Goal: Register for event/course

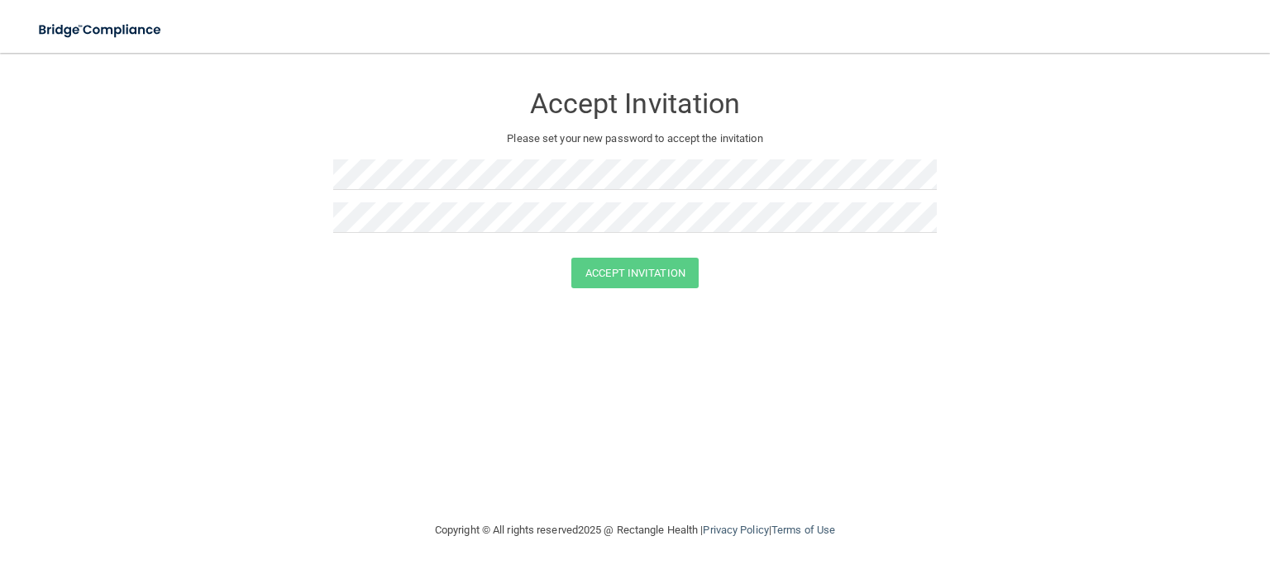
click at [760, 336] on div "Accept Invitation Please set your new password to accept the invitation Accept …" at bounding box center [635, 286] width 1204 height 435
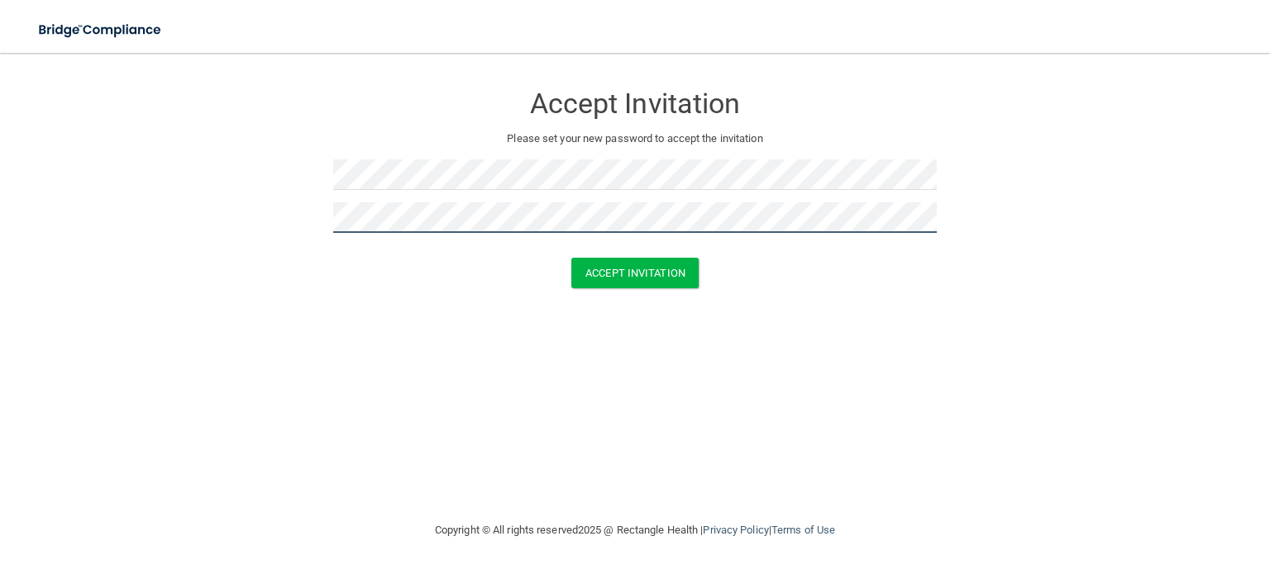
click at [571, 258] on button "Accept Invitation" at bounding box center [634, 273] width 127 height 31
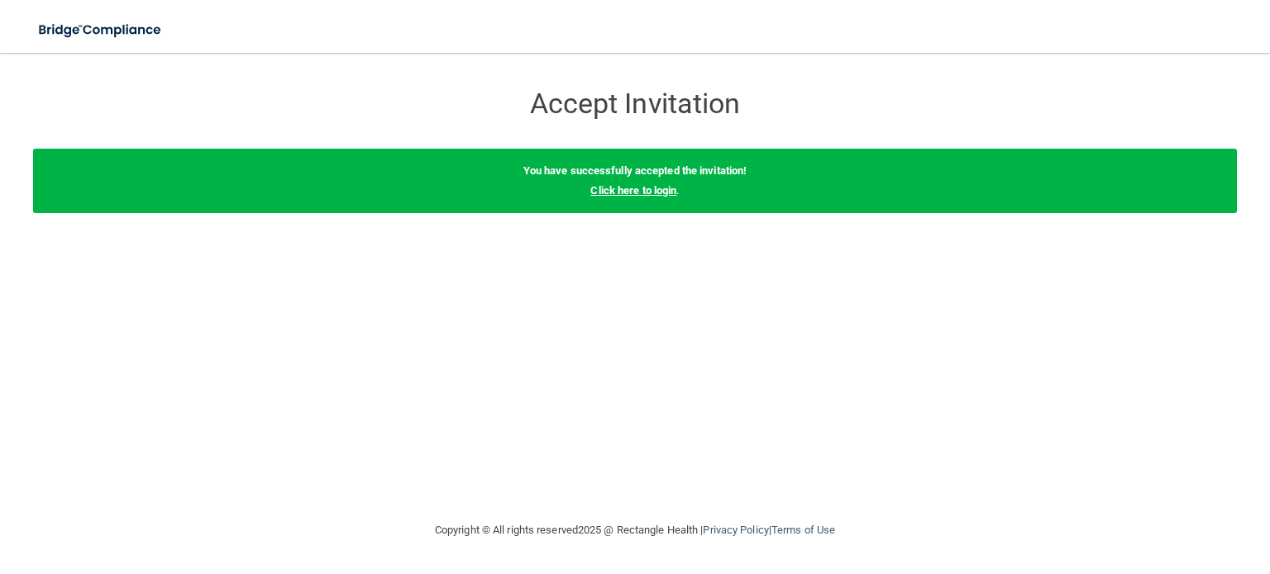
click at [667, 191] on link "Click here to login" at bounding box center [633, 190] width 86 height 12
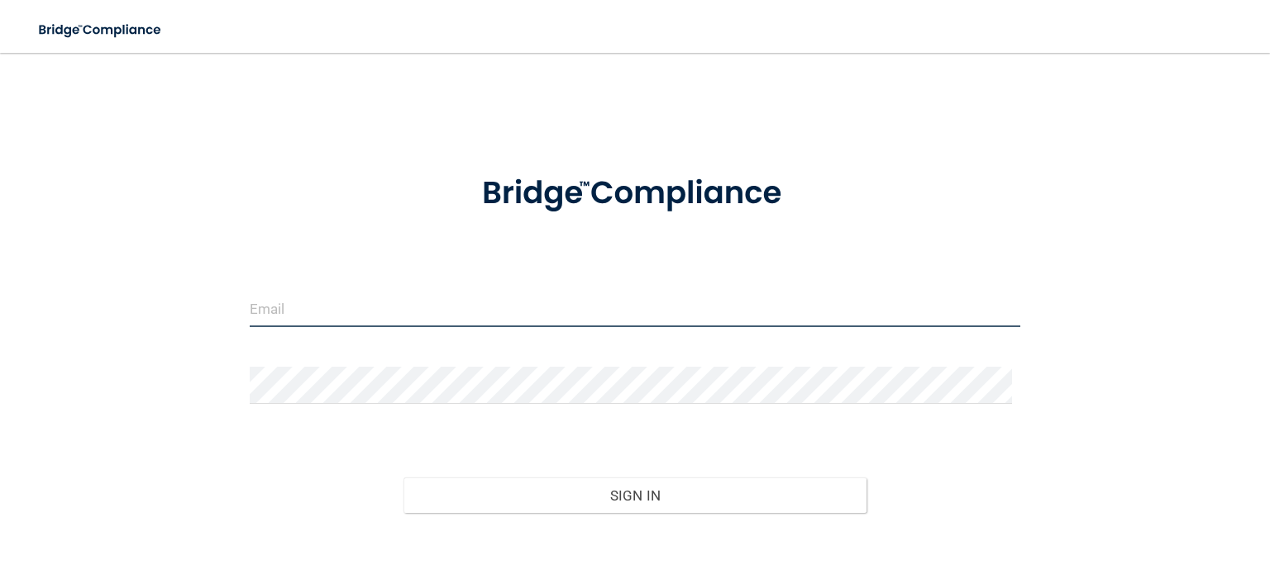
click at [414, 311] on input "email" at bounding box center [635, 308] width 770 height 37
type input "[EMAIL_ADDRESS][DOMAIN_NAME]"
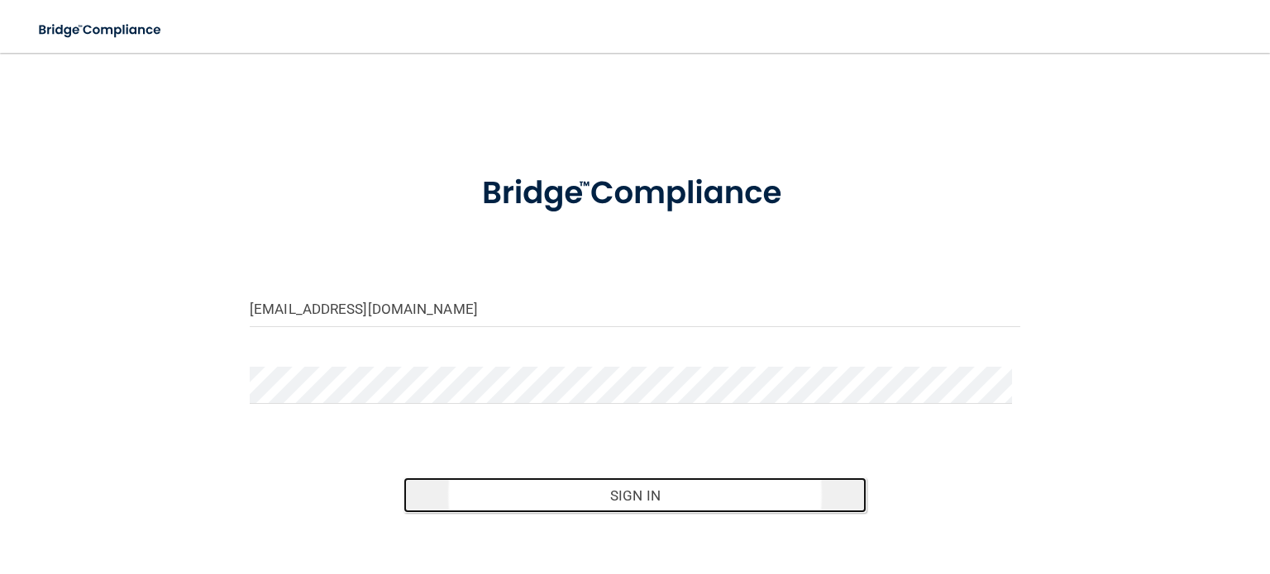
click at [670, 495] on button "Sign In" at bounding box center [634, 496] width 462 height 36
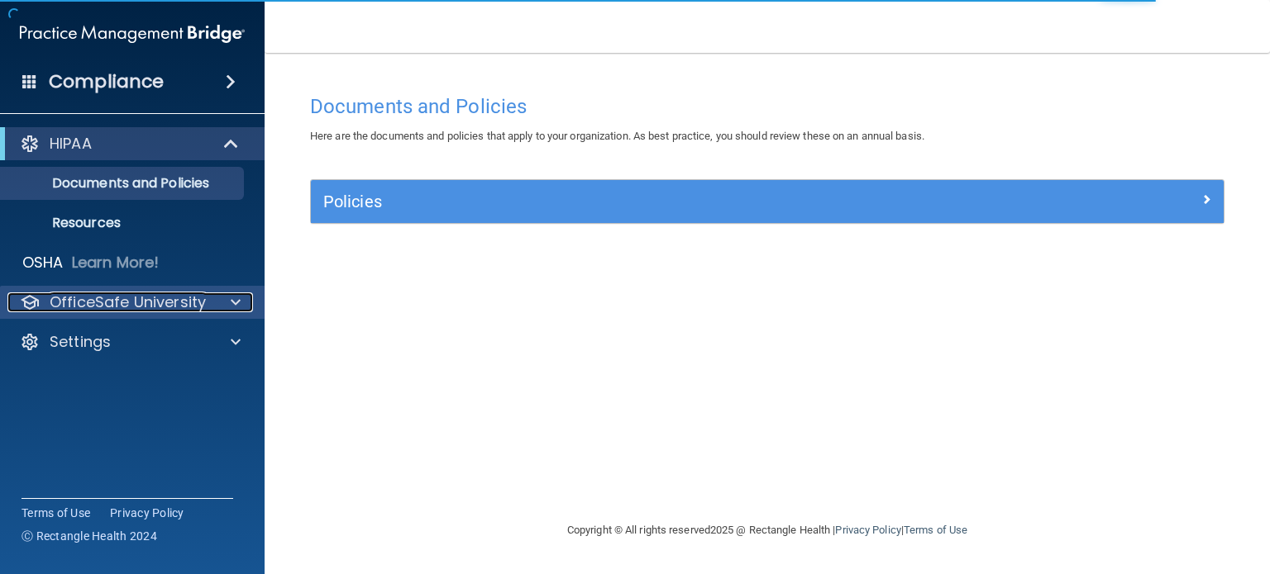
click at [131, 302] on p "OfficeSafe University" at bounding box center [128, 303] width 156 height 20
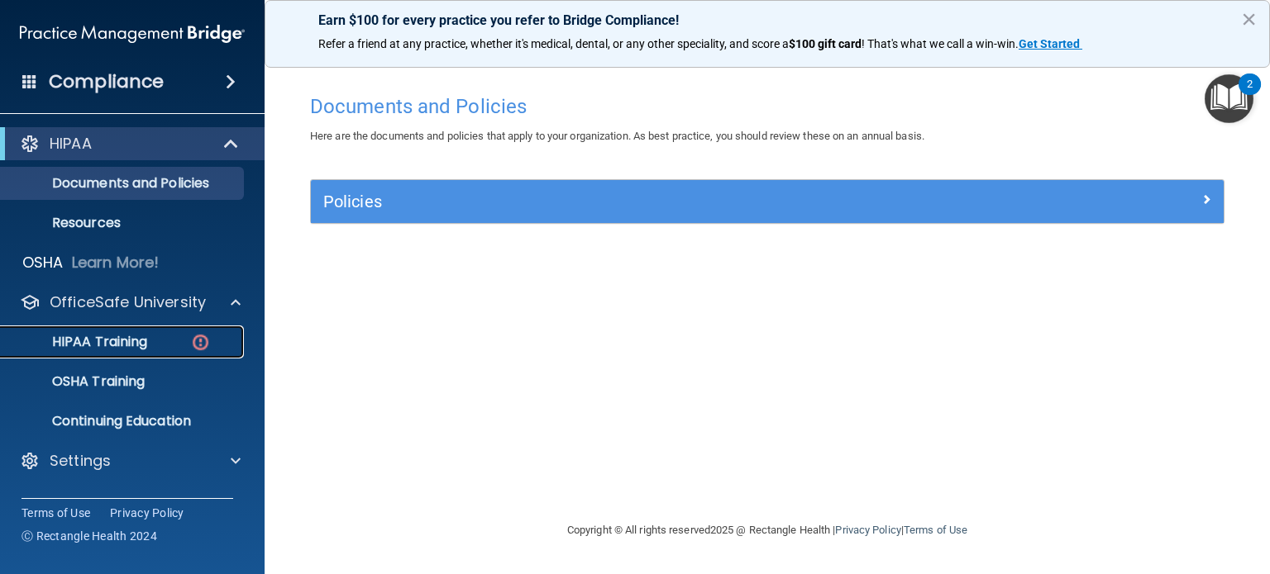
click at [122, 338] on p "HIPAA Training" at bounding box center [79, 342] width 136 height 17
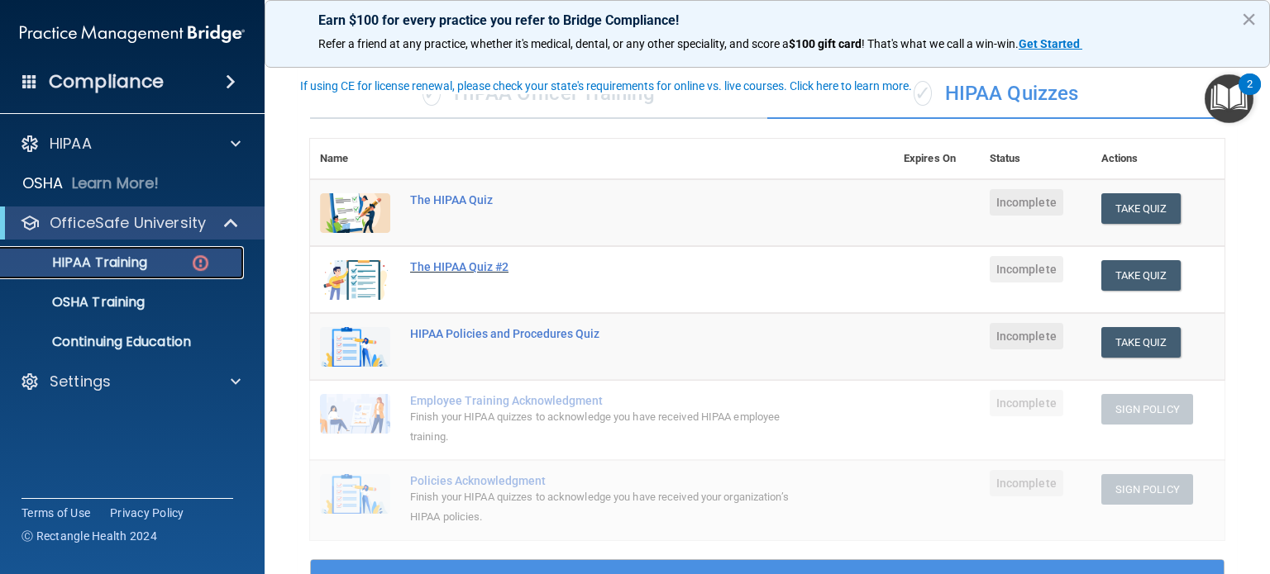
scroll to position [83, 0]
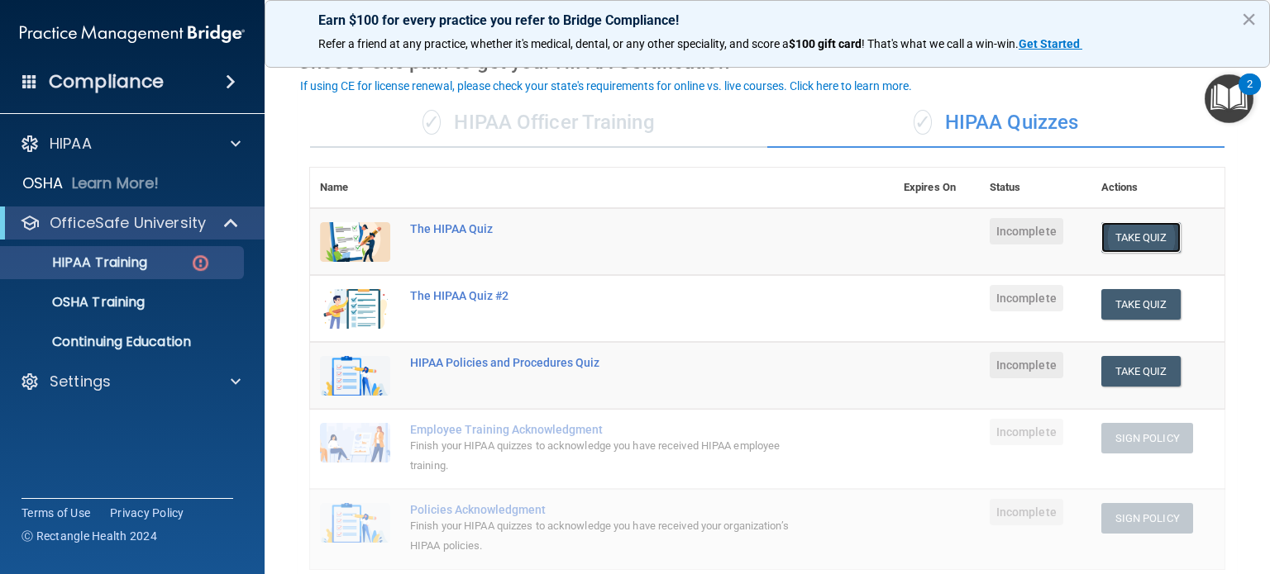
click at [1129, 237] on button "Take Quiz" at bounding box center [1140, 237] width 79 height 31
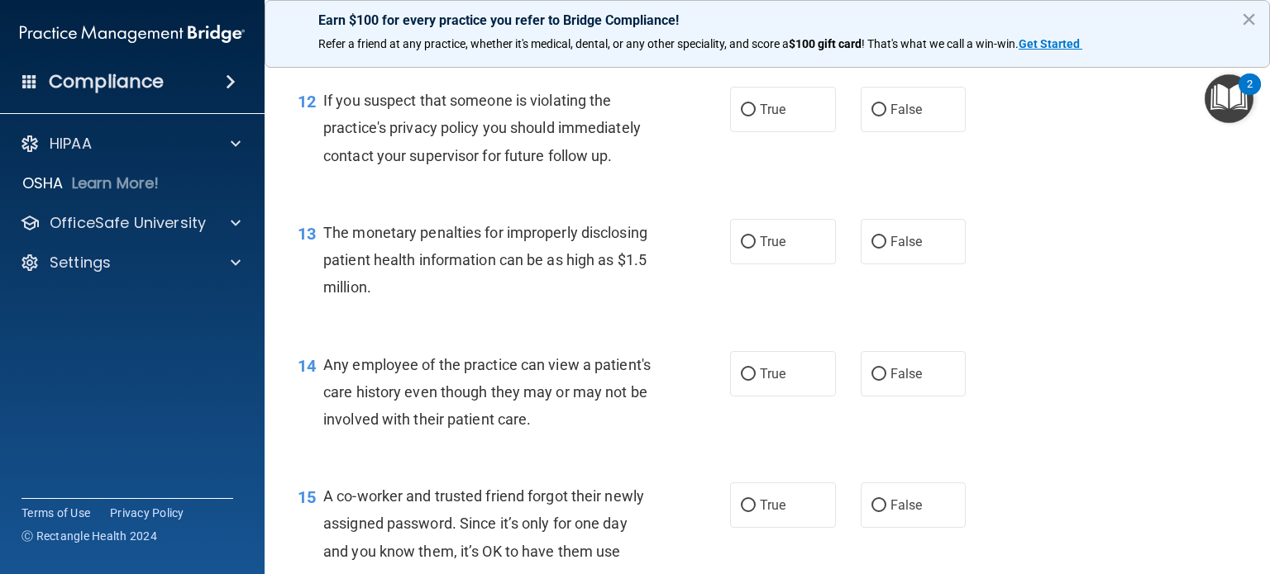
scroll to position [1342, 0]
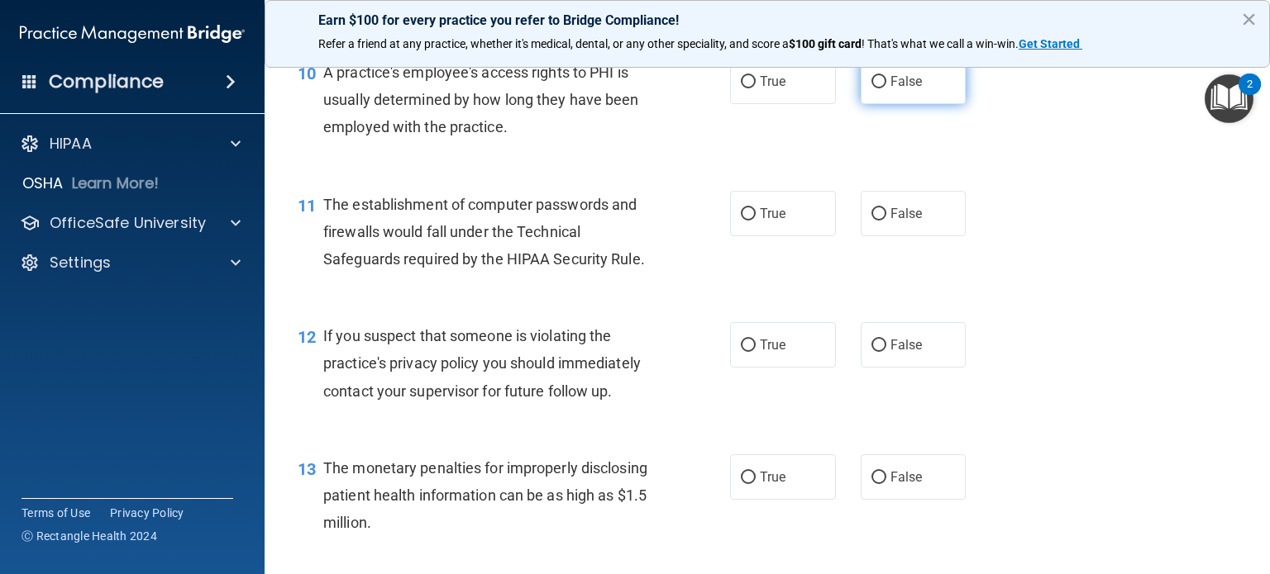
click at [863, 104] on label "False" at bounding box center [914, 81] width 106 height 45
click at [871, 88] on input "False" at bounding box center [878, 82] width 15 height 12
radio input "true"
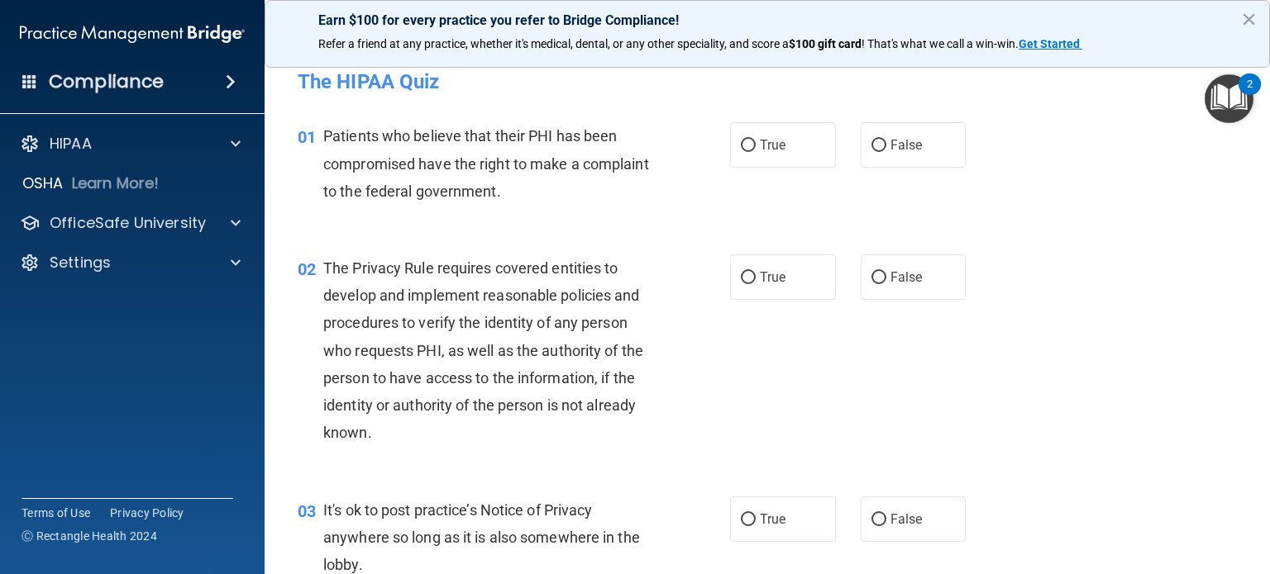
scroll to position [0, 0]
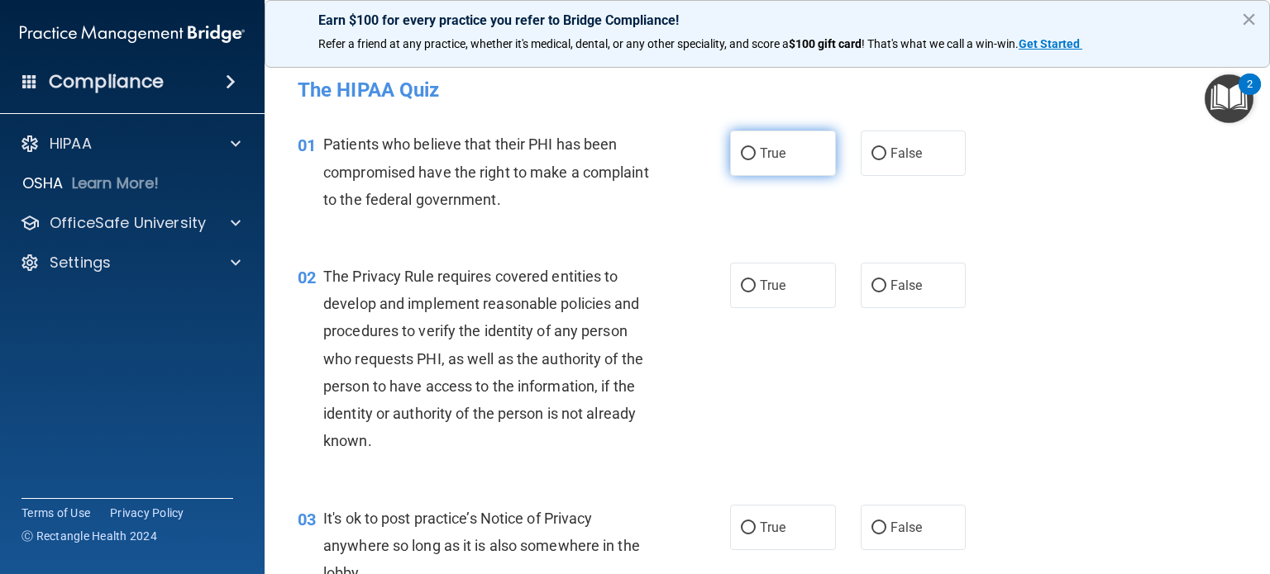
click at [741, 157] on input "True" at bounding box center [748, 154] width 15 height 12
radio input "true"
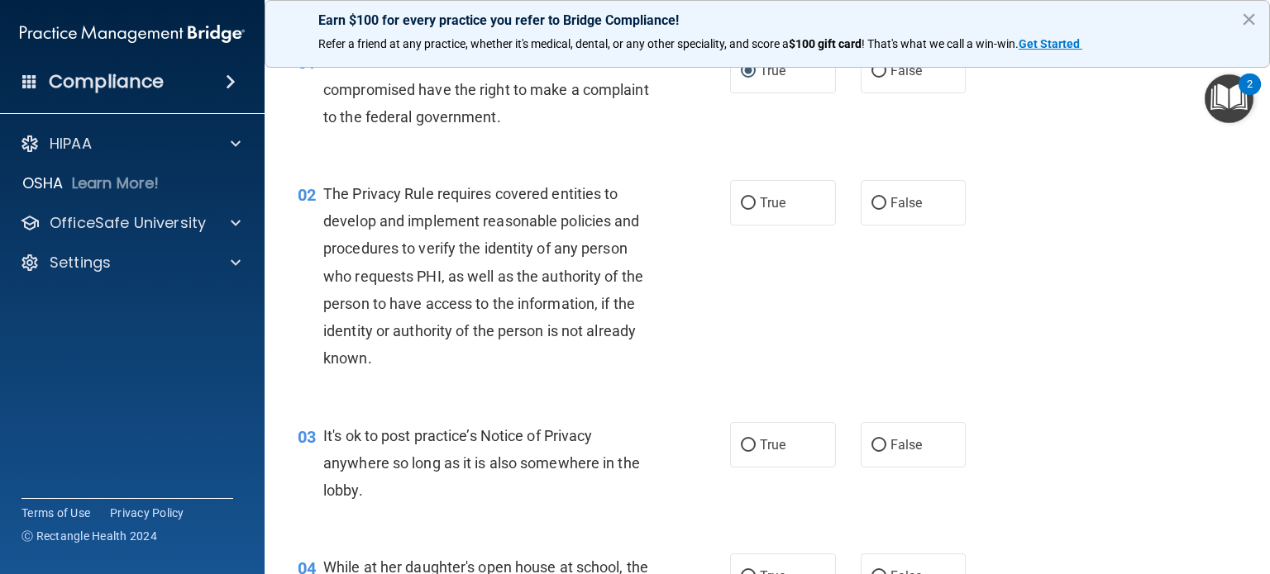
scroll to position [165, 0]
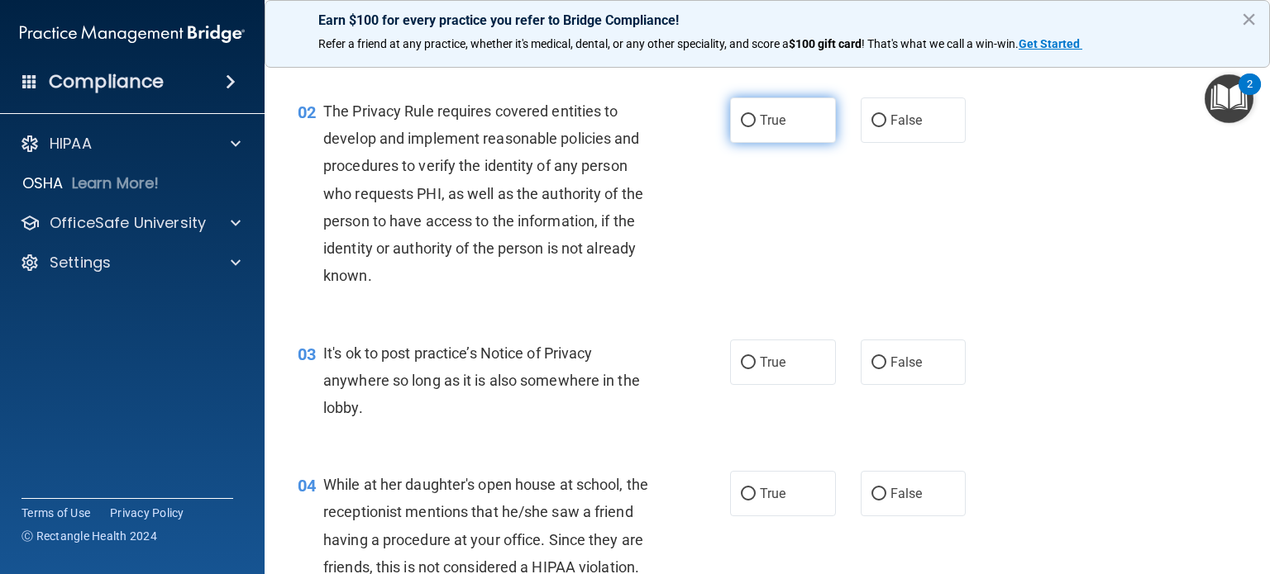
click at [741, 121] on input "True" at bounding box center [748, 121] width 15 height 12
radio input "true"
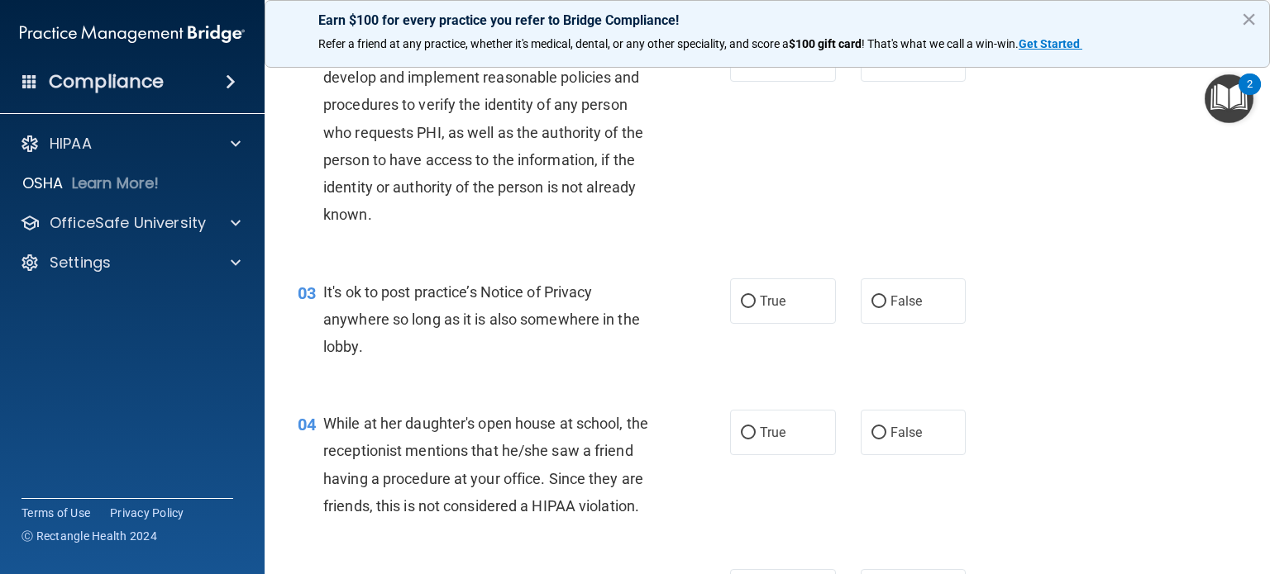
scroll to position [331, 0]
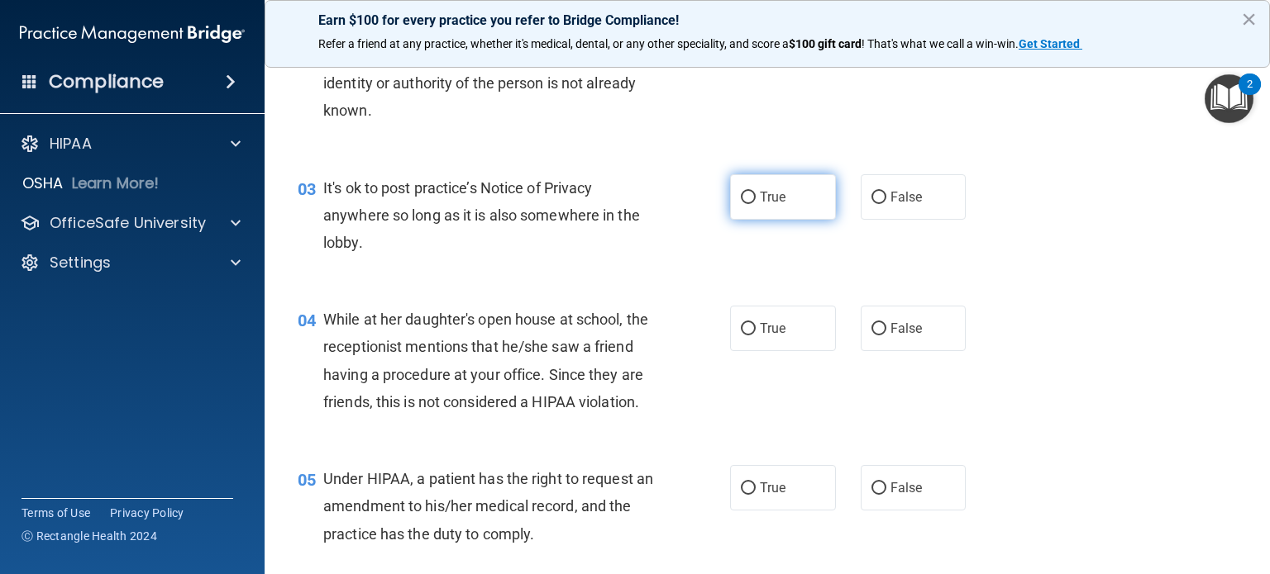
click at [741, 194] on input "True" at bounding box center [748, 198] width 15 height 12
radio input "true"
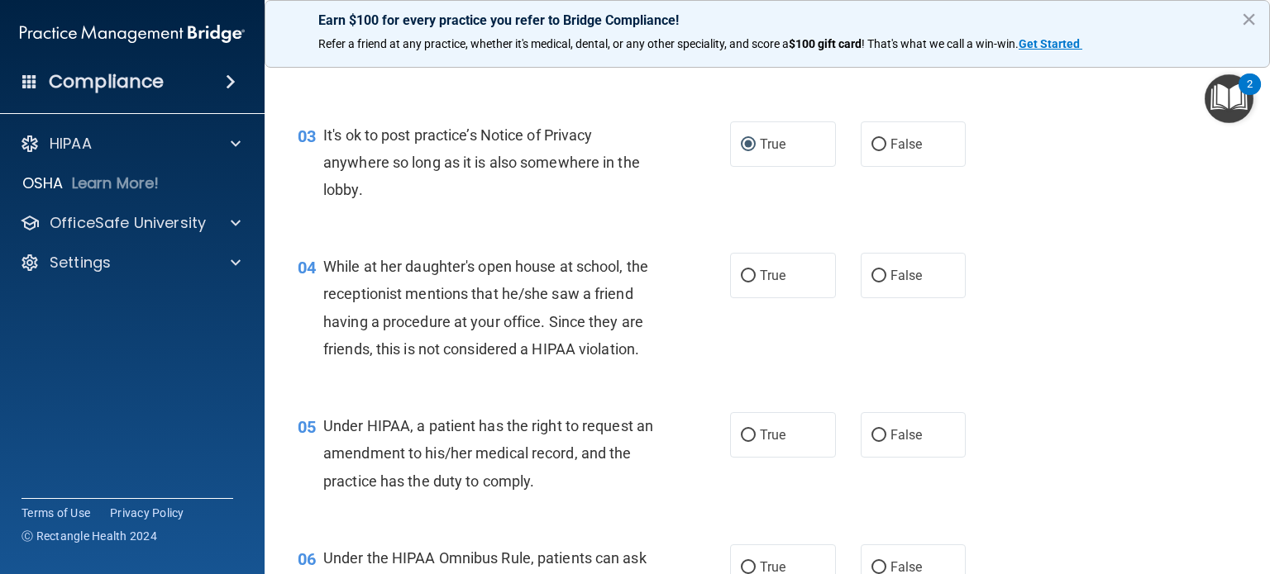
scroll to position [413, 0]
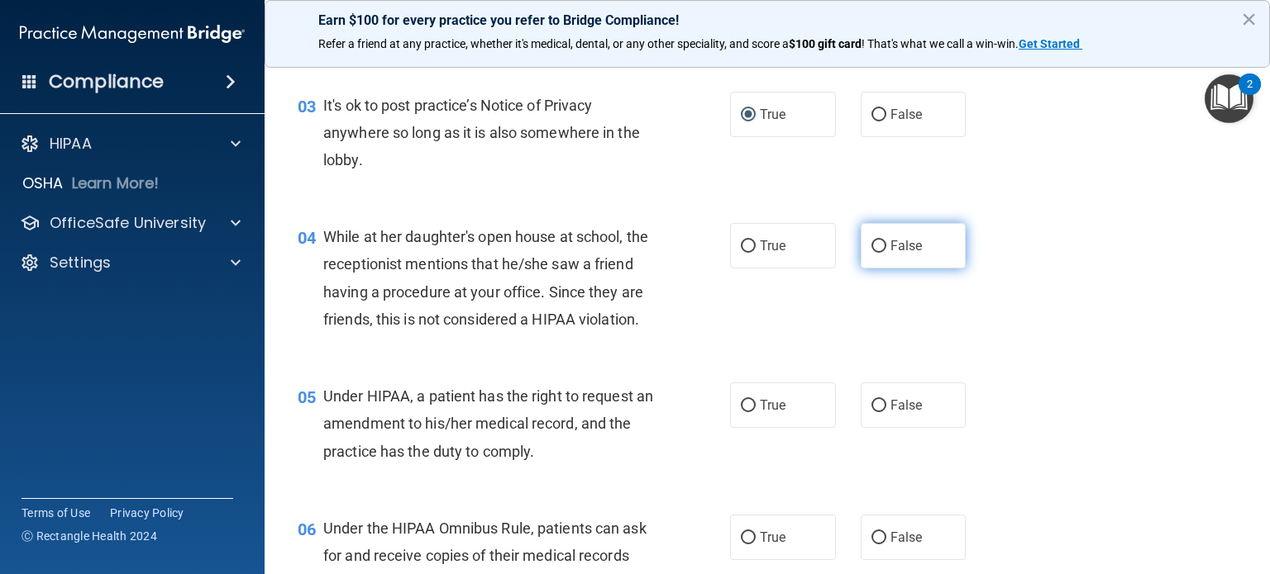
click at [871, 241] on input "False" at bounding box center [878, 247] width 15 height 12
radio input "true"
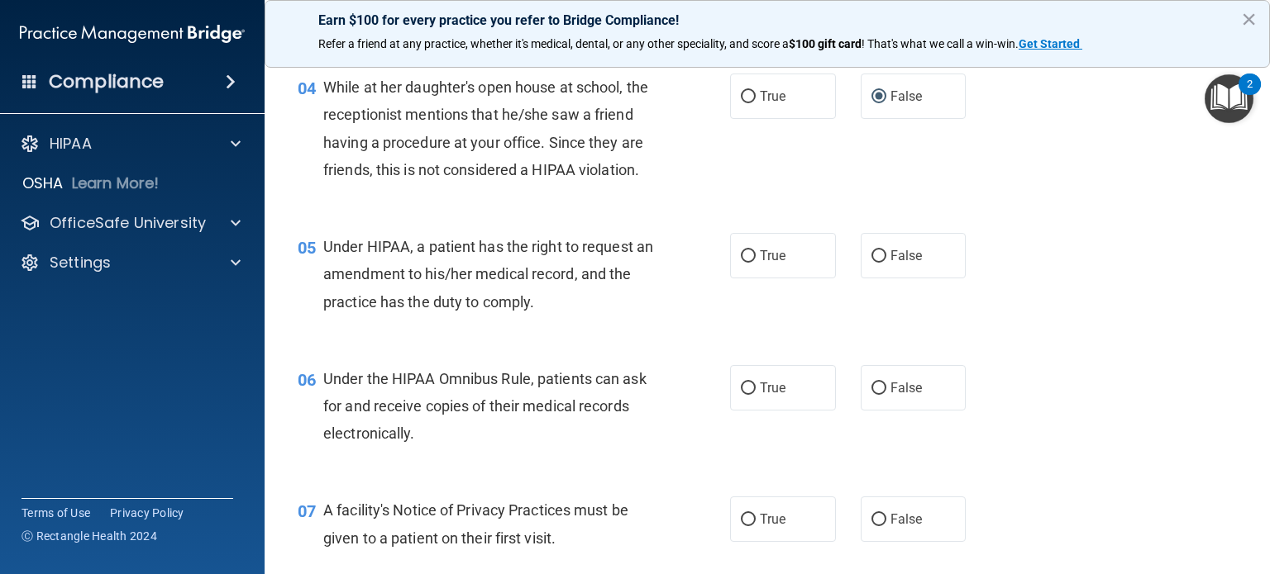
scroll to position [661, 0]
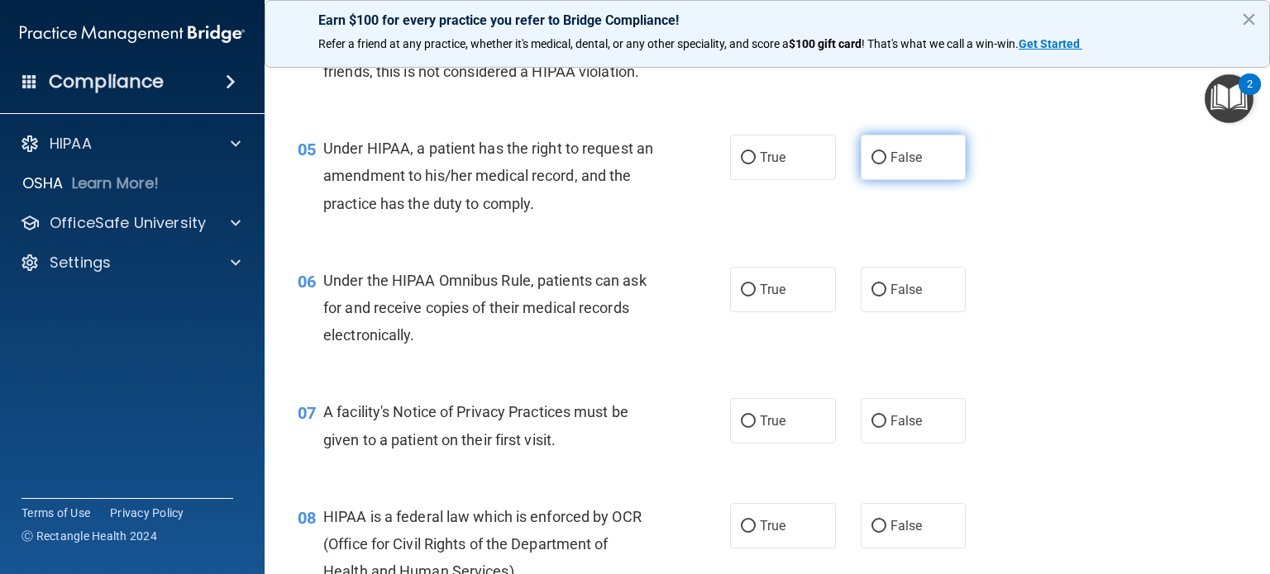
click at [871, 164] on input "False" at bounding box center [878, 158] width 15 height 12
radio input "true"
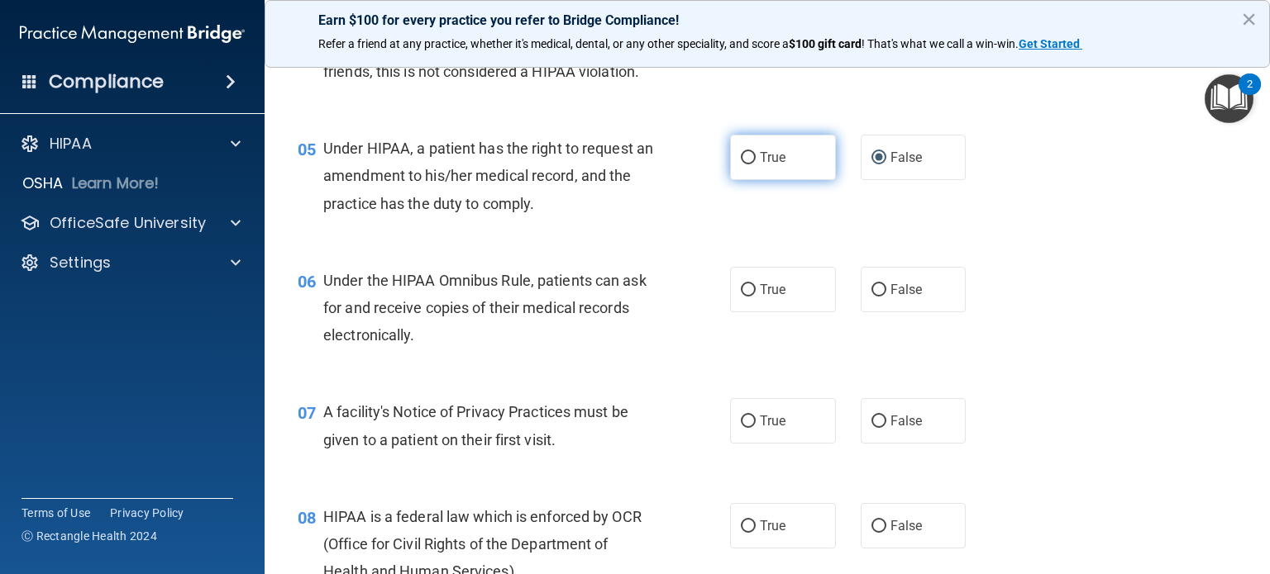
click at [746, 164] on input "True" at bounding box center [748, 158] width 15 height 12
radio input "true"
radio input "false"
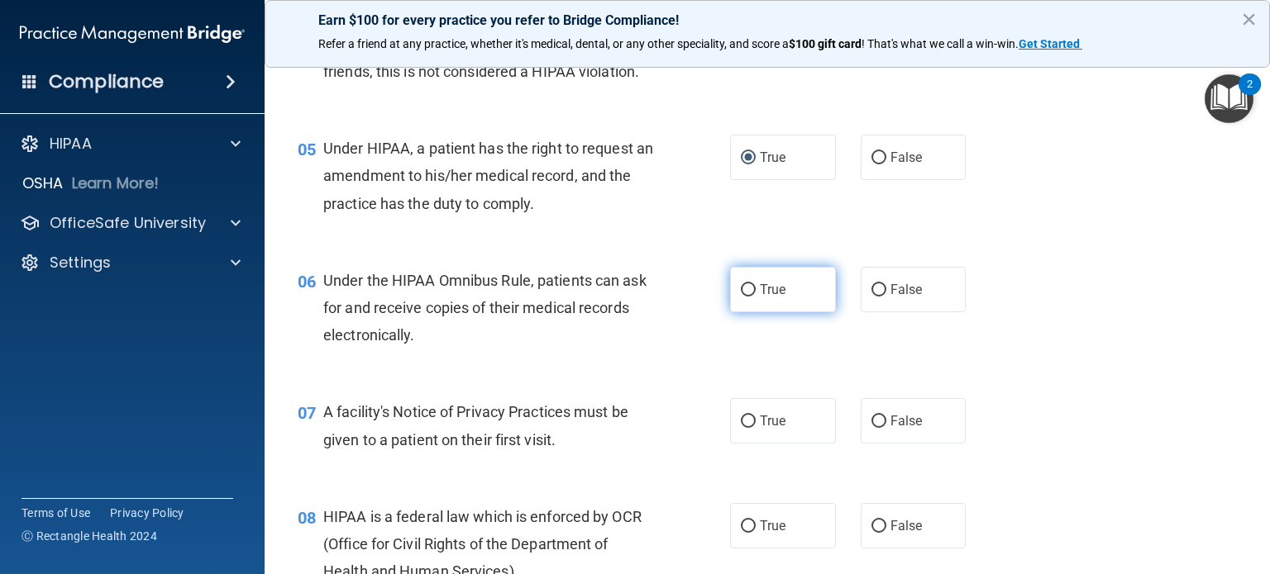
click at [746, 297] on input "True" at bounding box center [748, 290] width 15 height 12
radio input "true"
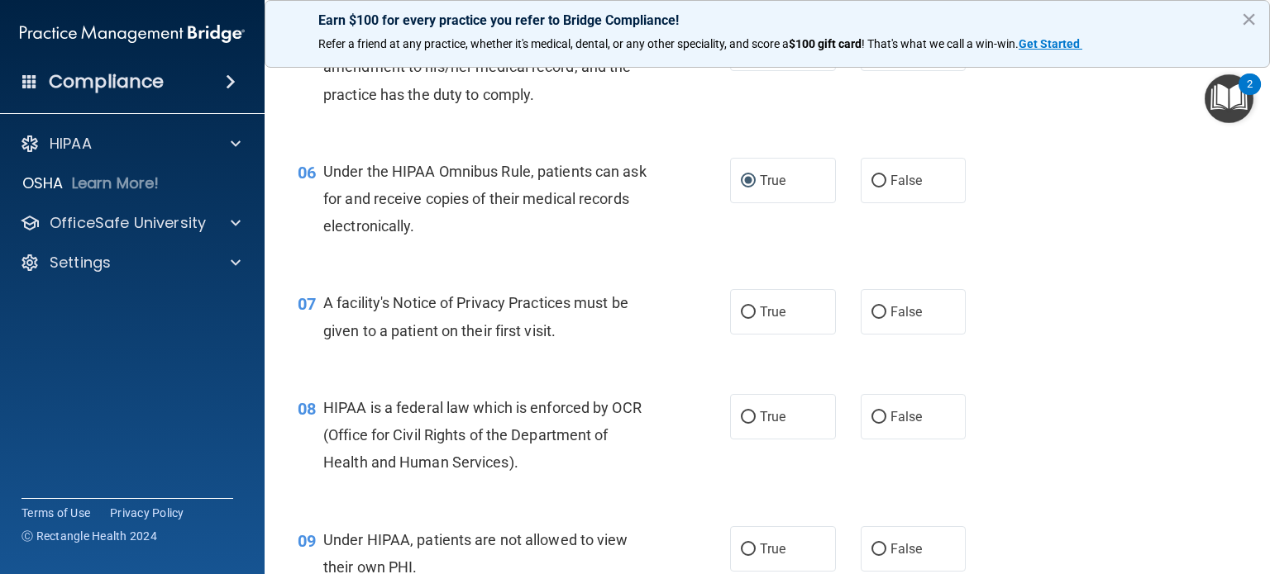
scroll to position [827, 0]
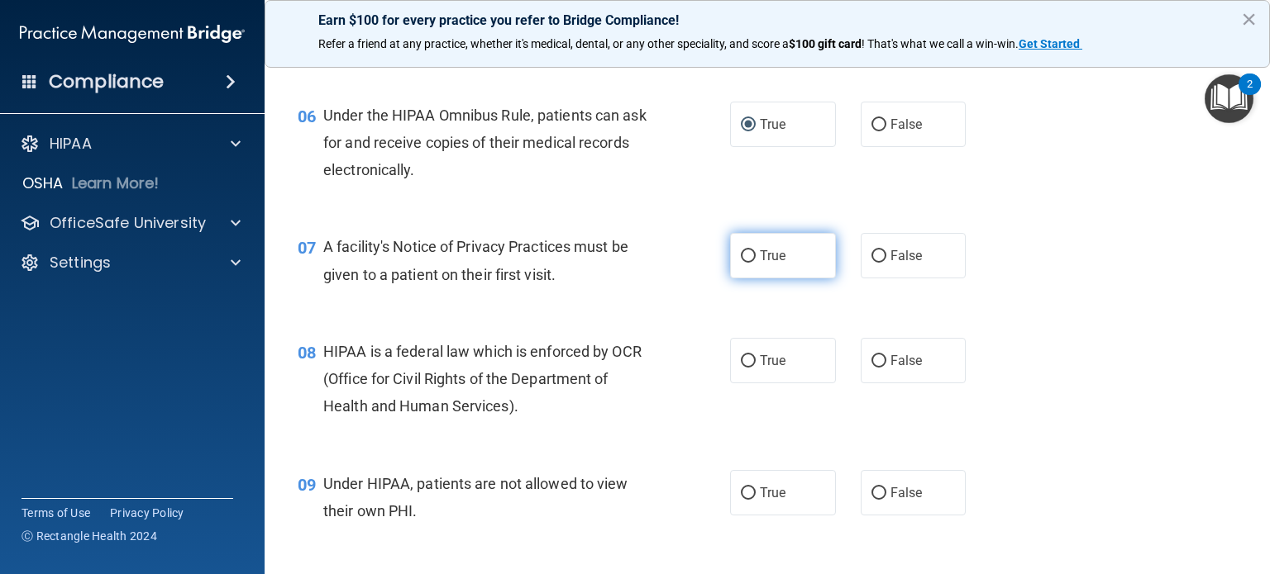
click at [741, 263] on input "True" at bounding box center [748, 256] width 15 height 12
radio input "true"
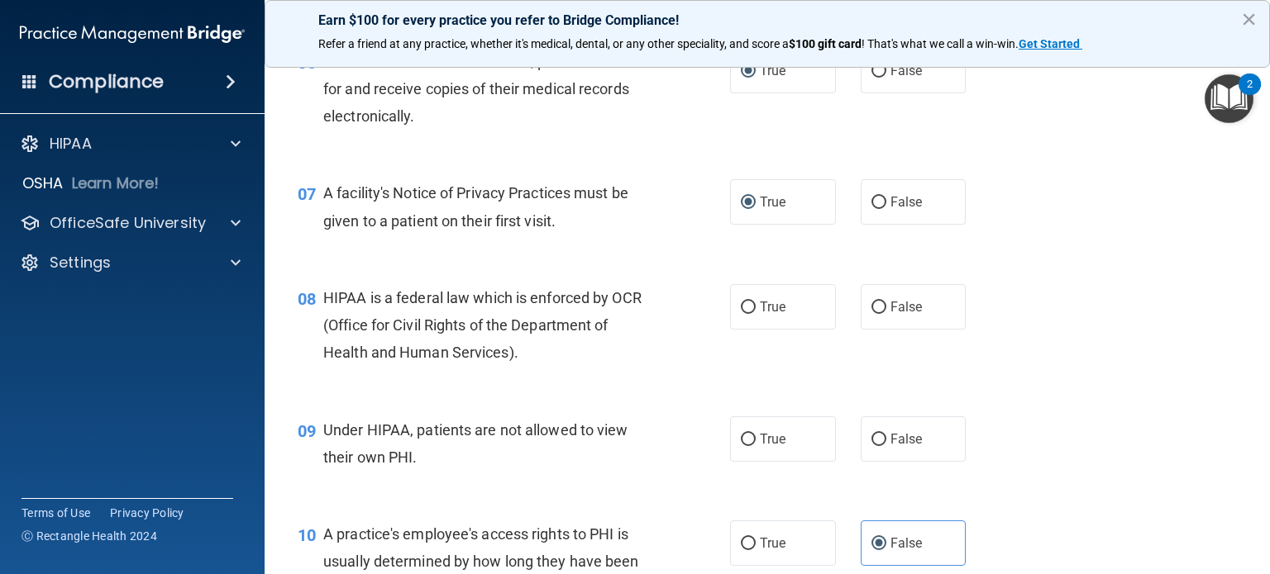
scroll to position [909, 0]
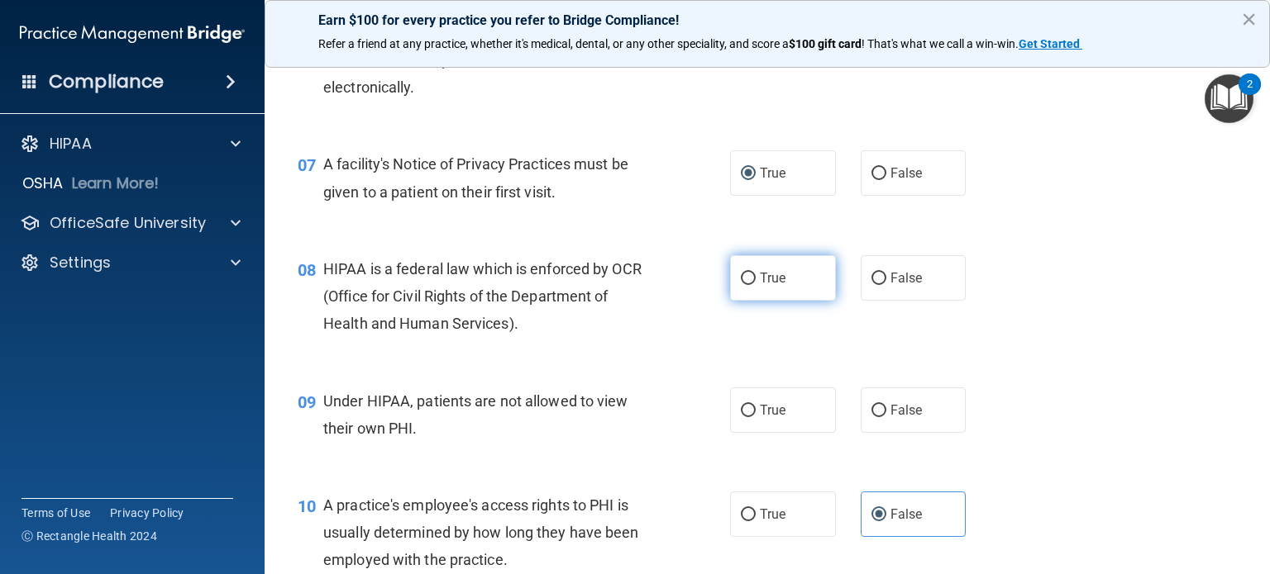
click at [741, 285] on input "True" at bounding box center [748, 279] width 15 height 12
radio input "true"
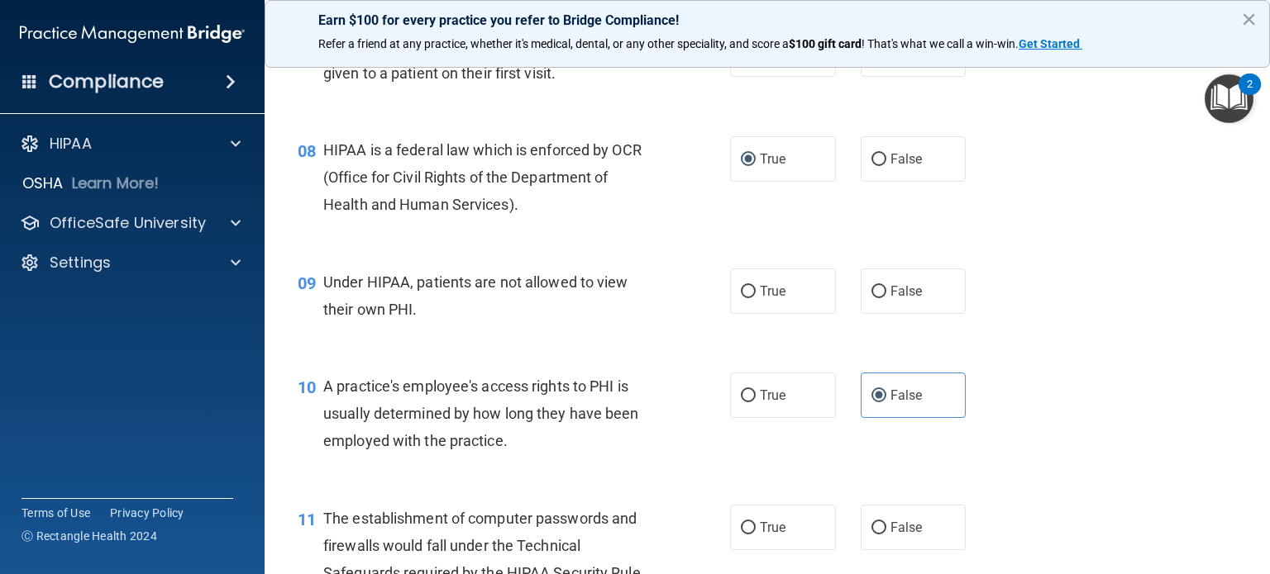
scroll to position [1075, 0]
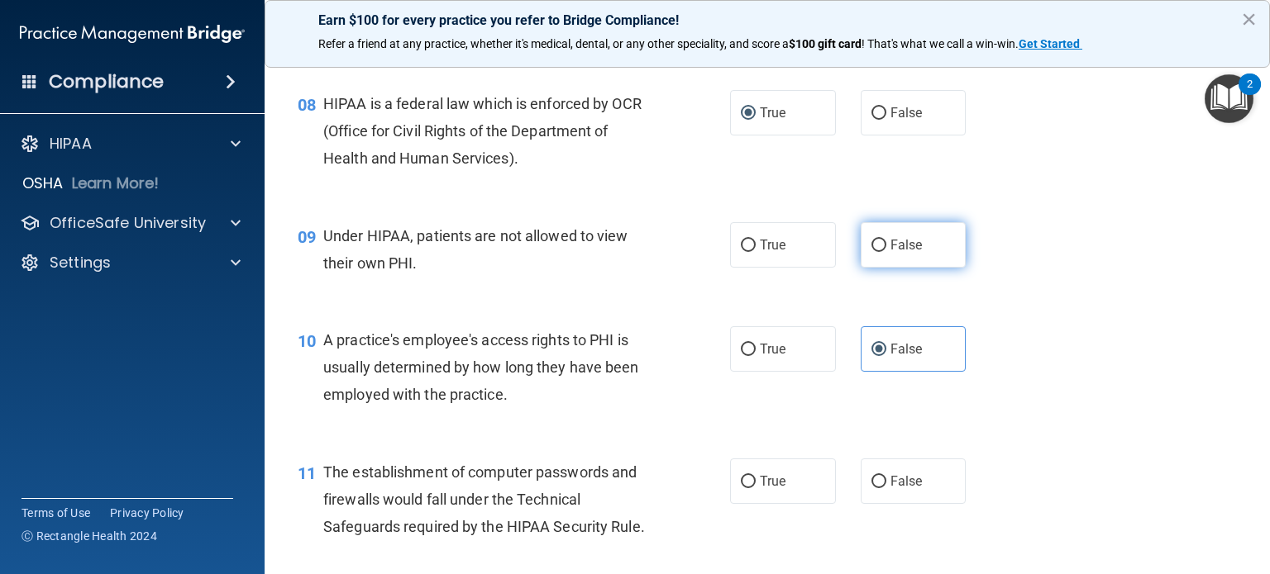
click at [871, 252] on input "False" at bounding box center [878, 246] width 15 height 12
radio input "true"
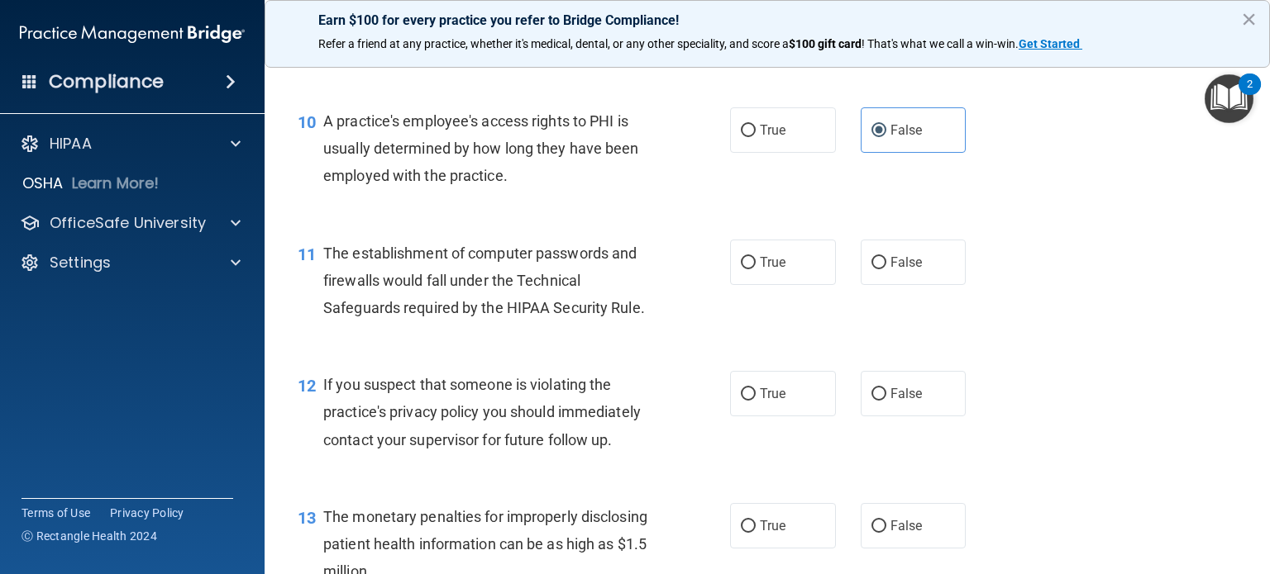
scroll to position [1323, 0]
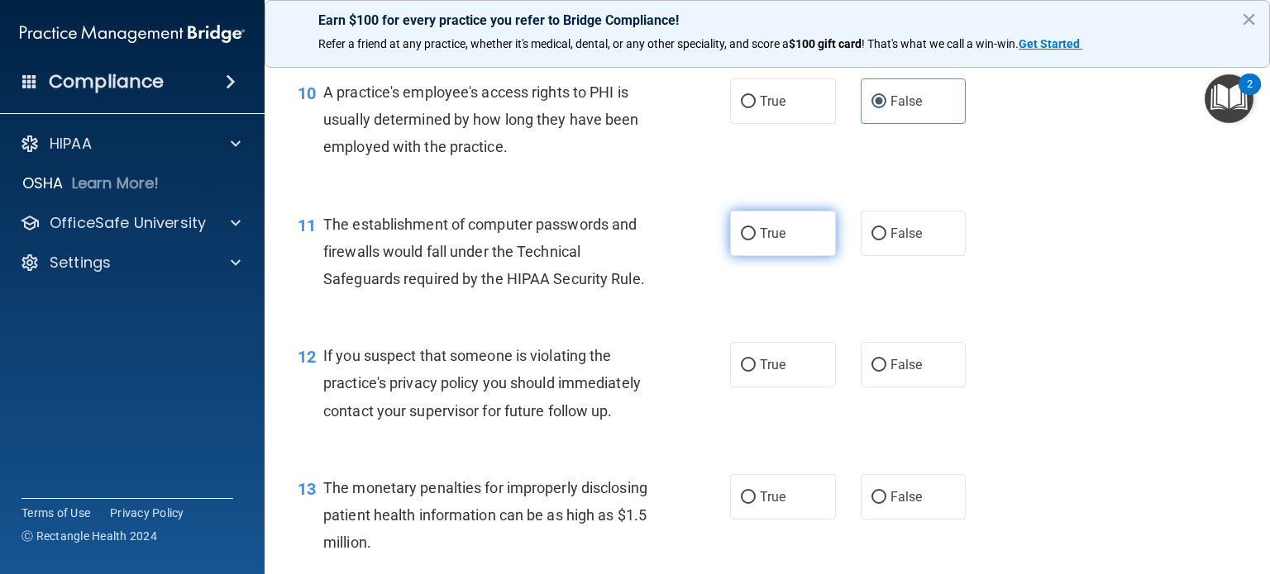
click at [742, 241] on input "True" at bounding box center [748, 234] width 15 height 12
radio input "true"
click at [741, 372] on input "True" at bounding box center [748, 366] width 15 height 12
radio input "true"
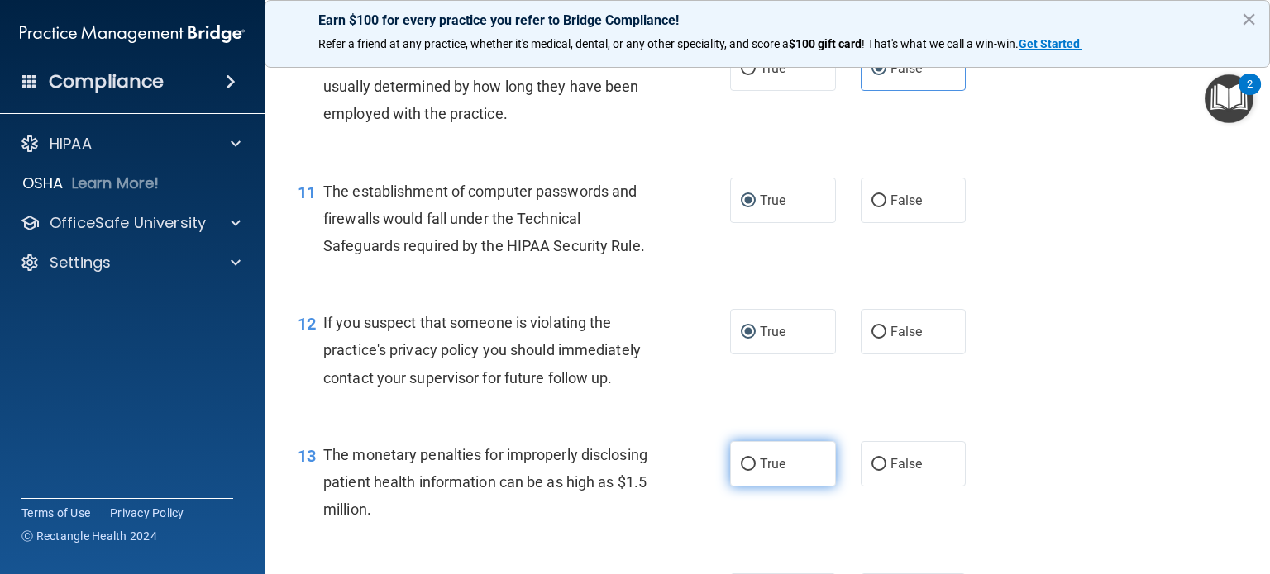
click at [744, 471] on input "True" at bounding box center [748, 465] width 15 height 12
radio input "true"
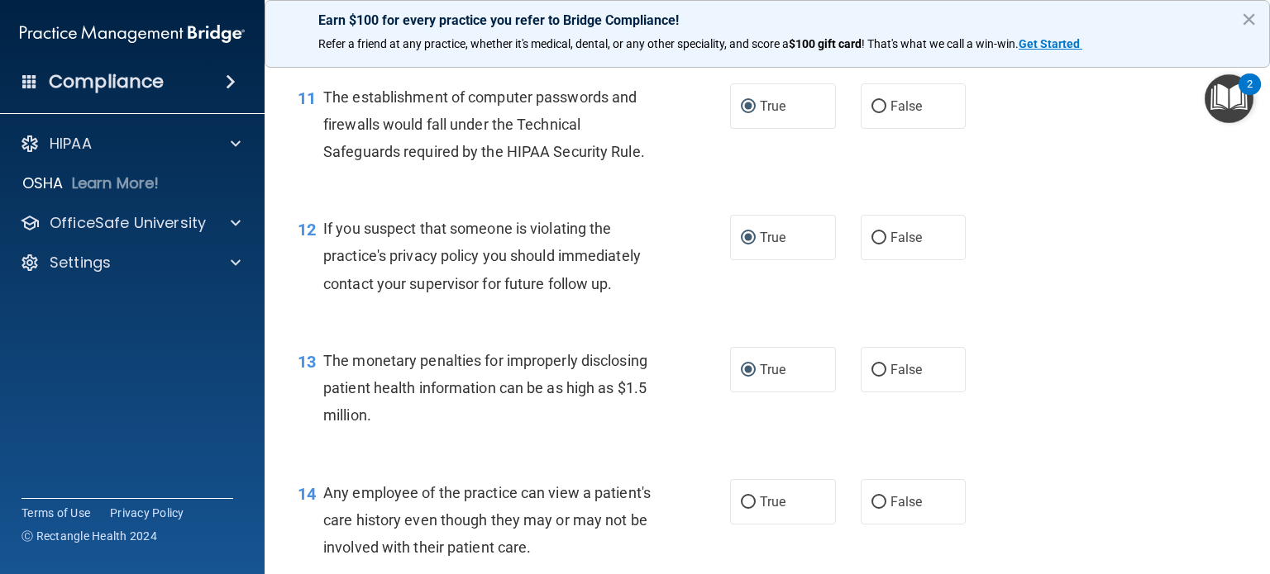
scroll to position [1521, 0]
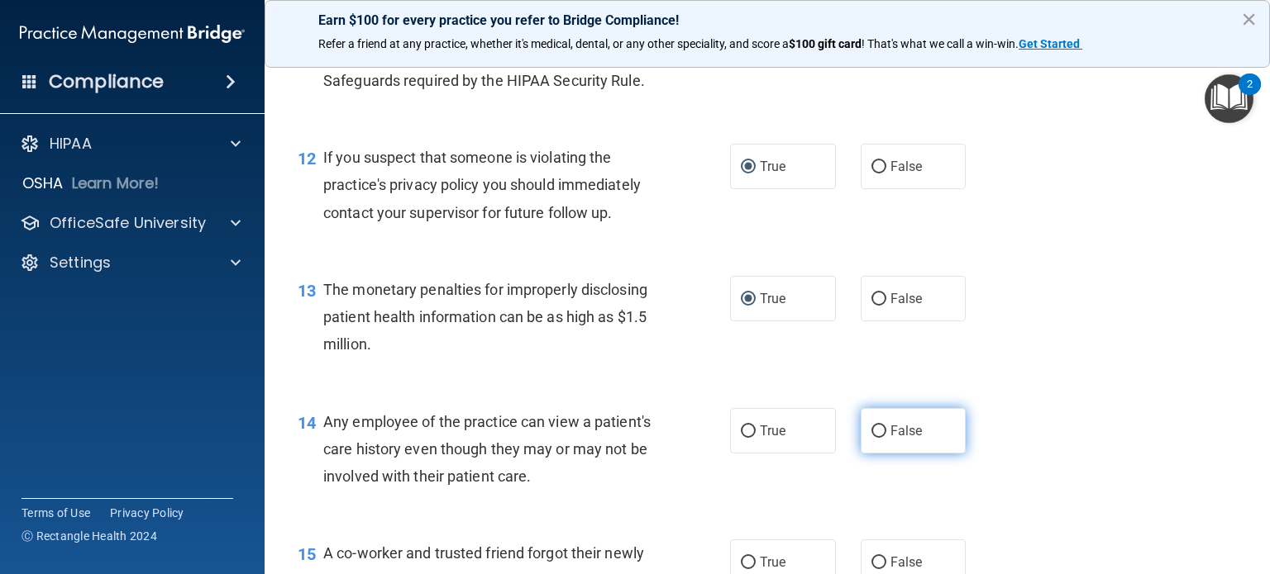
click at [871, 438] on input "False" at bounding box center [878, 432] width 15 height 12
radio input "true"
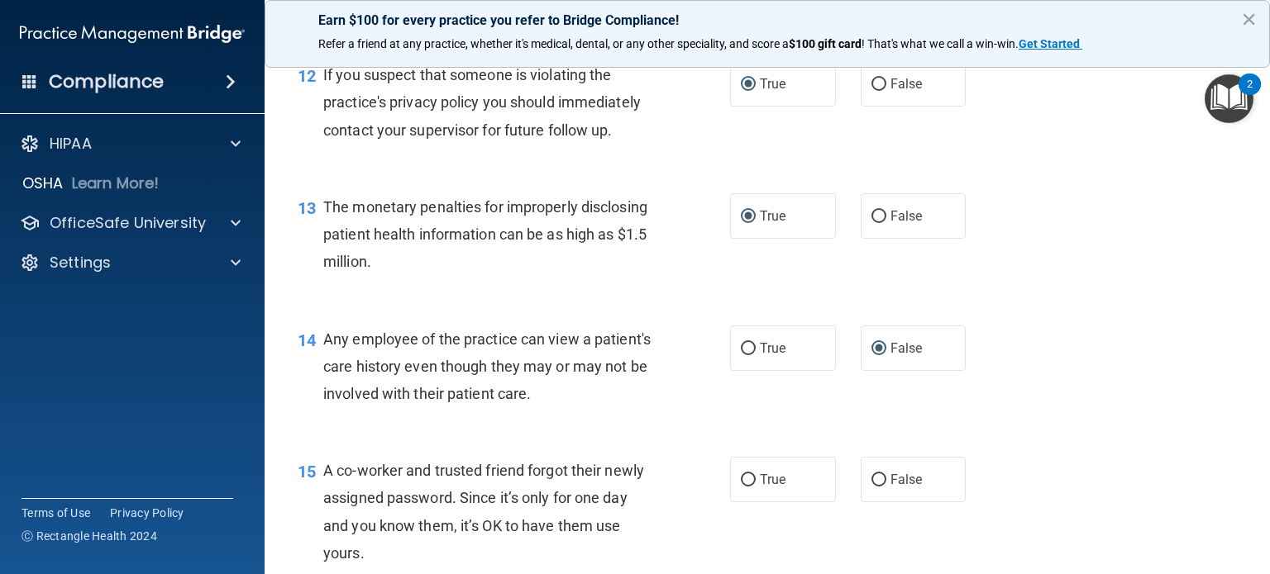
scroll to position [1769, 0]
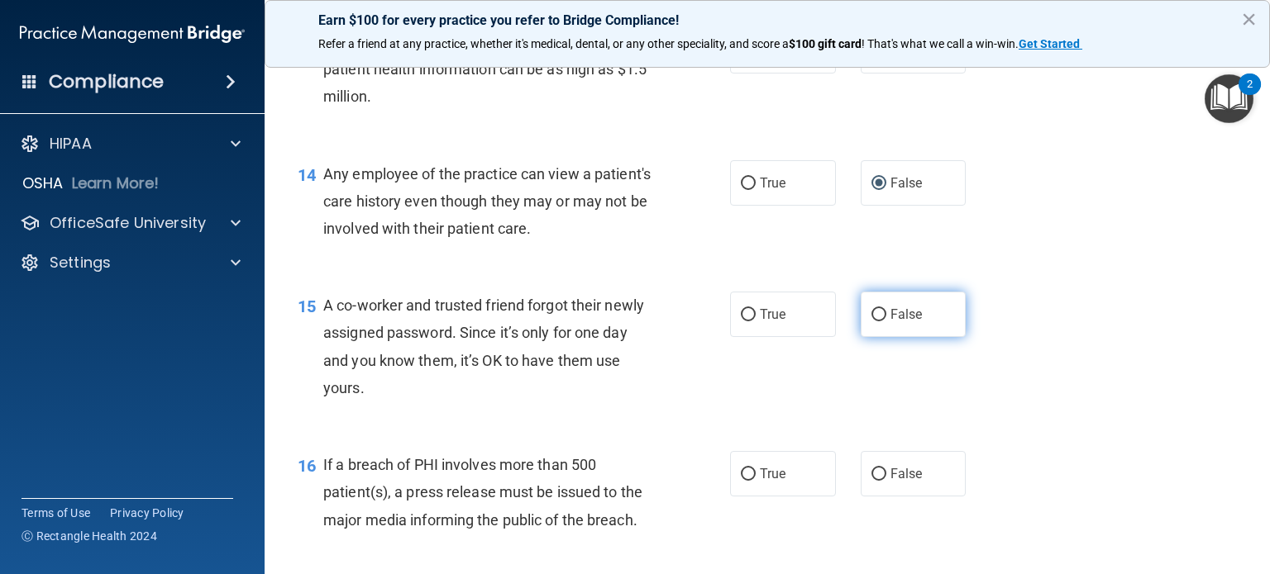
click at [871, 322] on input "False" at bounding box center [878, 315] width 15 height 12
radio input "true"
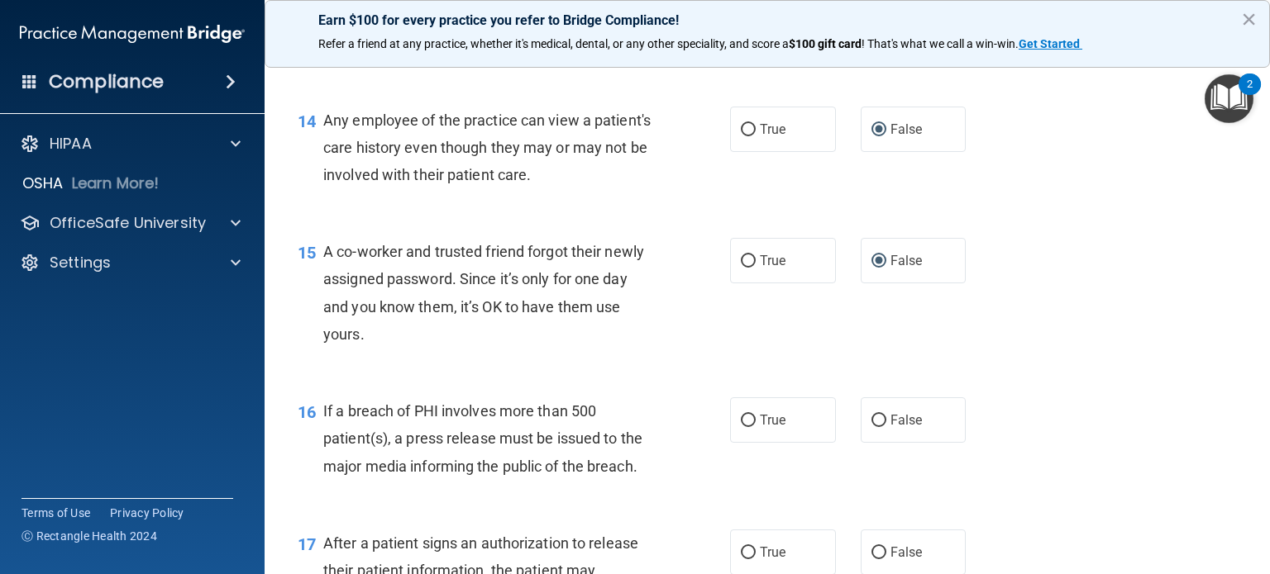
scroll to position [1934, 0]
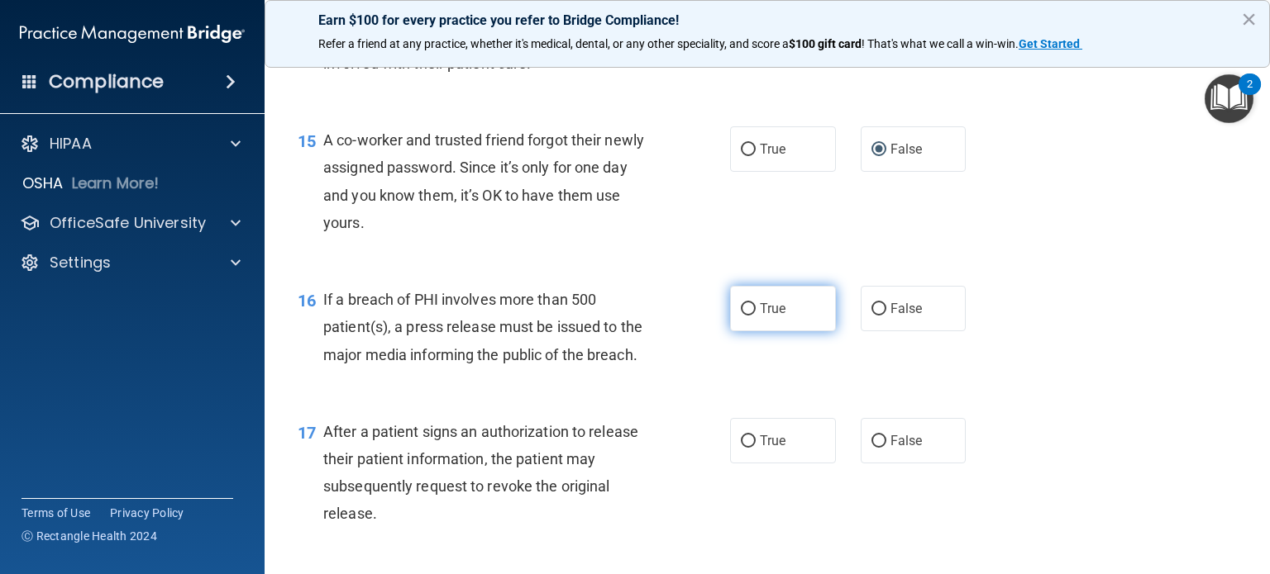
click at [746, 316] on input "True" at bounding box center [748, 309] width 15 height 12
radio input "true"
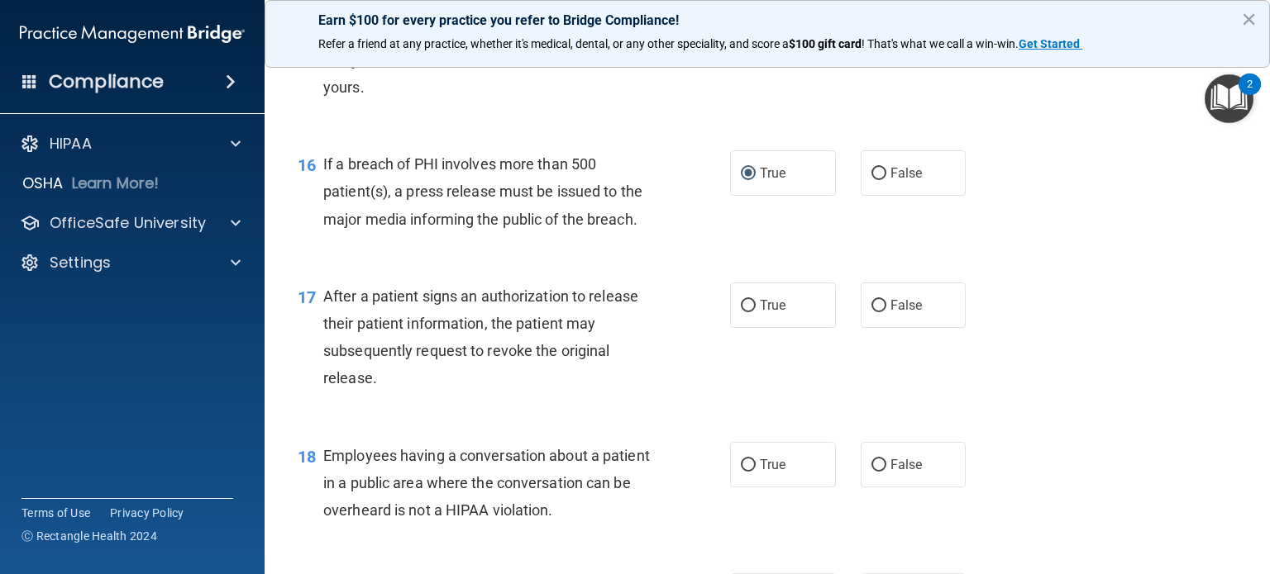
scroll to position [2100, 0]
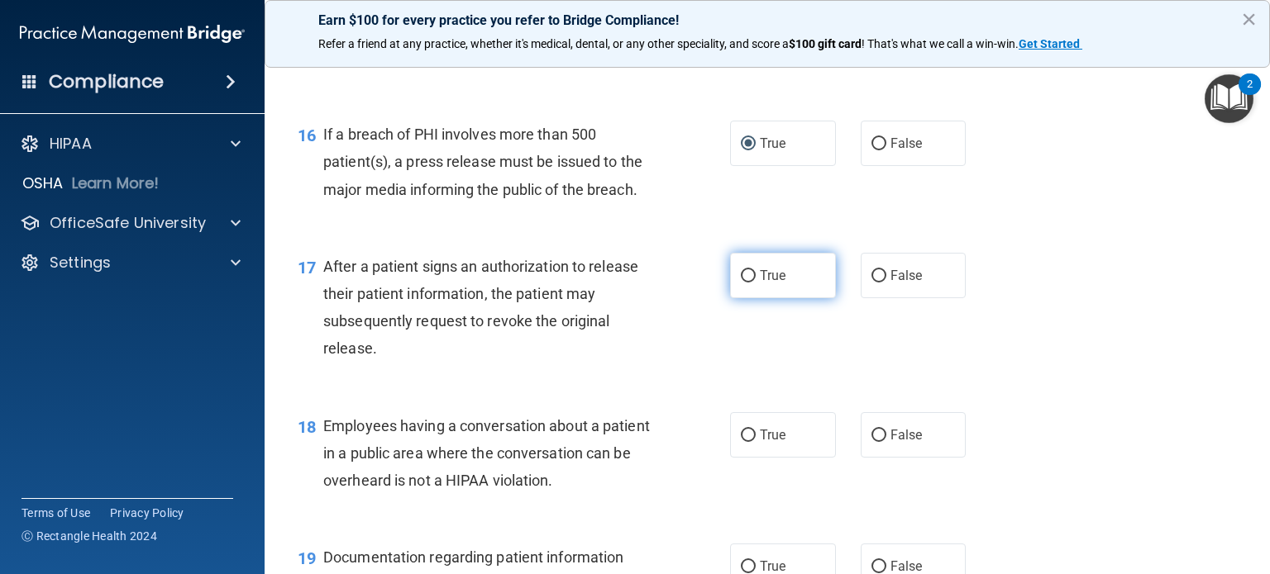
click at [741, 283] on input "True" at bounding box center [748, 276] width 15 height 12
radio input "true"
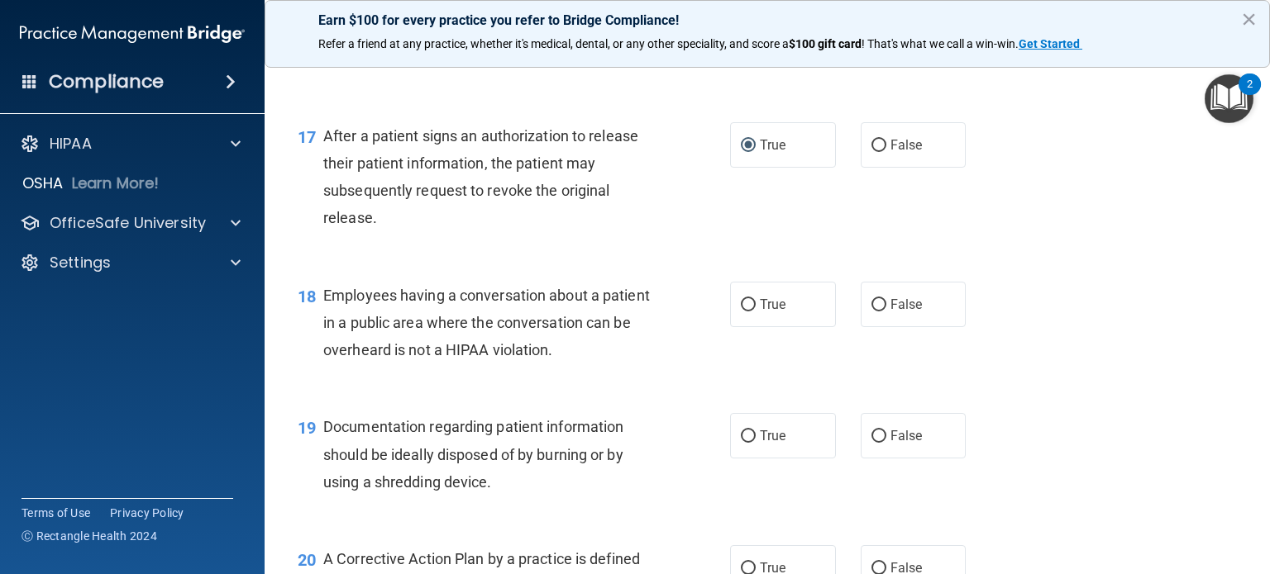
scroll to position [2265, 0]
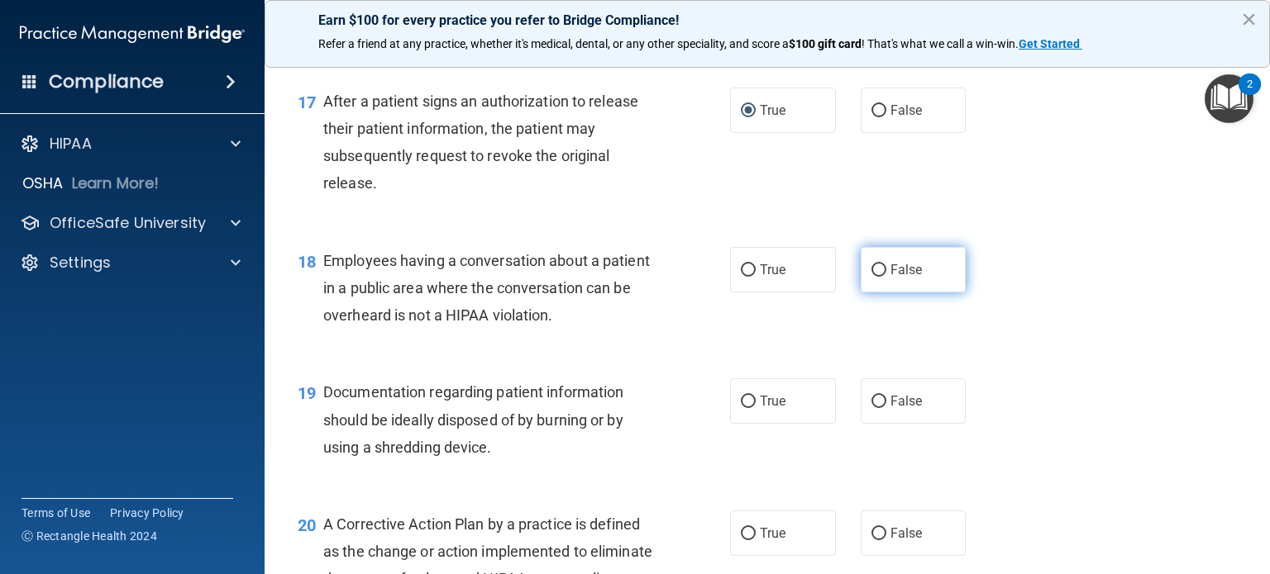
click at [871, 277] on input "False" at bounding box center [878, 271] width 15 height 12
radio input "true"
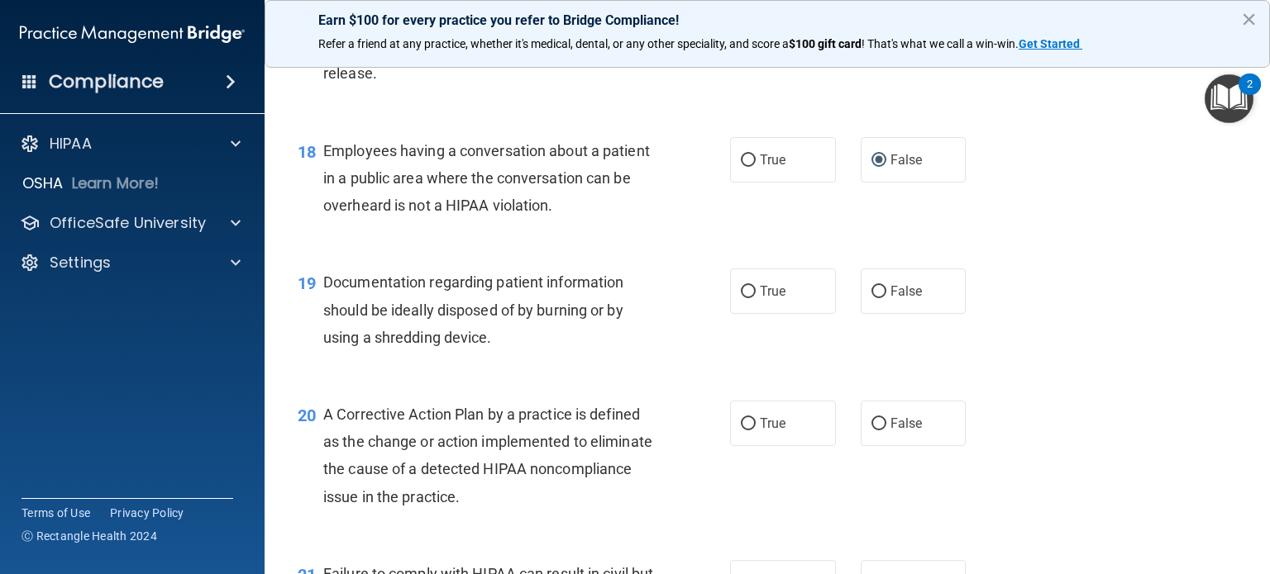
scroll to position [2430, 0]
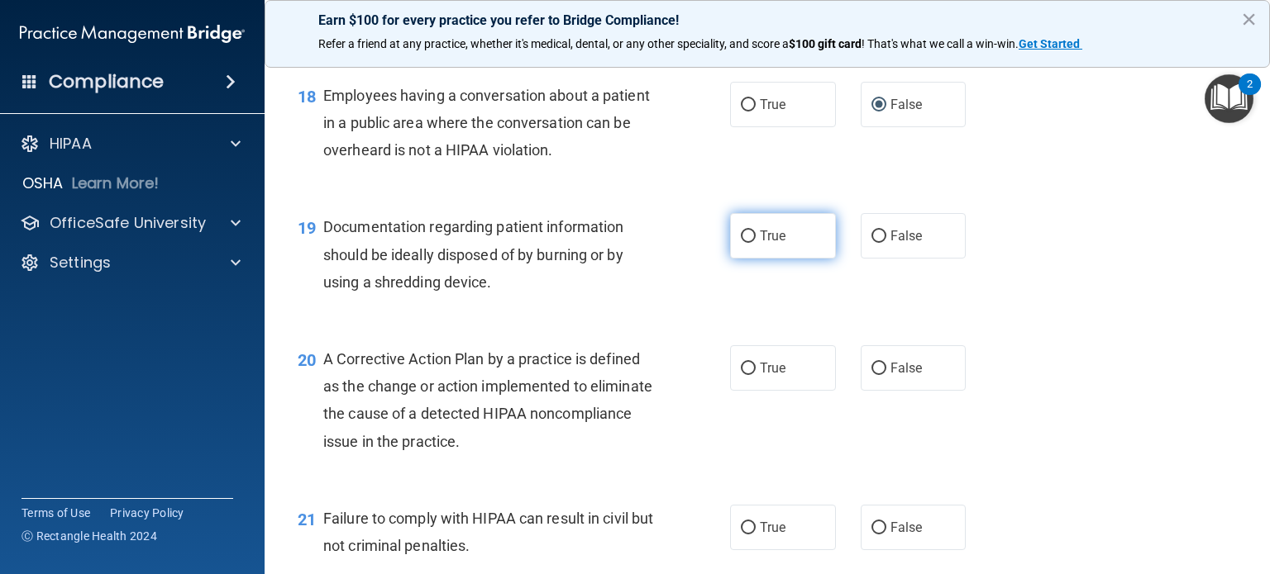
click at [741, 243] on input "True" at bounding box center [748, 237] width 15 height 12
radio input "true"
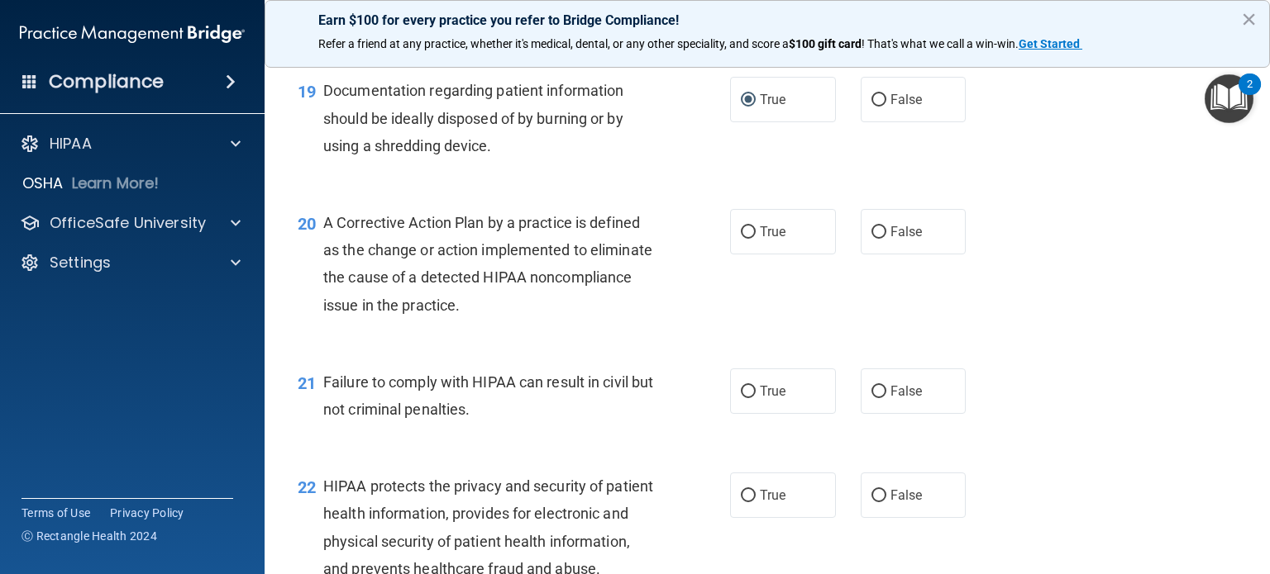
scroll to position [2596, 0]
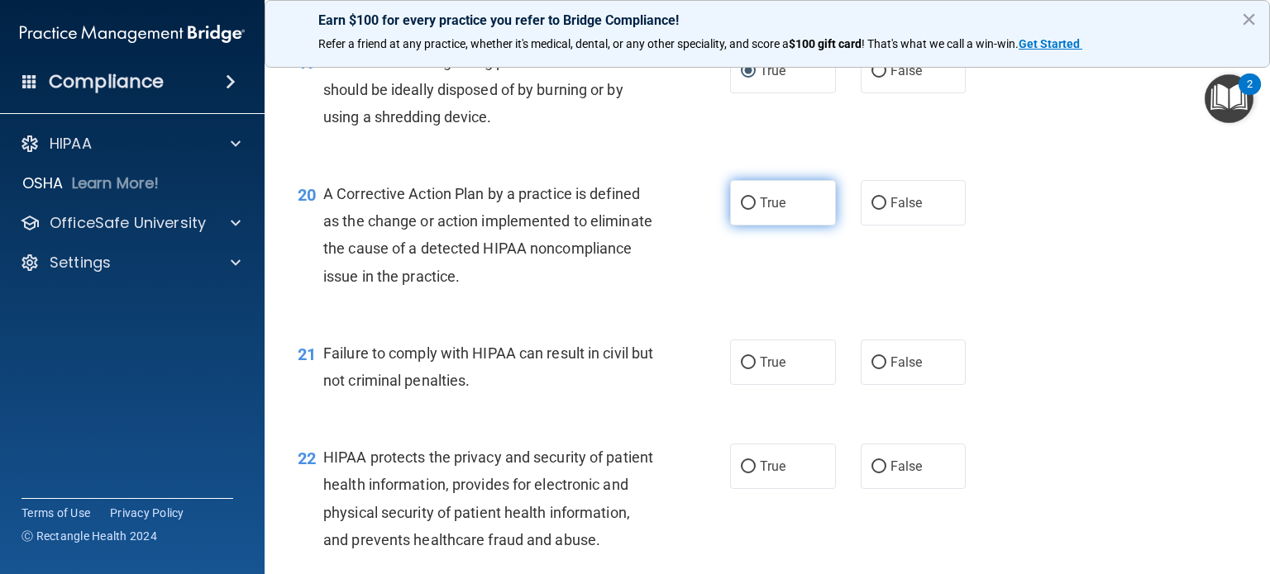
click at [741, 210] on input "True" at bounding box center [748, 204] width 15 height 12
radio input "true"
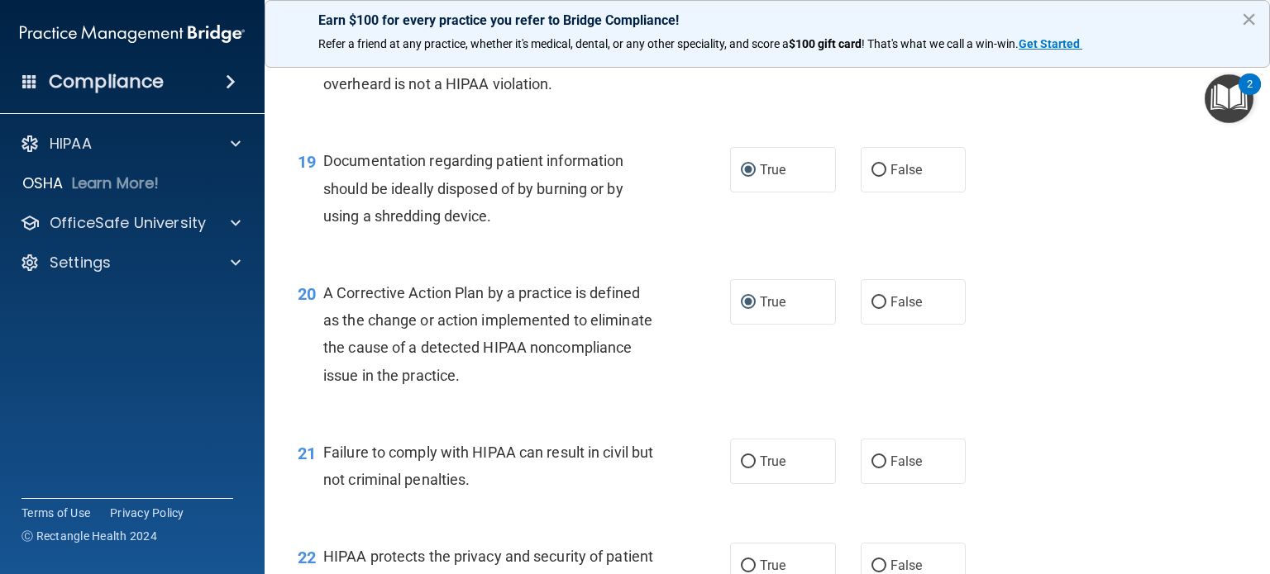
scroll to position [2579, 0]
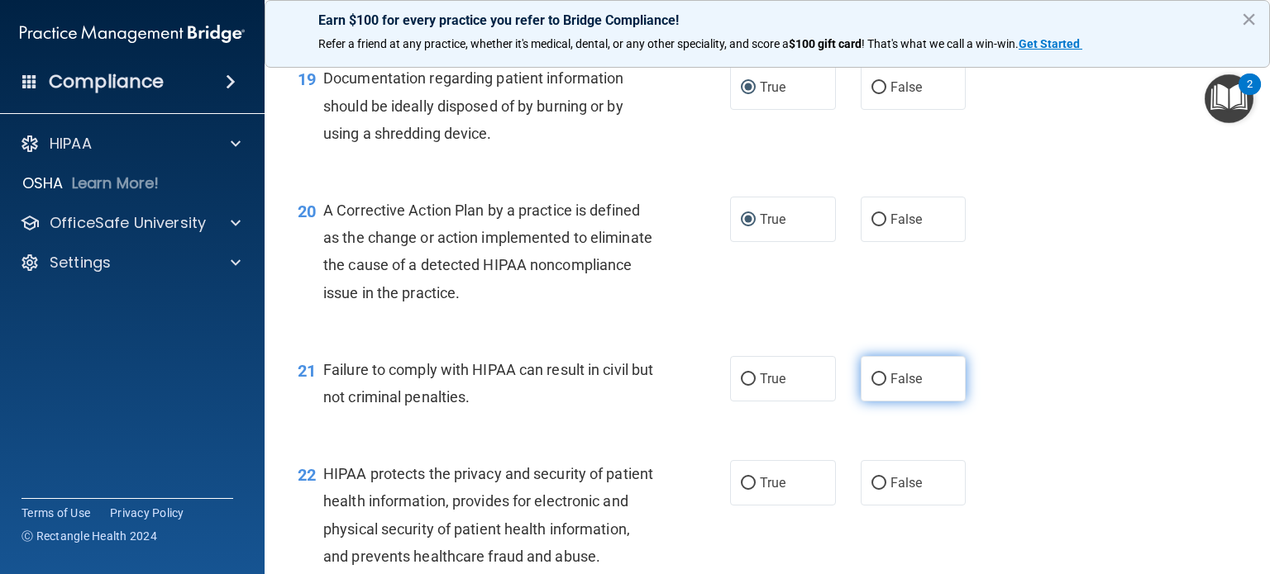
click at [875, 386] on input "False" at bounding box center [878, 380] width 15 height 12
radio input "true"
click at [743, 386] on input "True" at bounding box center [748, 380] width 15 height 12
radio input "true"
click at [871, 386] on input "False" at bounding box center [878, 380] width 15 height 12
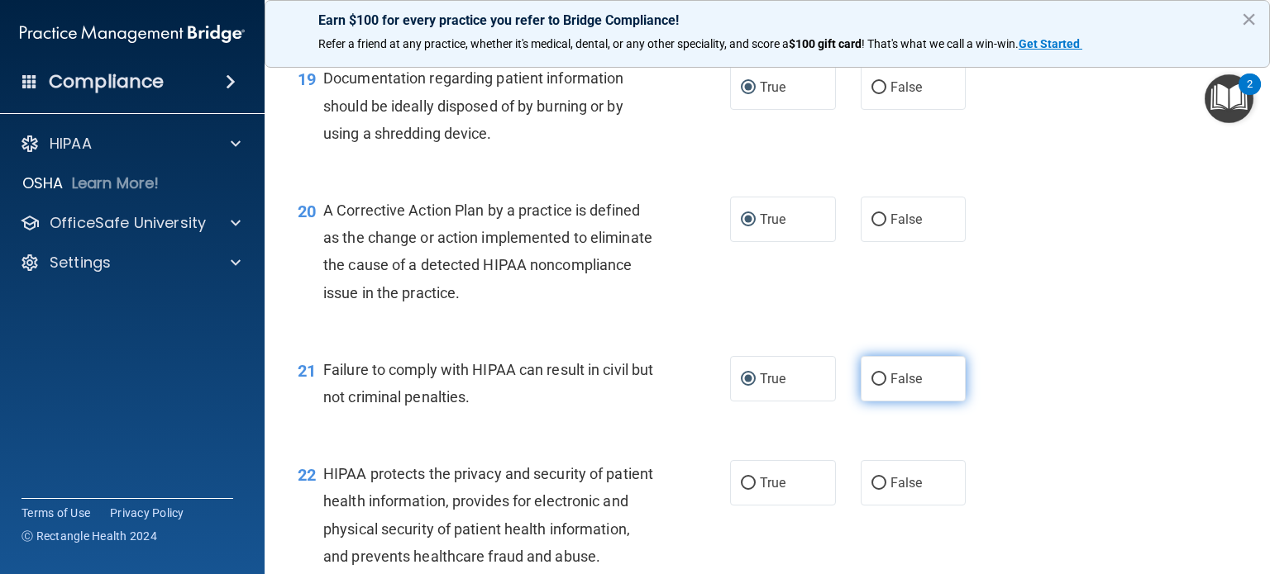
radio input "true"
radio input "false"
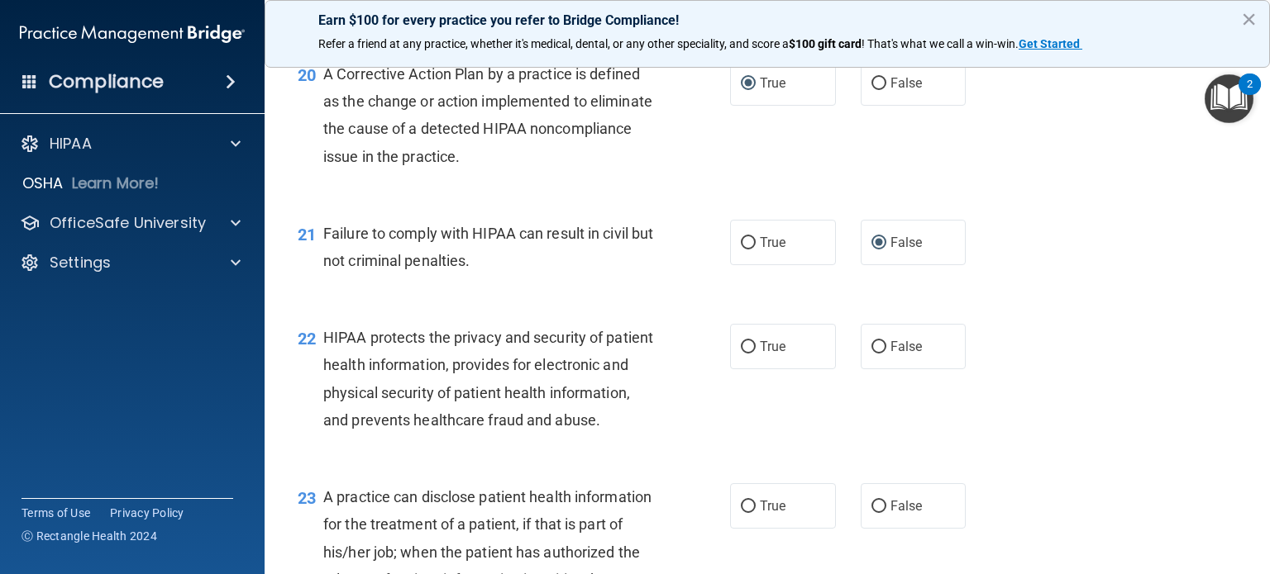
scroll to position [2744, 0]
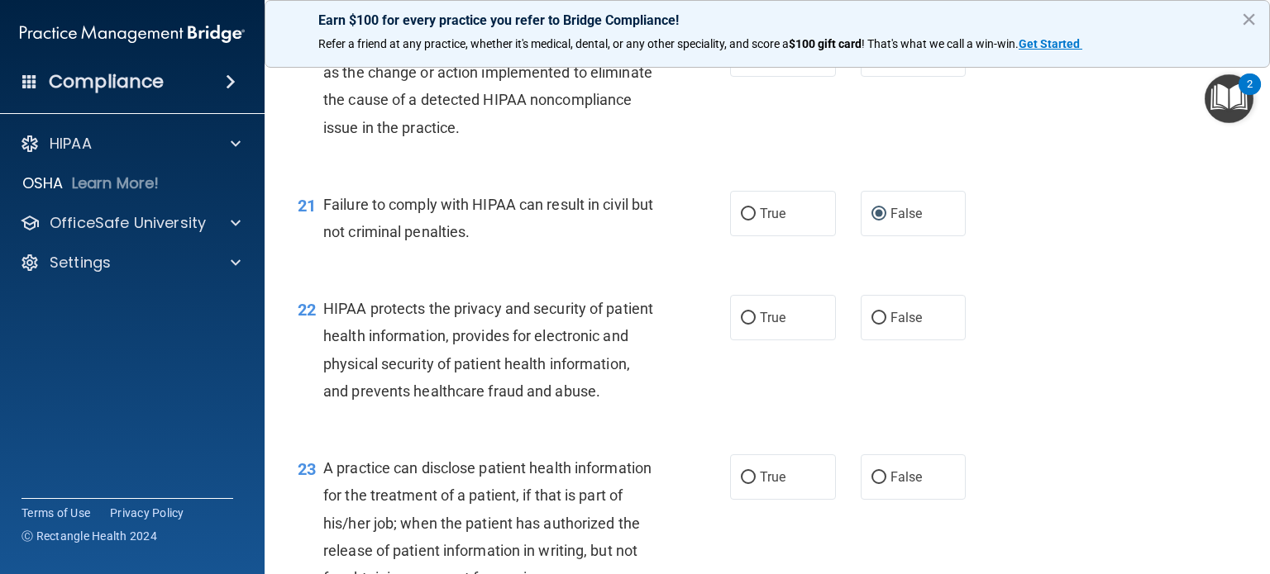
drag, startPoint x: 744, startPoint y: 346, endPoint x: 1002, endPoint y: 378, distance: 259.9
click at [744, 325] on input "True" at bounding box center [748, 318] width 15 height 12
radio input "true"
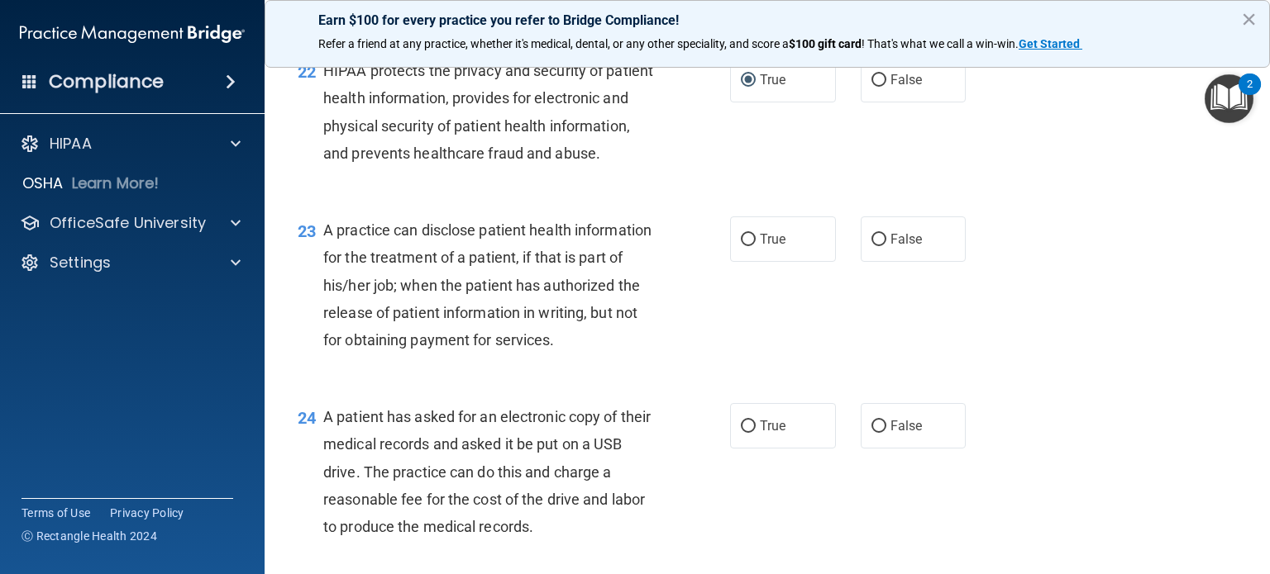
scroll to position [2992, 0]
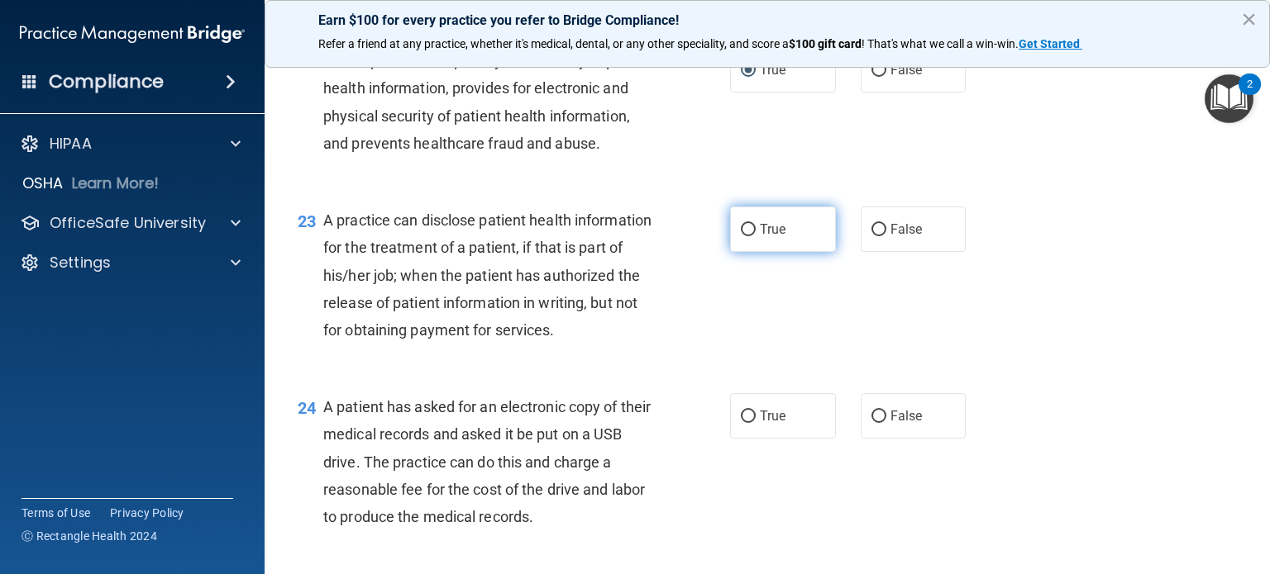
click at [741, 236] on input "True" at bounding box center [748, 230] width 15 height 12
radio input "true"
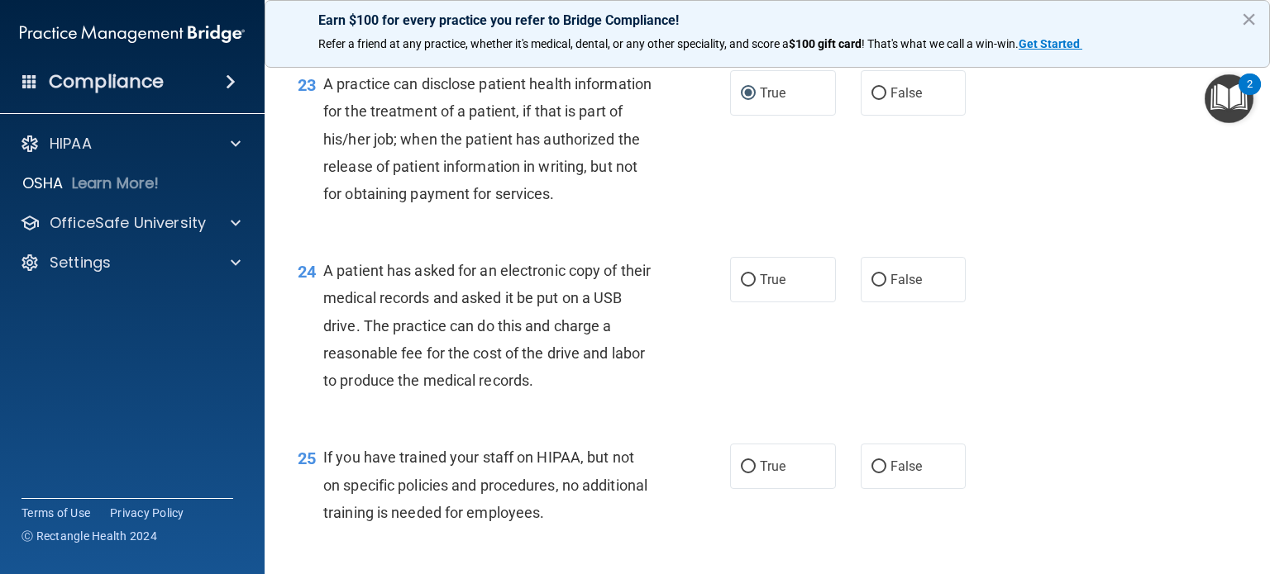
scroll to position [3158, 0]
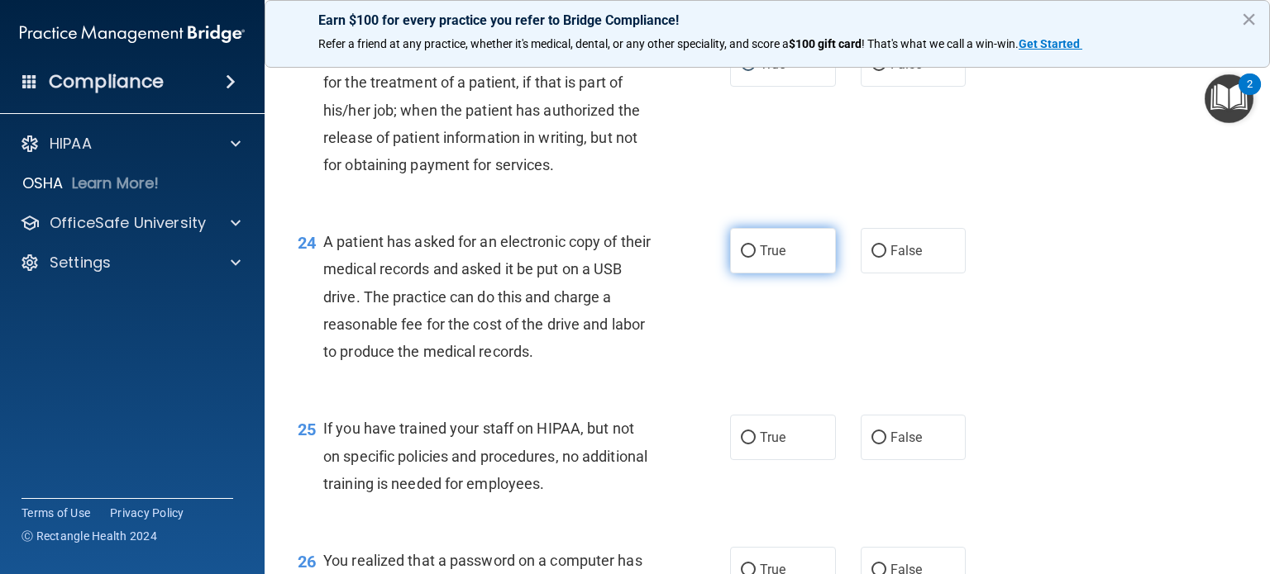
click at [741, 258] on input "True" at bounding box center [748, 252] width 15 height 12
radio input "true"
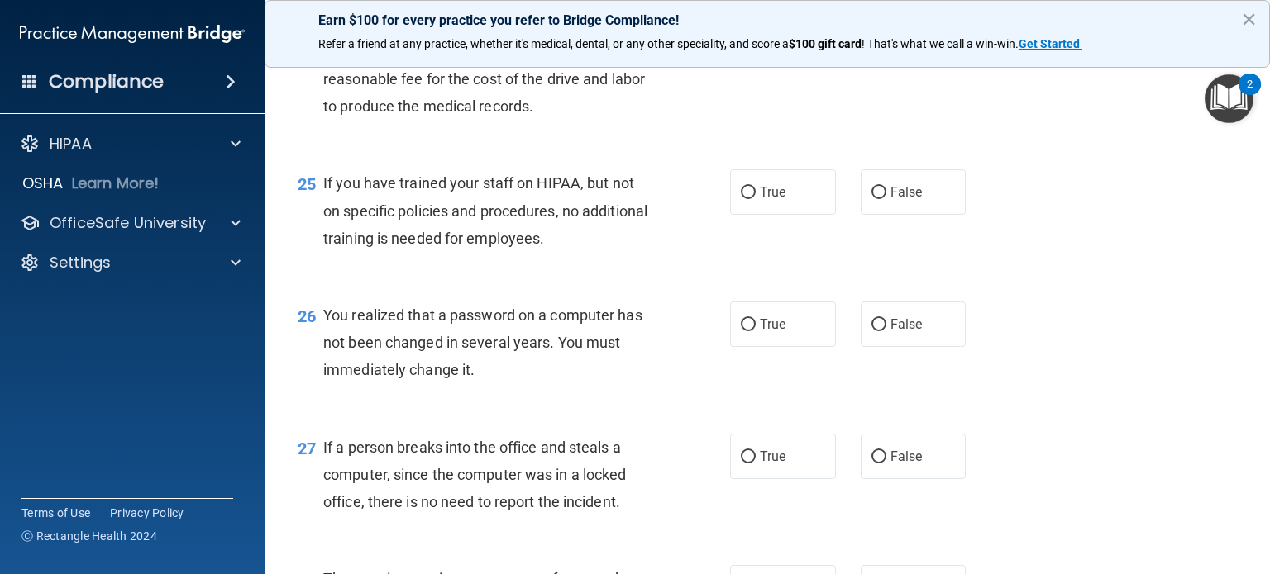
scroll to position [3406, 0]
click at [871, 197] on input "False" at bounding box center [878, 190] width 15 height 12
radio input "true"
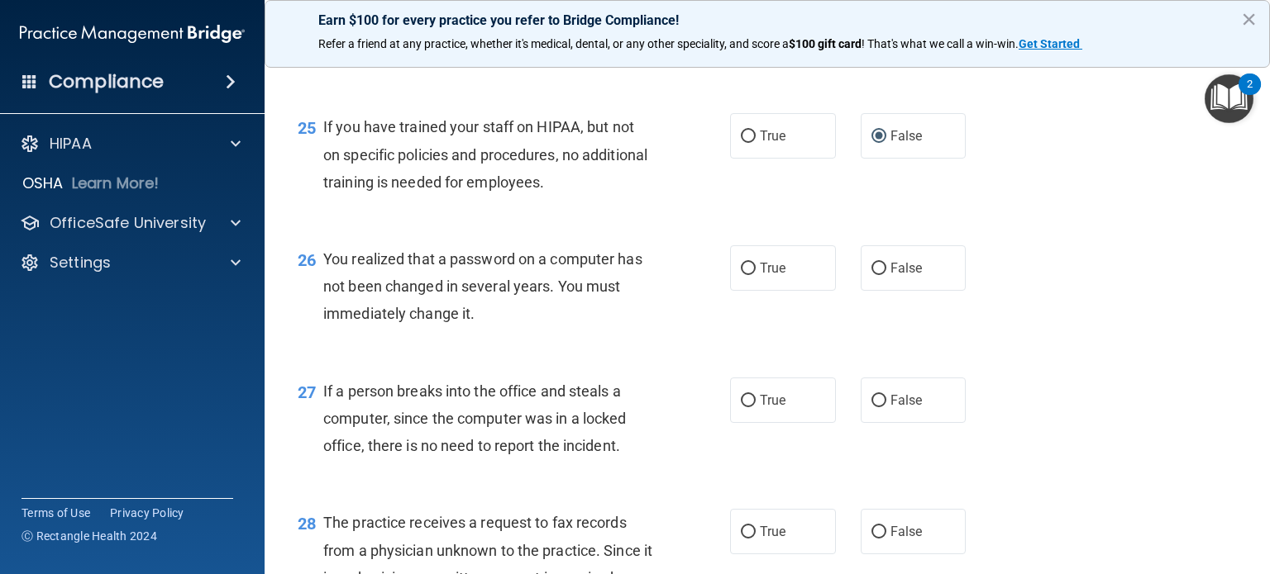
scroll to position [3488, 0]
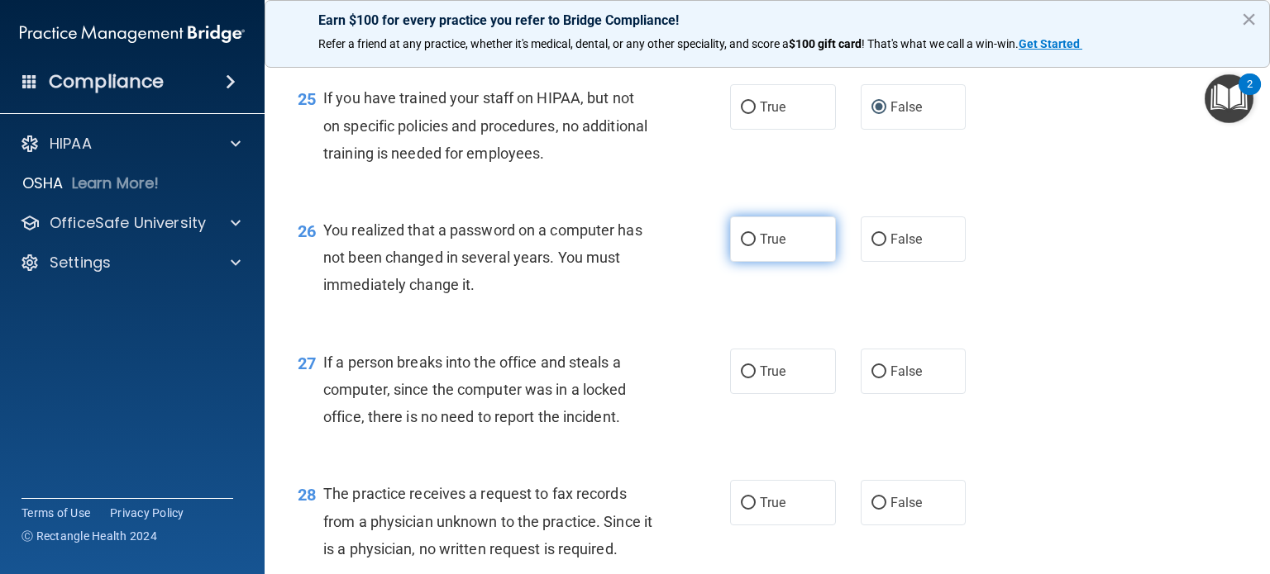
click at [743, 246] on input "True" at bounding box center [748, 240] width 15 height 12
radio input "true"
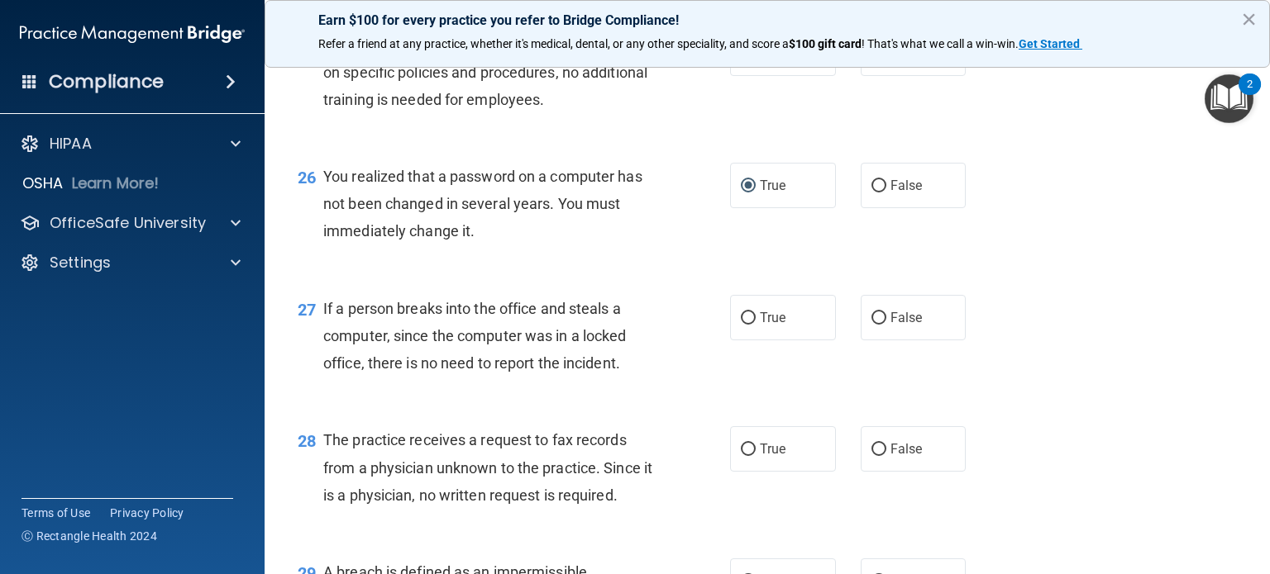
scroll to position [3571, 0]
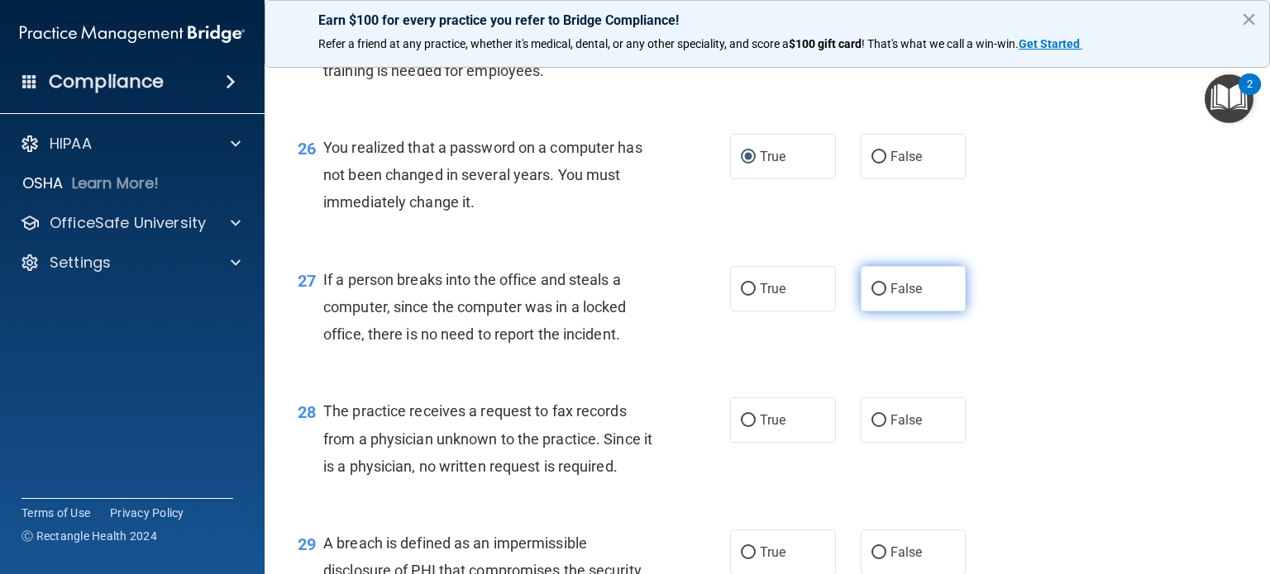
click at [871, 296] on input "False" at bounding box center [878, 290] width 15 height 12
radio input "true"
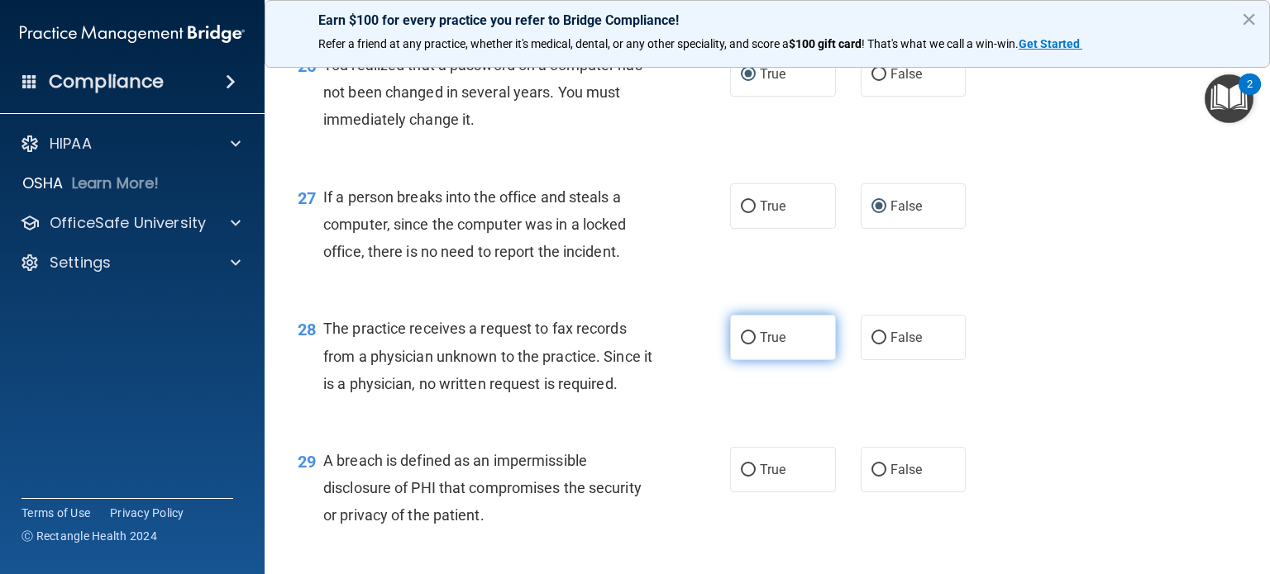
click at [745, 345] on input "True" at bounding box center [748, 338] width 15 height 12
radio input "true"
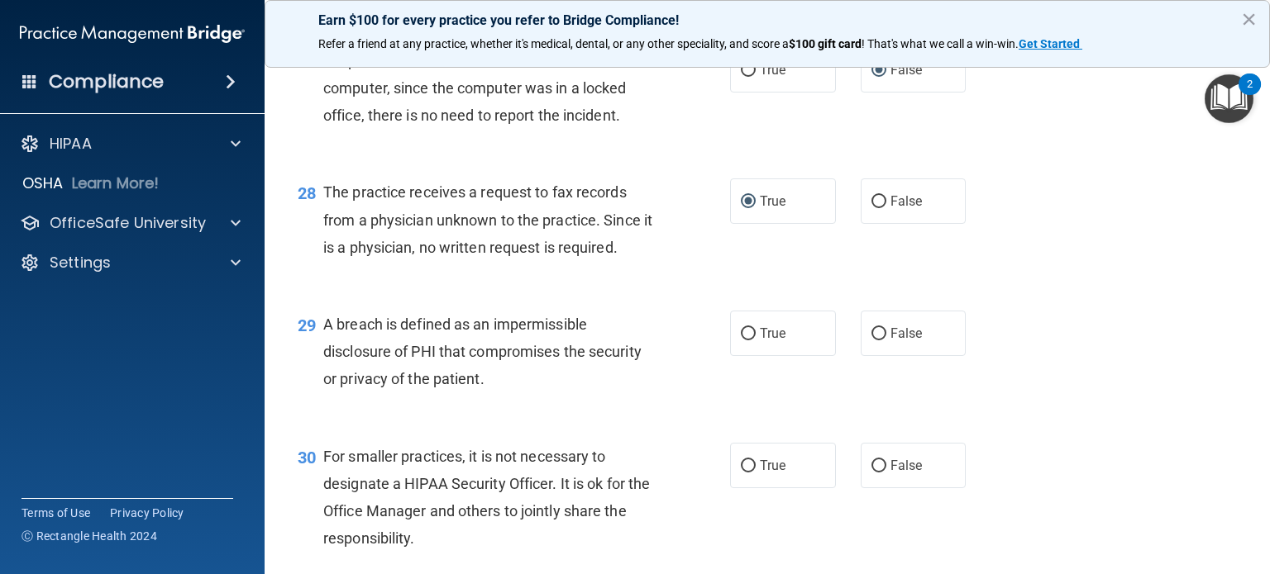
scroll to position [3819, 0]
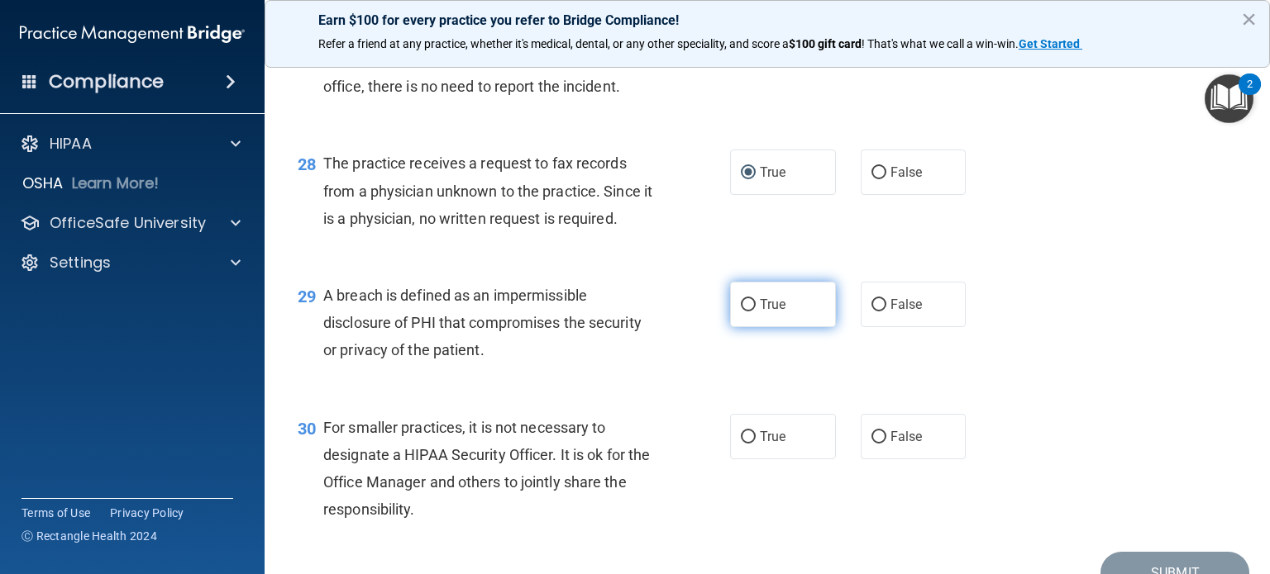
click at [743, 312] on input "True" at bounding box center [748, 305] width 15 height 12
radio input "true"
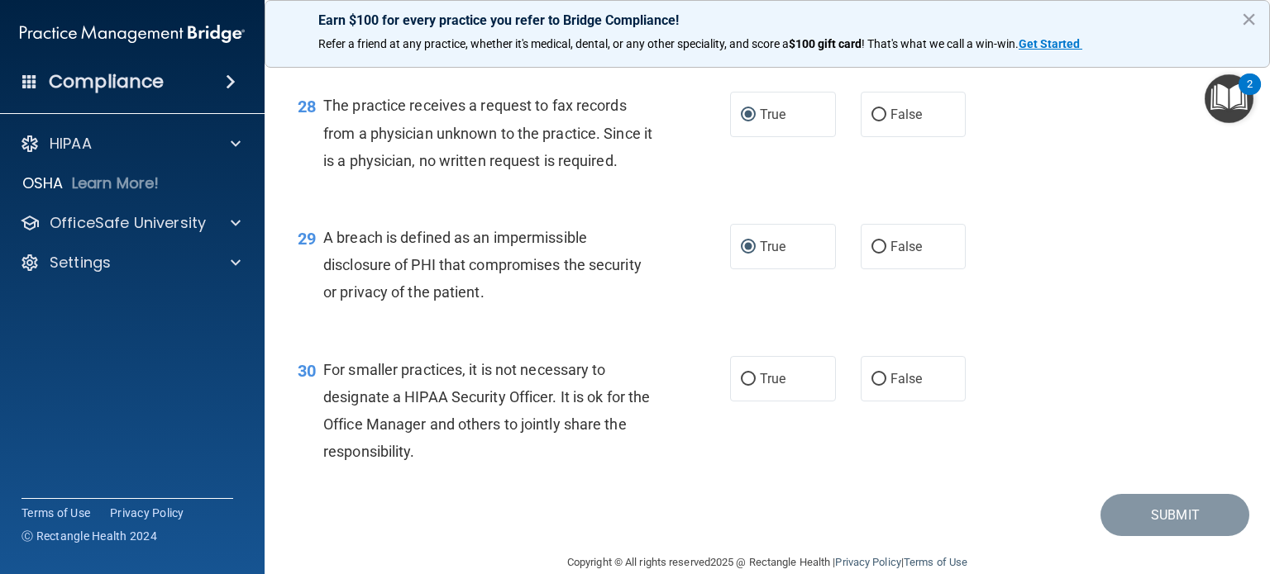
scroll to position [3984, 0]
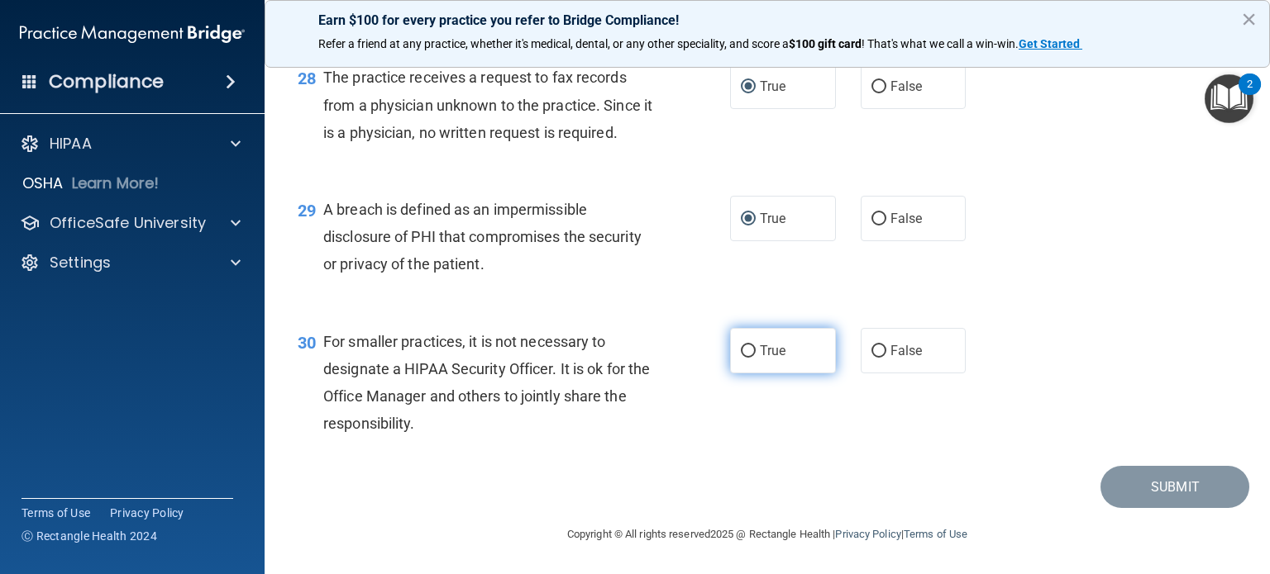
click at [741, 353] on input "True" at bounding box center [748, 352] width 15 height 12
radio input "true"
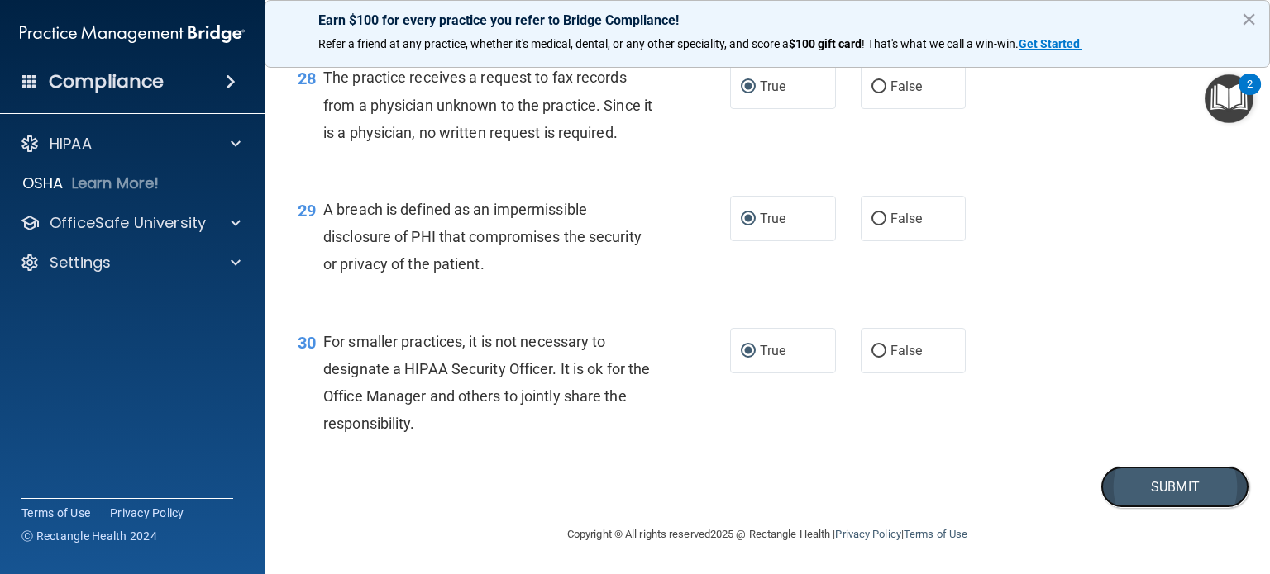
click at [1171, 494] on button "Submit" at bounding box center [1174, 487] width 149 height 42
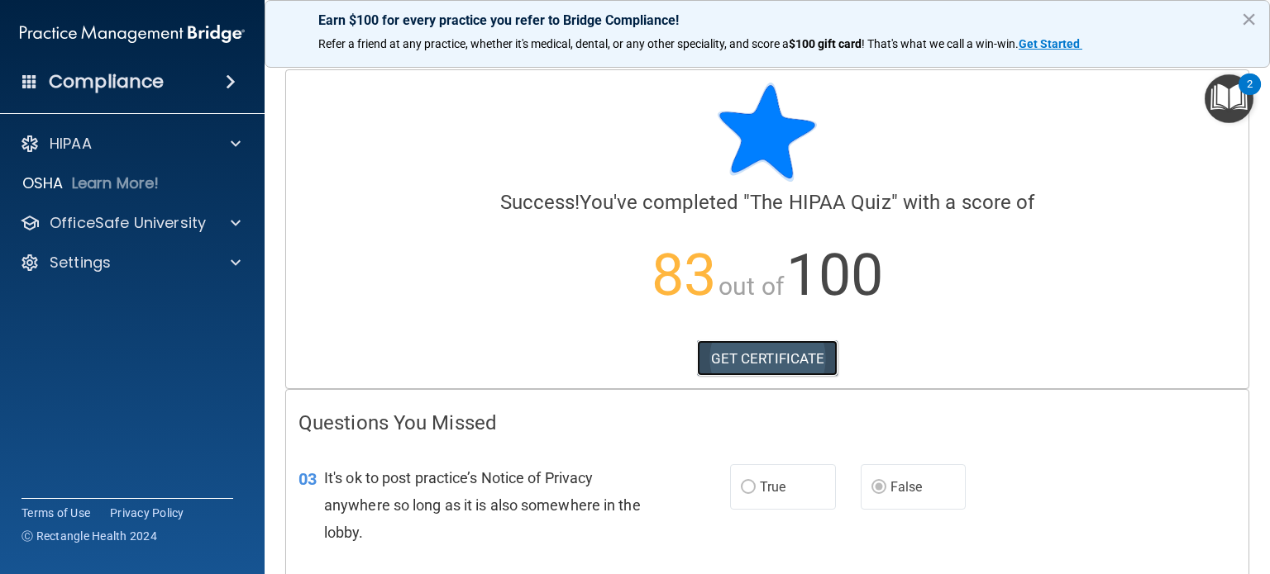
click at [737, 359] on link "GET CERTIFICATE" at bounding box center [767, 359] width 141 height 36
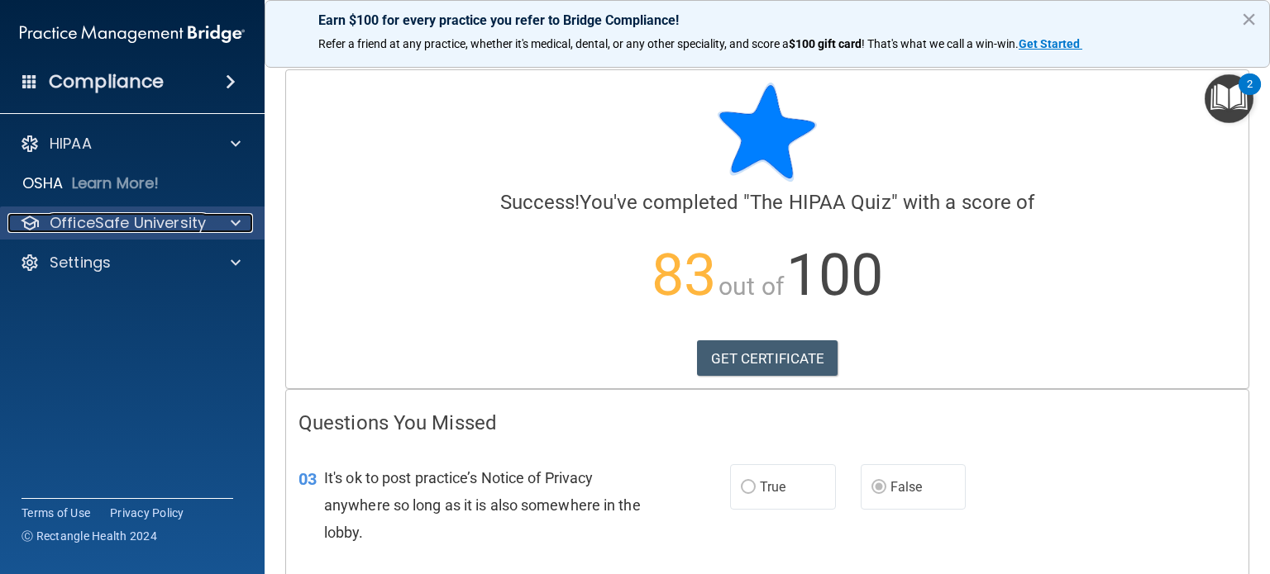
click at [169, 224] on p "OfficeSafe University" at bounding box center [128, 223] width 156 height 20
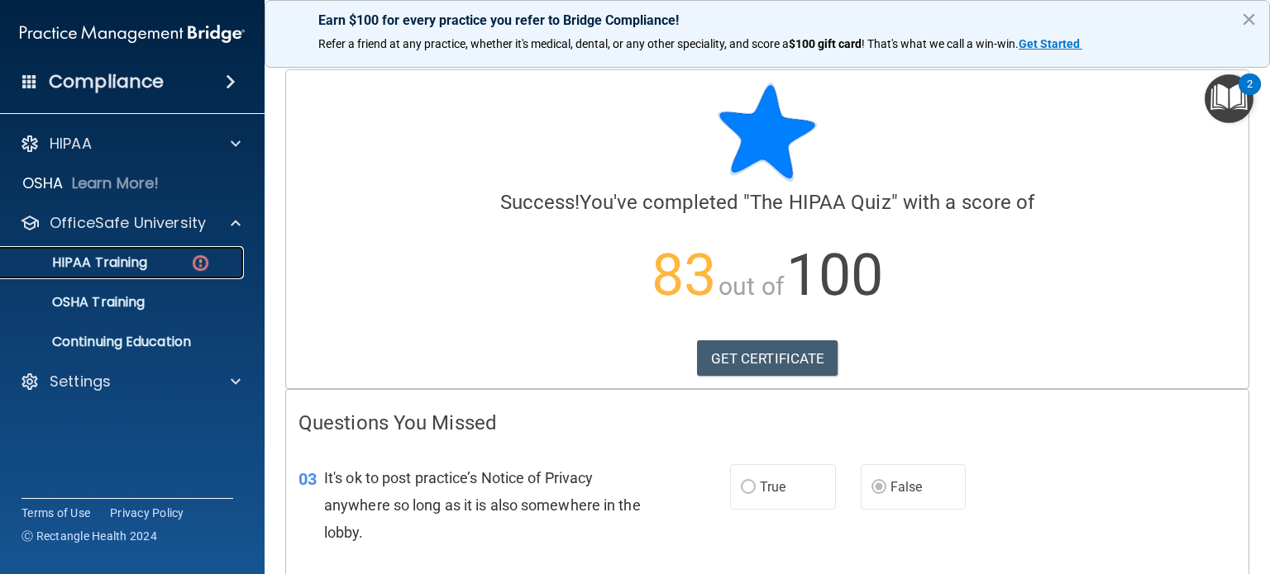
click at [155, 260] on div "HIPAA Training" at bounding box center [124, 263] width 226 height 17
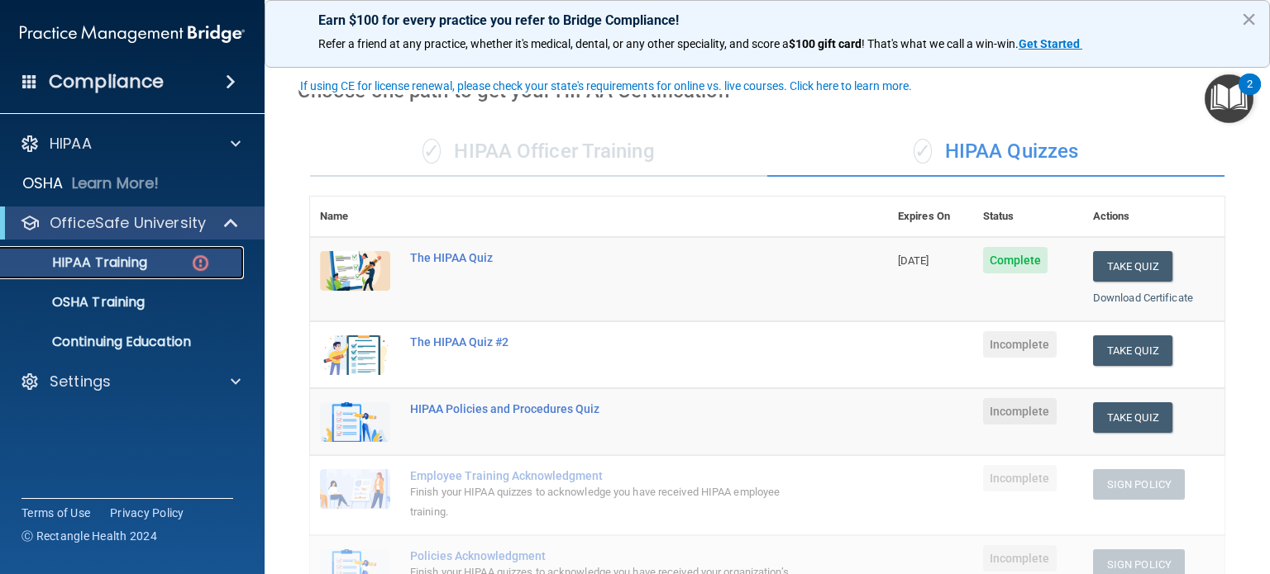
scroll to position [83, 0]
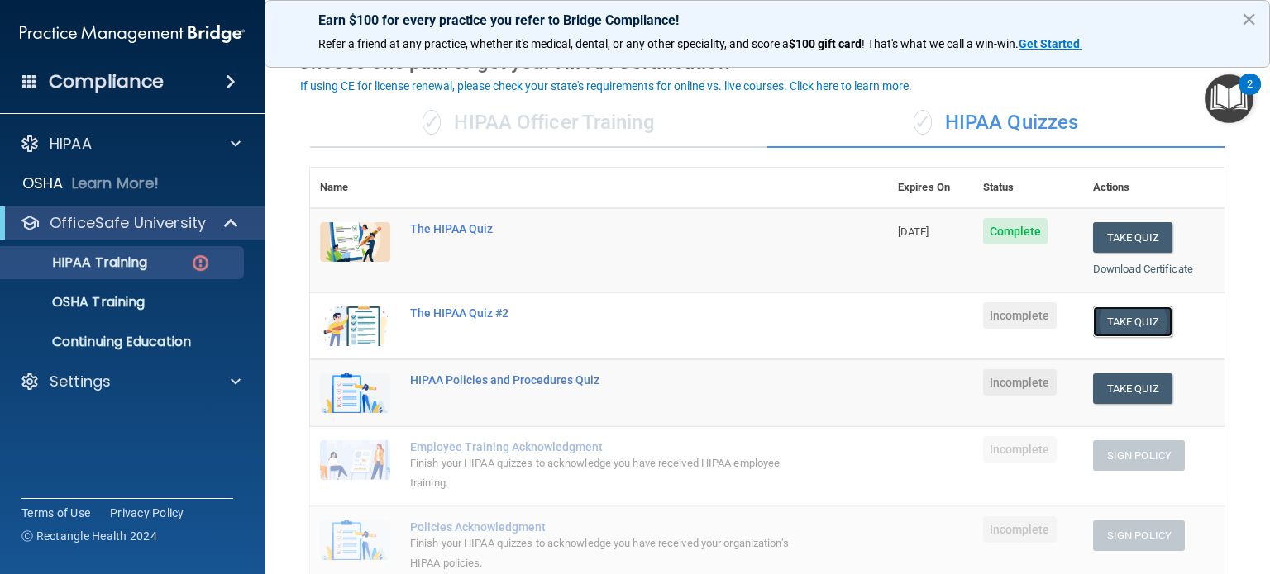
click at [1134, 320] on button "Take Quiz" at bounding box center [1132, 322] width 79 height 31
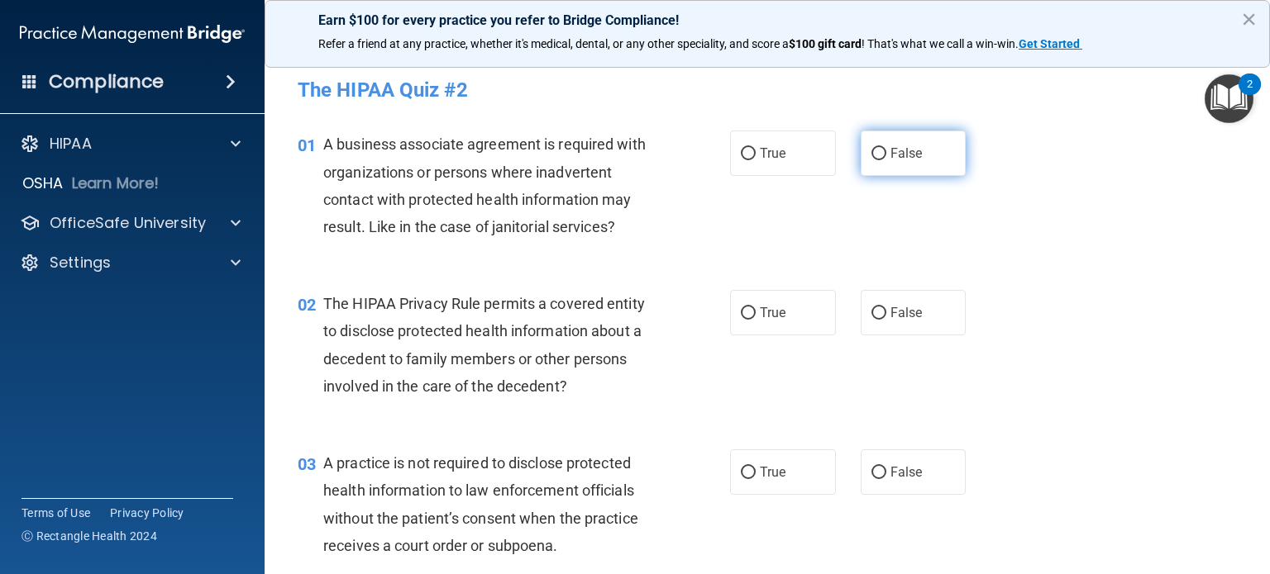
click at [873, 157] on input "False" at bounding box center [878, 154] width 15 height 12
radio input "true"
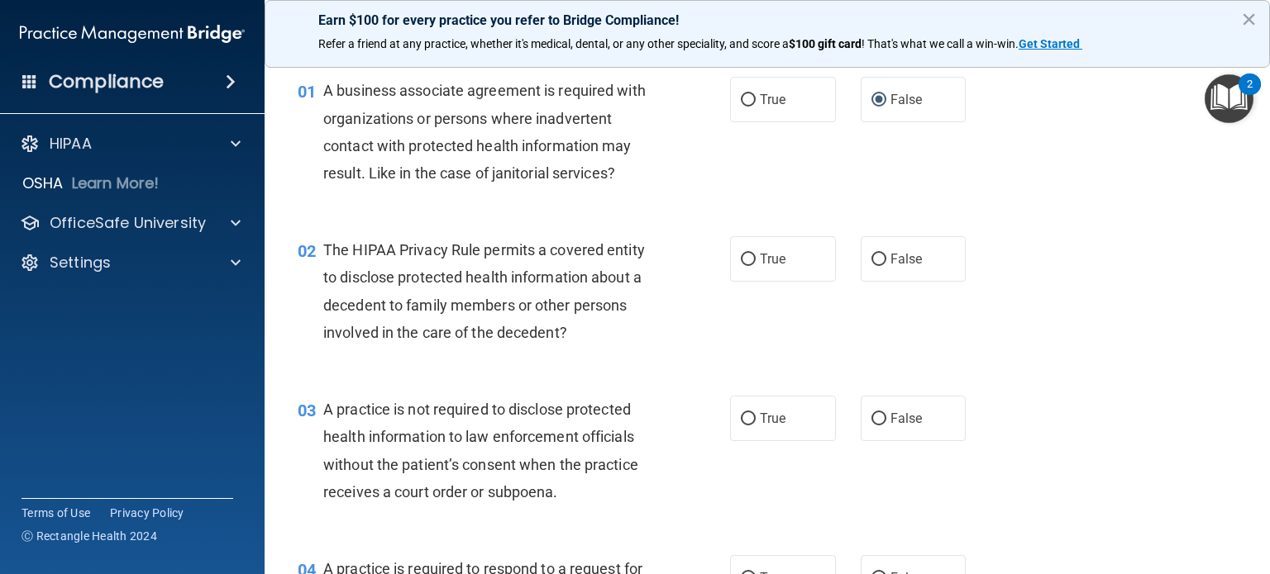
scroll to position [83, 0]
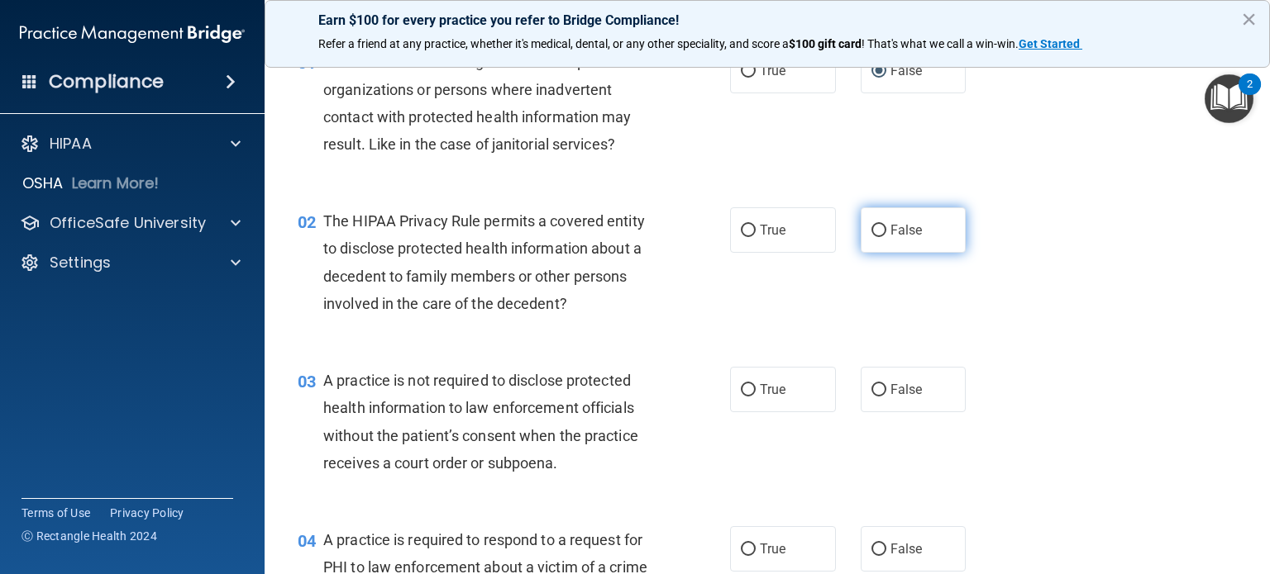
click at [877, 234] on input "False" at bounding box center [878, 231] width 15 height 12
radio input "true"
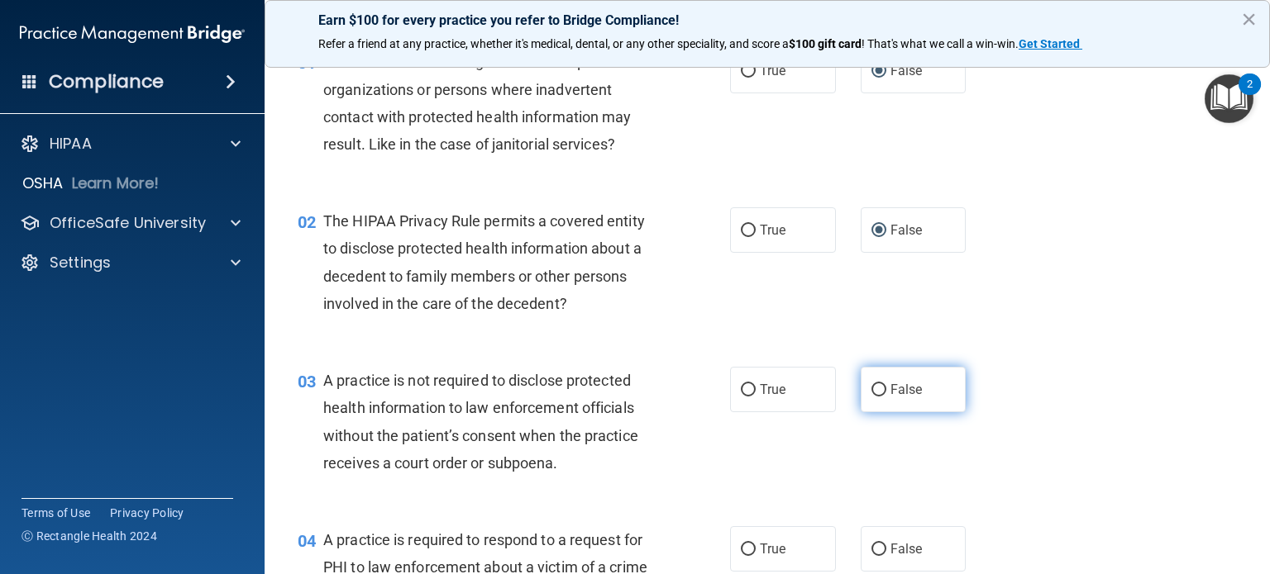
click at [872, 389] on input "False" at bounding box center [878, 390] width 15 height 12
radio input "true"
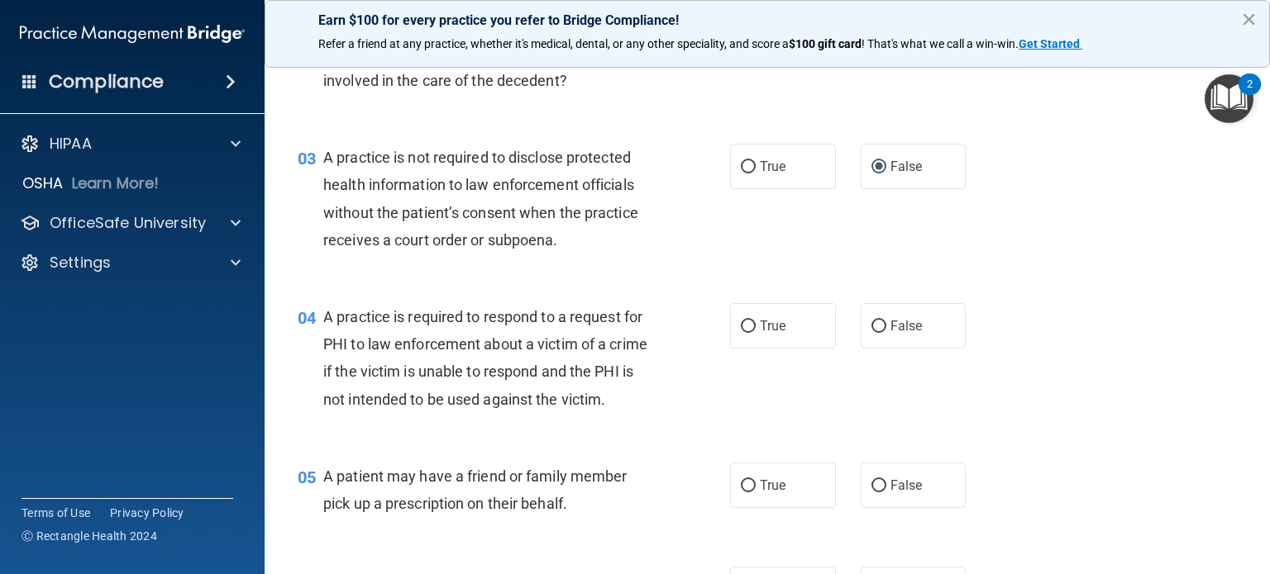
scroll to position [331, 0]
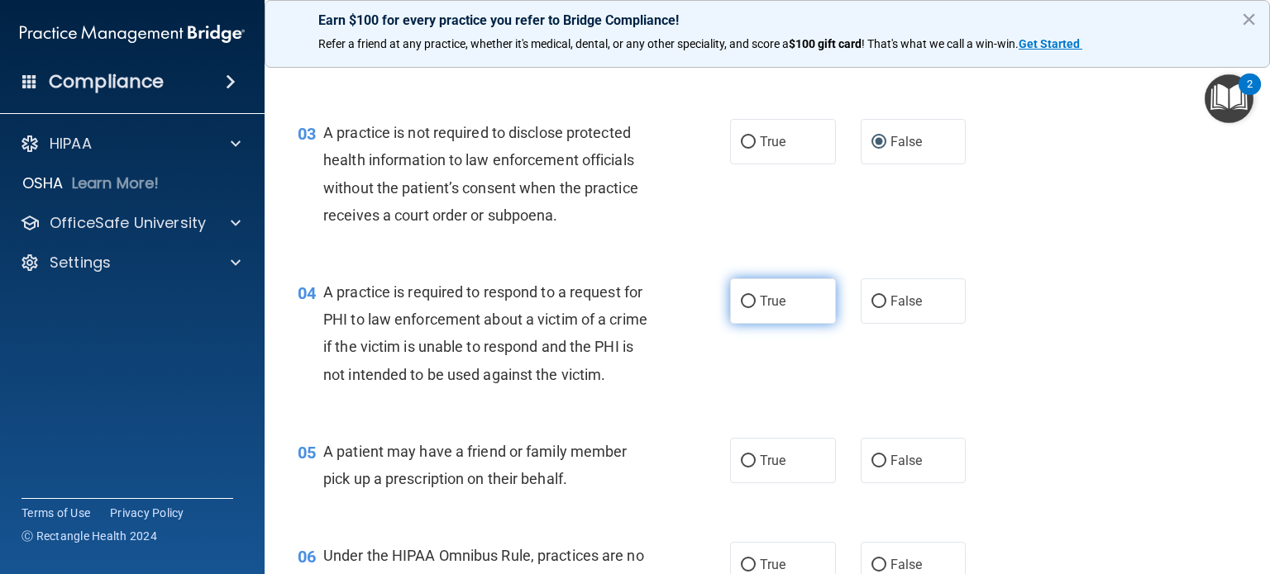
click at [741, 300] on input "True" at bounding box center [748, 302] width 15 height 12
radio input "true"
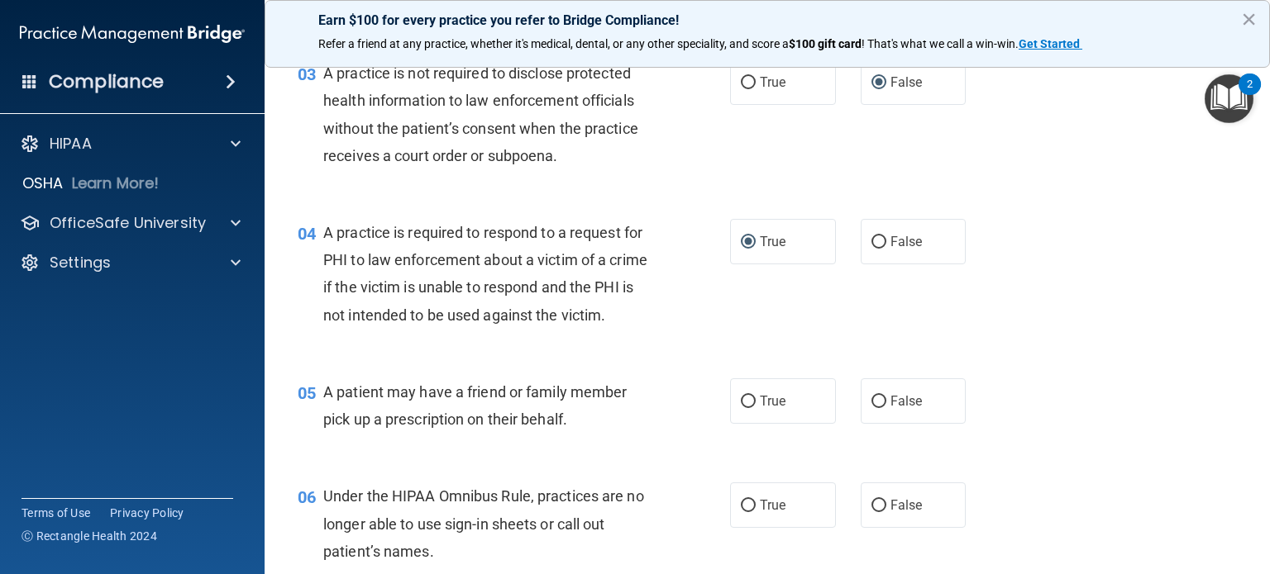
scroll to position [496, 0]
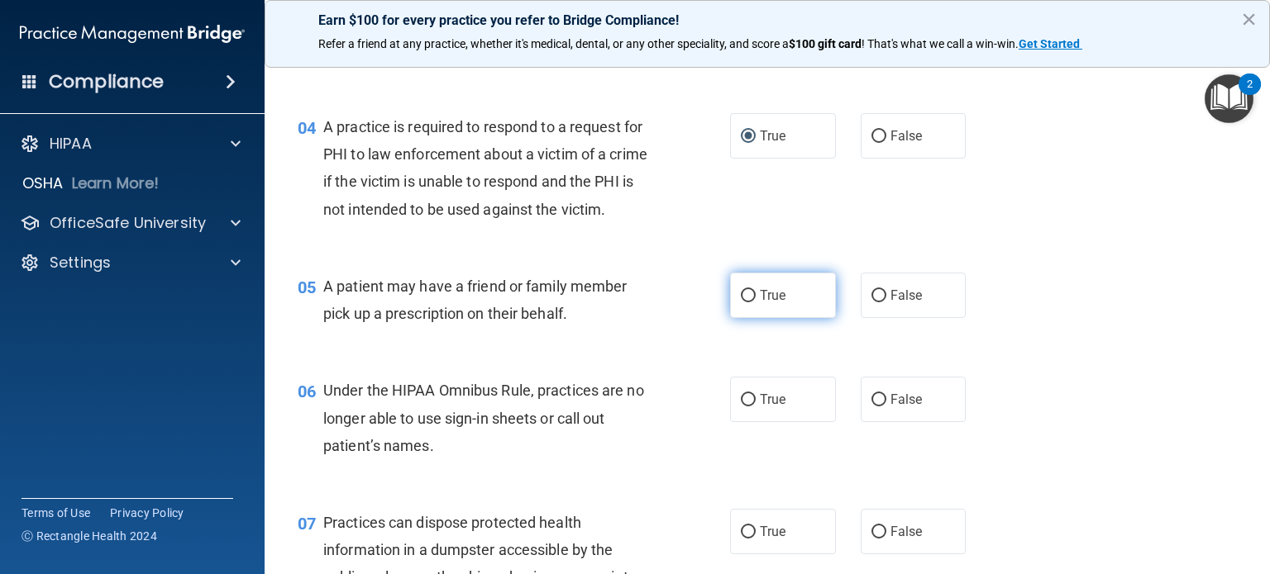
click at [743, 303] on input "True" at bounding box center [748, 296] width 15 height 12
radio input "true"
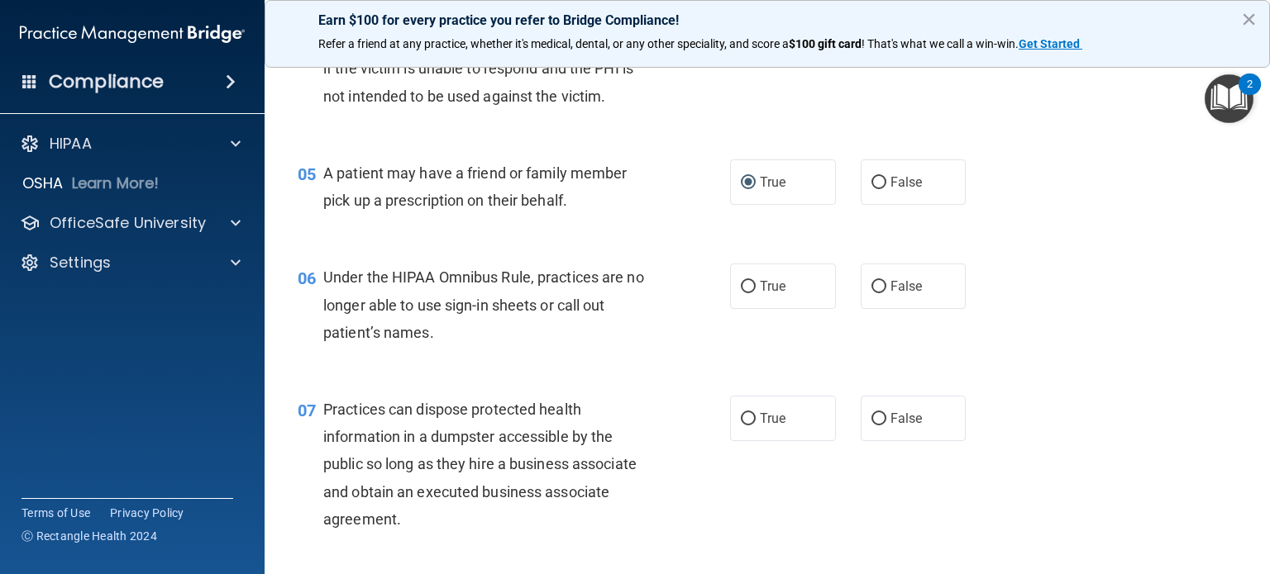
scroll to position [661, 0]
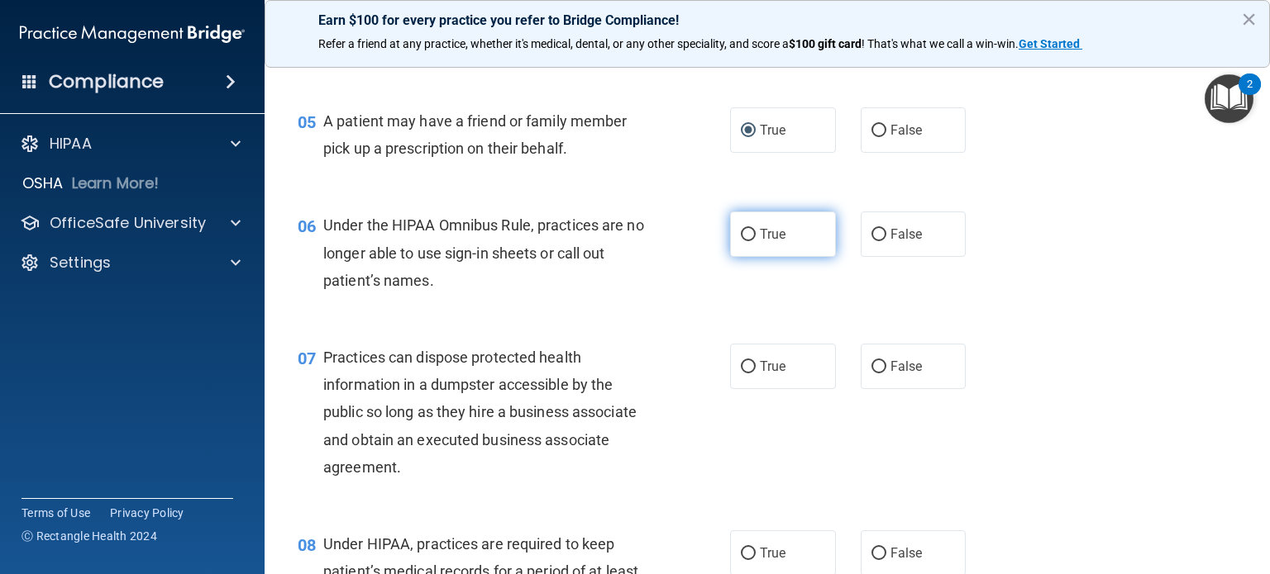
click at [742, 241] on input "True" at bounding box center [748, 235] width 15 height 12
radio input "true"
click at [871, 374] on input "False" at bounding box center [878, 367] width 15 height 12
radio input "true"
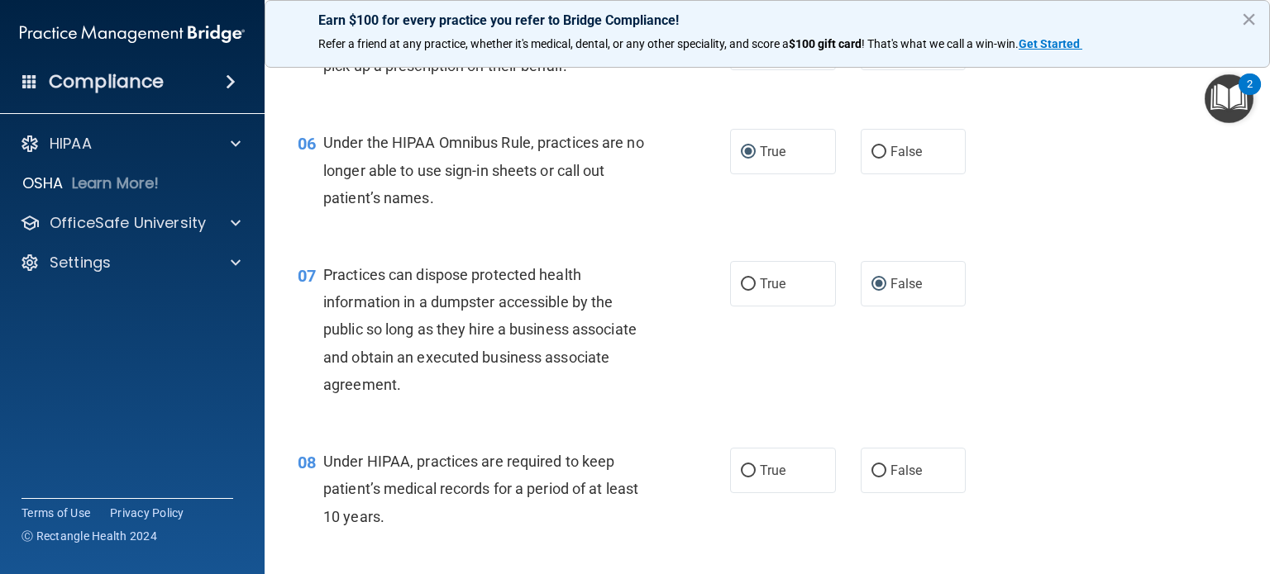
scroll to position [827, 0]
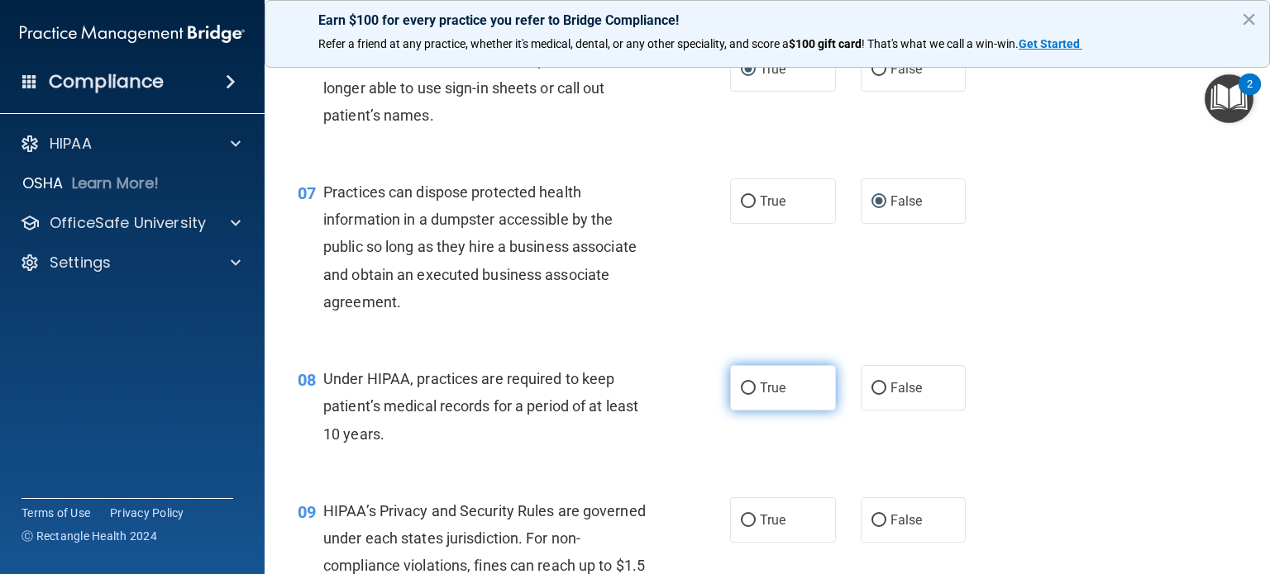
click at [741, 395] on input "True" at bounding box center [748, 389] width 15 height 12
radio input "true"
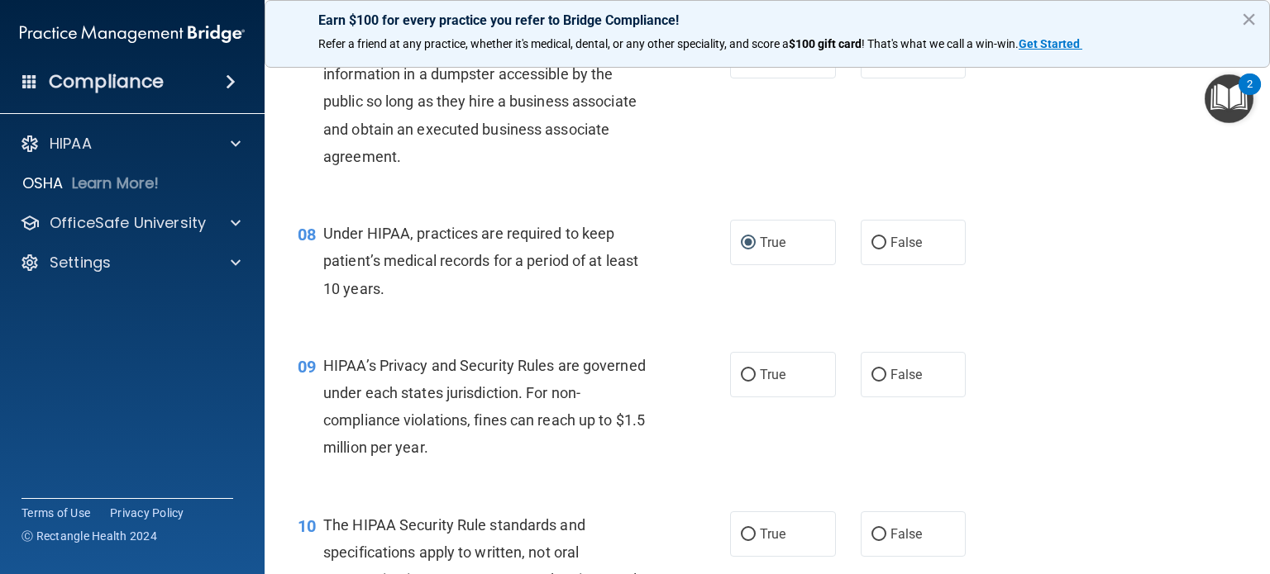
scroll to position [1075, 0]
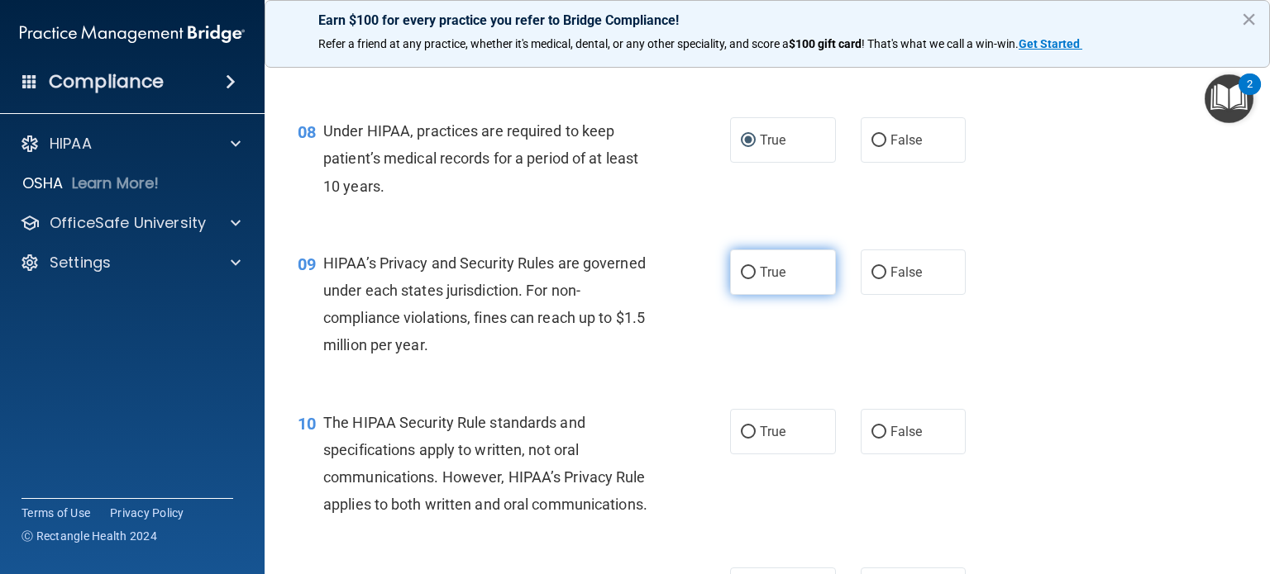
click at [746, 279] on input "True" at bounding box center [748, 273] width 15 height 12
radio input "true"
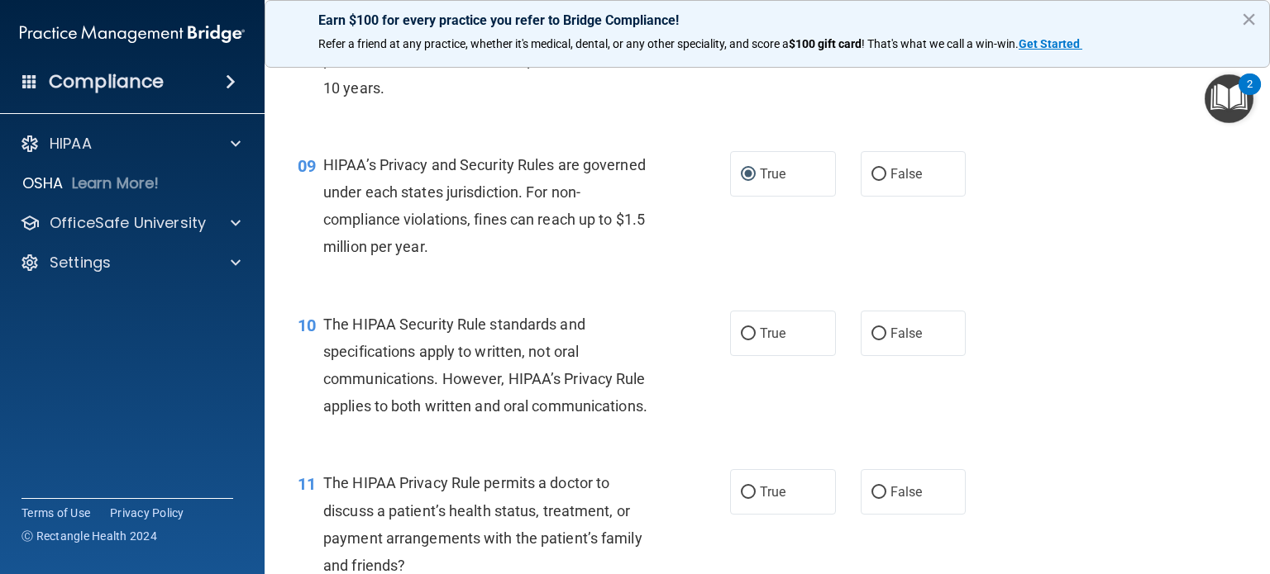
scroll to position [1240, 0]
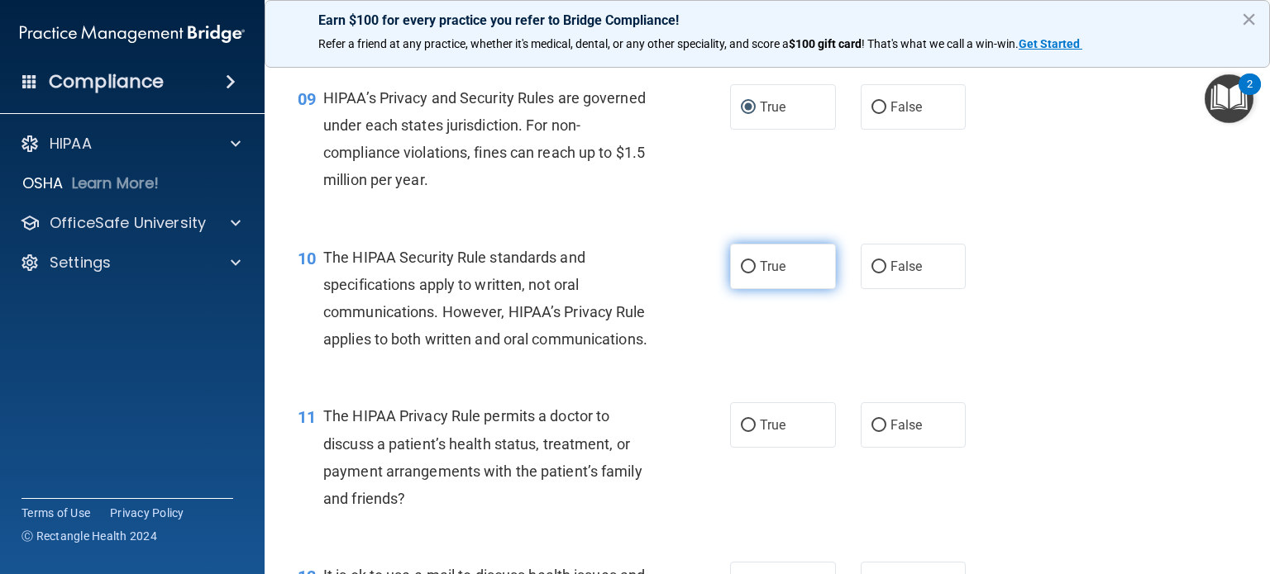
click at [741, 274] on input "True" at bounding box center [748, 267] width 15 height 12
radio input "true"
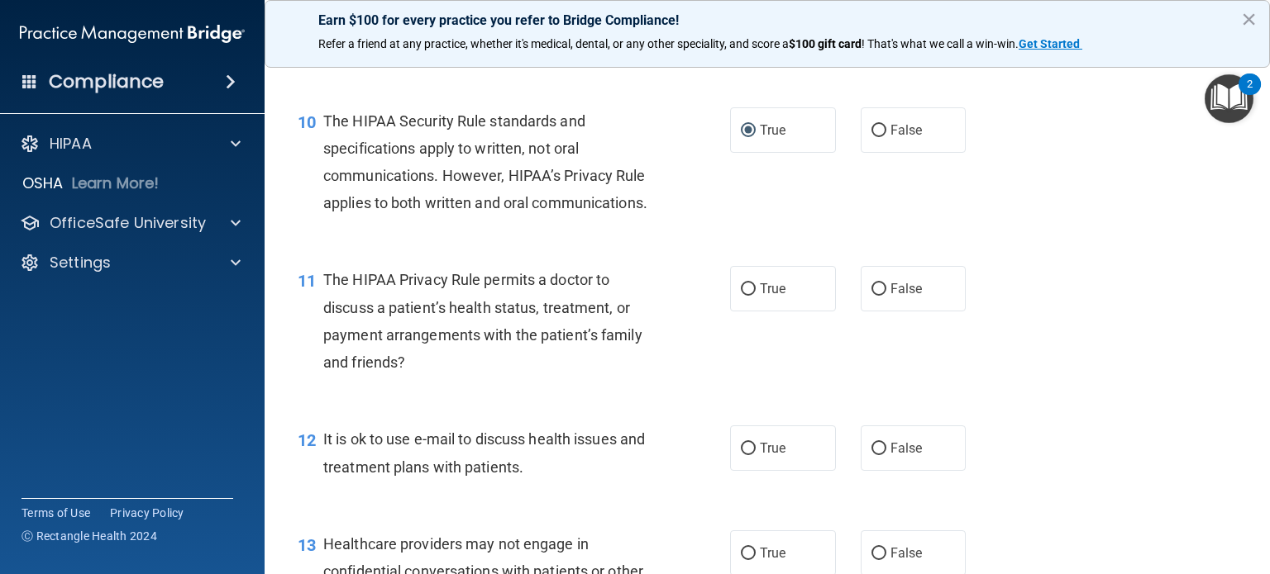
scroll to position [1405, 0]
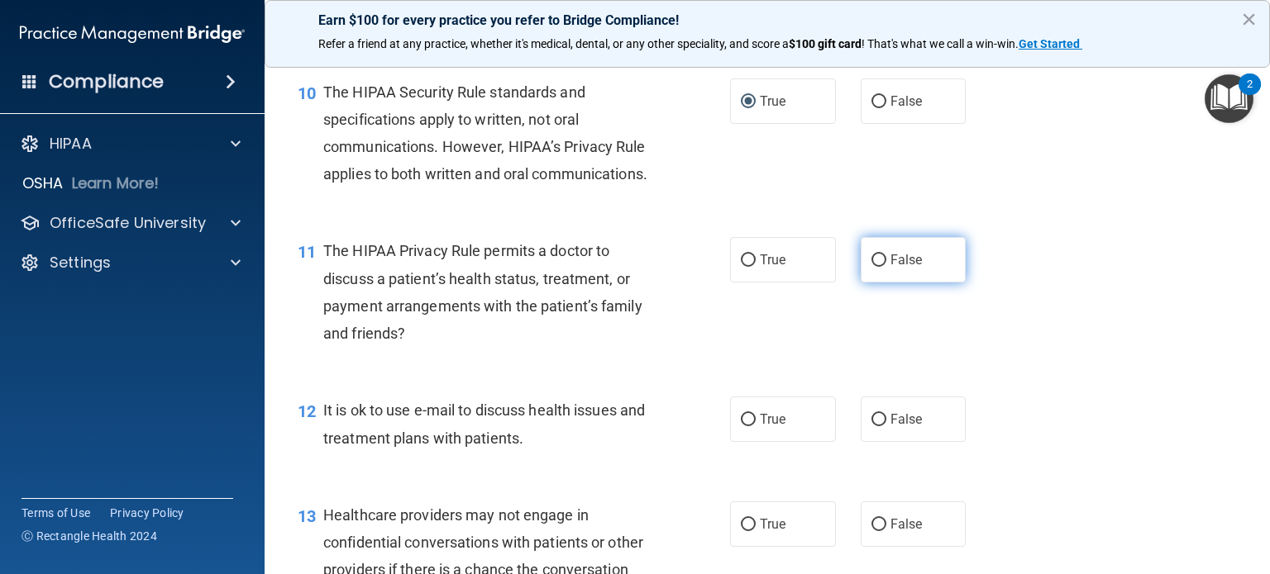
click at [871, 267] on input "False" at bounding box center [878, 261] width 15 height 12
radio input "true"
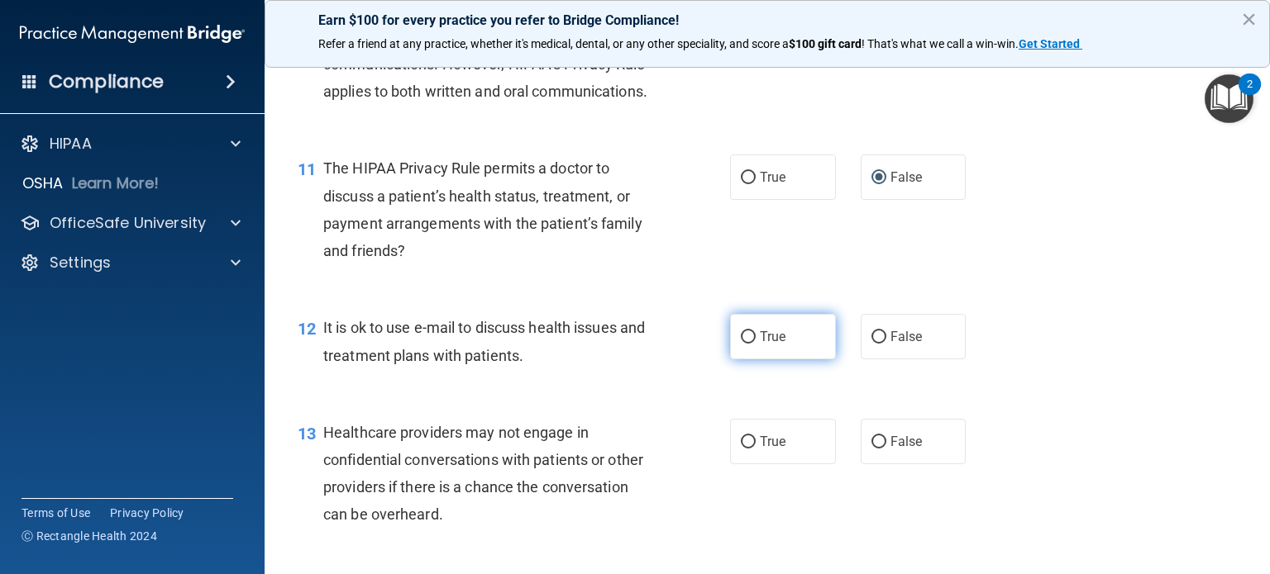
click at [746, 344] on input "True" at bounding box center [748, 337] width 15 height 12
radio input "true"
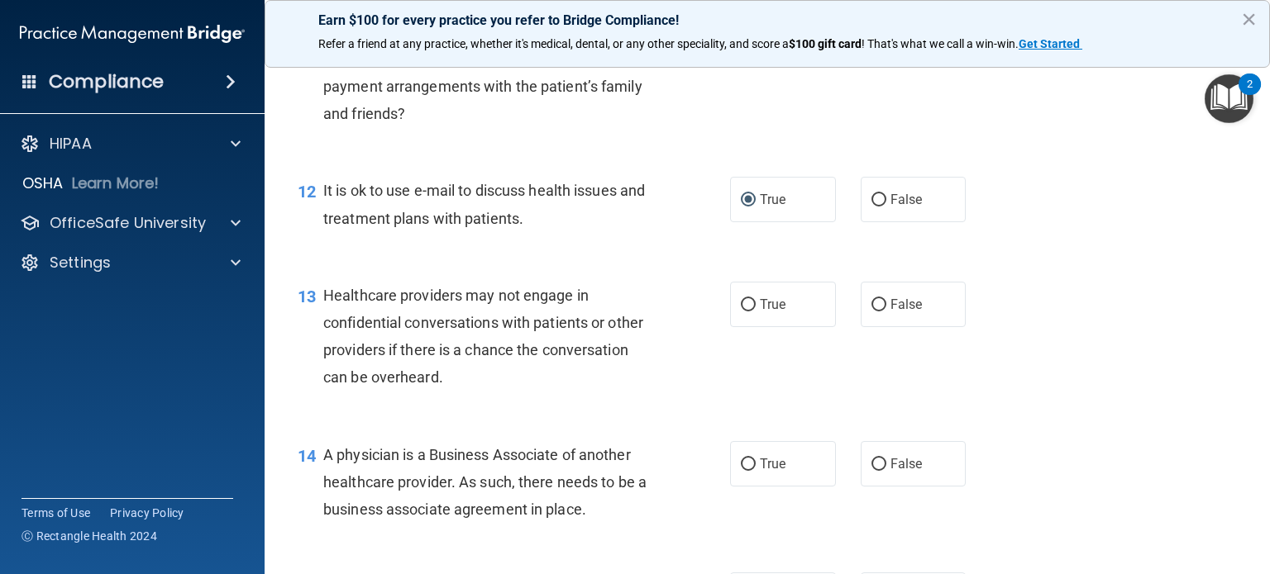
scroll to position [1653, 0]
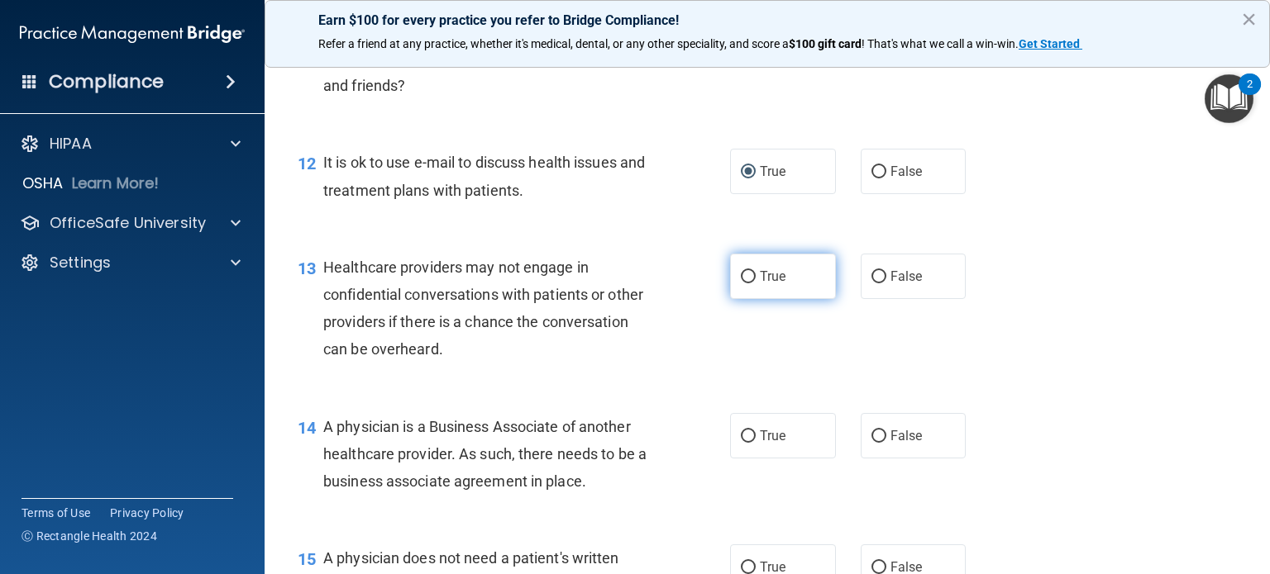
click at [743, 284] on input "True" at bounding box center [748, 277] width 15 height 12
radio input "true"
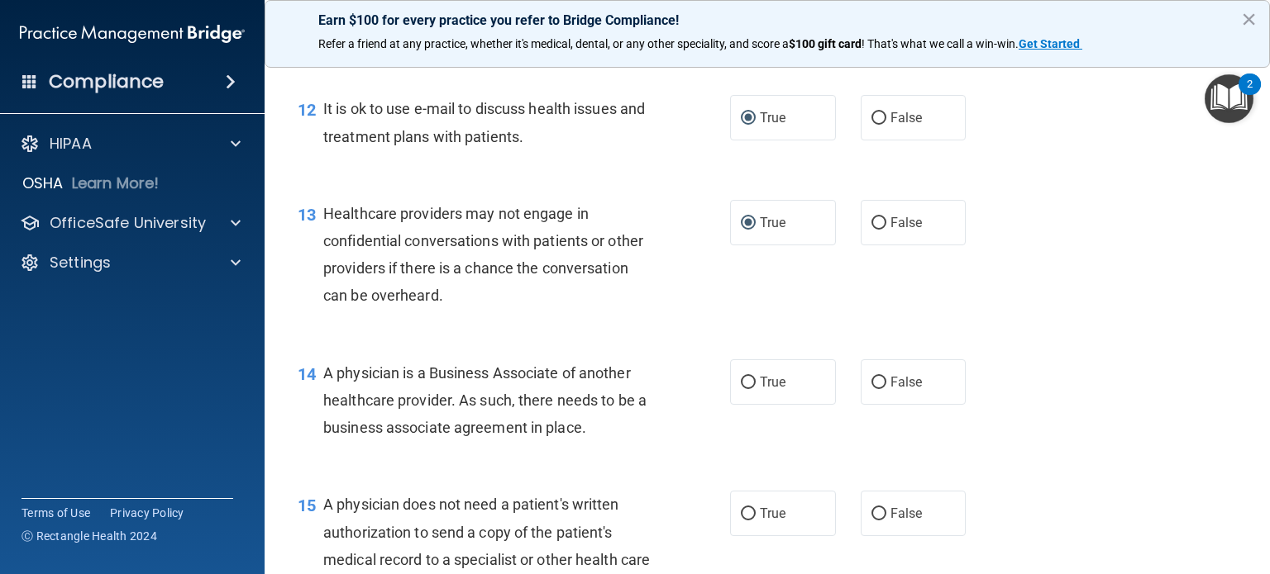
scroll to position [1736, 0]
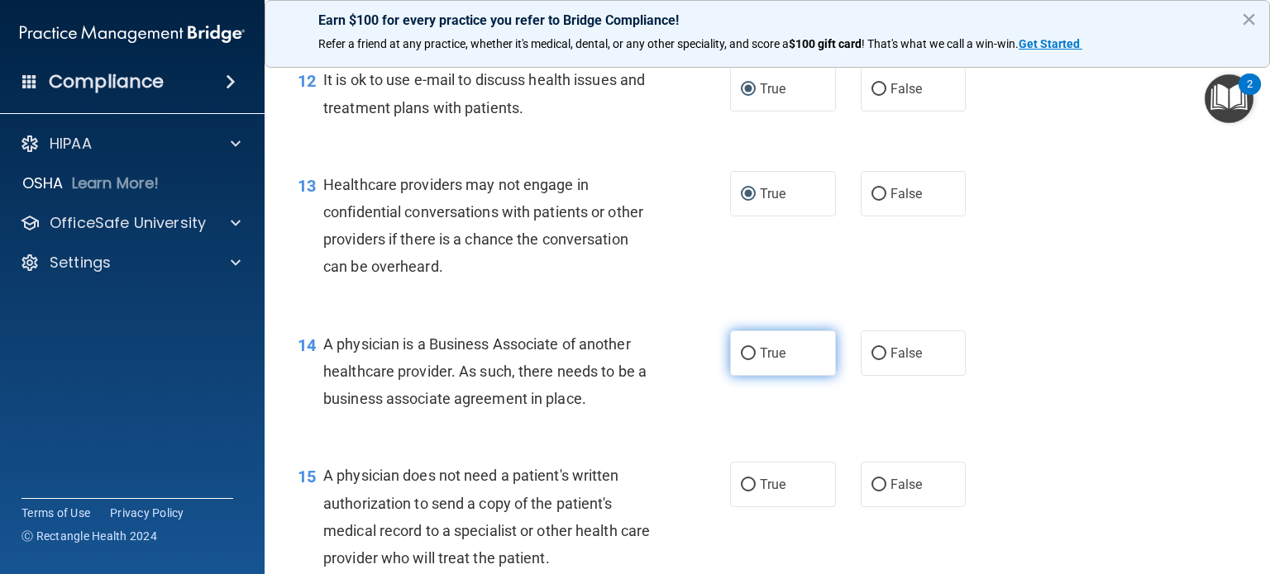
click at [741, 360] on input "True" at bounding box center [748, 354] width 15 height 12
radio input "true"
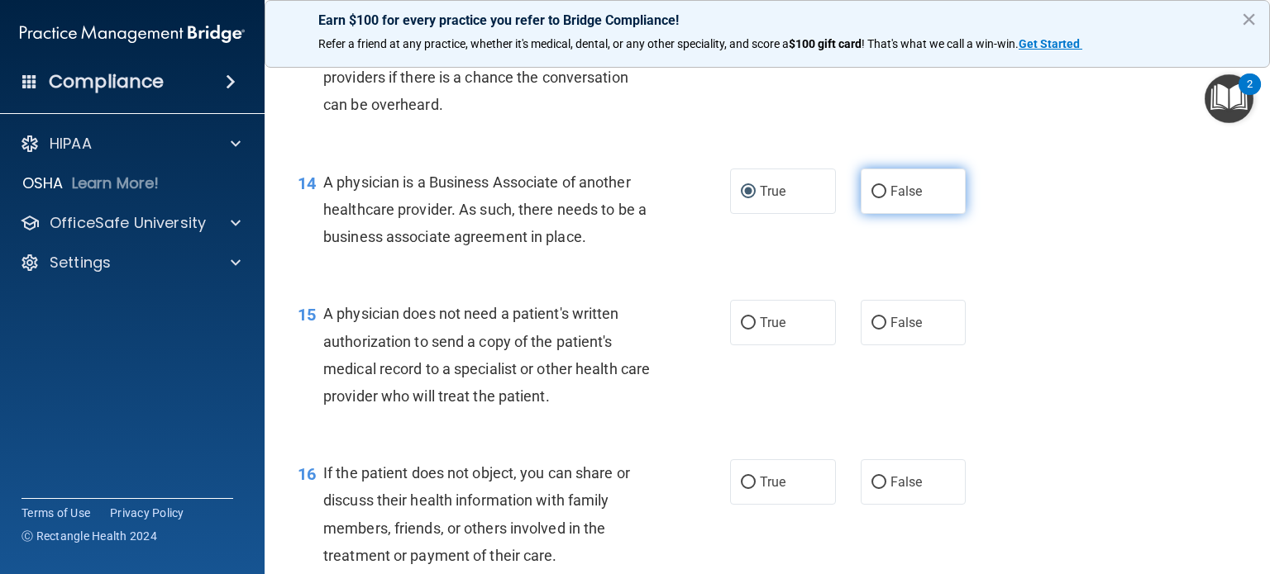
scroll to position [1901, 0]
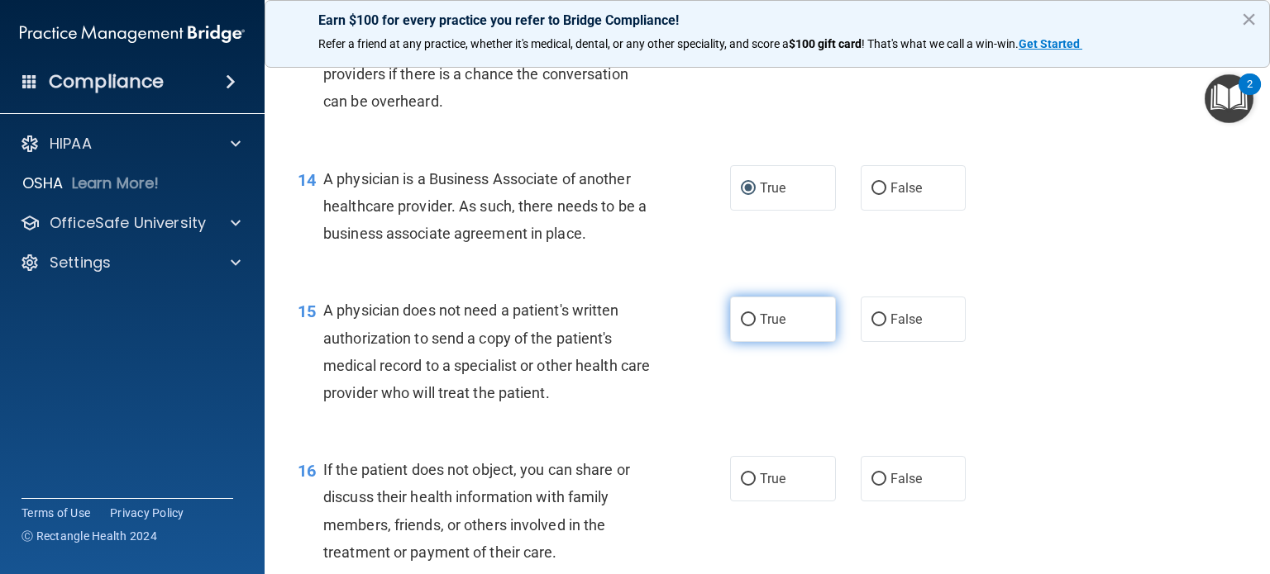
click at [741, 327] on input "True" at bounding box center [748, 320] width 15 height 12
radio input "true"
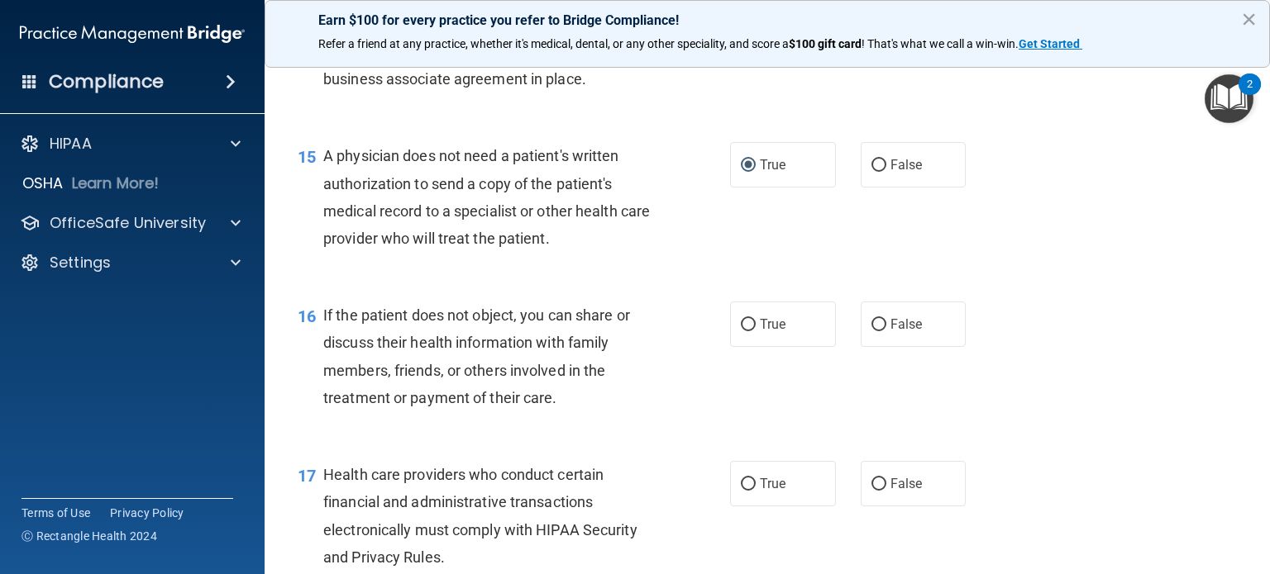
scroll to position [2067, 0]
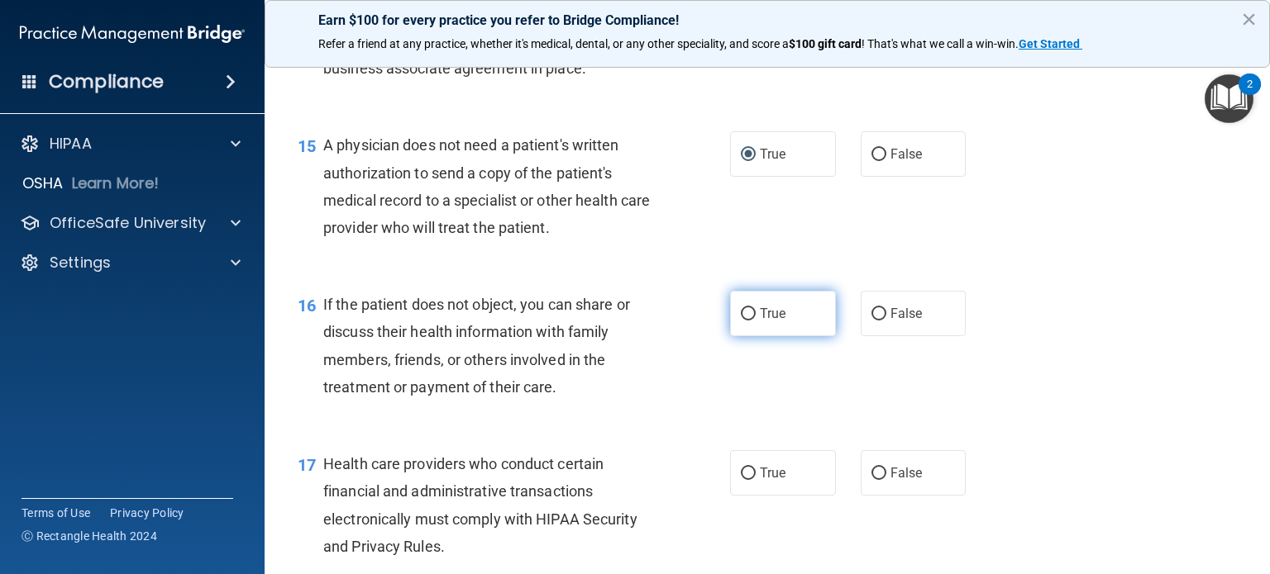
click at [745, 321] on input "True" at bounding box center [748, 314] width 15 height 12
radio input "true"
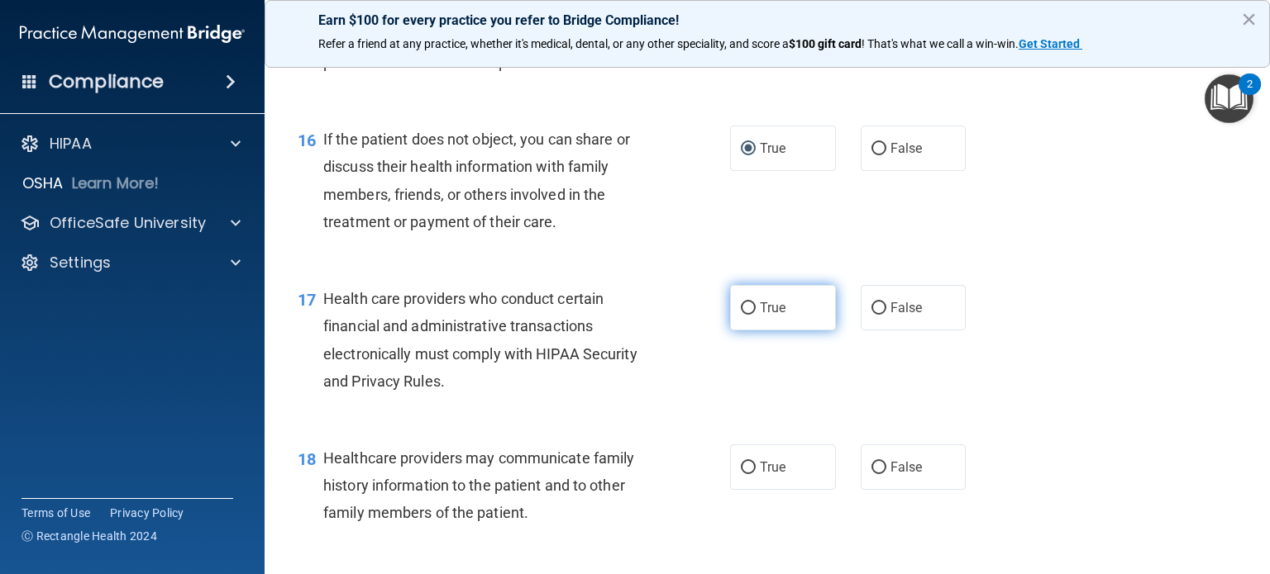
click at [743, 315] on input "True" at bounding box center [748, 309] width 15 height 12
radio input "true"
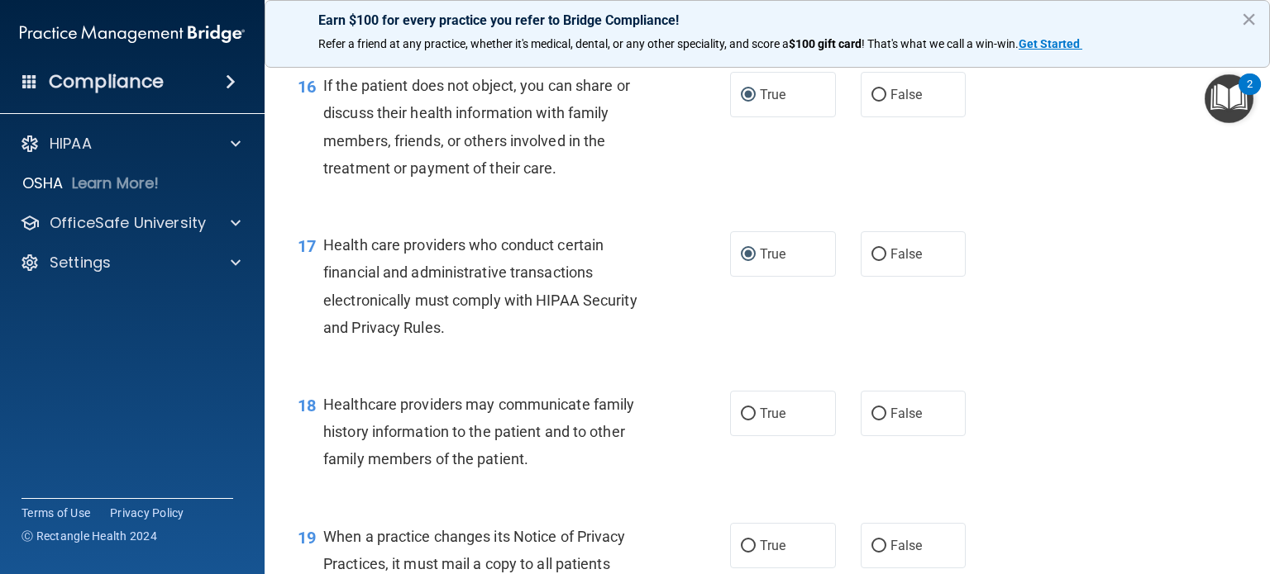
scroll to position [2315, 0]
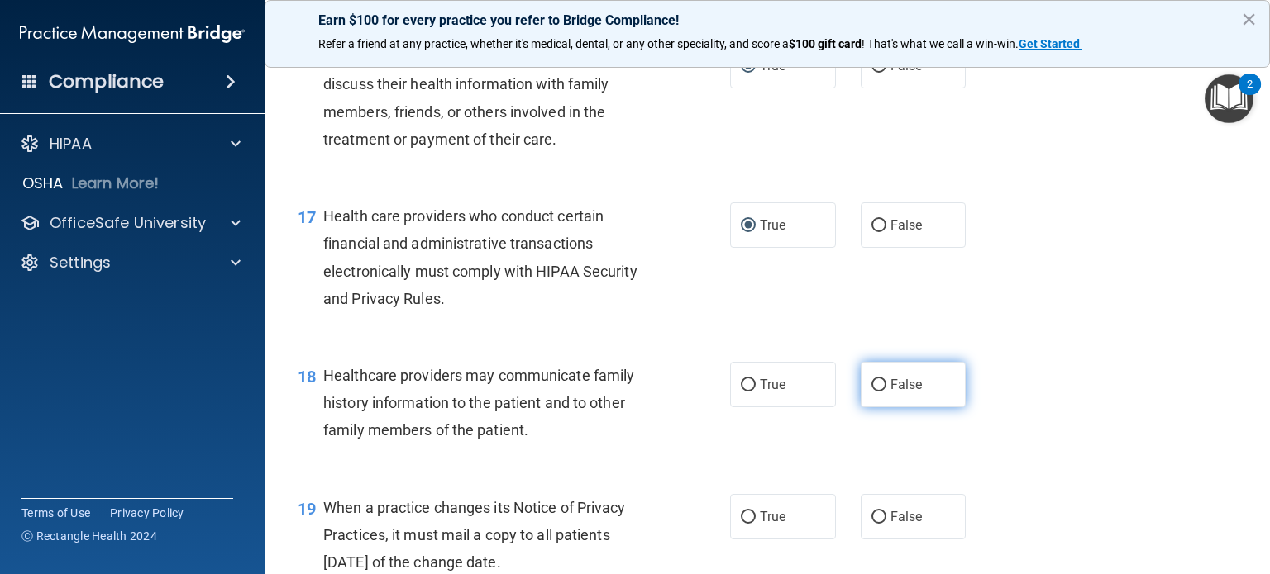
click at [874, 392] on input "False" at bounding box center [878, 385] width 15 height 12
radio input "true"
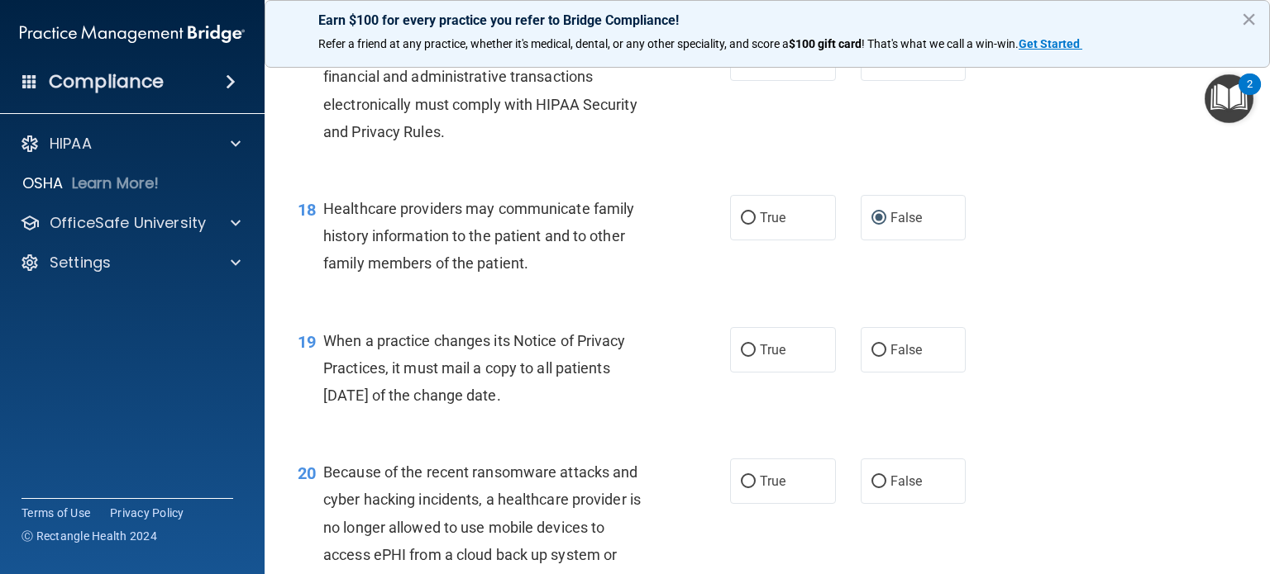
scroll to position [2645, 0]
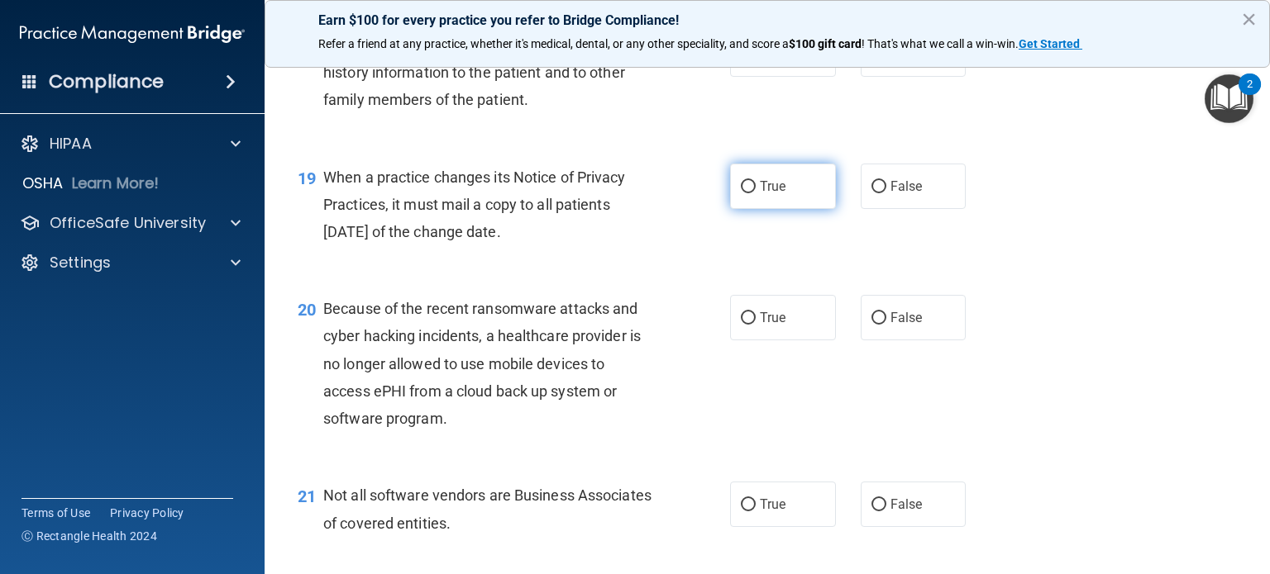
click at [741, 193] on input "True" at bounding box center [748, 187] width 15 height 12
radio input "true"
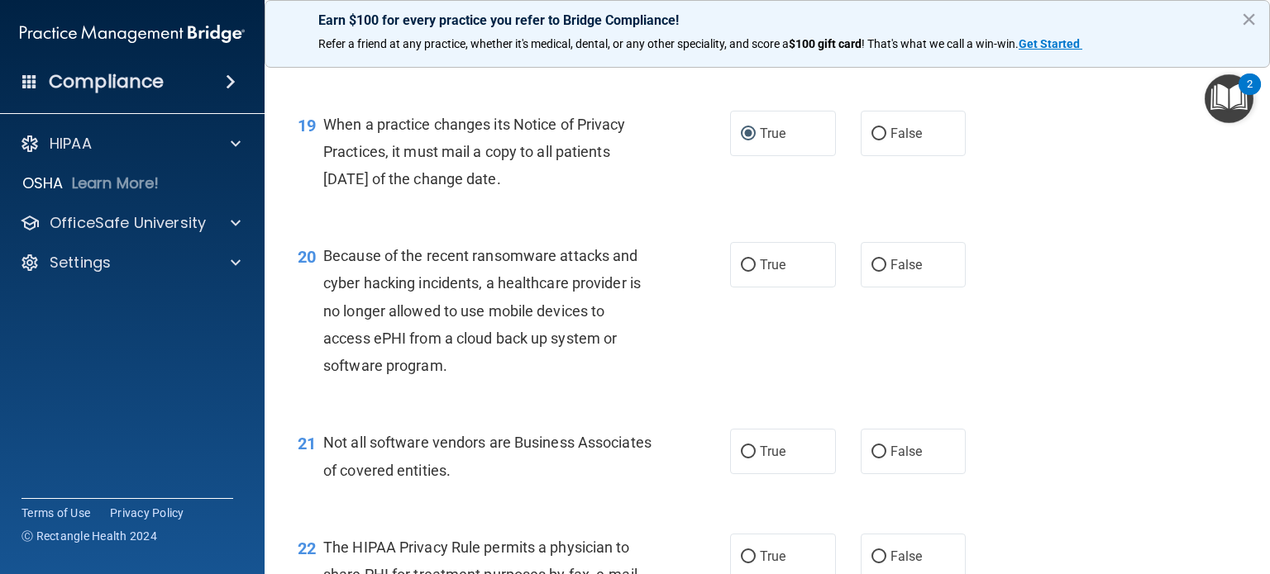
scroll to position [2728, 0]
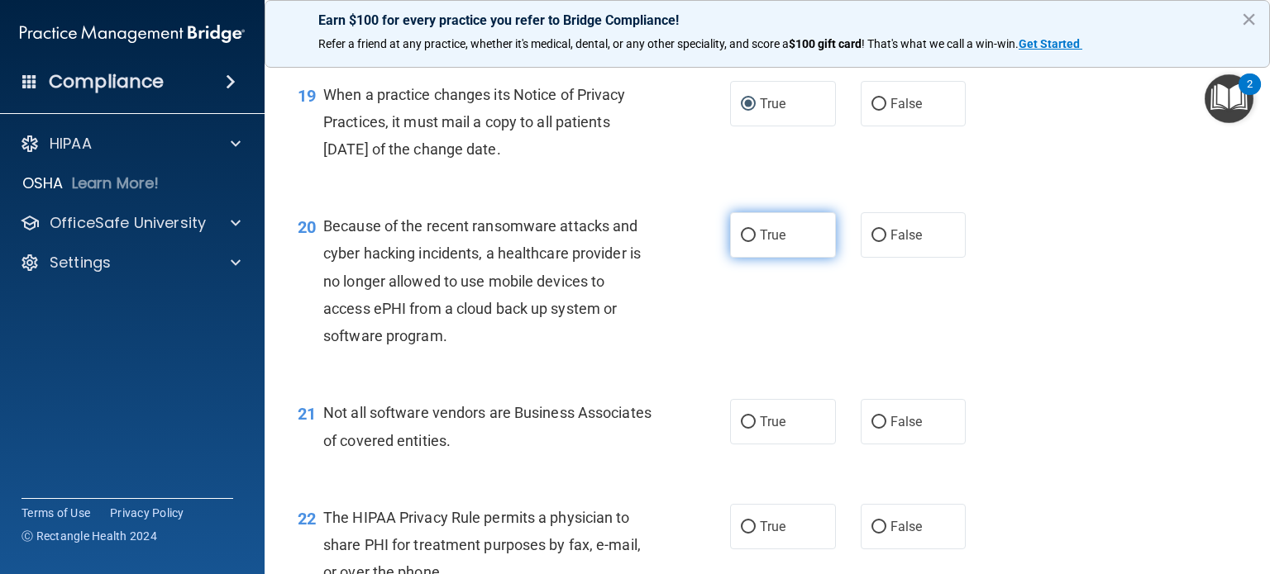
click at [730, 258] on label "True" at bounding box center [783, 234] width 106 height 45
click at [741, 242] on input "True" at bounding box center [748, 236] width 15 height 12
radio input "true"
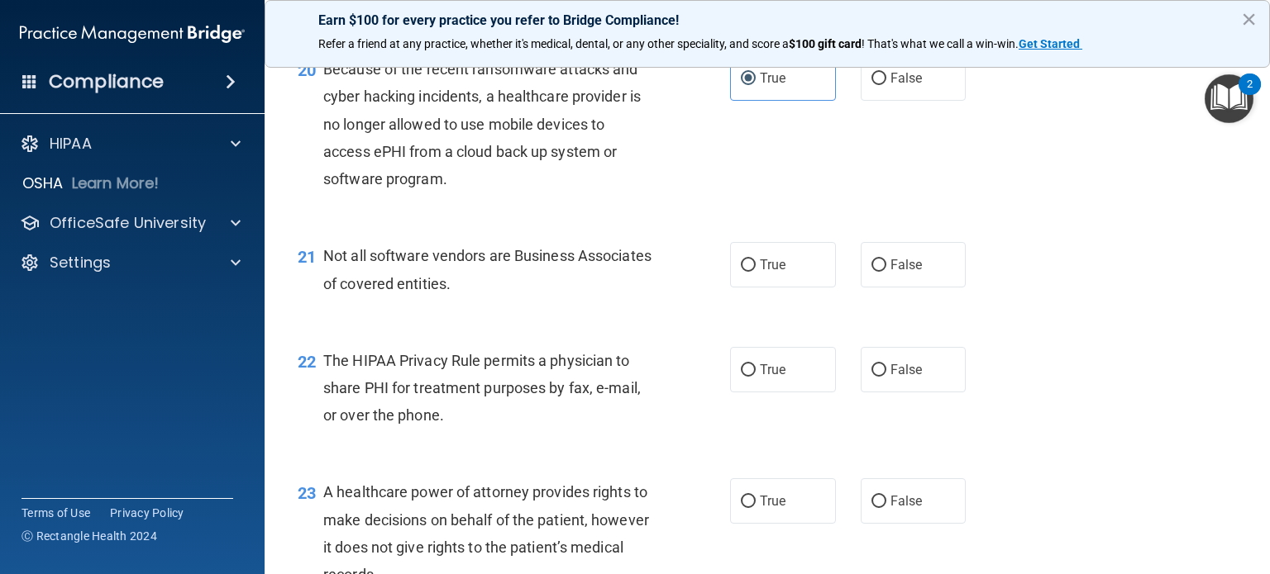
scroll to position [2976, 0]
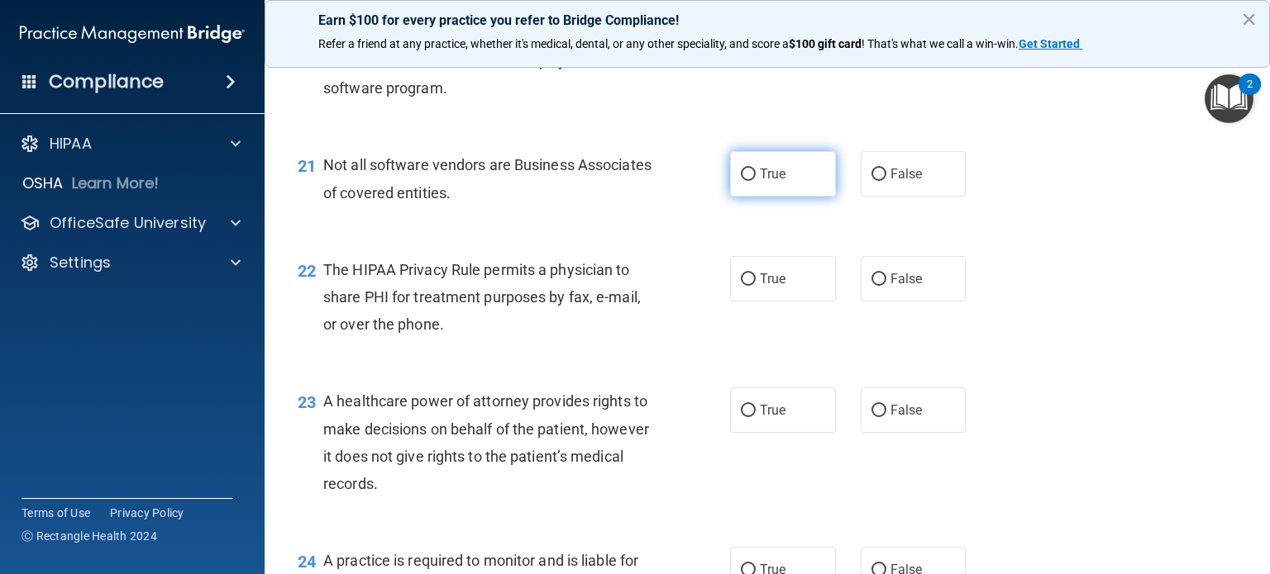
click at [741, 181] on input "True" at bounding box center [748, 175] width 15 height 12
radio input "true"
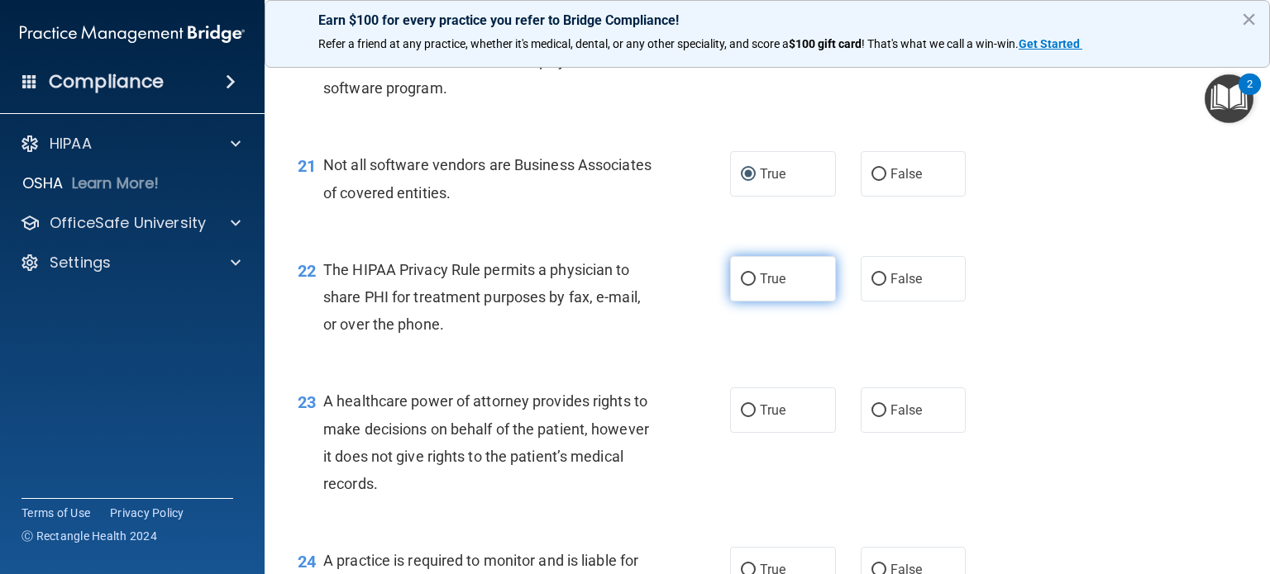
click at [741, 286] on input "True" at bounding box center [748, 280] width 15 height 12
radio input "true"
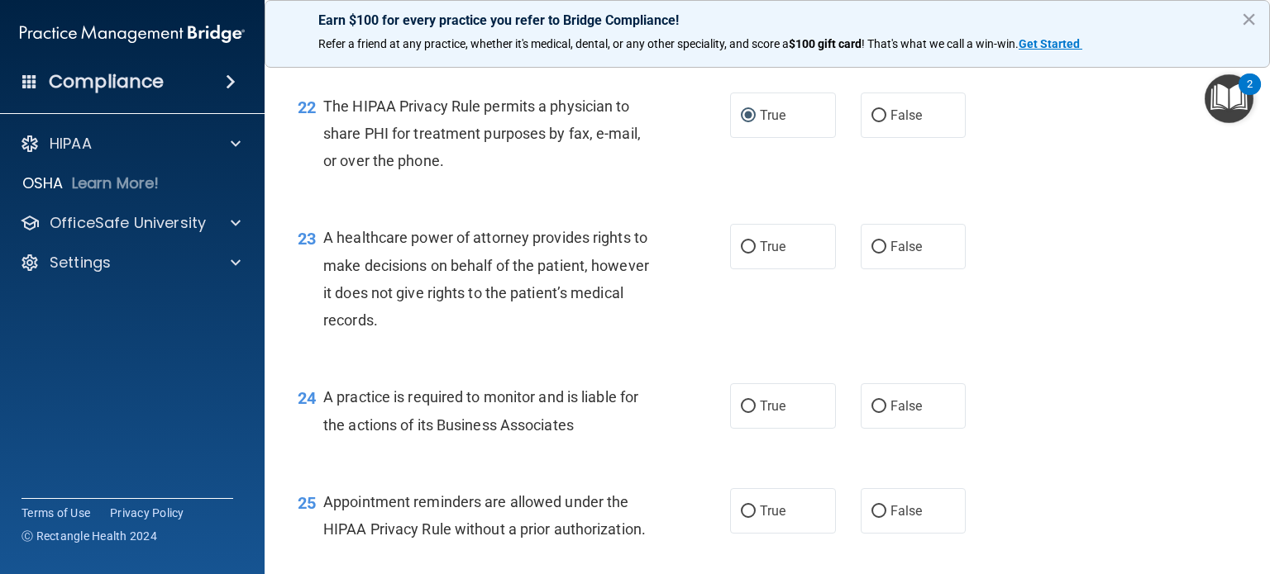
scroll to position [3141, 0]
click at [871, 252] on input "False" at bounding box center [878, 246] width 15 height 12
radio input "true"
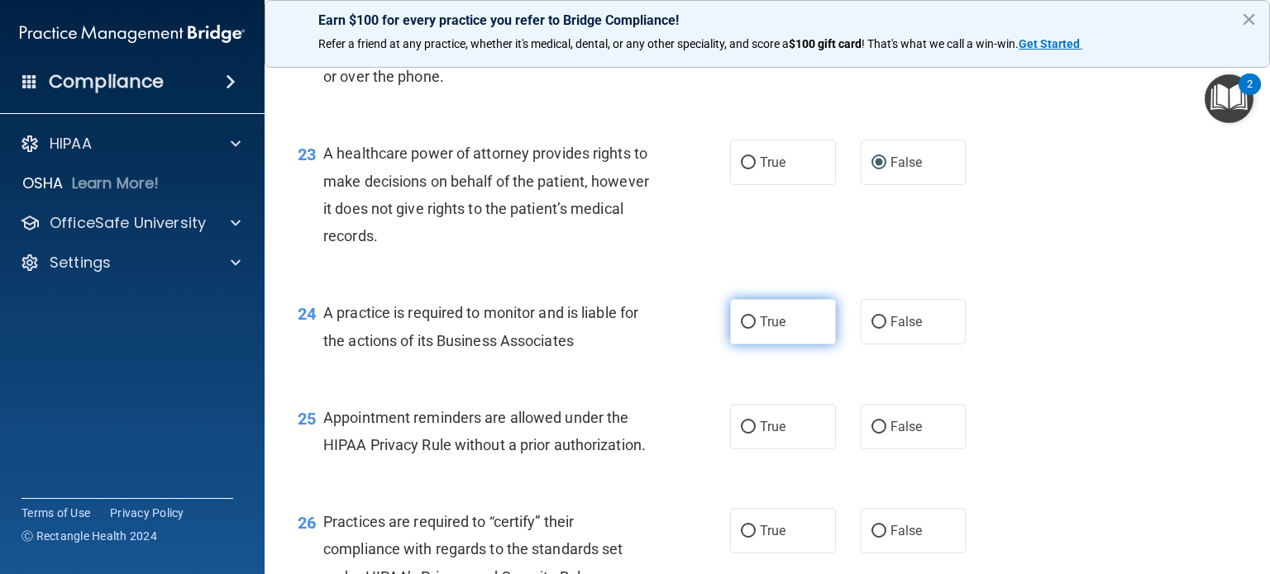
drag, startPoint x: 741, startPoint y: 377, endPoint x: 813, endPoint y: 379, distance: 72.0
click at [741, 329] on input "True" at bounding box center [748, 323] width 15 height 12
radio input "true"
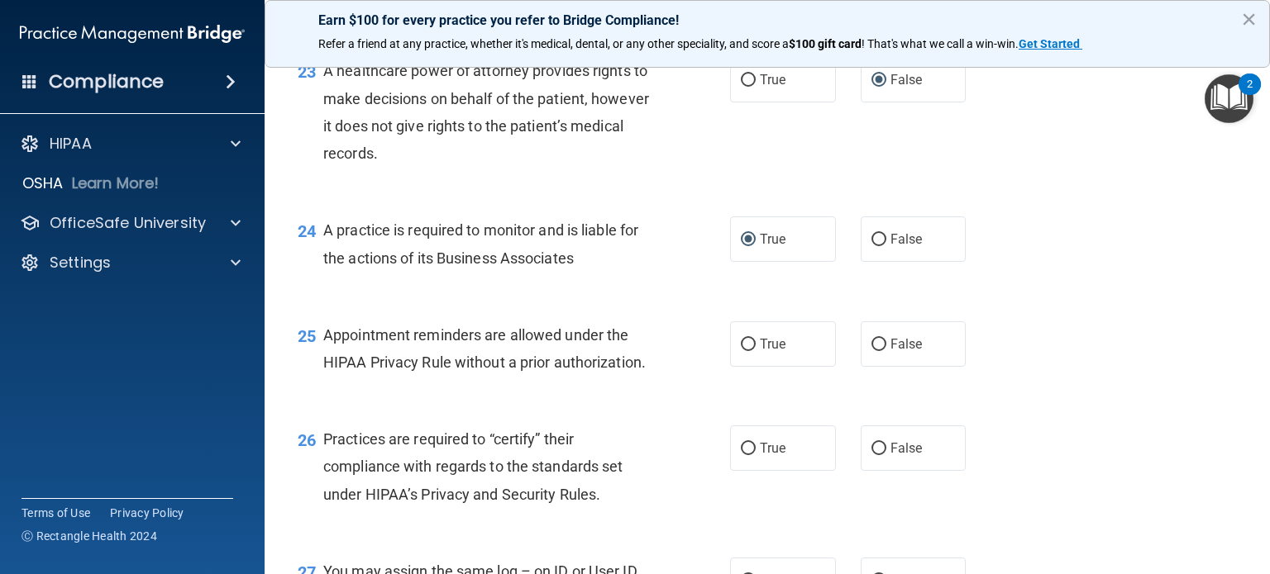
scroll to position [3389, 0]
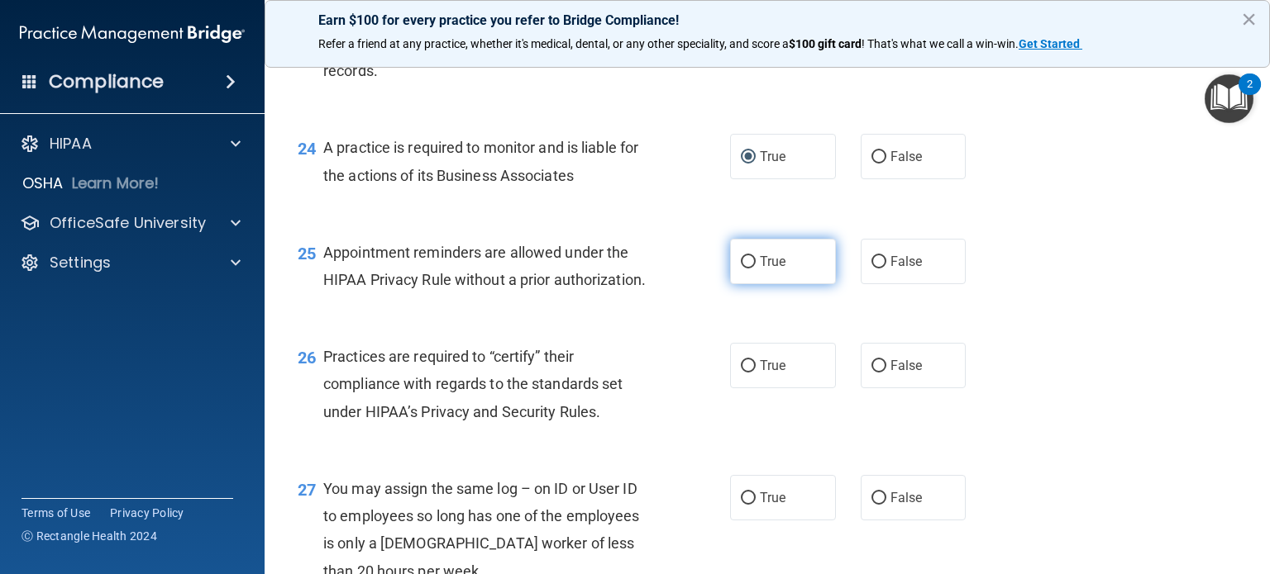
click at [741, 269] on input "True" at bounding box center [748, 262] width 15 height 12
radio input "true"
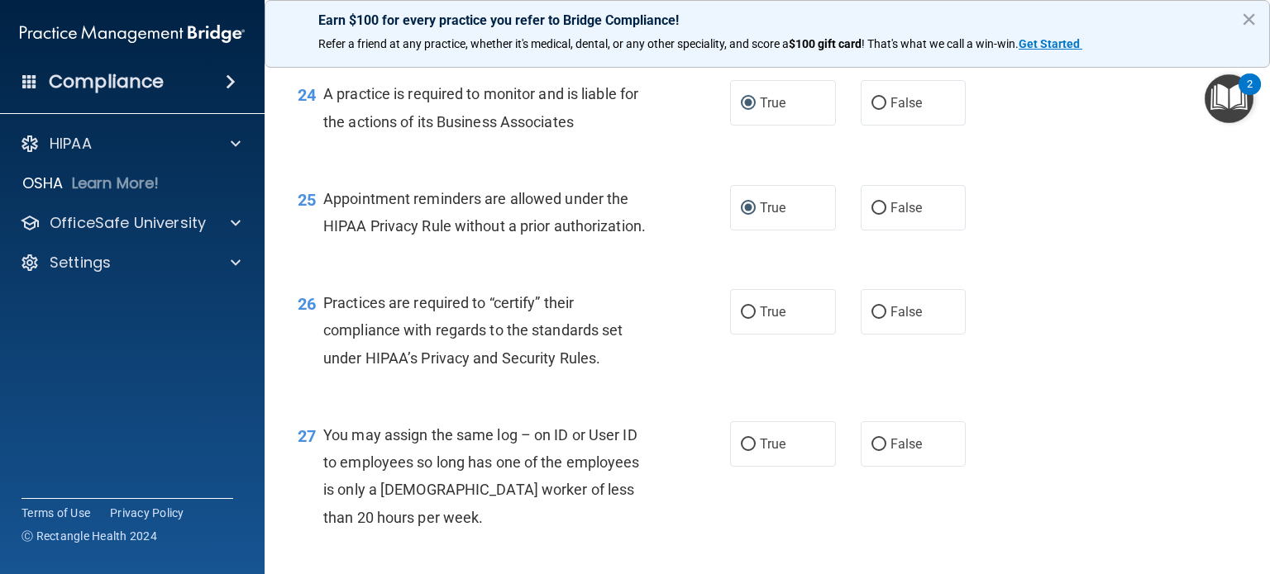
scroll to position [3472, 0]
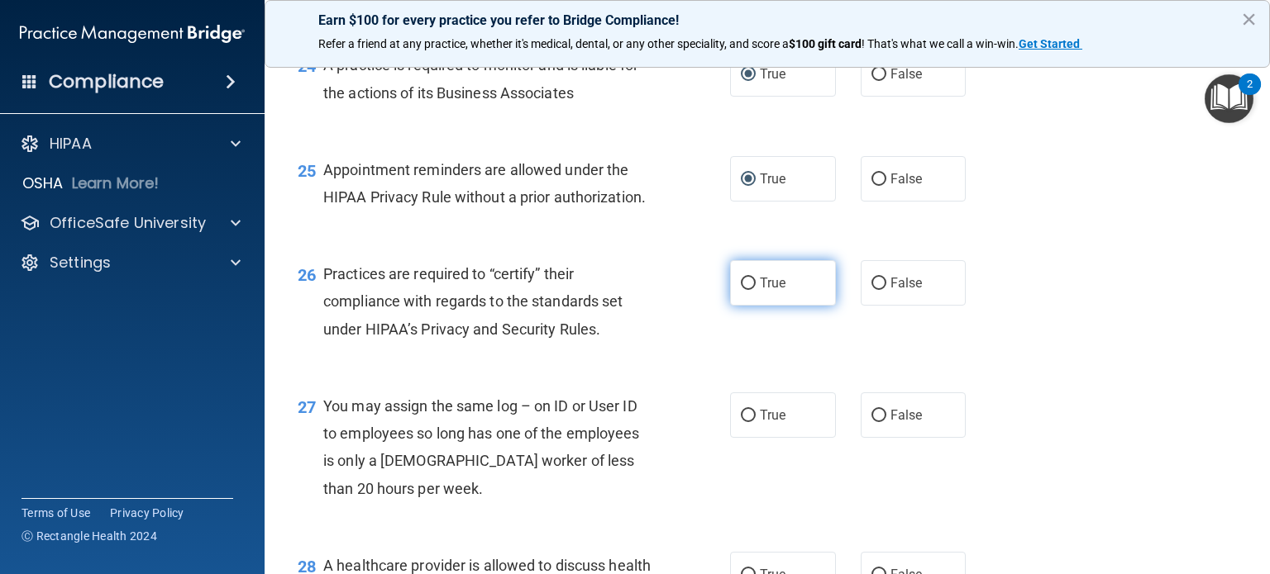
click at [741, 290] on input "True" at bounding box center [748, 284] width 15 height 12
radio input "true"
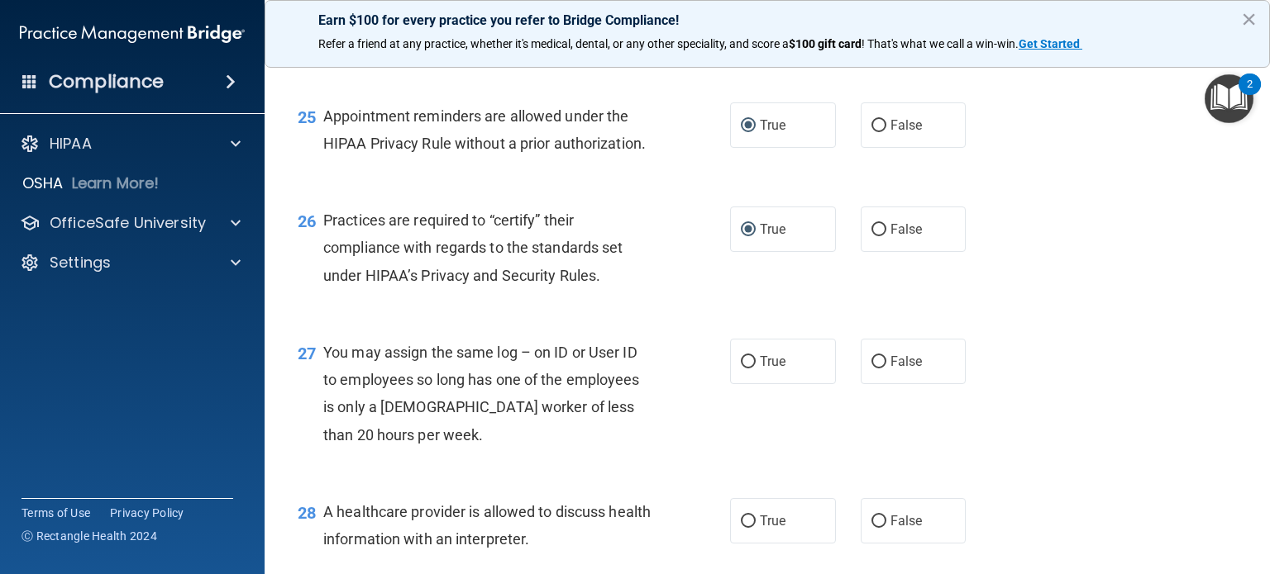
scroll to position [3554, 0]
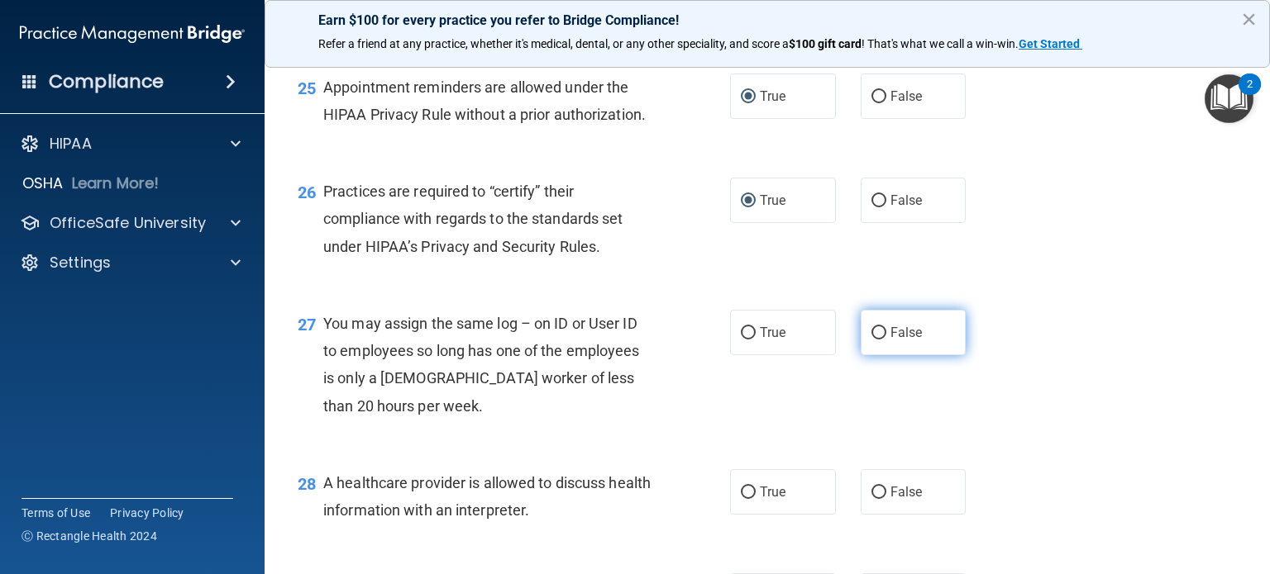
click at [875, 340] on input "False" at bounding box center [878, 333] width 15 height 12
radio input "true"
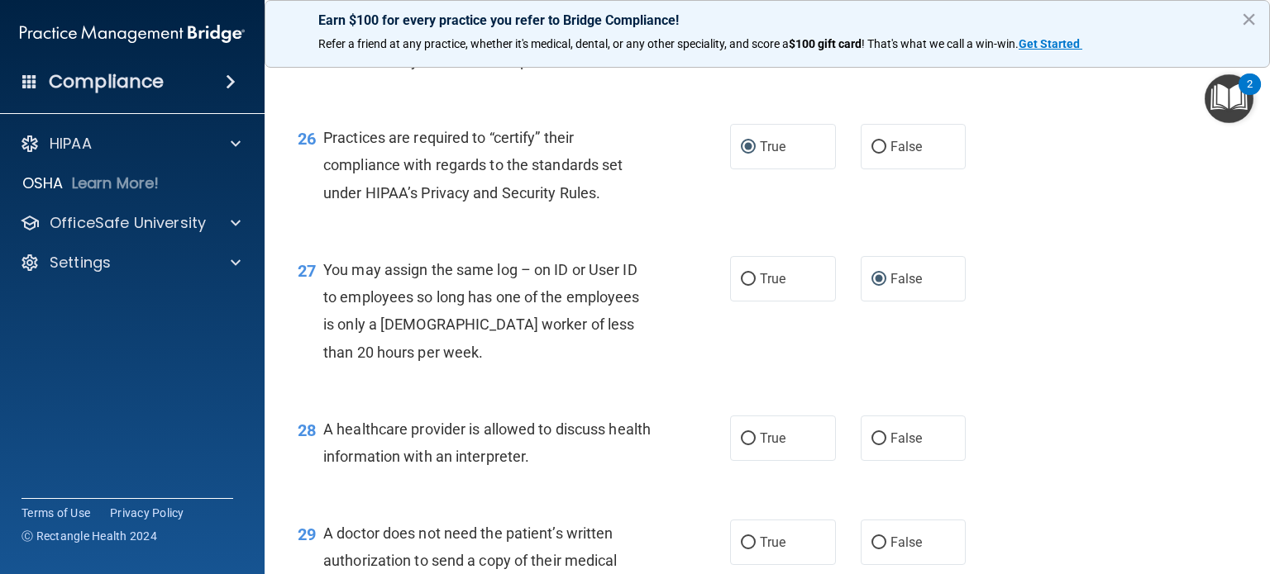
scroll to position [3637, 0]
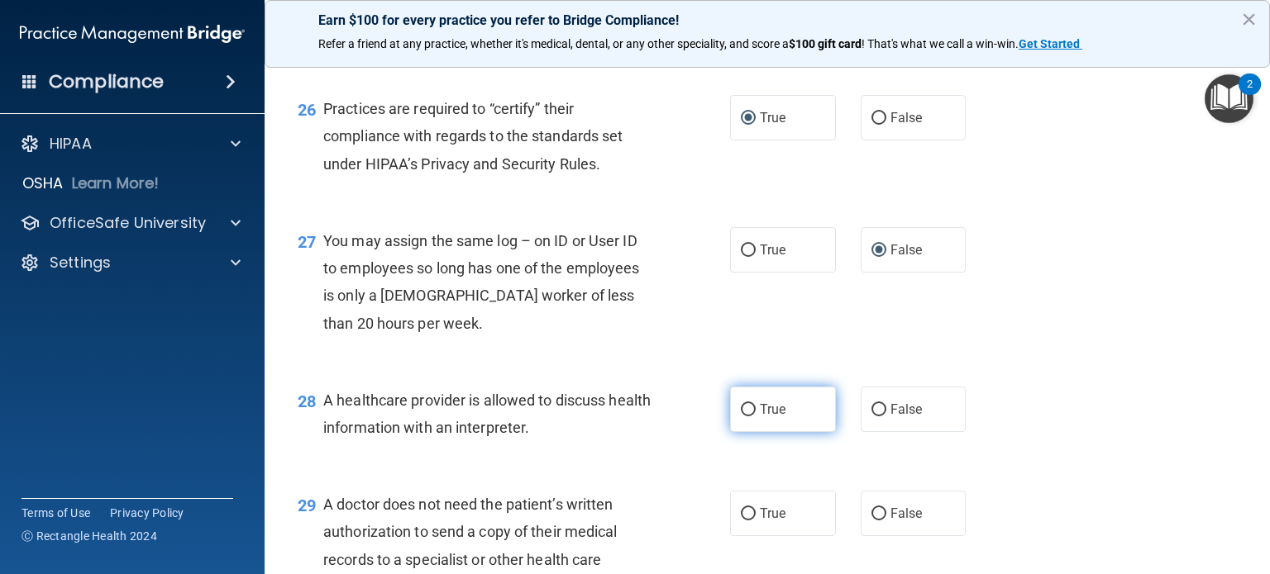
click at [741, 417] on input "True" at bounding box center [748, 410] width 15 height 12
radio input "true"
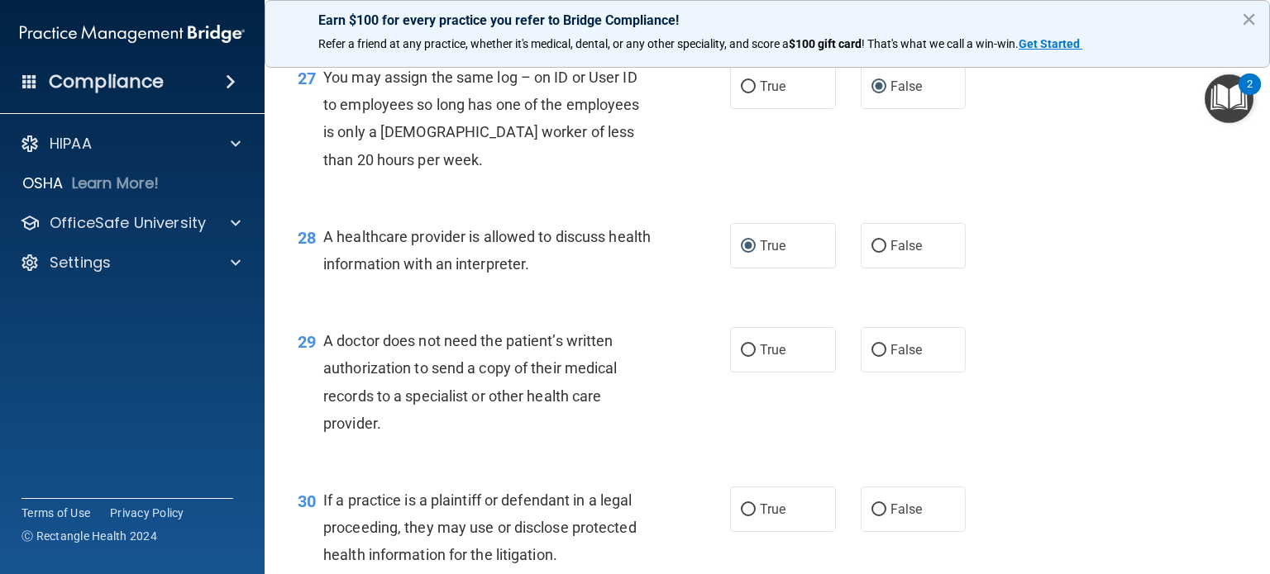
scroll to position [3802, 0]
click at [871, 355] on input "False" at bounding box center [878, 349] width 15 height 12
radio input "true"
click at [741, 355] on input "True" at bounding box center [748, 349] width 15 height 12
radio input "true"
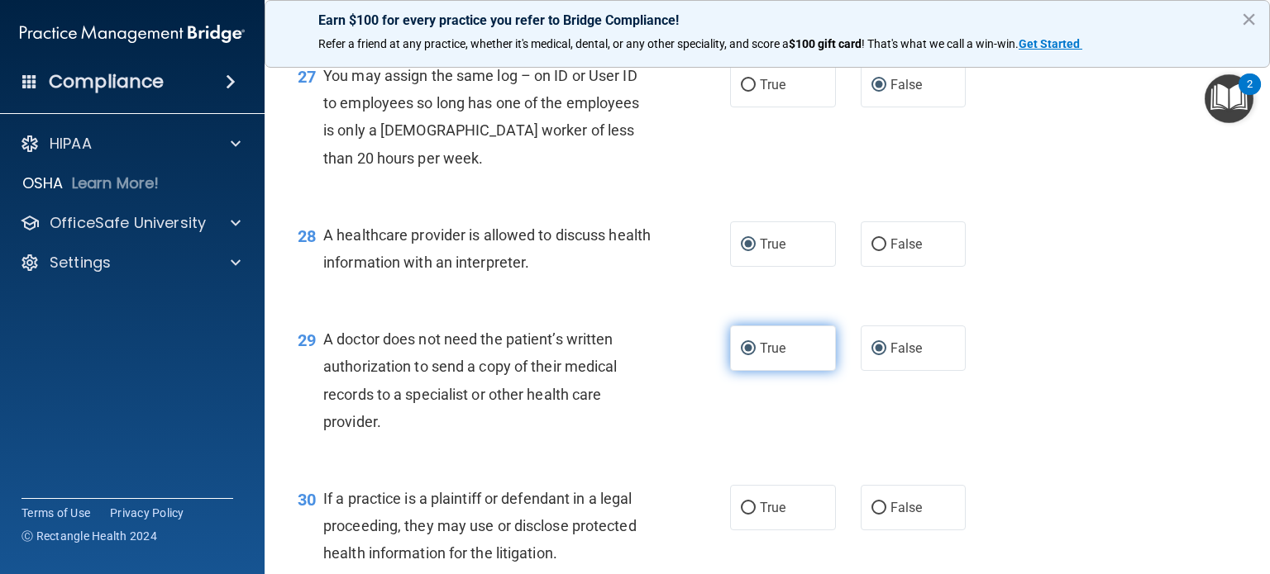
radio input "false"
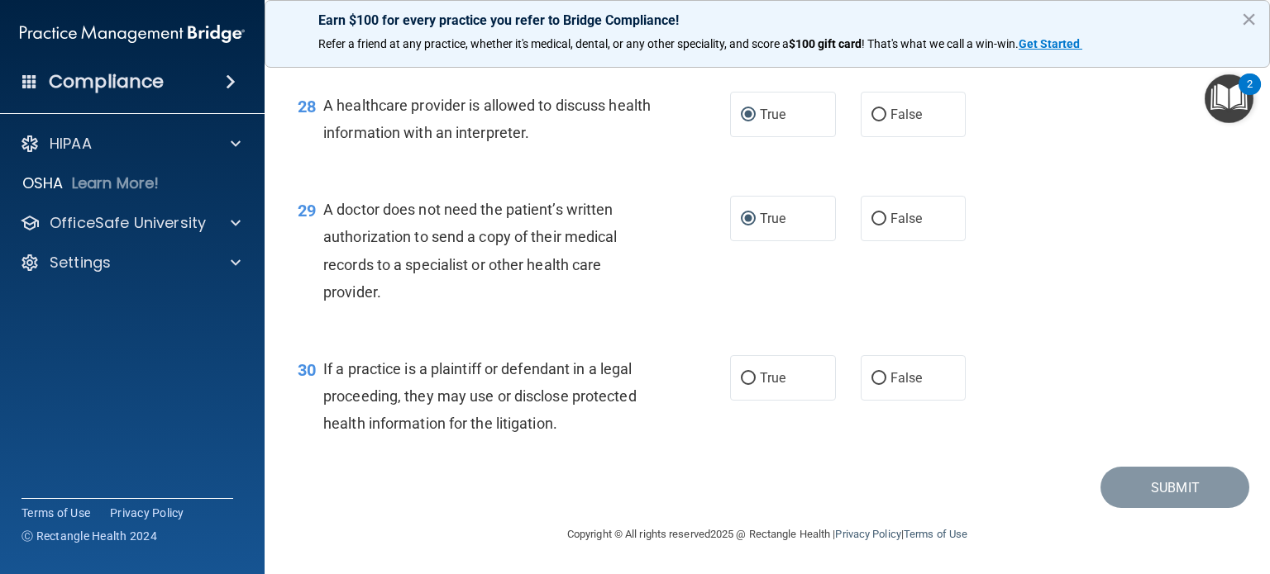
scroll to position [3988, 0]
click at [748, 377] on input "True" at bounding box center [748, 379] width 15 height 12
radio input "true"
drag, startPoint x: 1166, startPoint y: 489, endPoint x: 1141, endPoint y: 486, distance: 25.7
click at [1166, 487] on button "Submit" at bounding box center [1174, 488] width 149 height 42
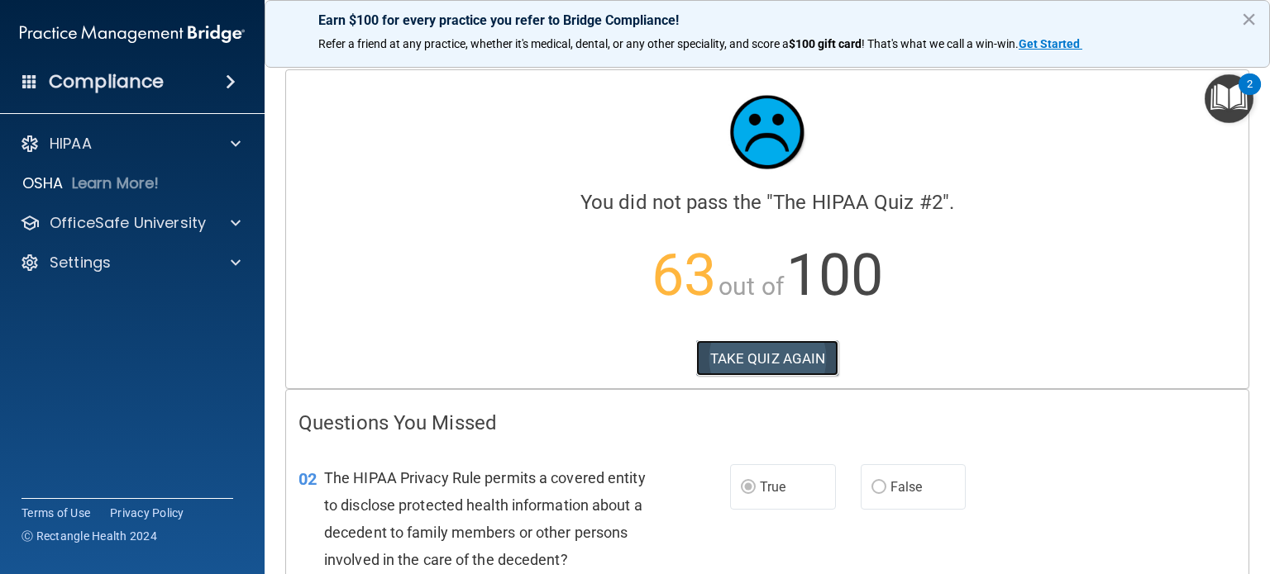
click at [779, 359] on button "TAKE QUIZ AGAIN" at bounding box center [767, 359] width 143 height 36
click at [777, 361] on button "TAKE QUIZ AGAIN" at bounding box center [767, 359] width 143 height 36
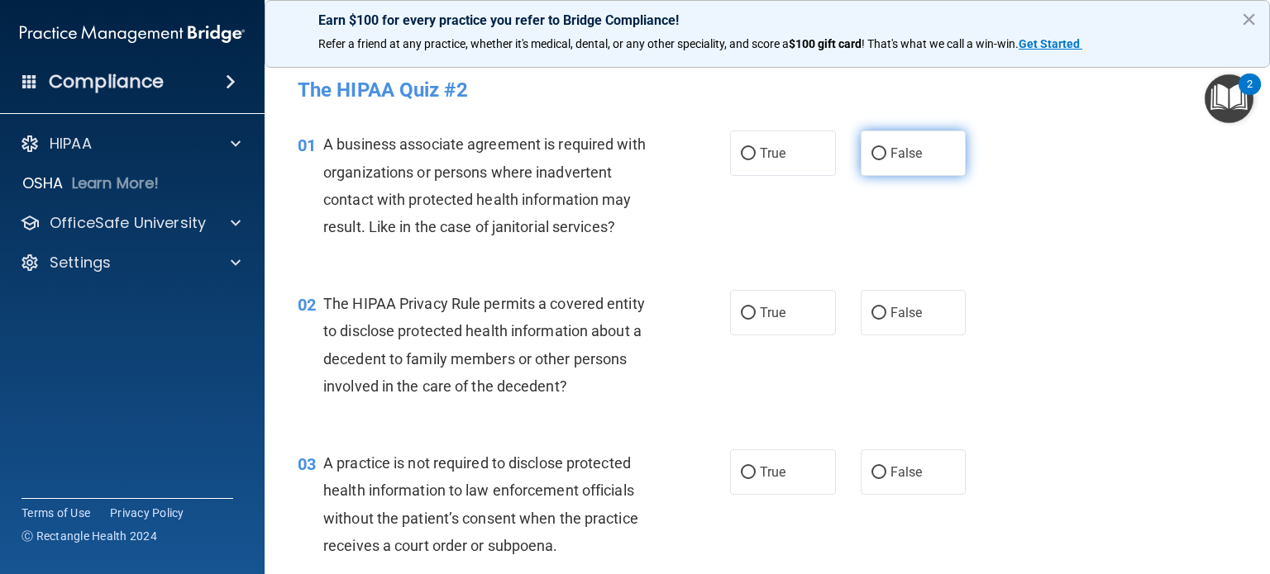
click at [873, 158] on input "False" at bounding box center [878, 154] width 15 height 12
radio input "true"
click at [744, 310] on input "True" at bounding box center [748, 313] width 15 height 12
radio input "true"
click at [871, 470] on input "False" at bounding box center [878, 473] width 15 height 12
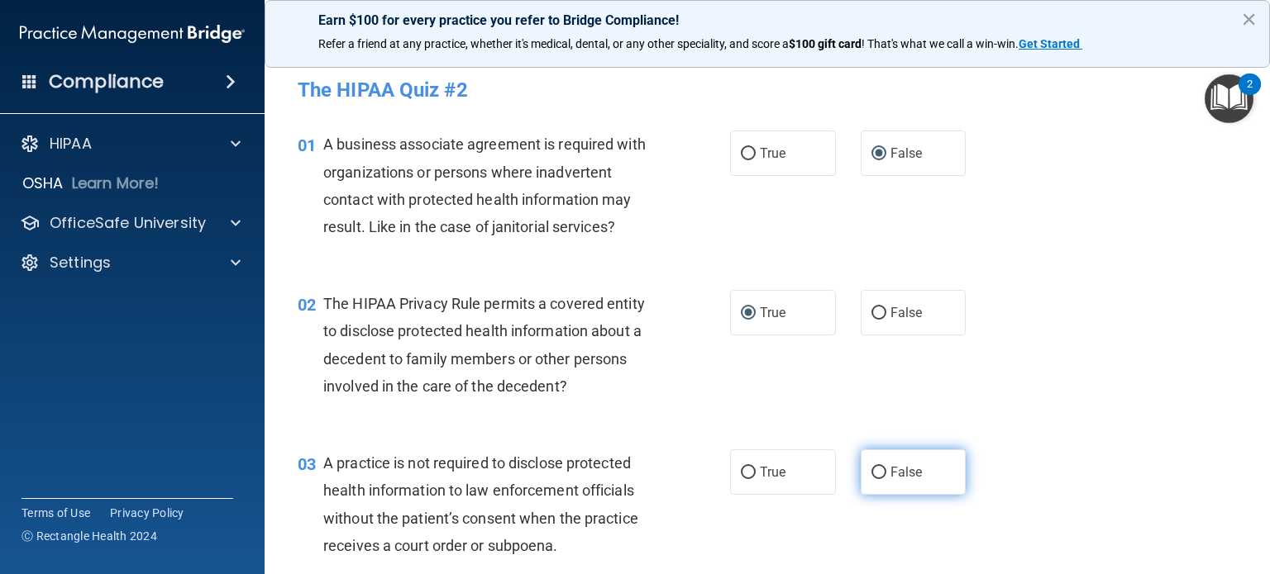
radio input "true"
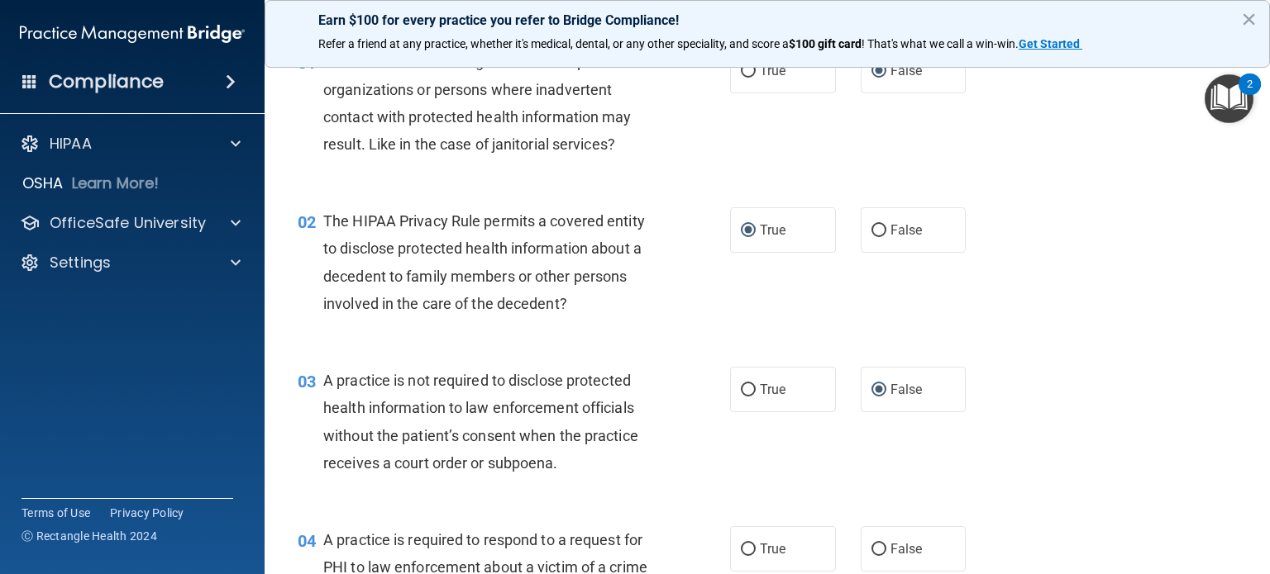
scroll to position [165, 0]
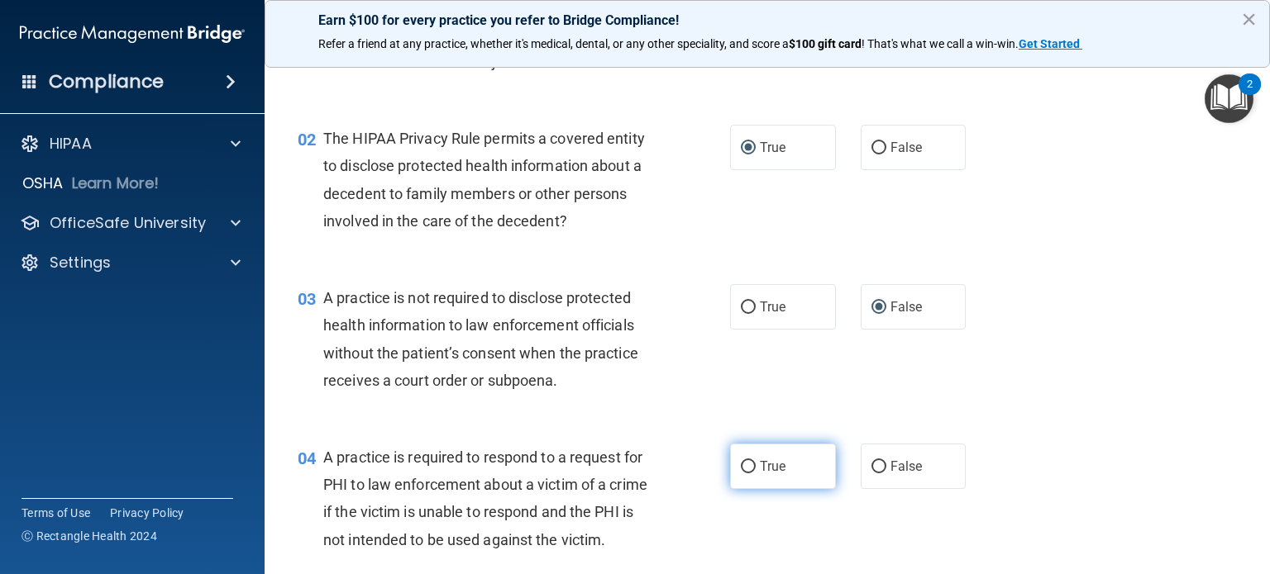
click at [741, 465] on input "True" at bounding box center [748, 467] width 15 height 12
radio input "true"
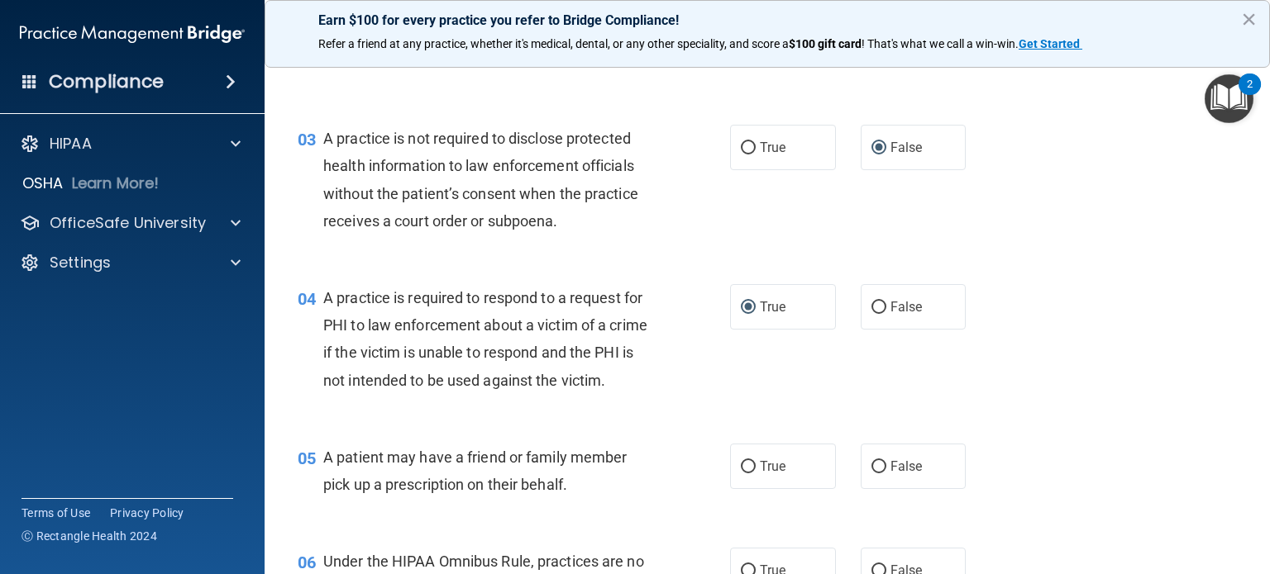
scroll to position [413, 0]
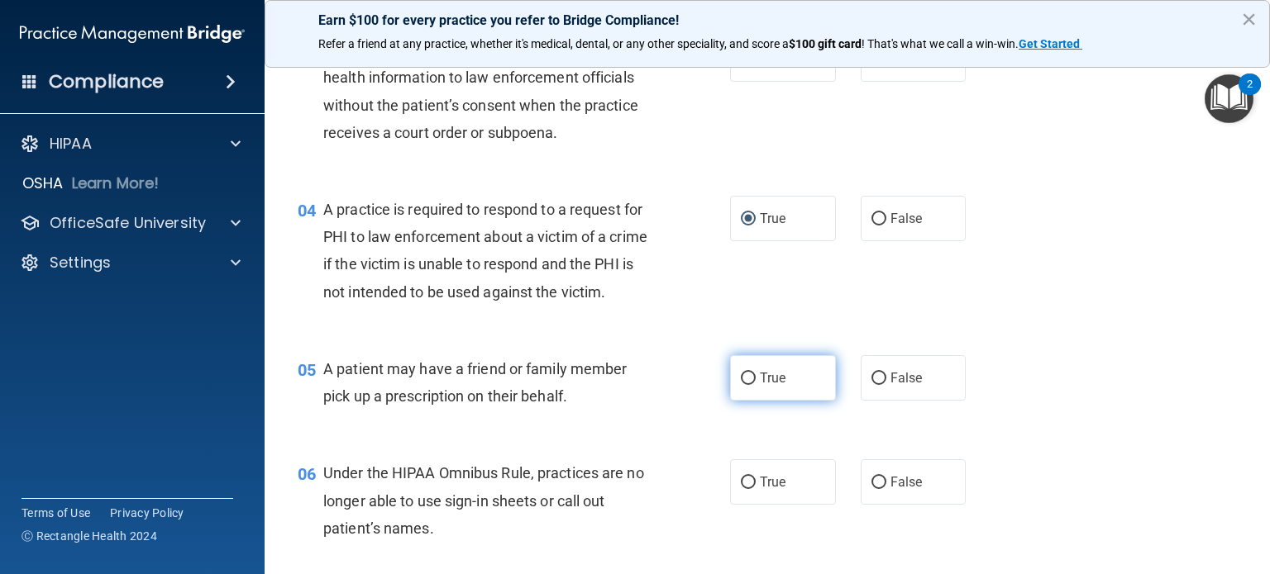
click at [741, 385] on input "True" at bounding box center [748, 379] width 15 height 12
radio input "true"
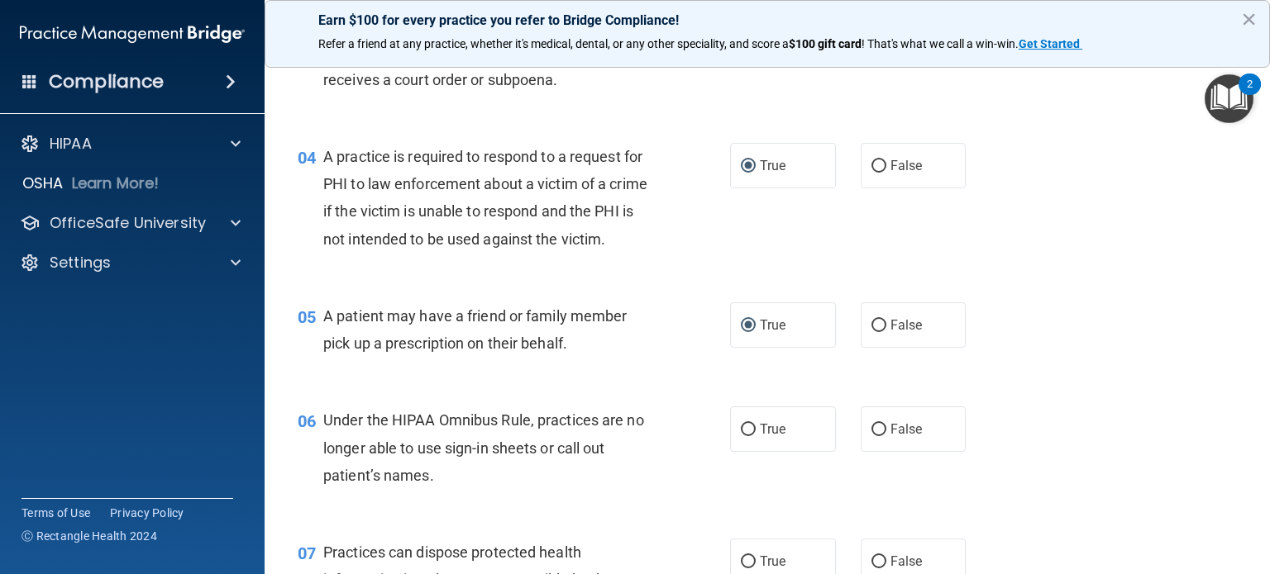
scroll to position [496, 0]
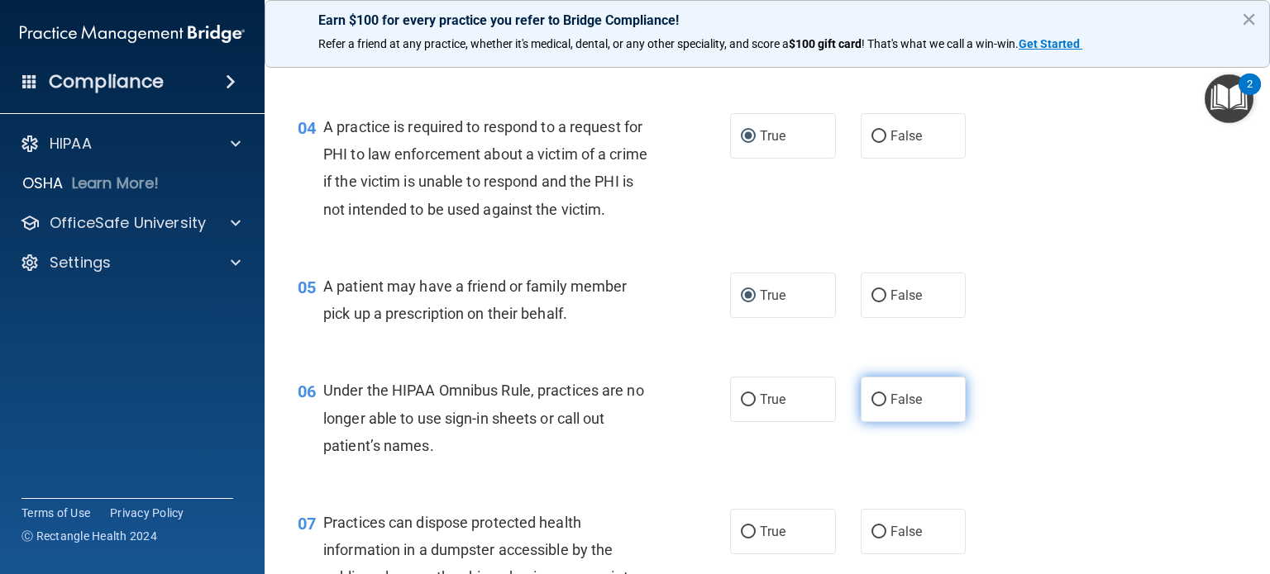
click at [871, 407] on input "False" at bounding box center [878, 400] width 15 height 12
radio input "true"
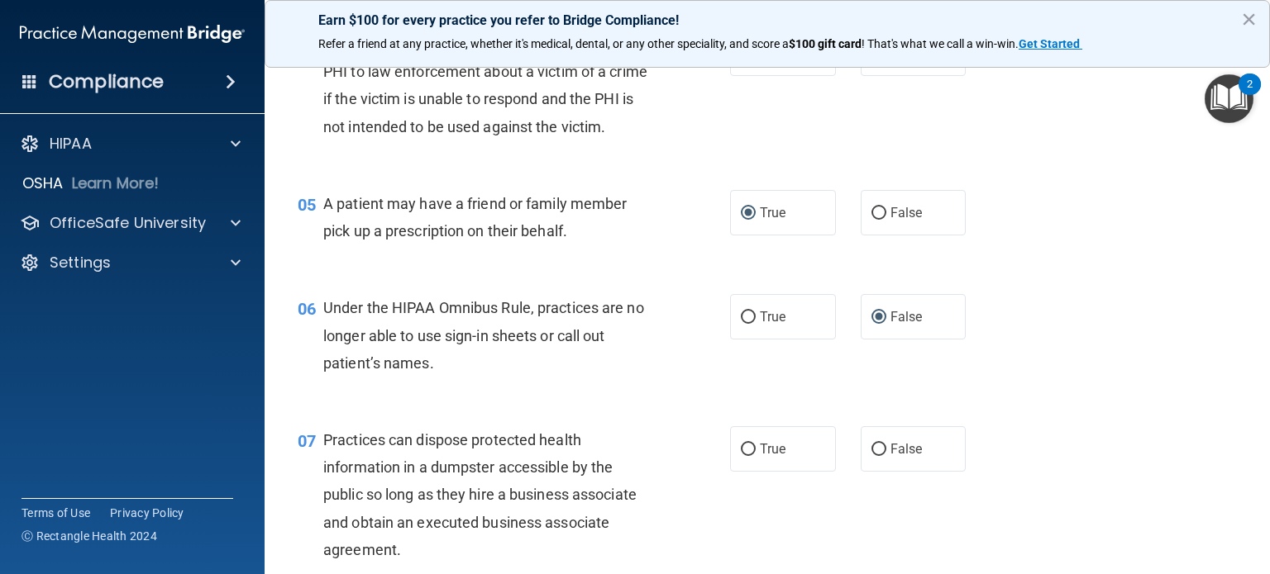
scroll to position [661, 0]
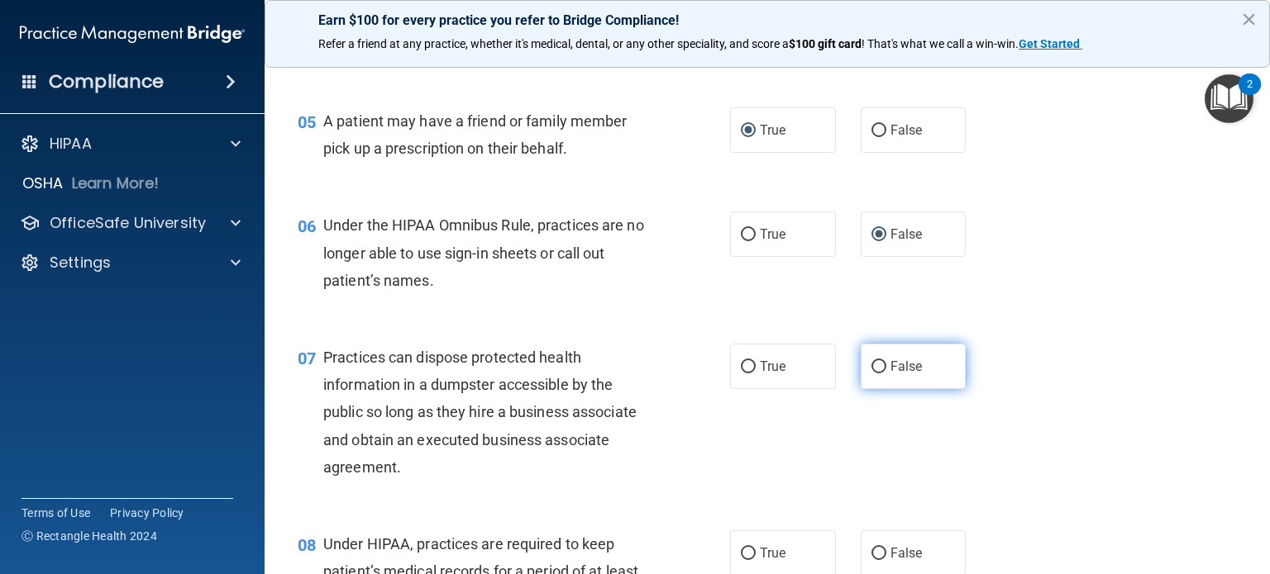
click at [871, 374] on input "False" at bounding box center [878, 367] width 15 height 12
radio input "true"
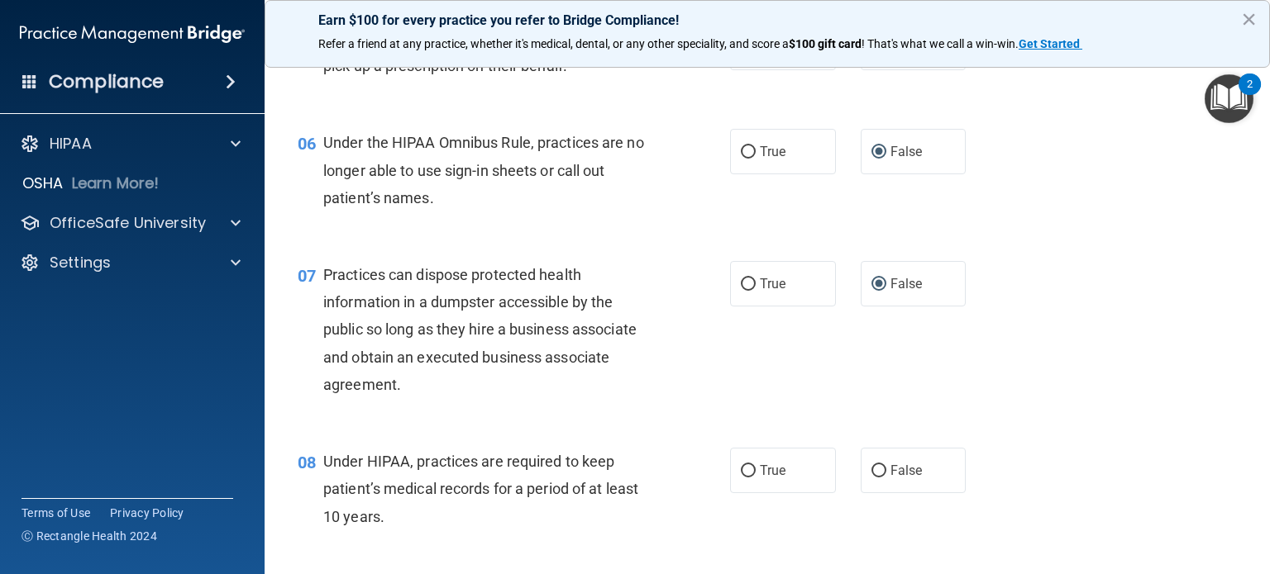
scroll to position [827, 0]
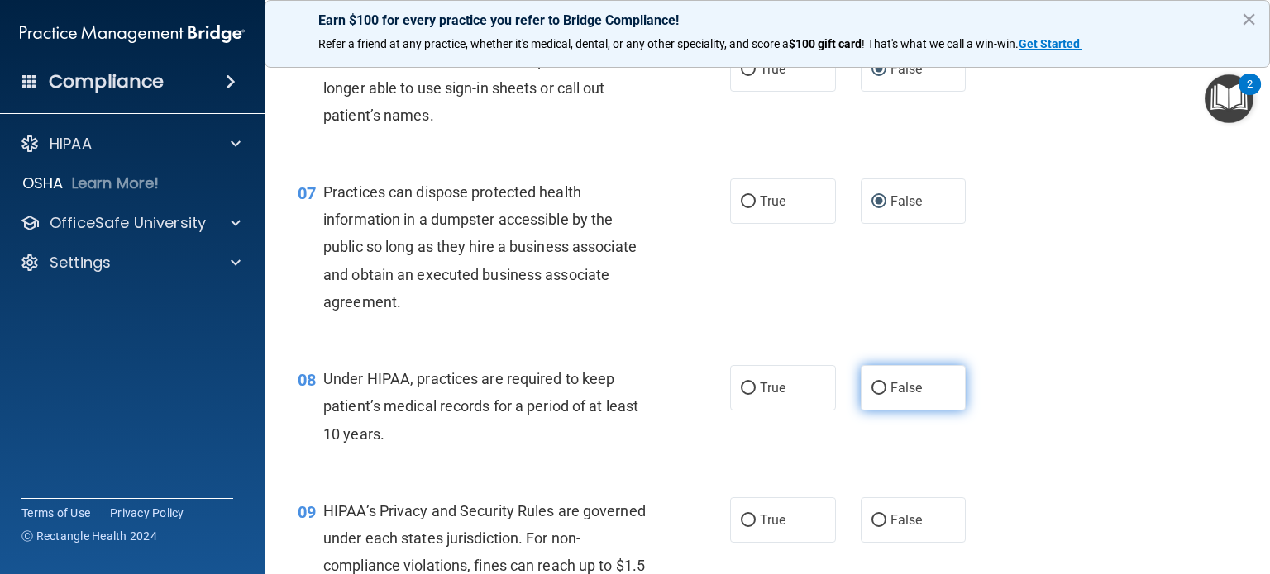
click at [871, 395] on input "False" at bounding box center [878, 389] width 15 height 12
radio input "true"
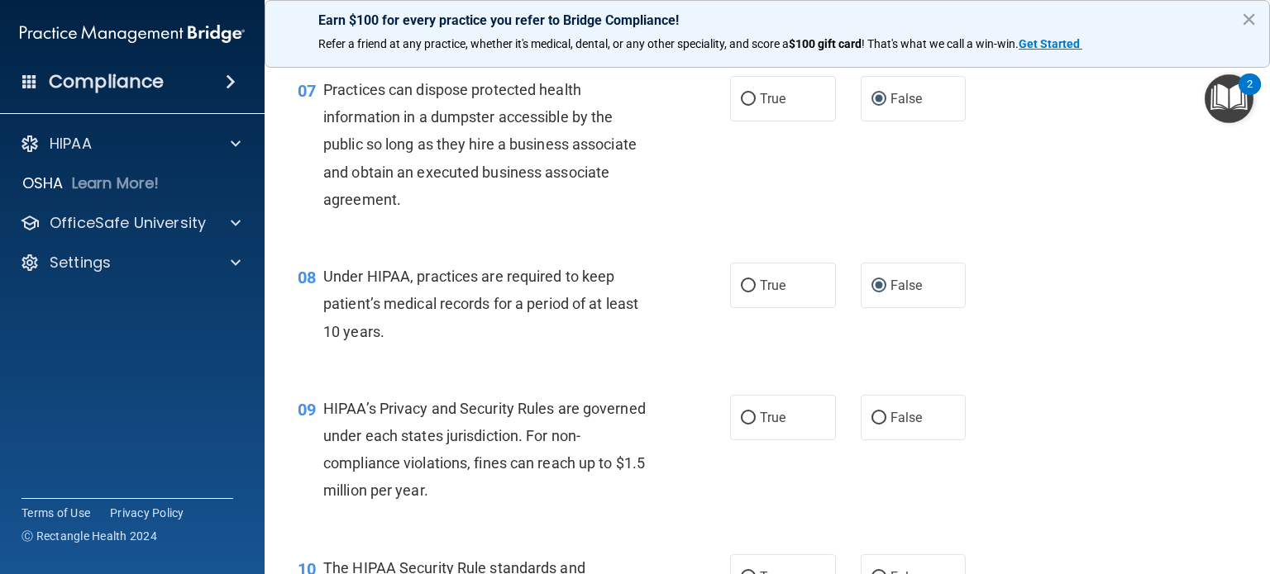
scroll to position [992, 0]
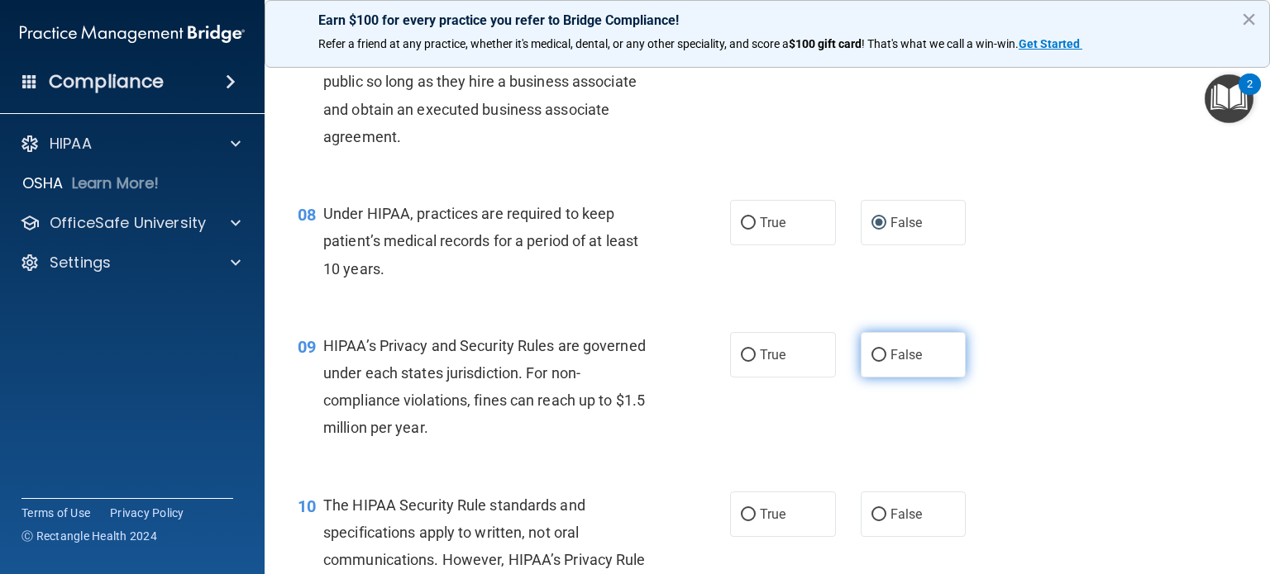
click at [873, 362] on input "False" at bounding box center [878, 356] width 15 height 12
radio input "true"
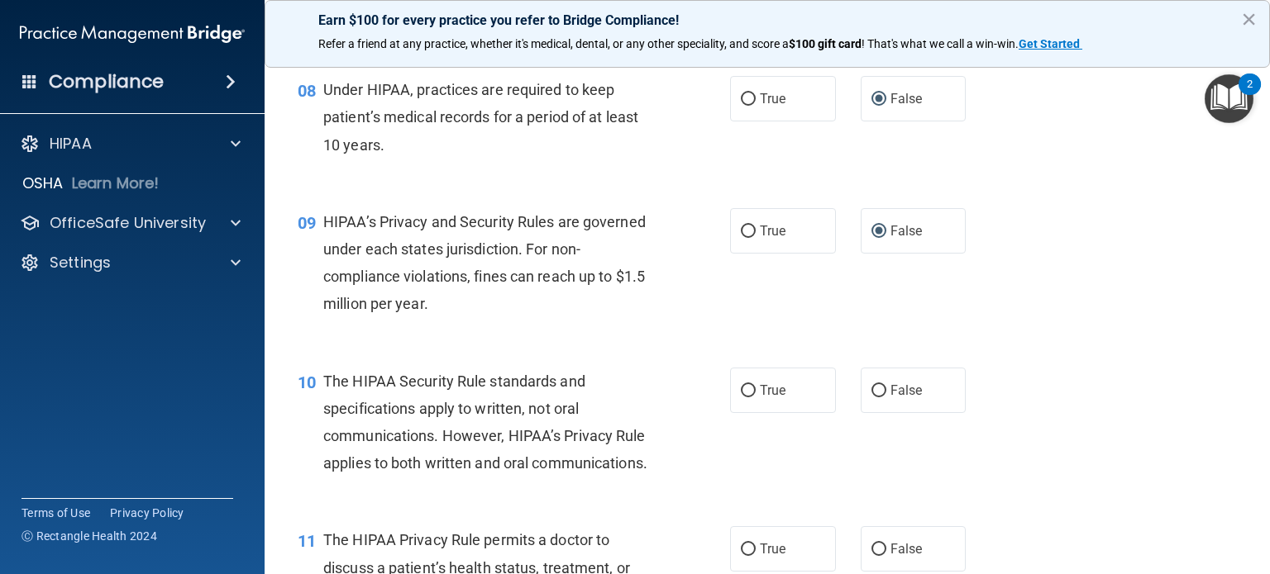
scroll to position [1157, 0]
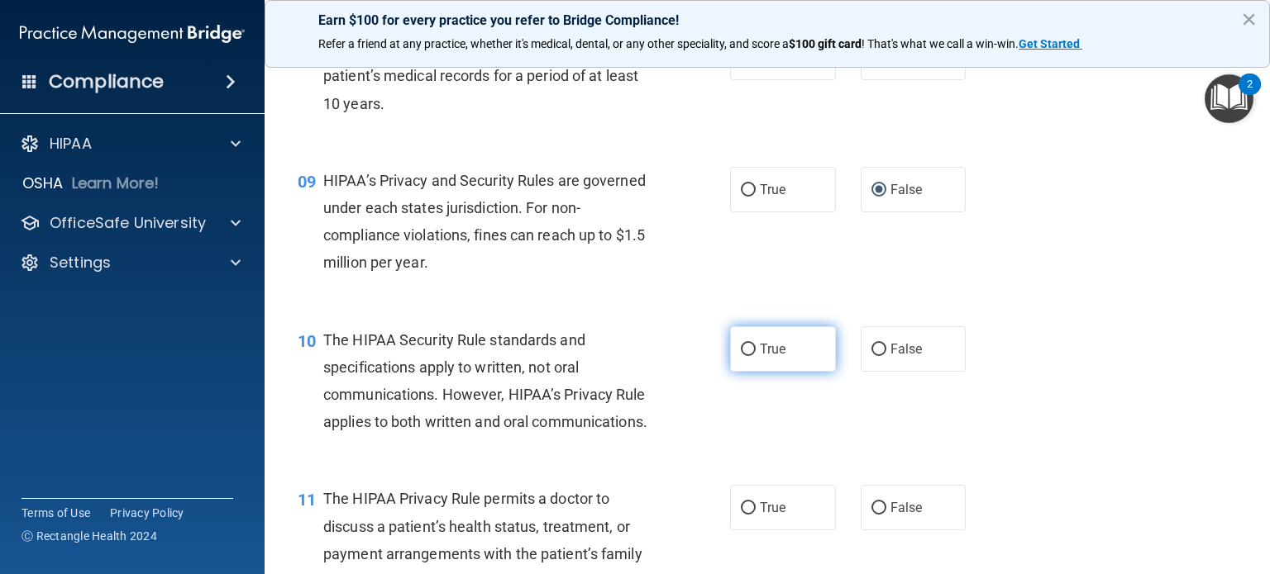
click at [747, 356] on input "True" at bounding box center [748, 350] width 15 height 12
radio input "true"
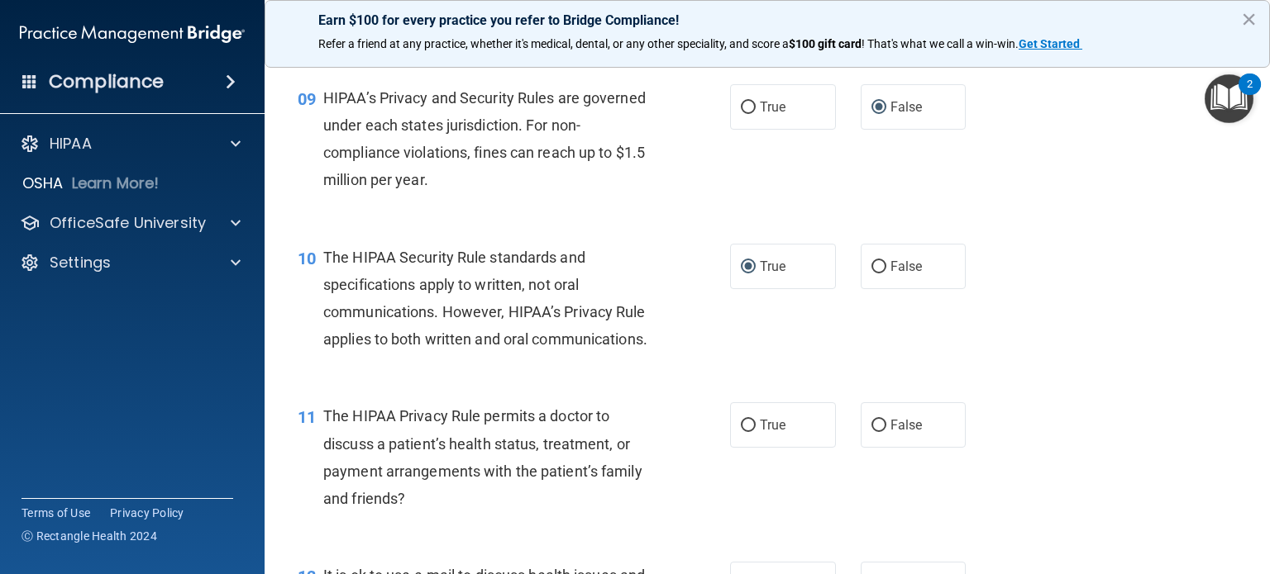
scroll to position [1323, 0]
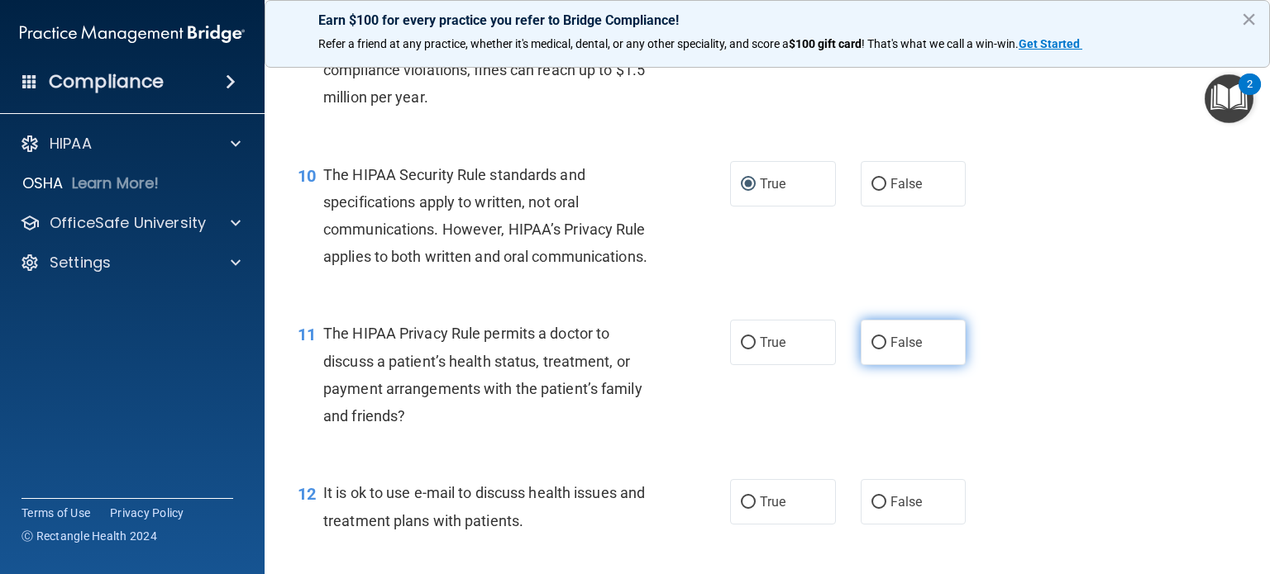
click at [867, 365] on label "False" at bounding box center [914, 342] width 106 height 45
click at [871, 350] on input "False" at bounding box center [878, 343] width 15 height 12
radio input "true"
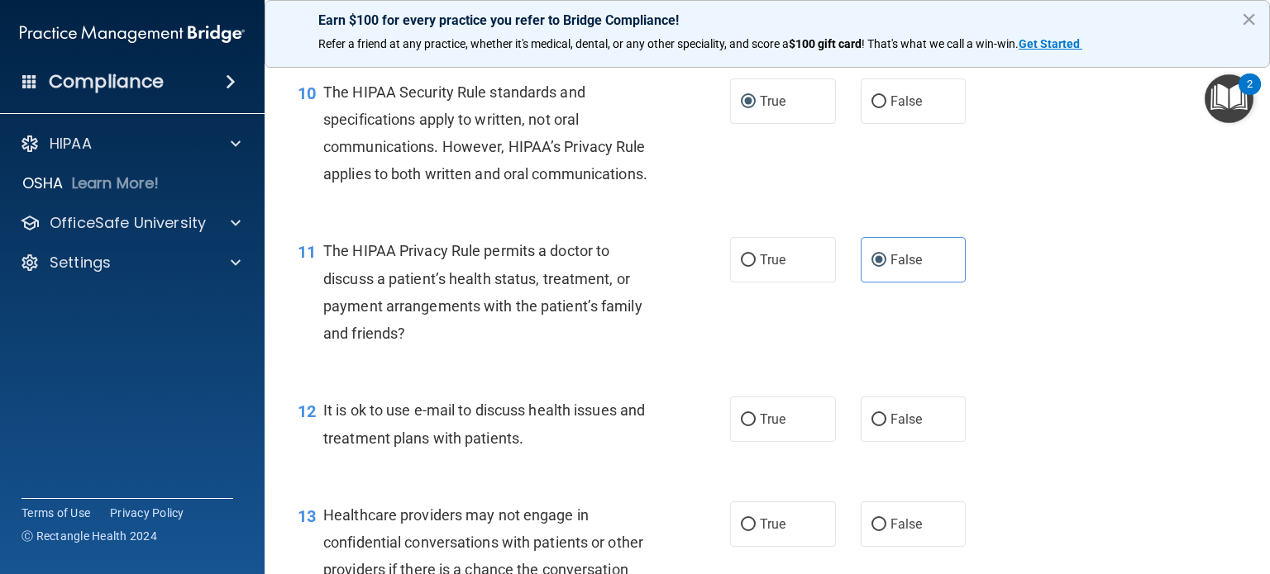
scroll to position [1488, 0]
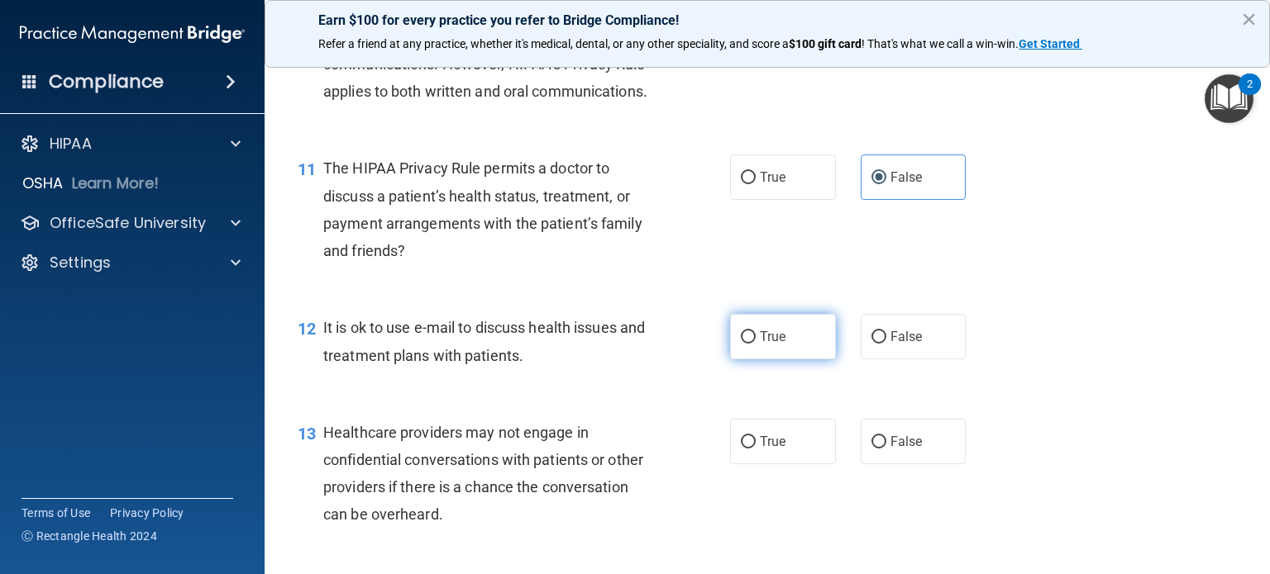
click at [741, 344] on input "True" at bounding box center [748, 337] width 15 height 12
radio input "true"
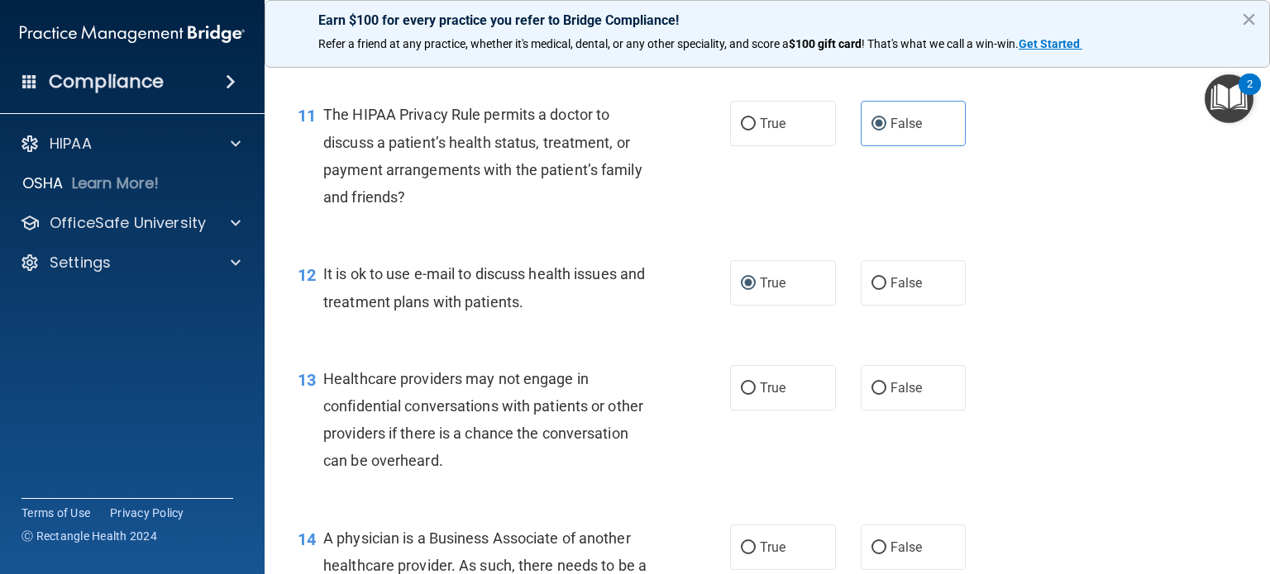
scroll to position [1571, 0]
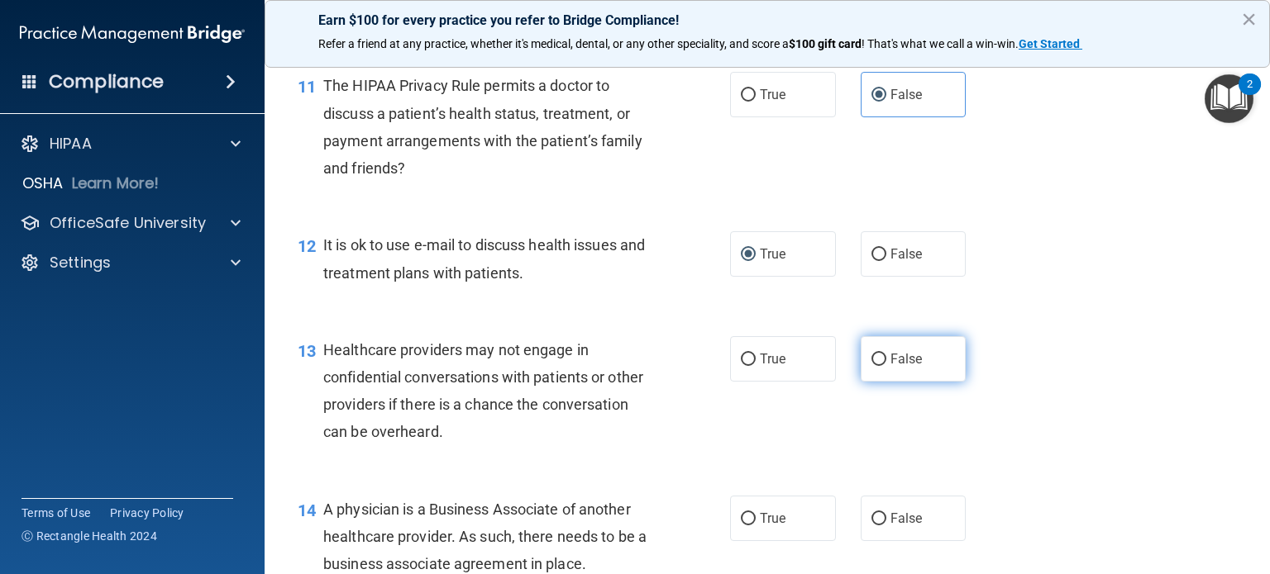
click at [871, 366] on input "False" at bounding box center [878, 360] width 15 height 12
radio input "true"
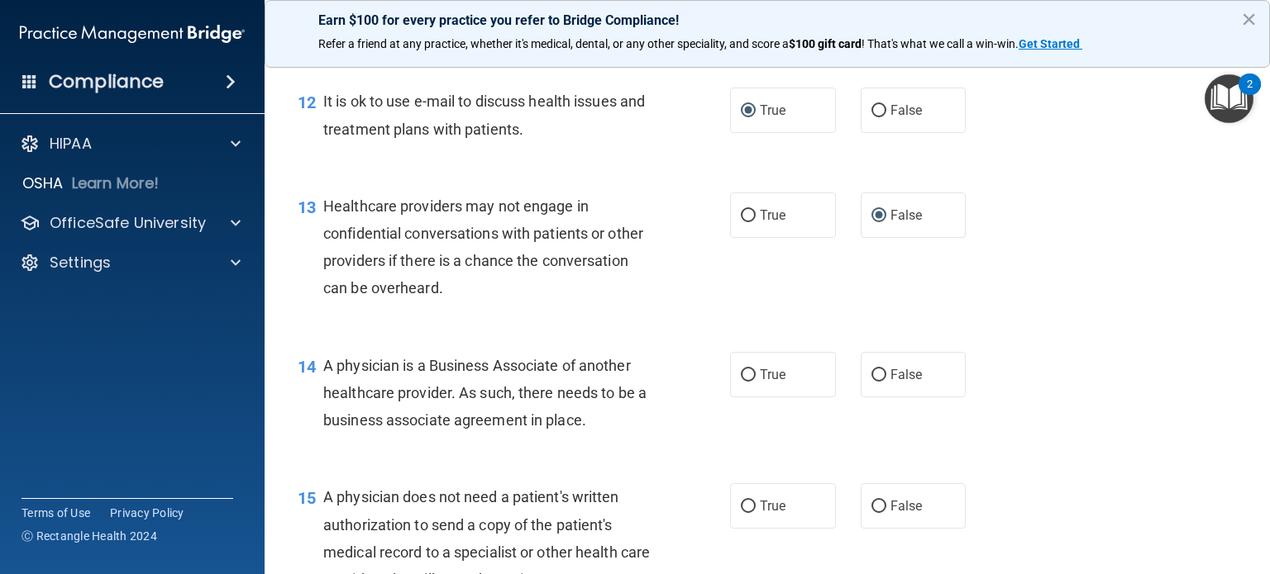
scroll to position [1736, 0]
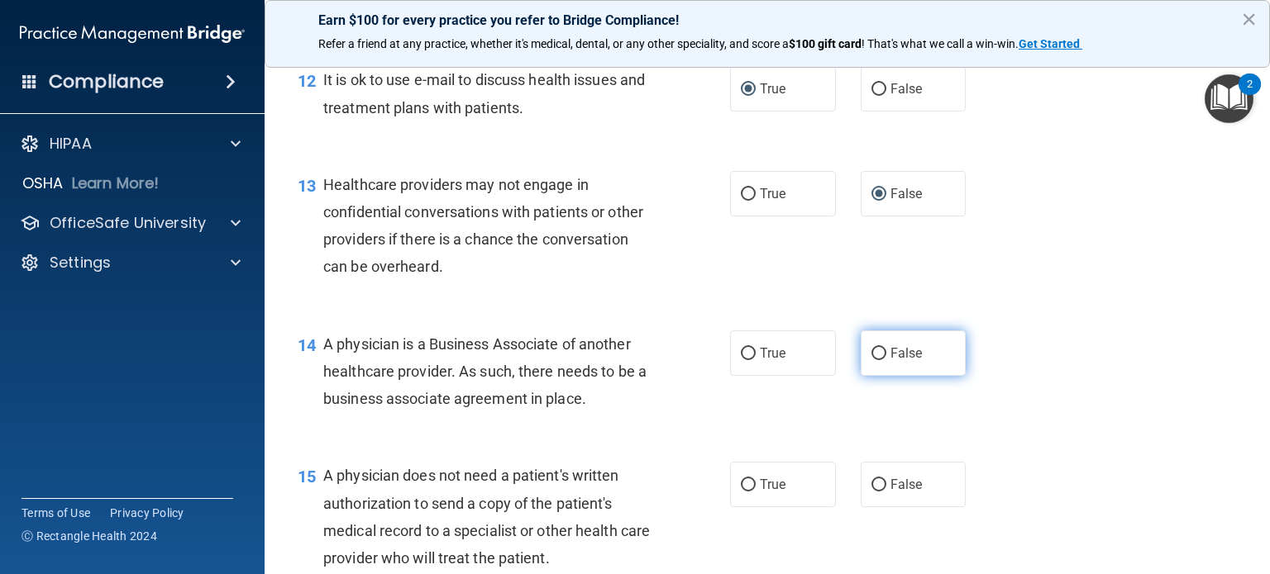
click at [871, 360] on input "False" at bounding box center [878, 354] width 15 height 12
radio input "true"
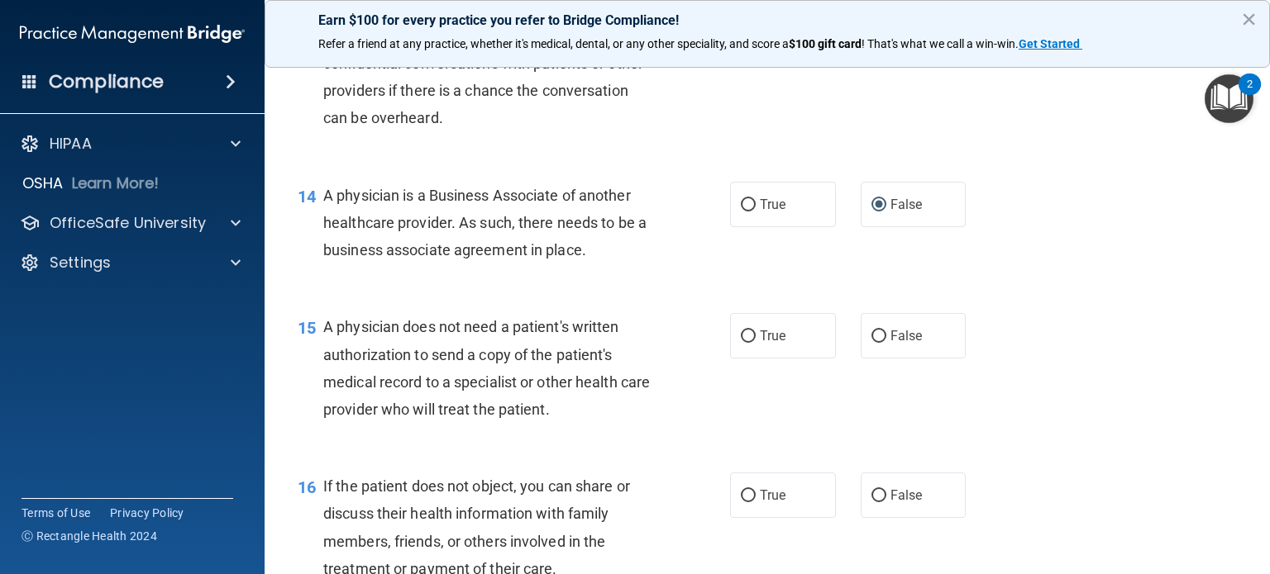
scroll to position [1984, 0]
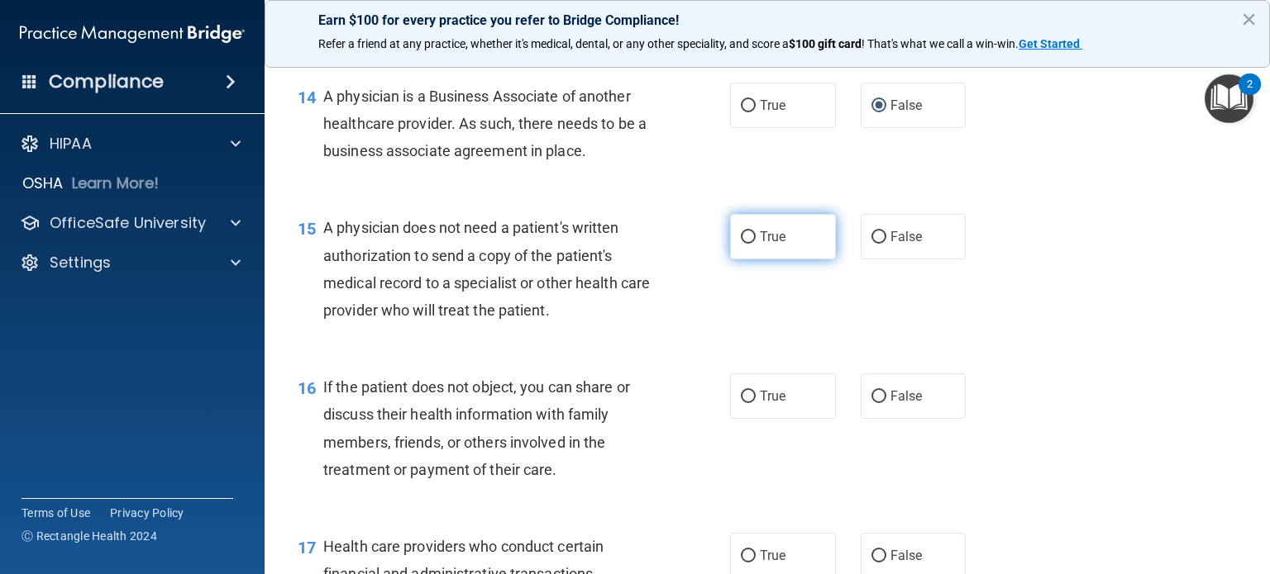
click at [741, 244] on input "True" at bounding box center [748, 237] width 15 height 12
radio input "true"
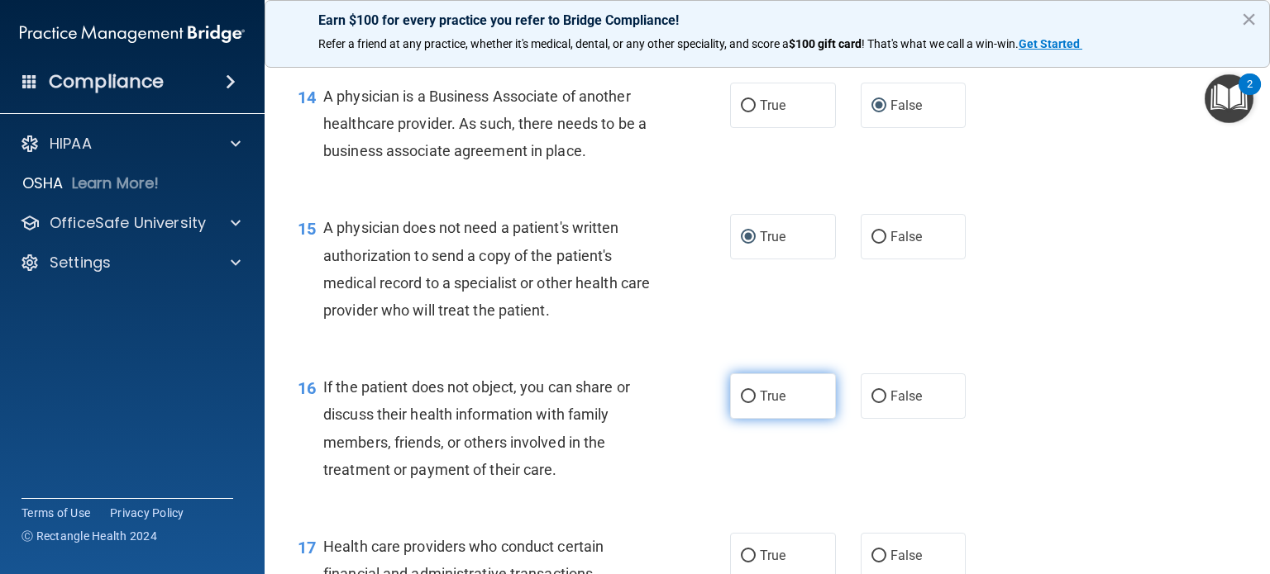
click at [744, 403] on input "True" at bounding box center [748, 397] width 15 height 12
radio input "true"
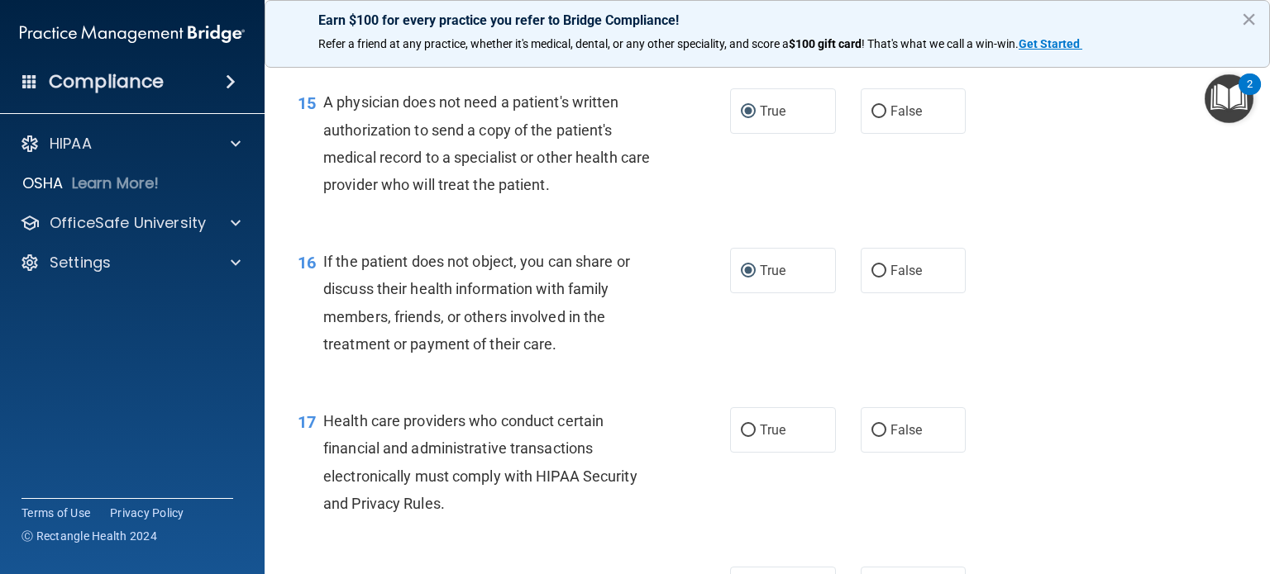
scroll to position [2149, 0]
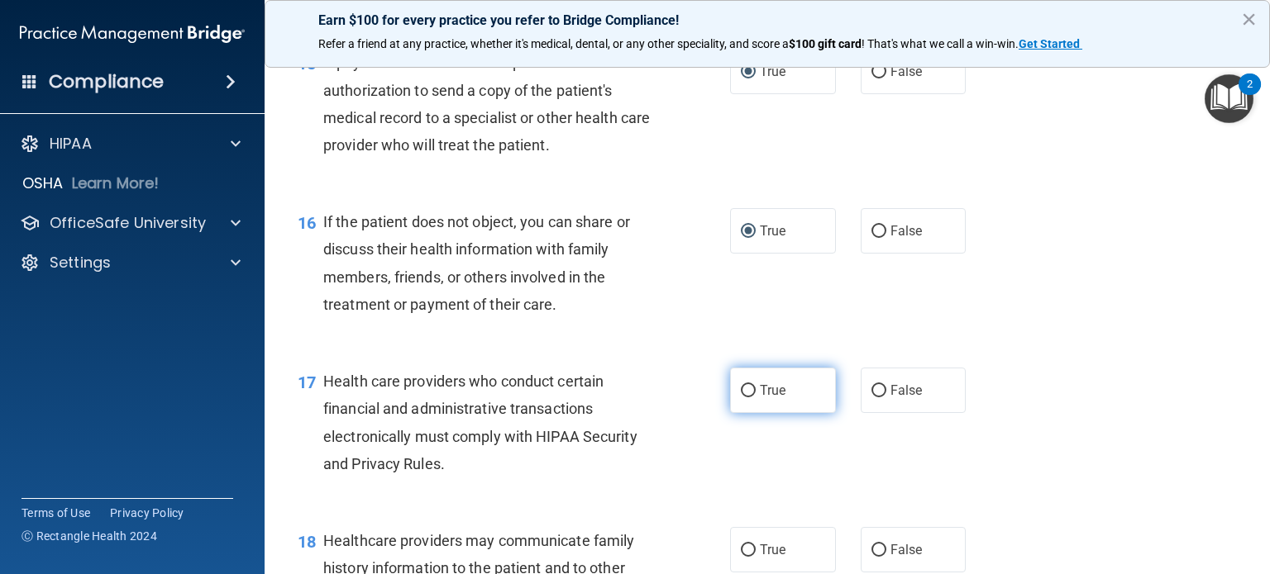
click at [747, 398] on input "True" at bounding box center [748, 391] width 15 height 12
radio input "true"
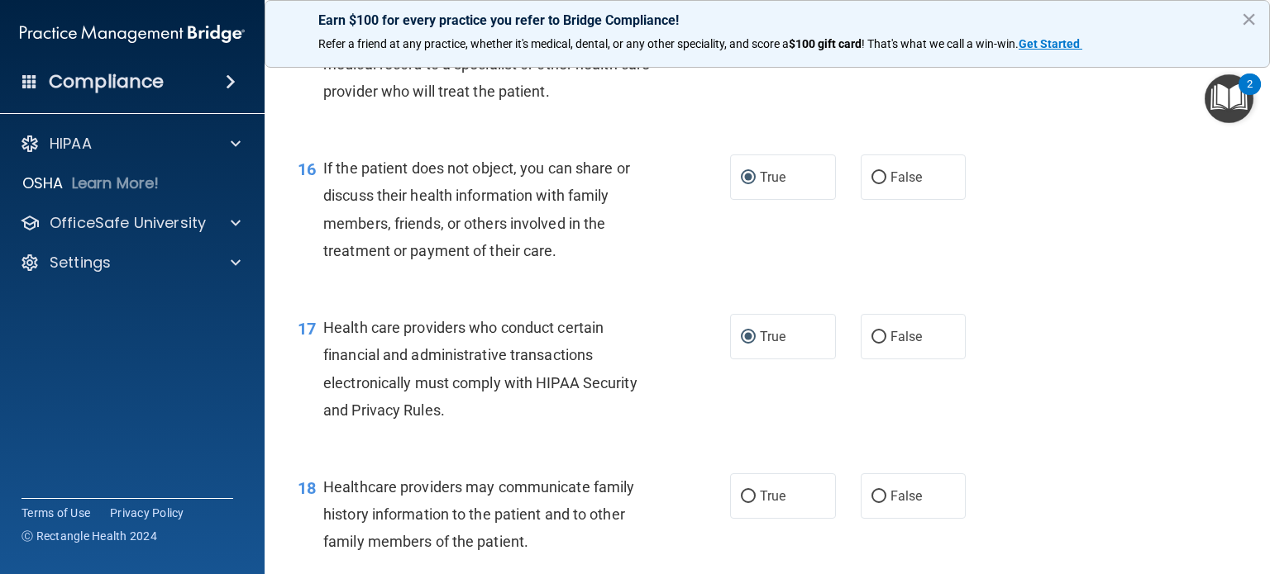
scroll to position [2232, 0]
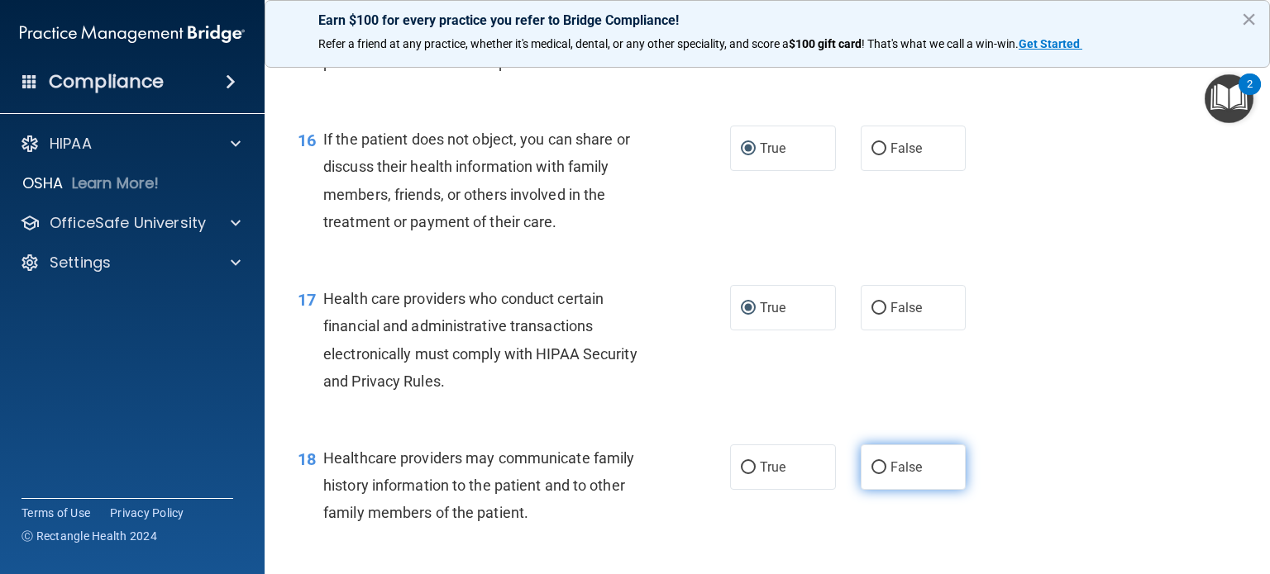
click at [874, 474] on input "False" at bounding box center [878, 468] width 15 height 12
radio input "true"
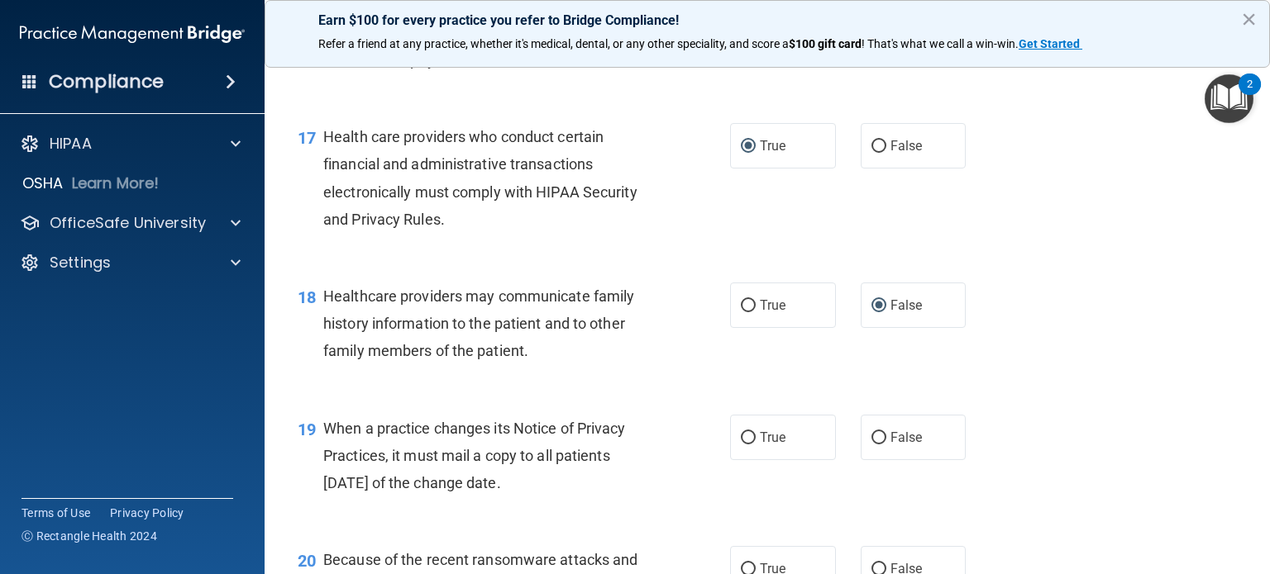
scroll to position [2397, 0]
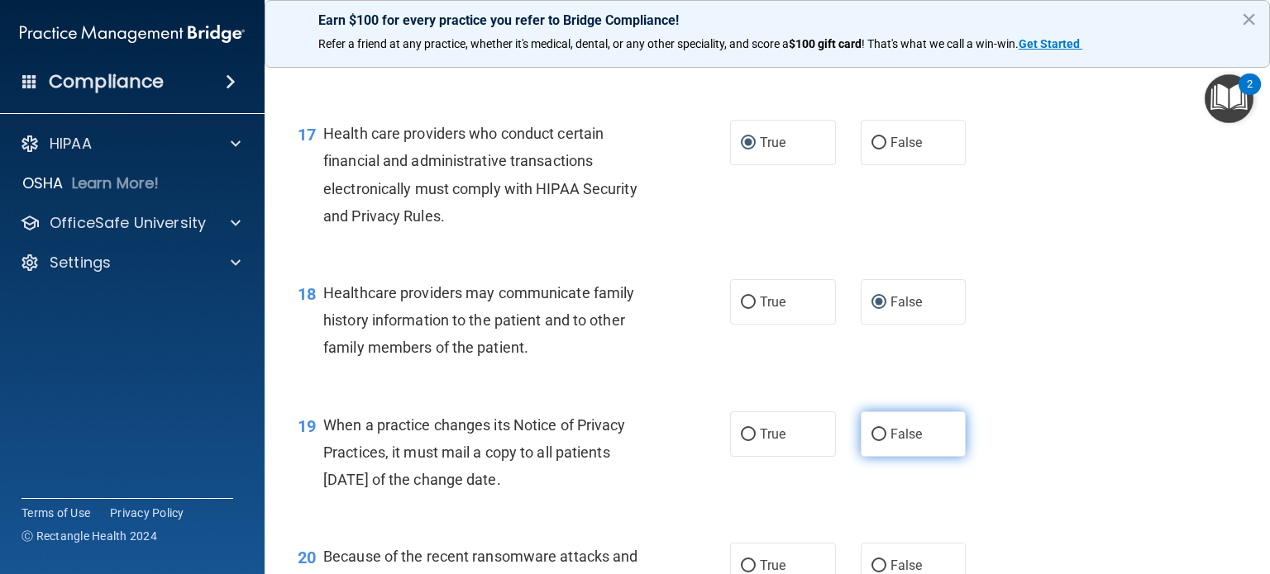
click at [871, 441] on input "False" at bounding box center [878, 435] width 15 height 12
radio input "true"
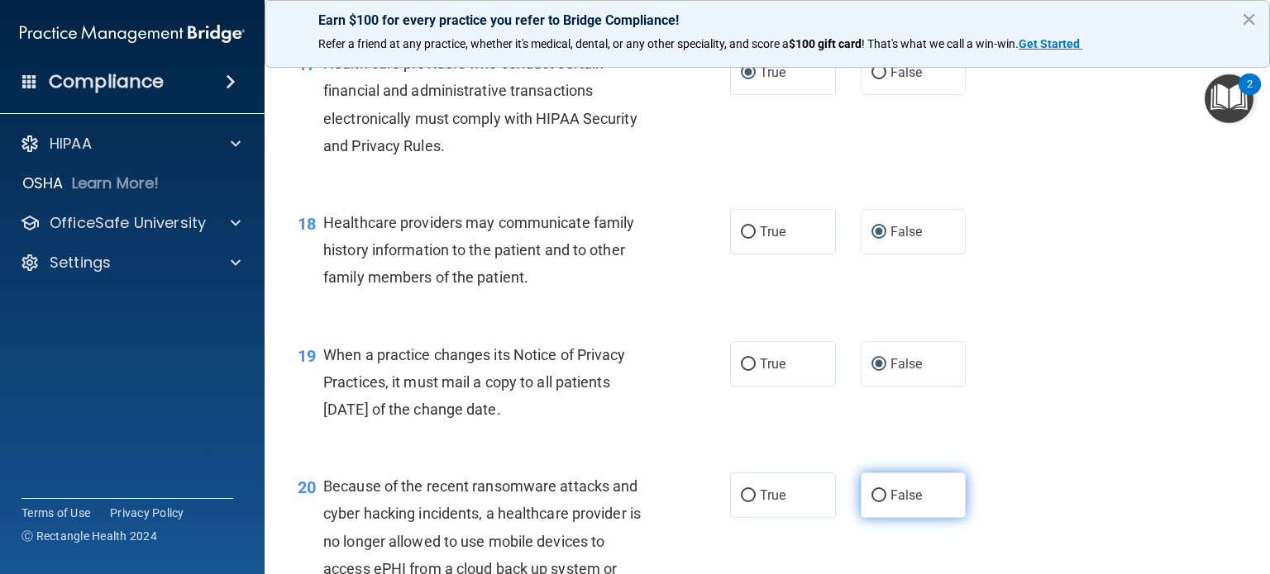
scroll to position [2562, 0]
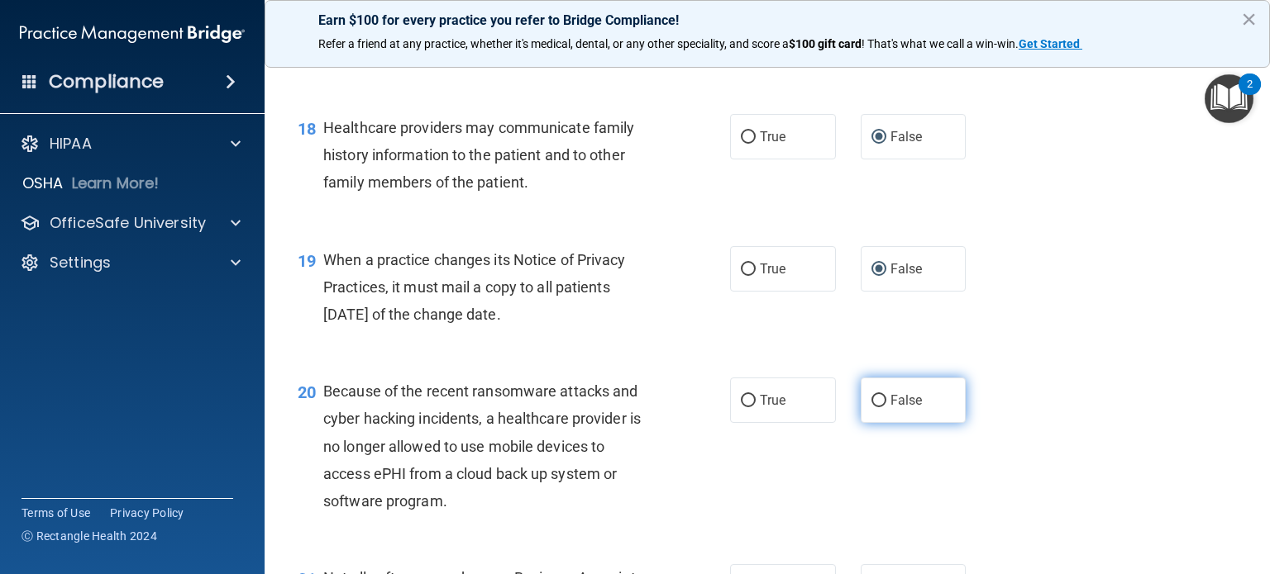
click at [871, 408] on input "False" at bounding box center [878, 401] width 15 height 12
radio input "true"
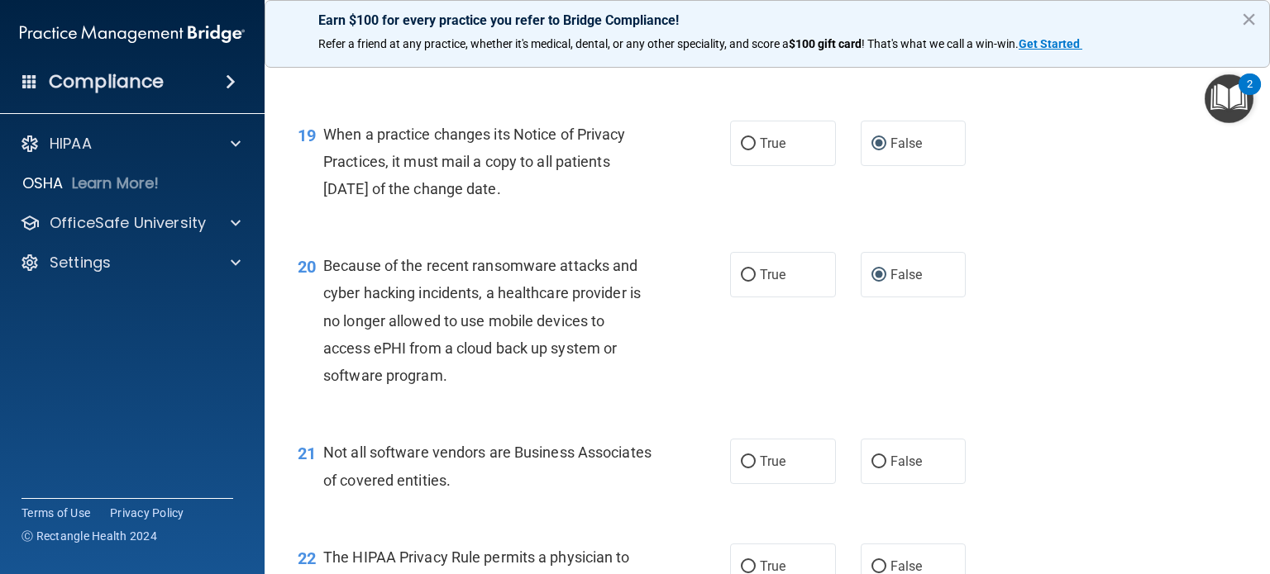
scroll to position [2728, 0]
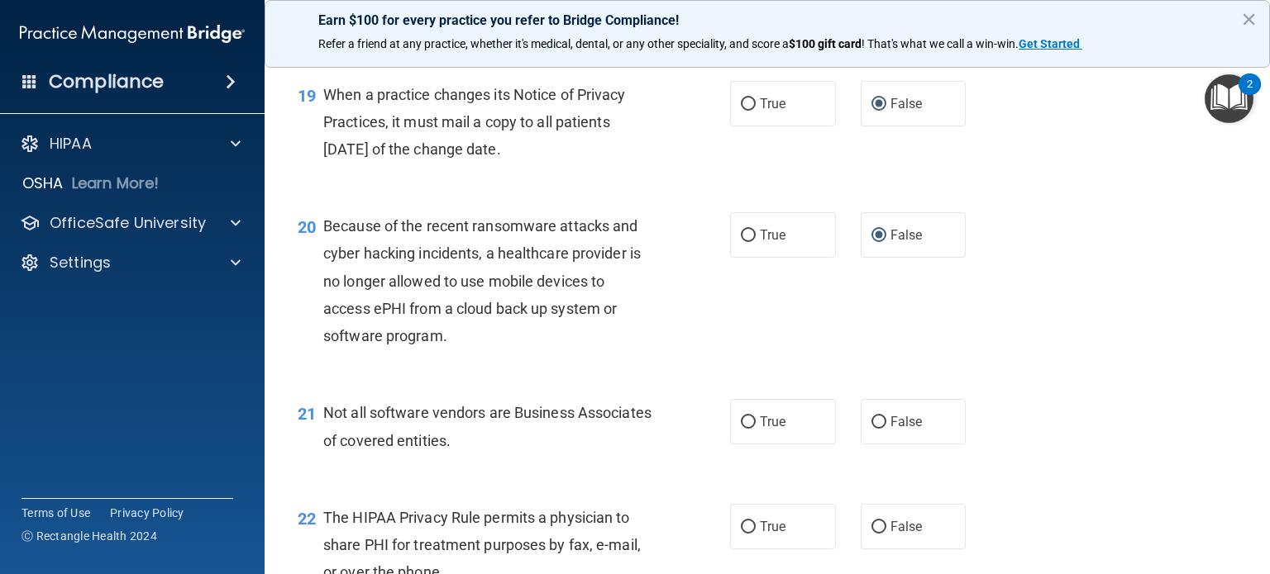
drag, startPoint x: 741, startPoint y: 482, endPoint x: 1085, endPoint y: 451, distance: 345.2
click at [741, 429] on input "True" at bounding box center [748, 423] width 15 height 12
radio input "true"
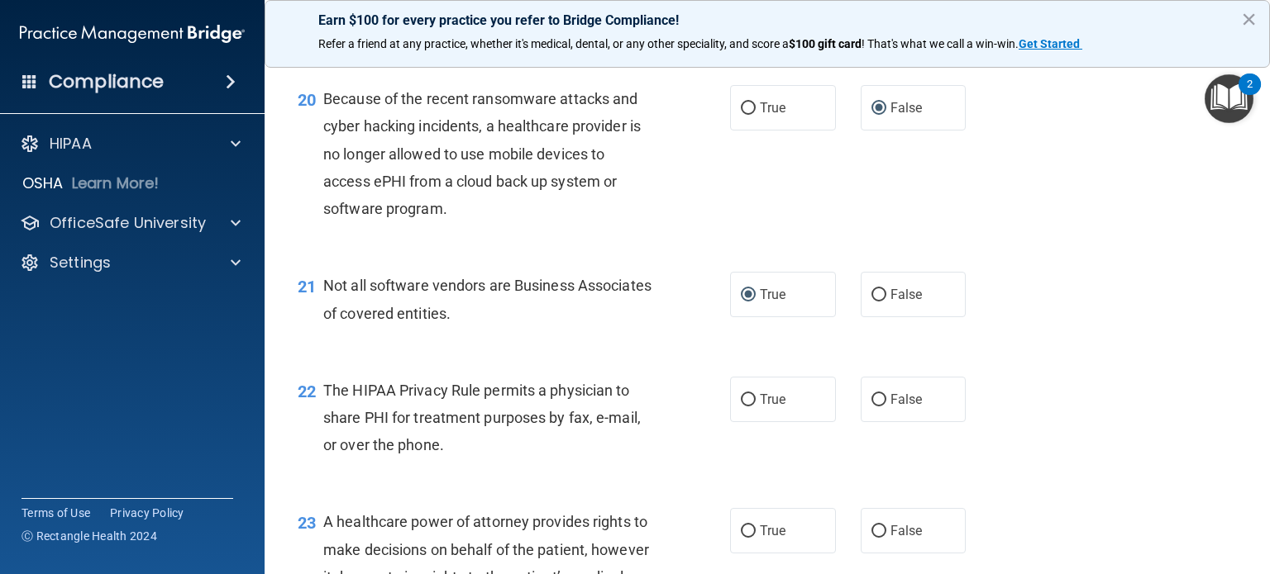
scroll to position [2893, 0]
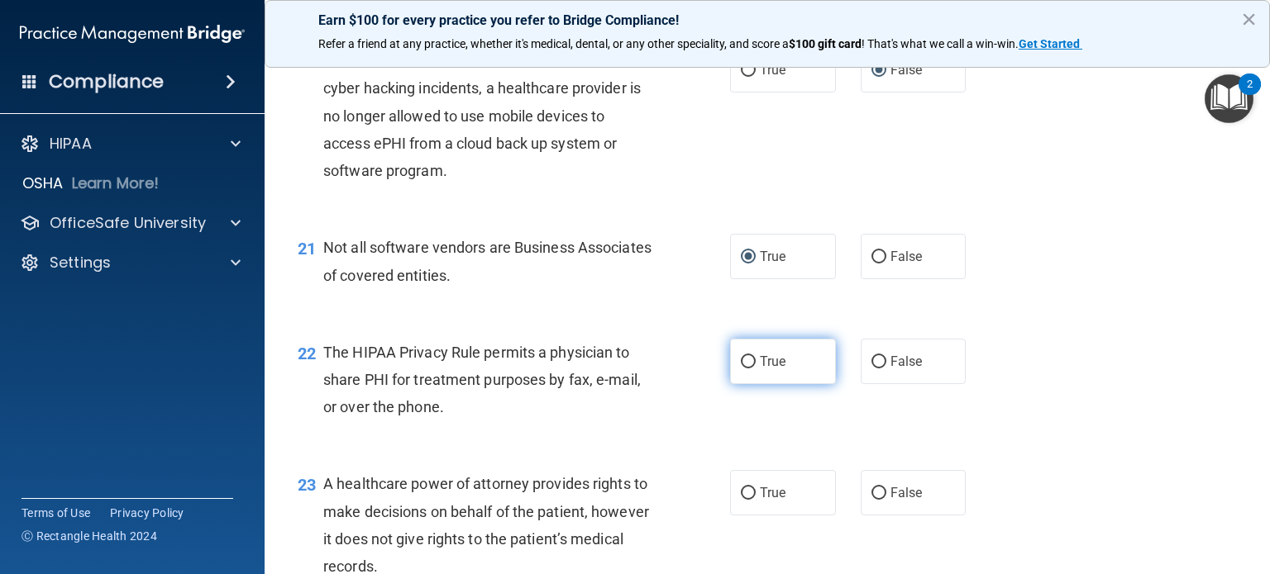
click at [741, 369] on input "True" at bounding box center [748, 362] width 15 height 12
radio input "true"
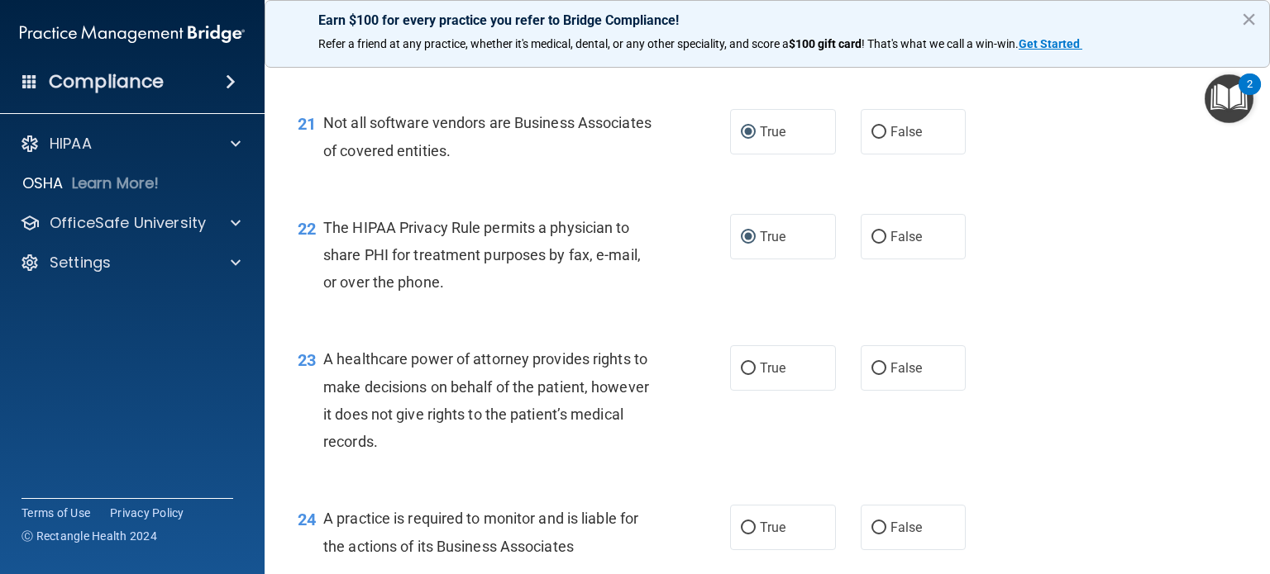
scroll to position [3058, 0]
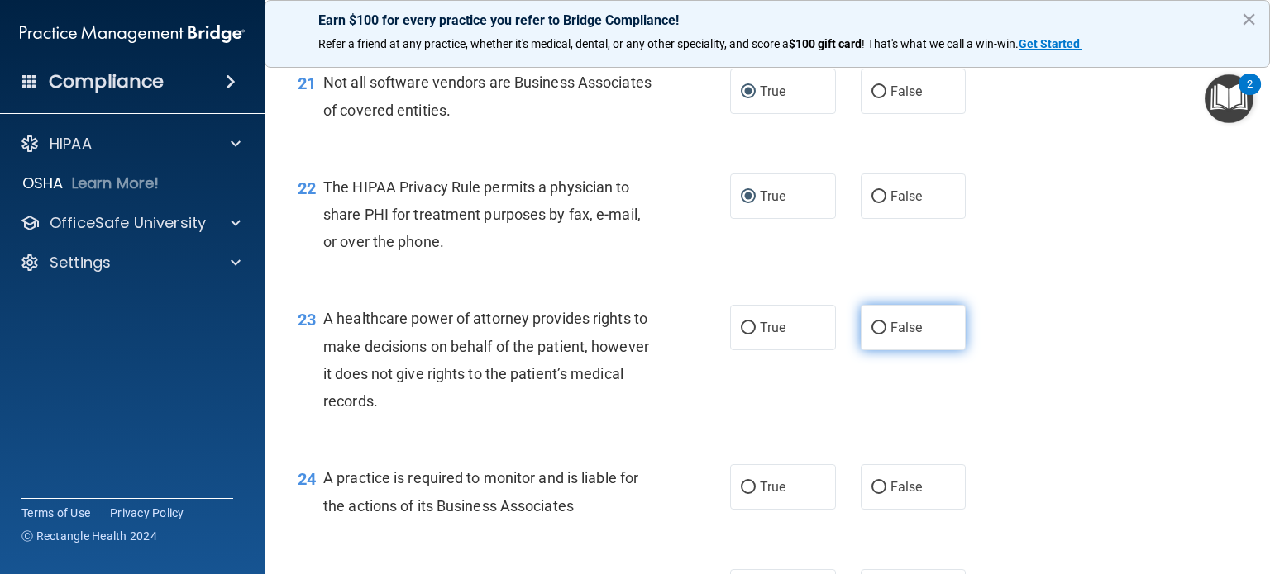
click at [875, 335] on input "False" at bounding box center [878, 328] width 15 height 12
radio input "true"
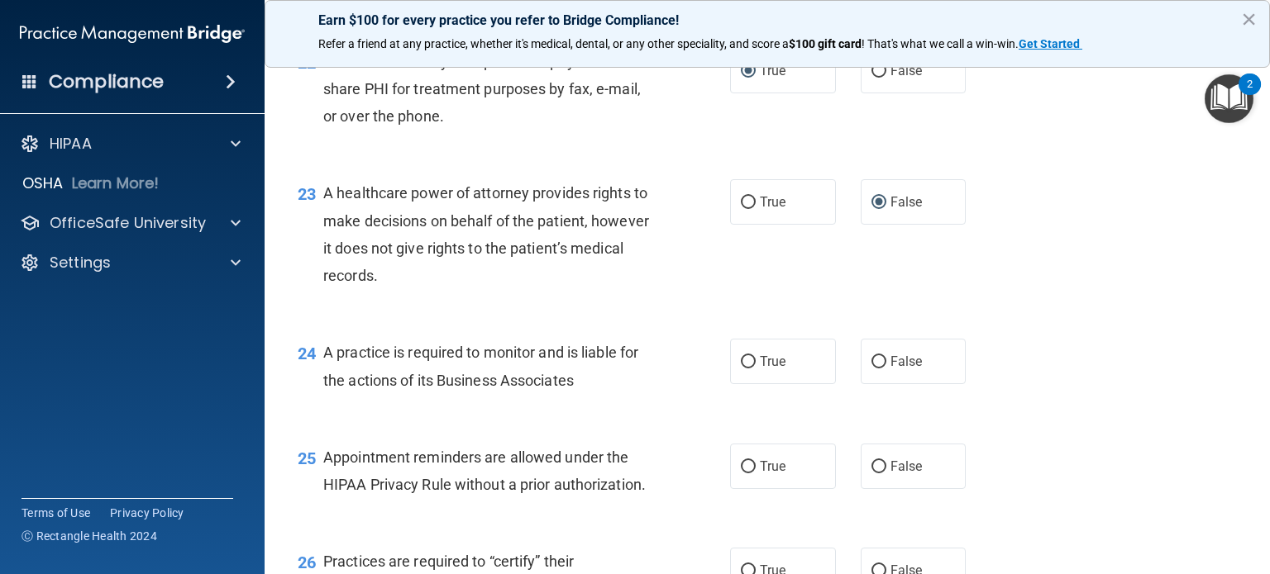
scroll to position [3224, 0]
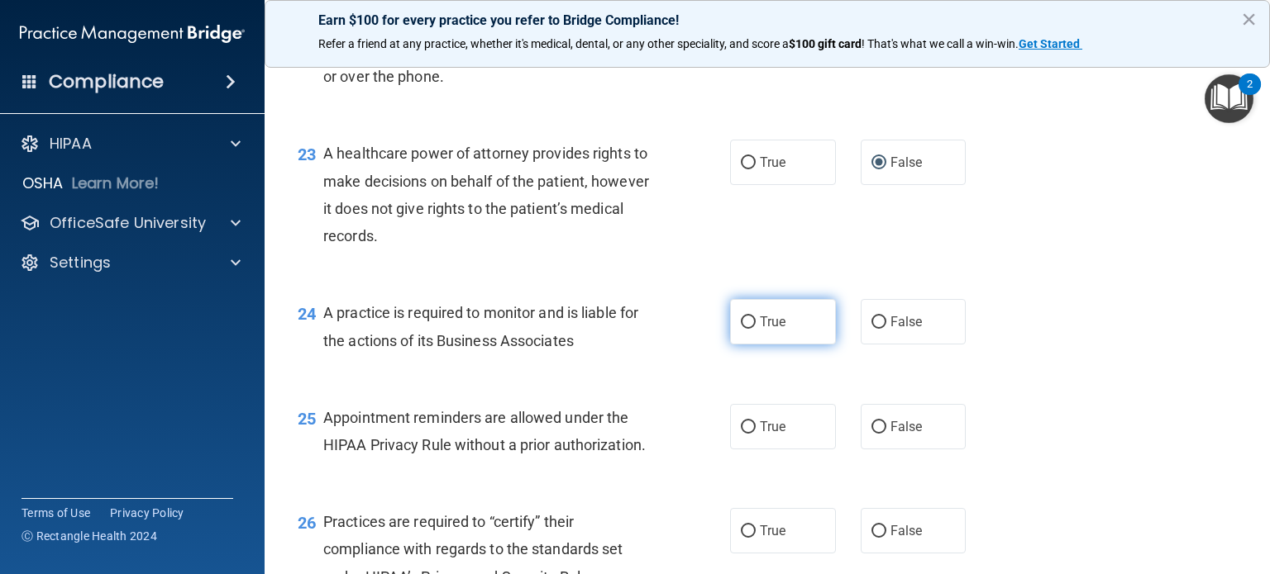
click at [741, 329] on input "True" at bounding box center [748, 323] width 15 height 12
radio input "true"
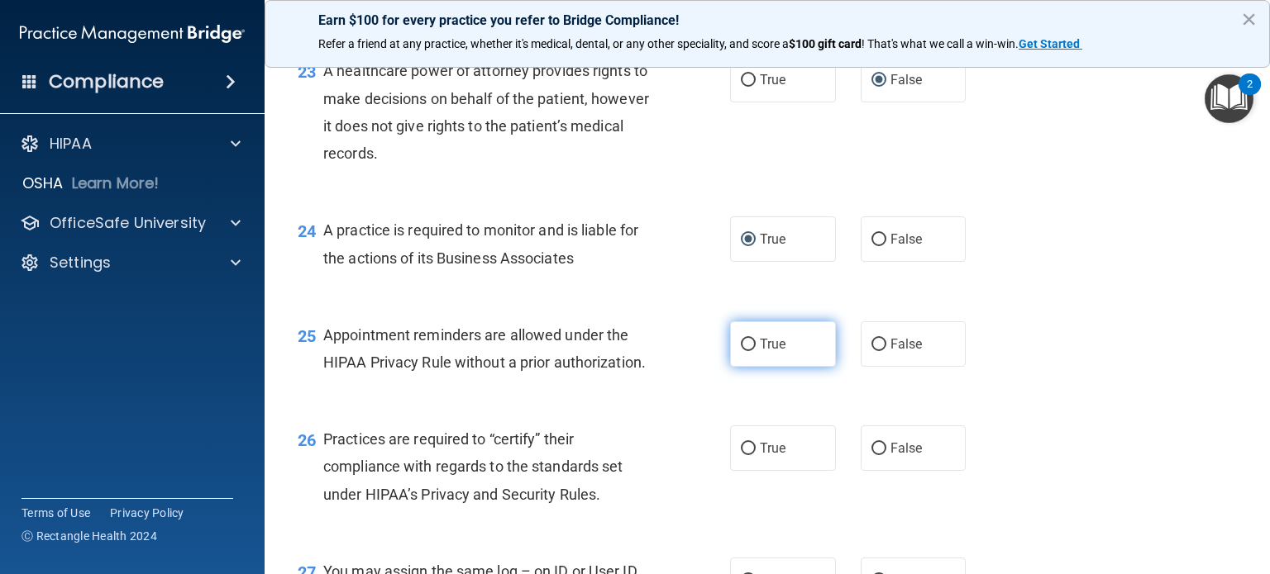
click at [741, 351] on input "True" at bounding box center [748, 345] width 15 height 12
radio input "true"
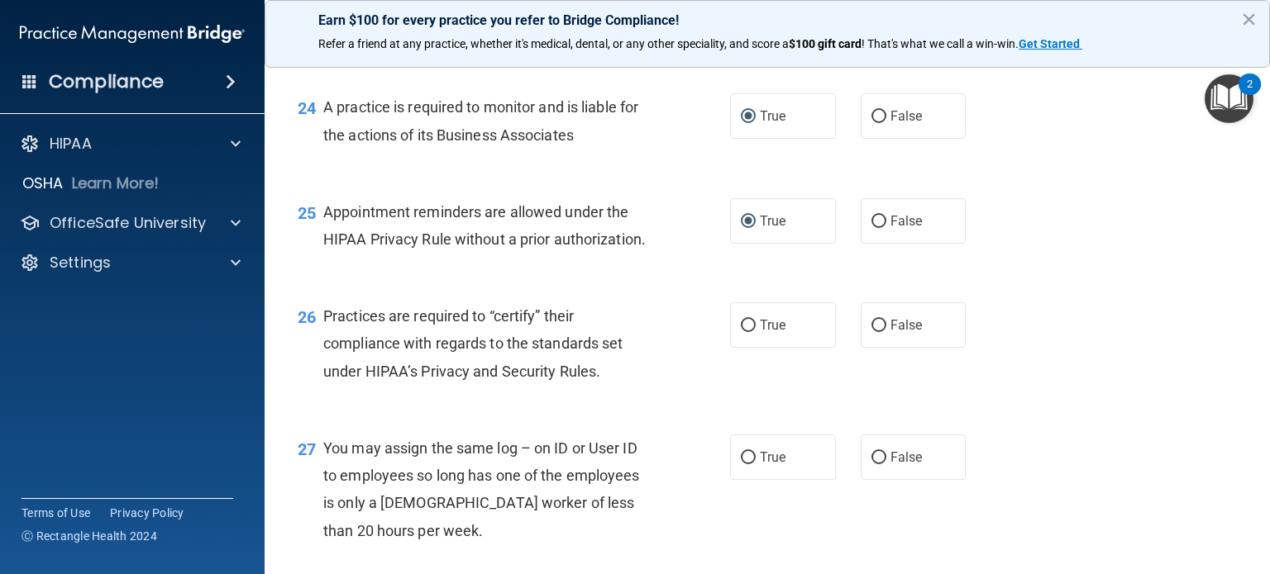
scroll to position [3472, 0]
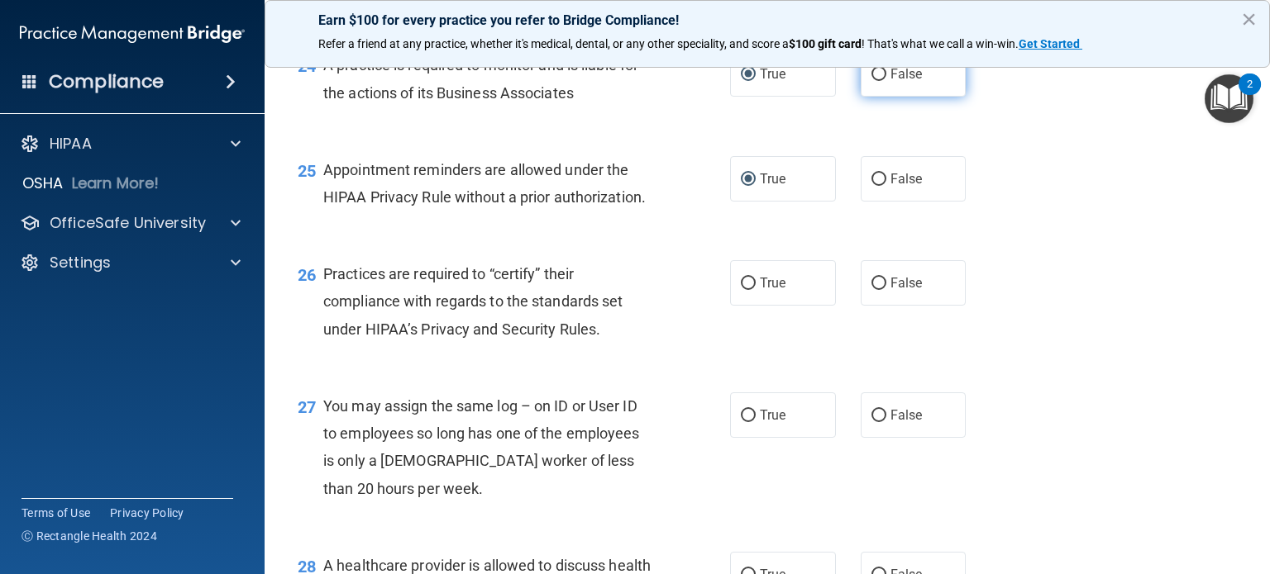
click at [871, 81] on input "False" at bounding box center [878, 75] width 15 height 12
radio input "true"
radio input "false"
click at [871, 290] on input "False" at bounding box center [878, 284] width 15 height 12
radio input "true"
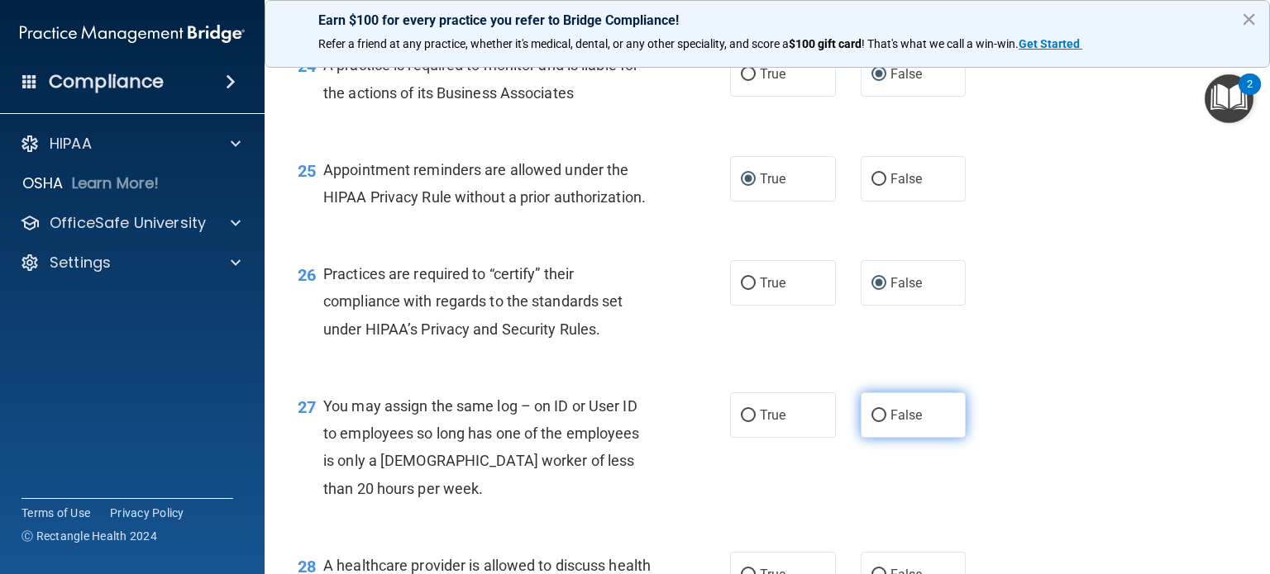
click at [873, 422] on input "False" at bounding box center [878, 416] width 15 height 12
radio input "true"
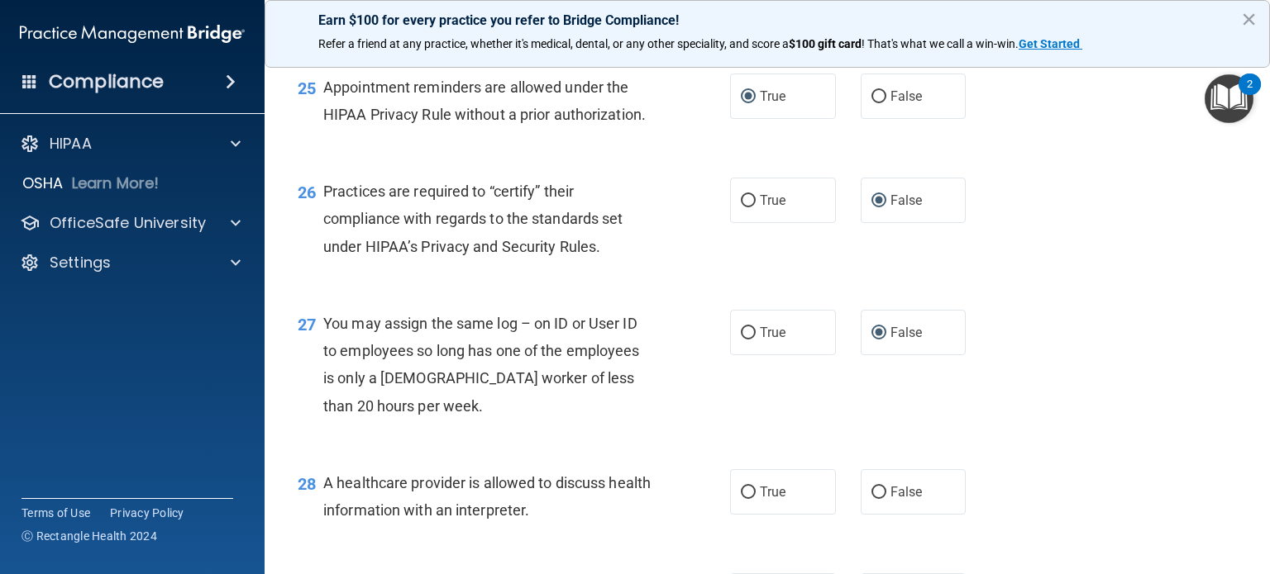
scroll to position [3637, 0]
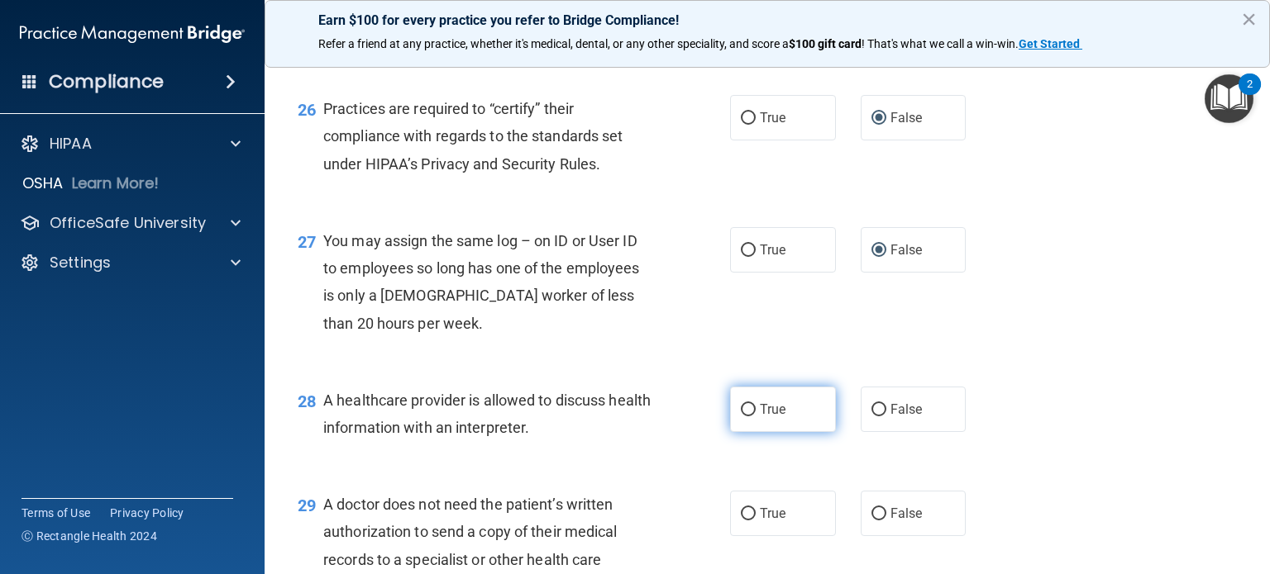
click at [746, 417] on input "True" at bounding box center [748, 410] width 15 height 12
radio input "true"
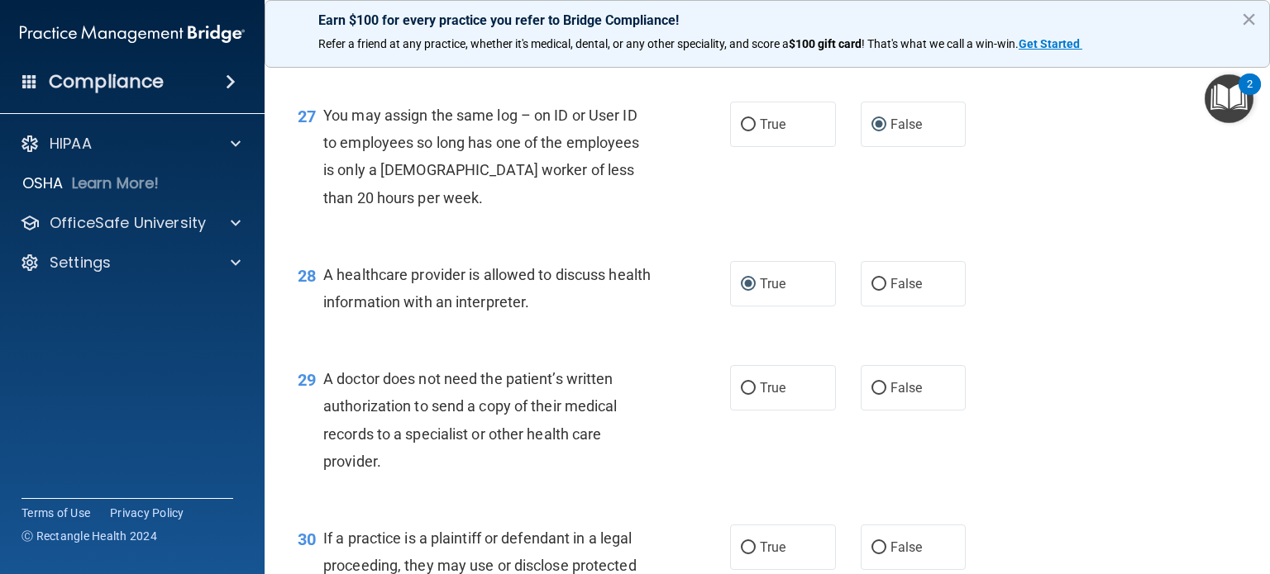
scroll to position [3802, 0]
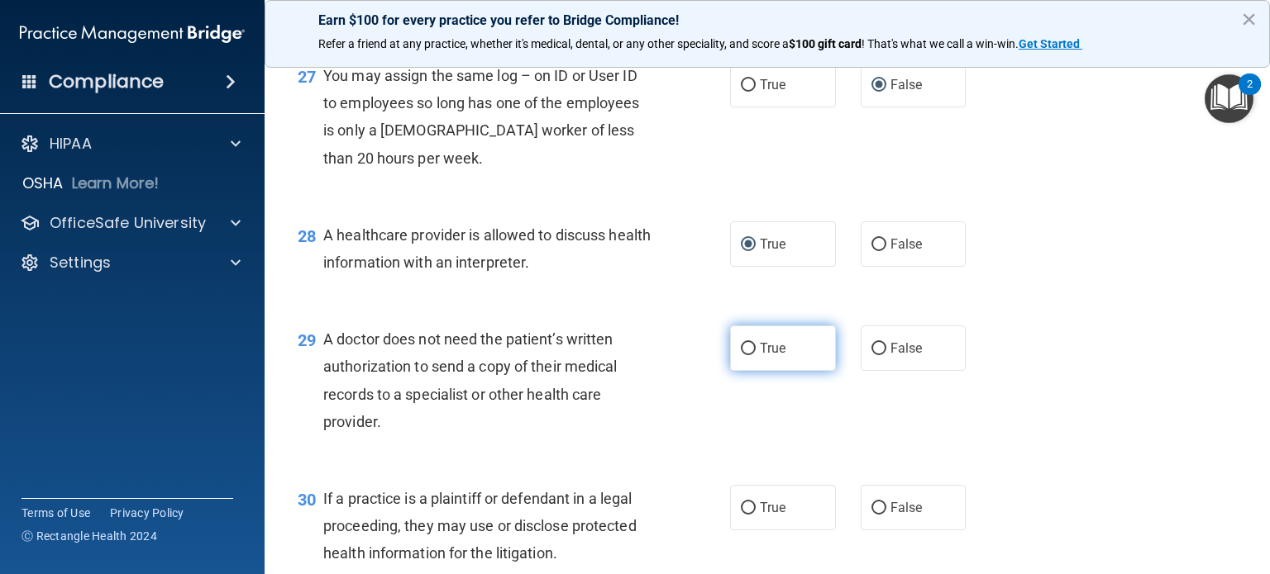
click at [741, 355] on input "True" at bounding box center [748, 349] width 15 height 12
radio input "true"
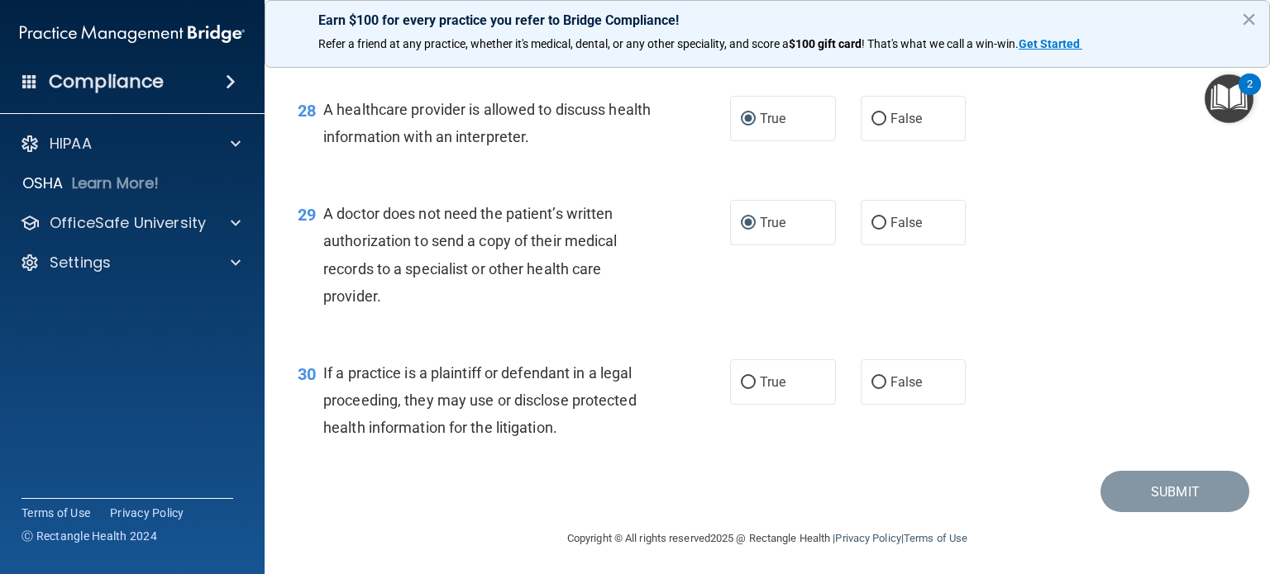
scroll to position [3968, 0]
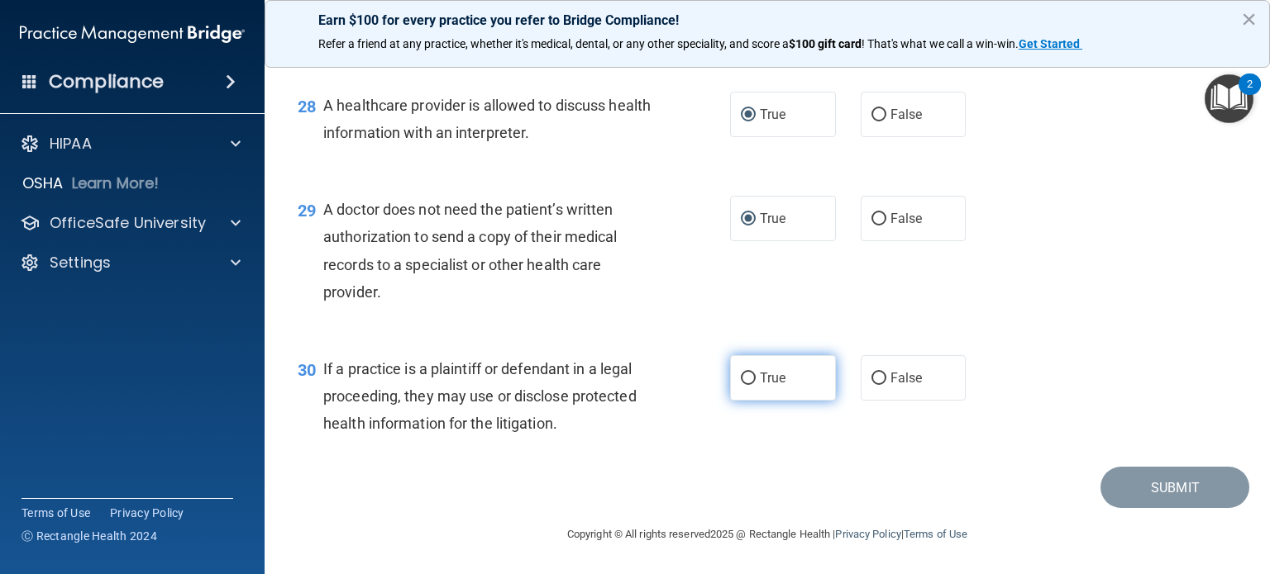
click at [741, 385] on input "True" at bounding box center [748, 379] width 15 height 12
radio input "true"
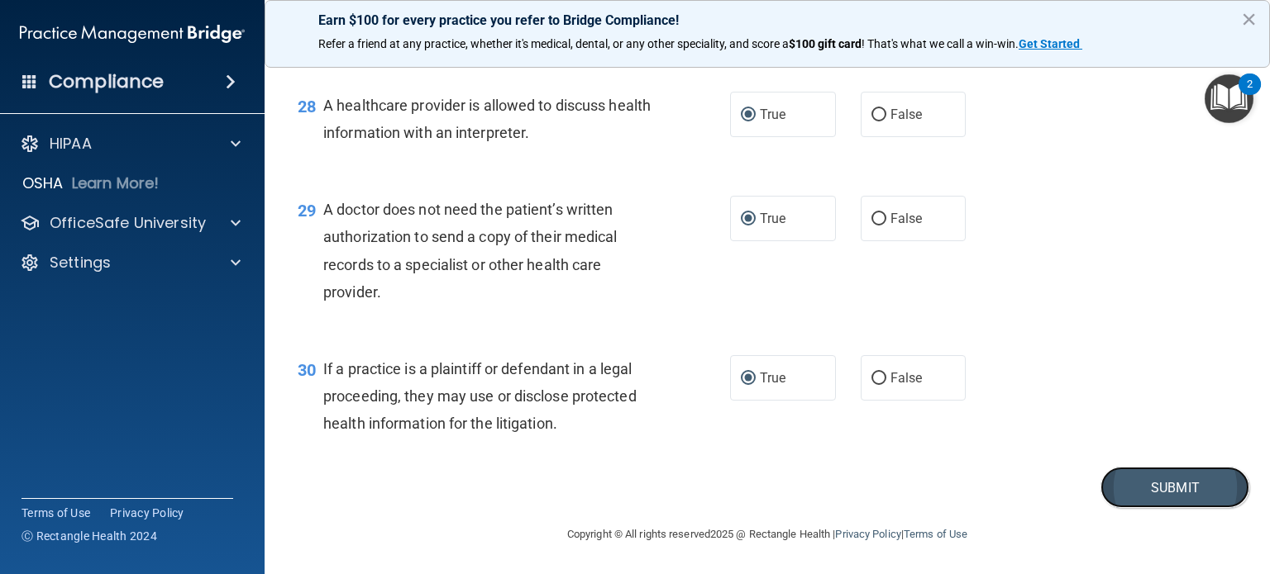
click at [1157, 509] on button "Submit" at bounding box center [1174, 488] width 149 height 42
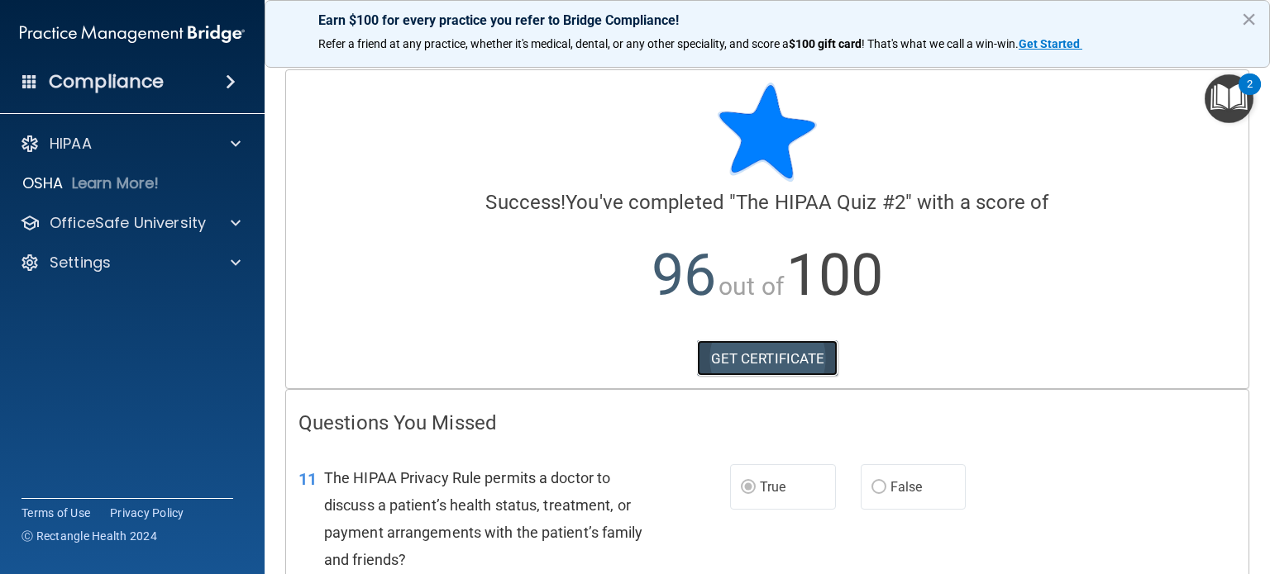
click at [783, 360] on link "GET CERTIFICATE" at bounding box center [767, 359] width 141 height 36
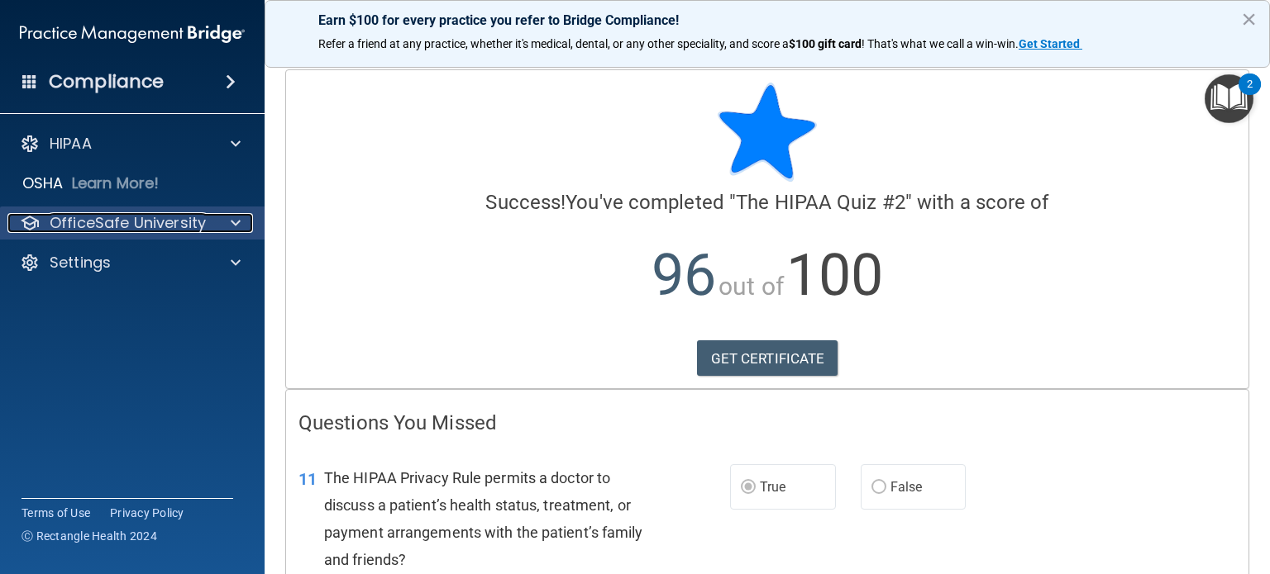
click at [179, 217] on p "OfficeSafe University" at bounding box center [128, 223] width 156 height 20
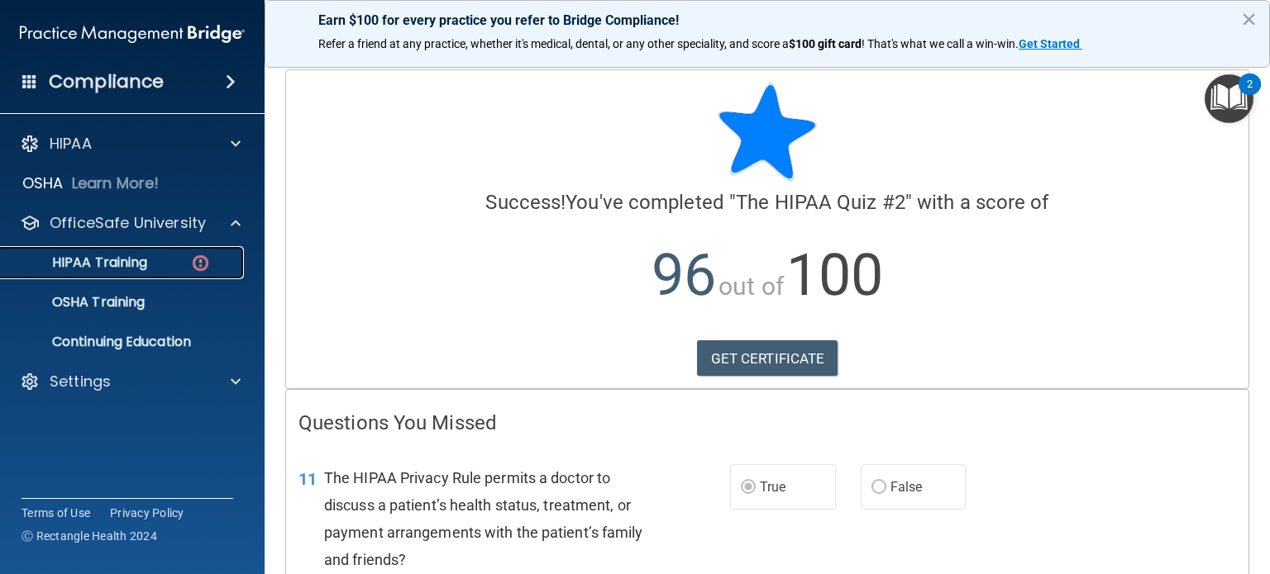
click at [131, 257] on p "HIPAA Training" at bounding box center [79, 263] width 136 height 17
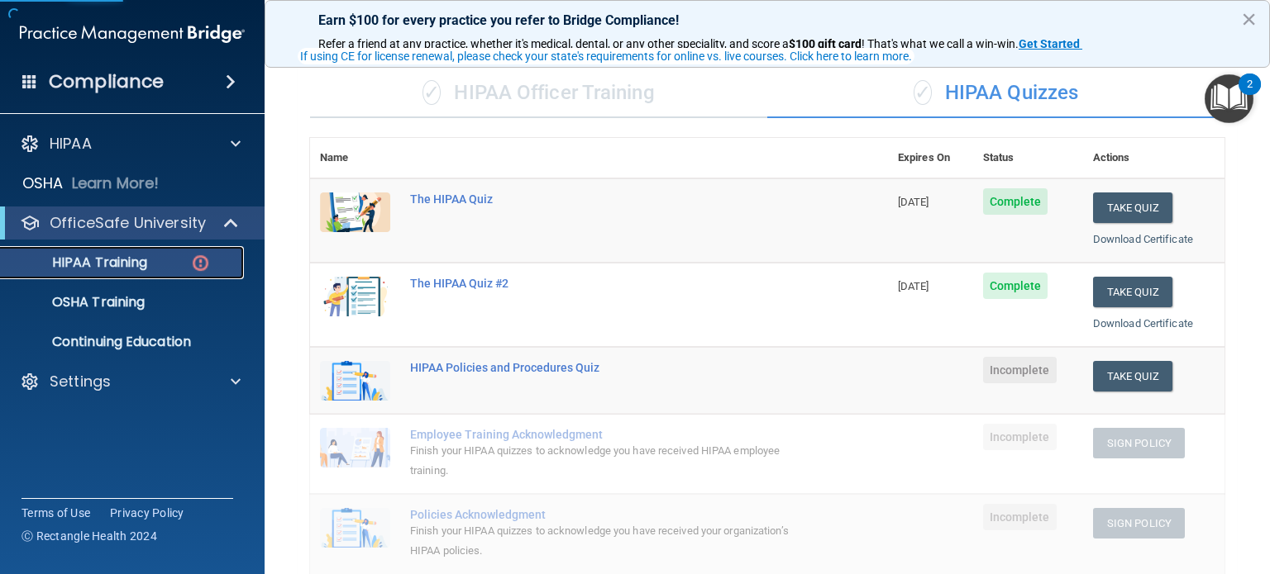
scroll to position [165, 0]
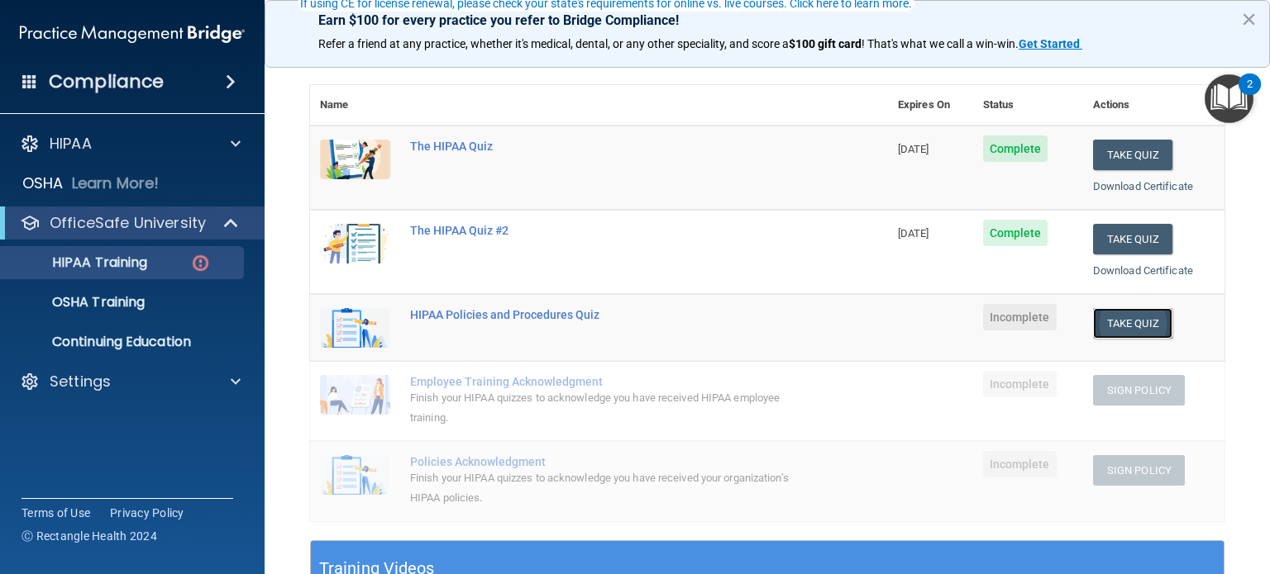
click at [1134, 323] on button "Take Quiz" at bounding box center [1132, 323] width 79 height 31
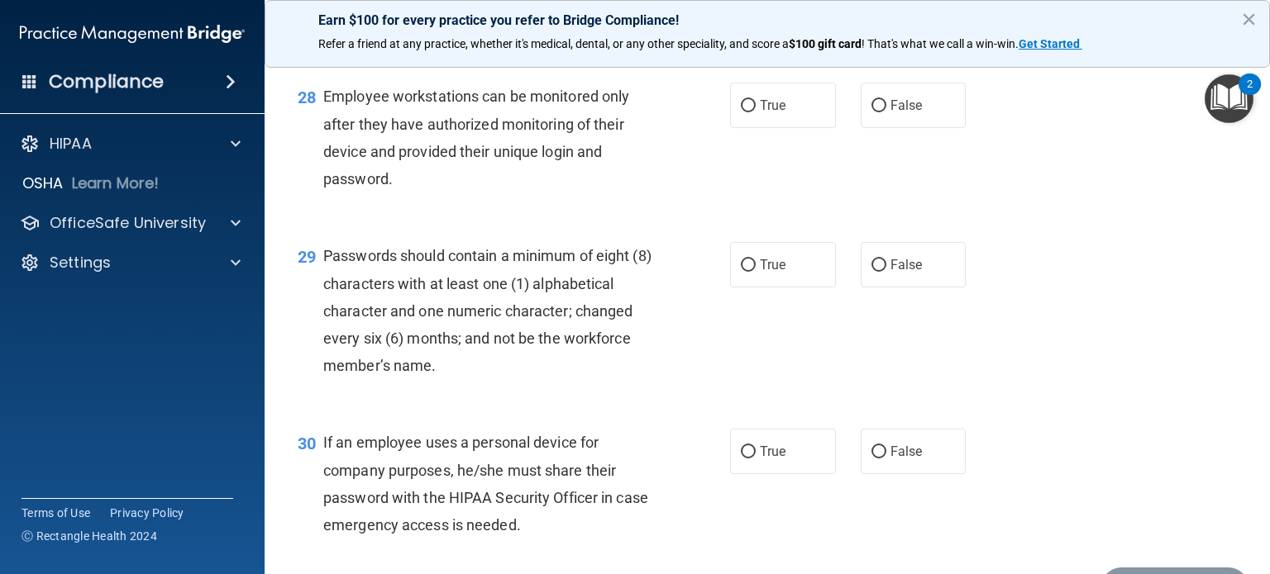
scroll to position [4345, 0]
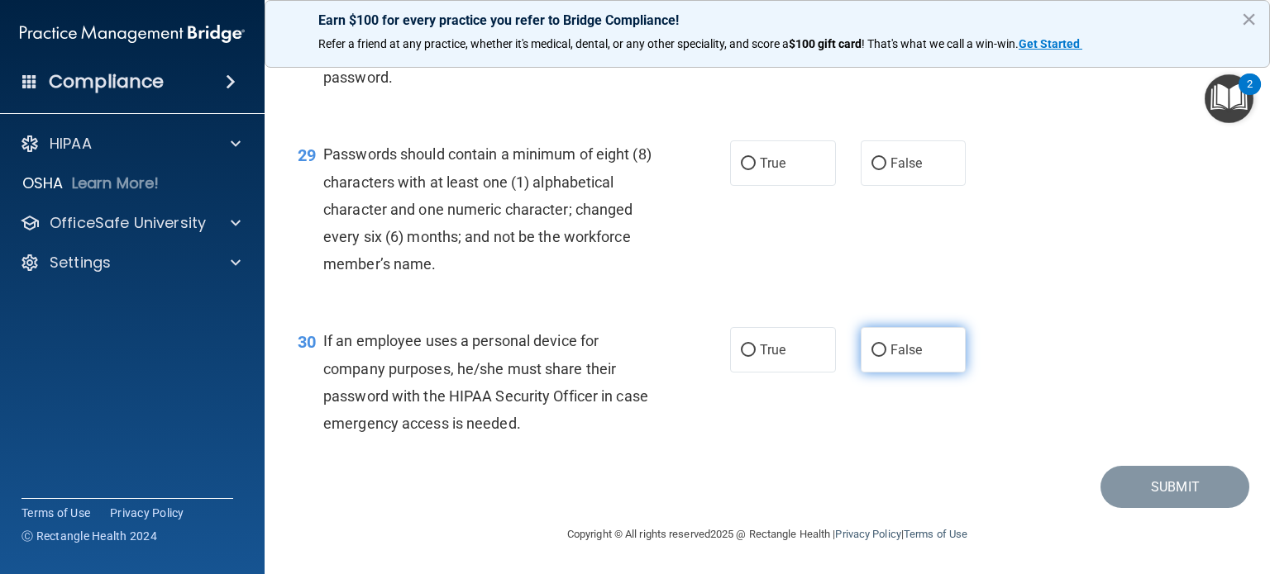
click at [871, 350] on input "False" at bounding box center [878, 351] width 15 height 12
radio input "true"
click at [871, 350] on input "False" at bounding box center [878, 351] width 15 height 12
click at [871, 351] on input "False" at bounding box center [878, 351] width 15 height 12
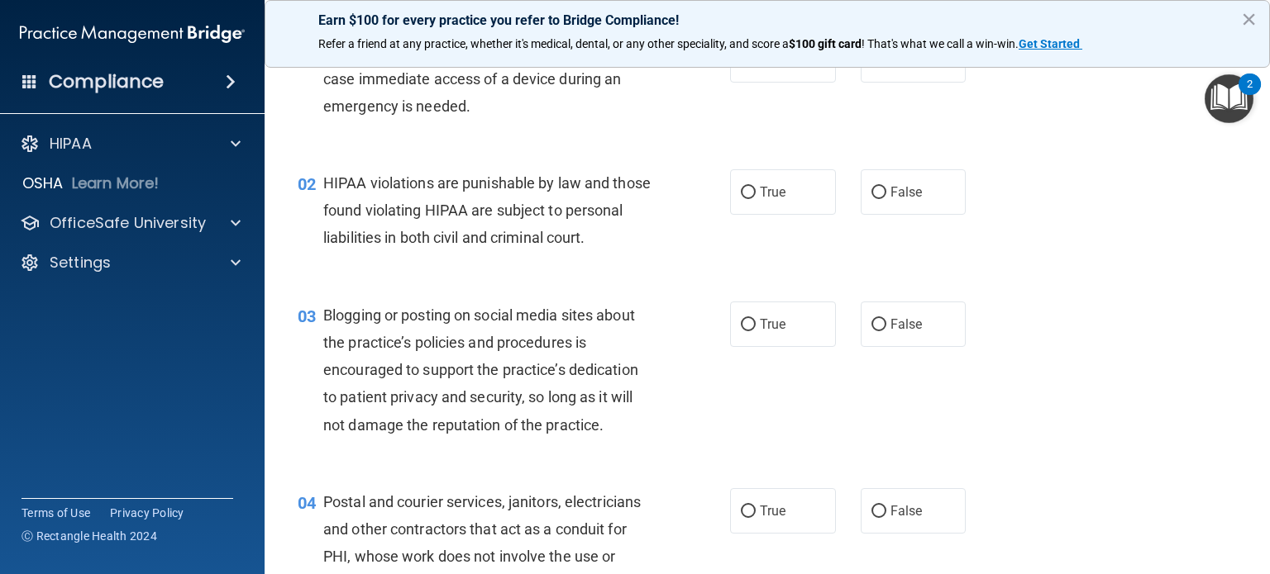
scroll to position [0, 0]
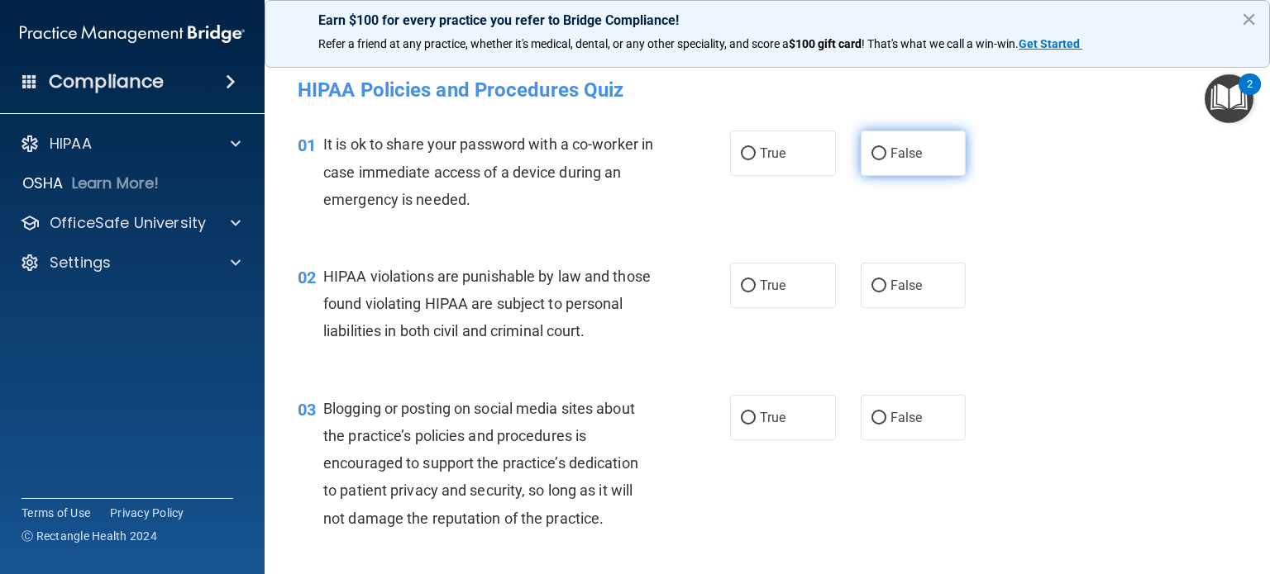
click at [873, 150] on input "False" at bounding box center [878, 154] width 15 height 12
radio input "true"
click at [741, 286] on input "True" at bounding box center [748, 286] width 15 height 12
radio input "true"
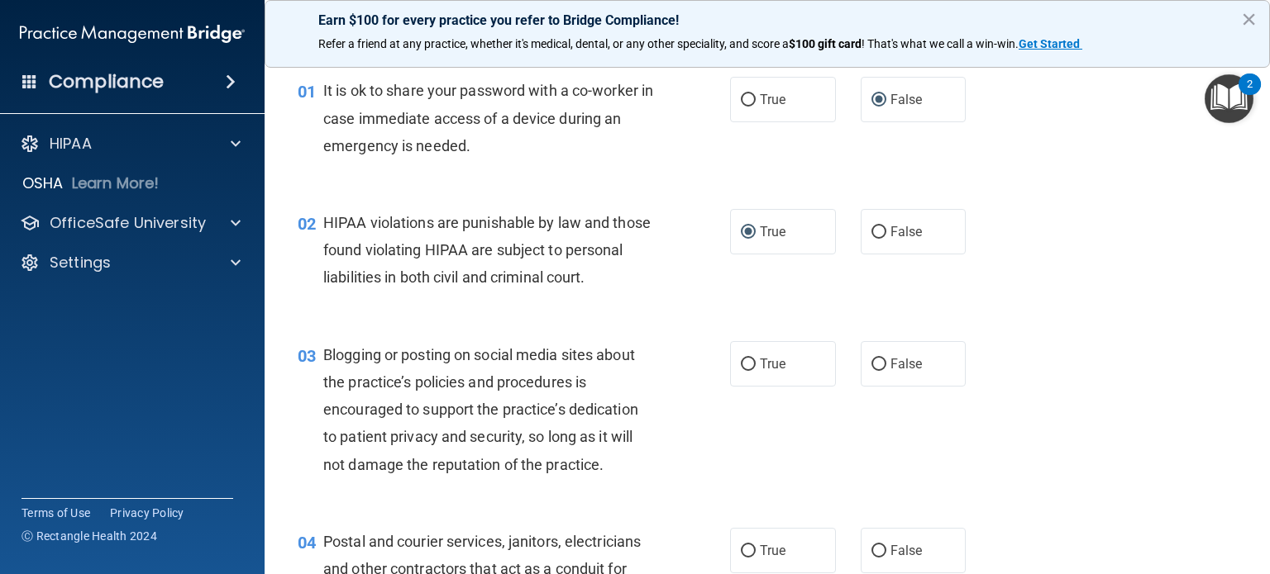
scroll to position [83, 0]
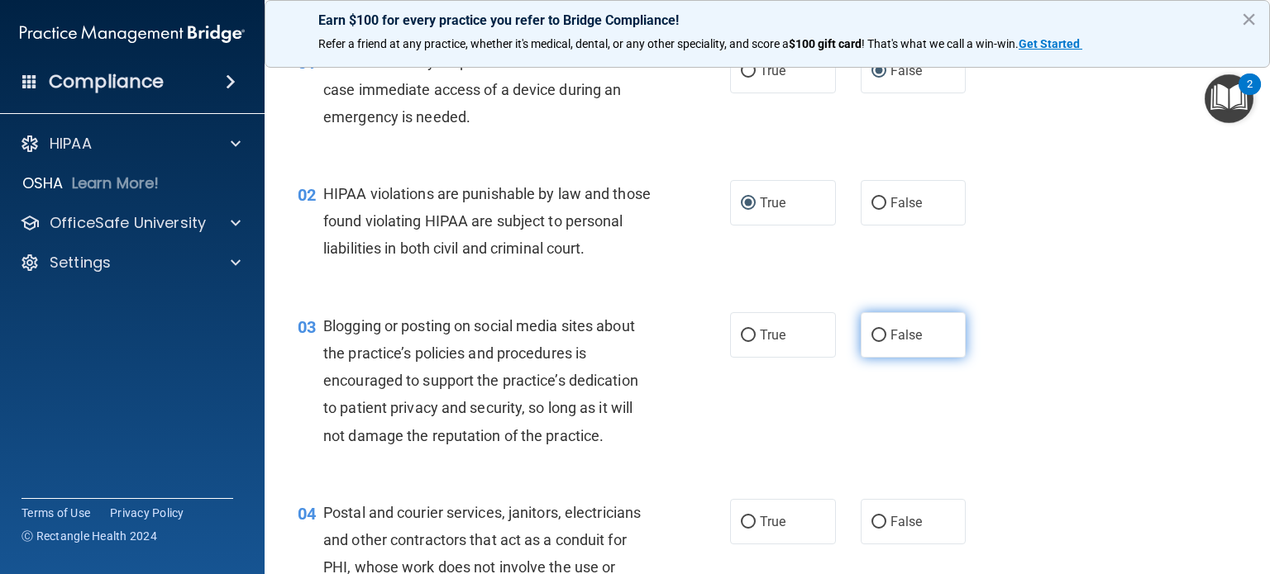
click at [872, 342] on input "False" at bounding box center [878, 336] width 15 height 12
radio input "true"
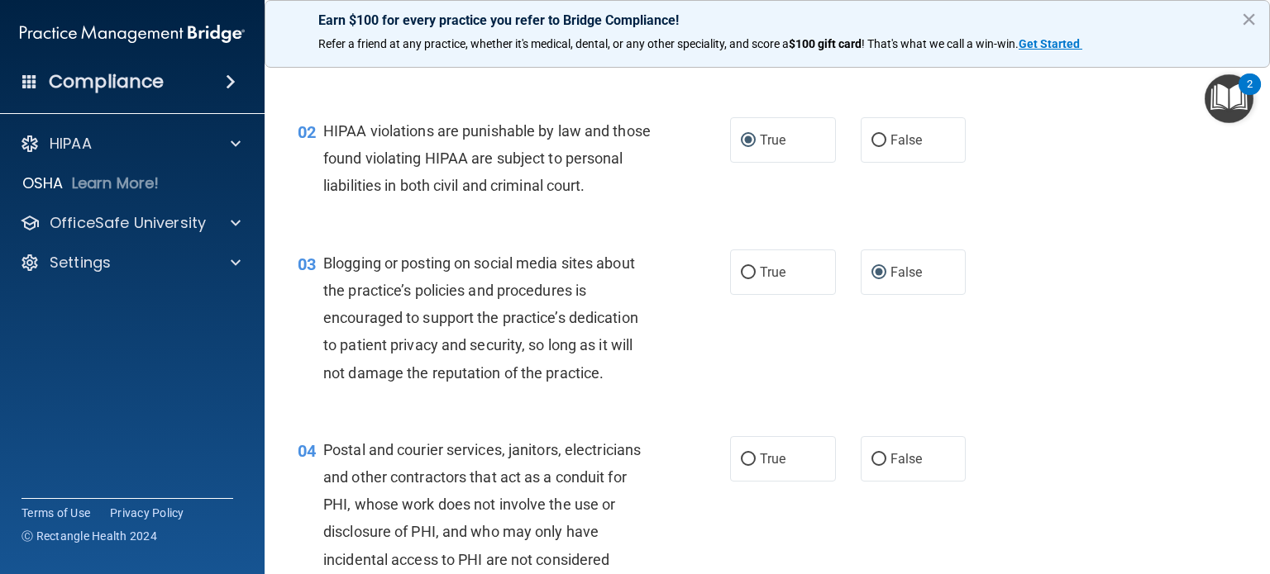
scroll to position [248, 0]
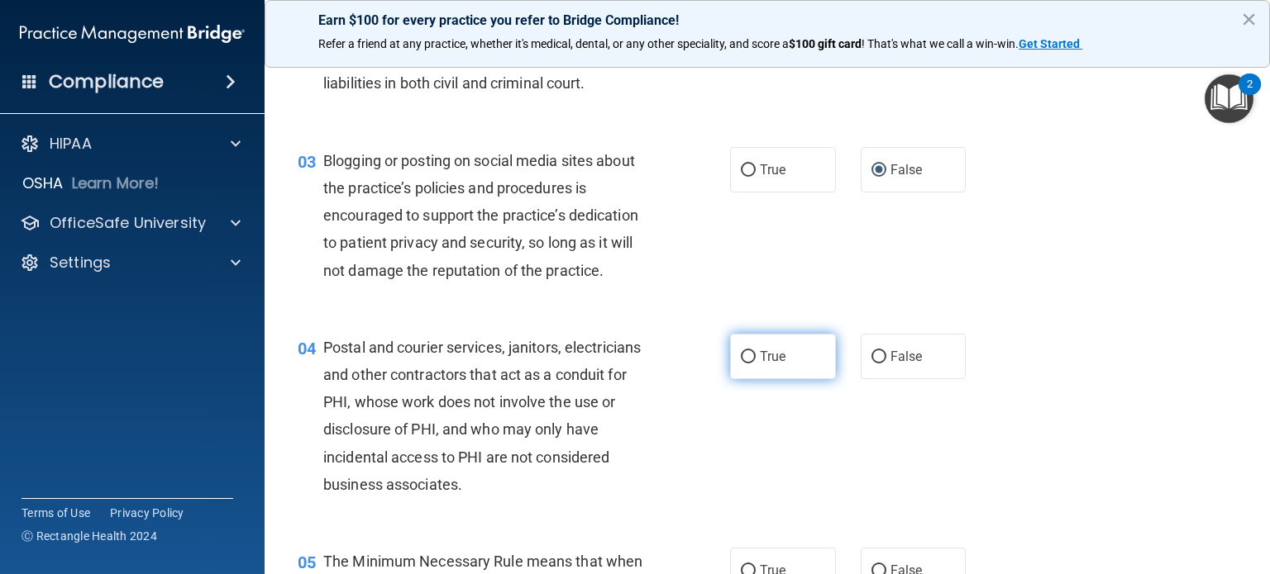
click at [741, 364] on input "True" at bounding box center [748, 357] width 15 height 12
radio input "true"
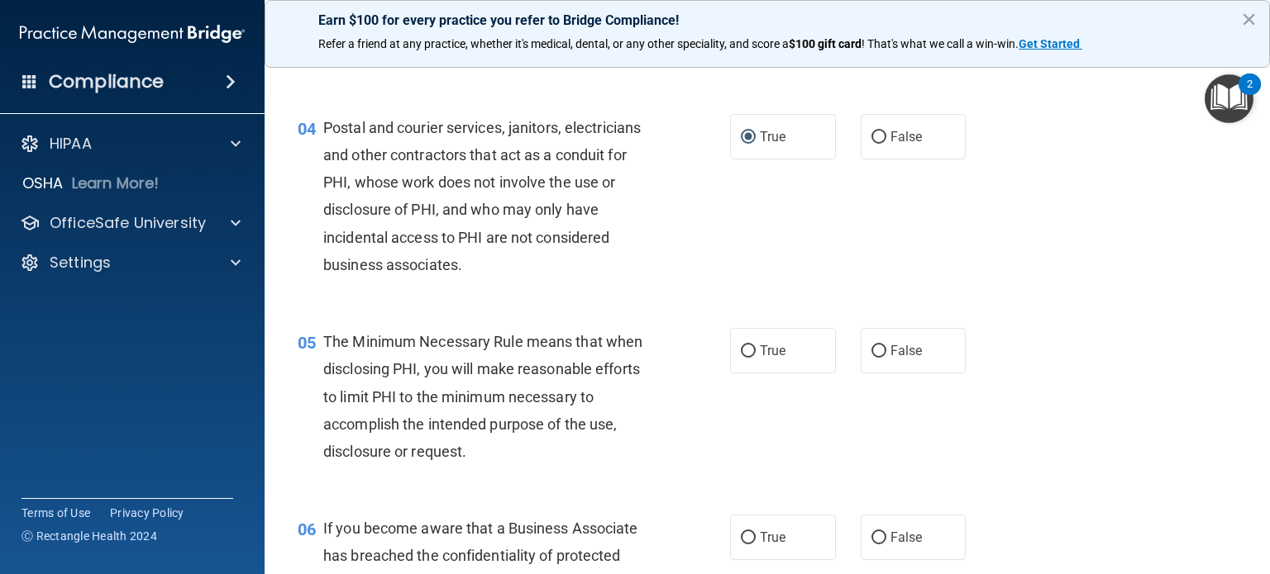
scroll to position [496, 0]
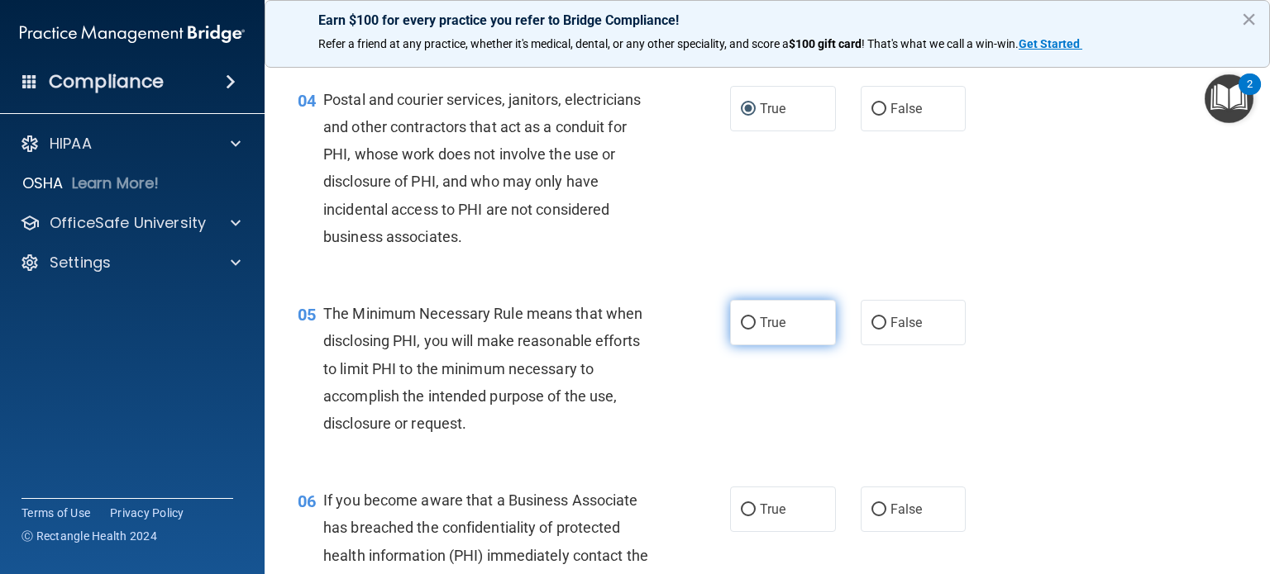
click at [744, 330] on input "True" at bounding box center [748, 323] width 15 height 12
radio input "true"
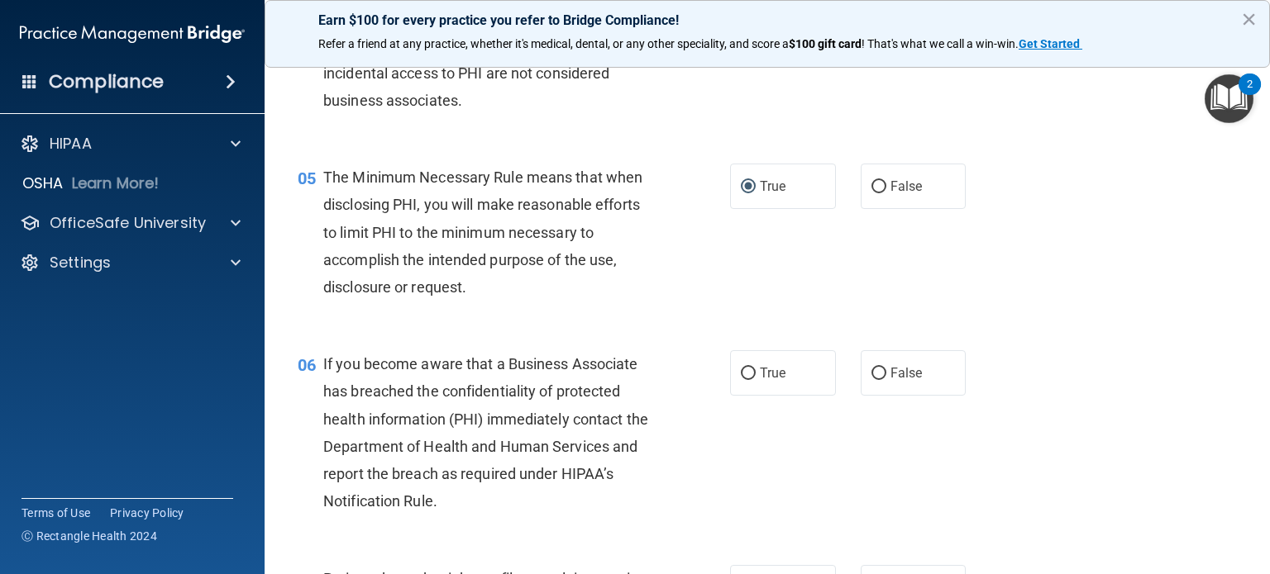
scroll to position [661, 0]
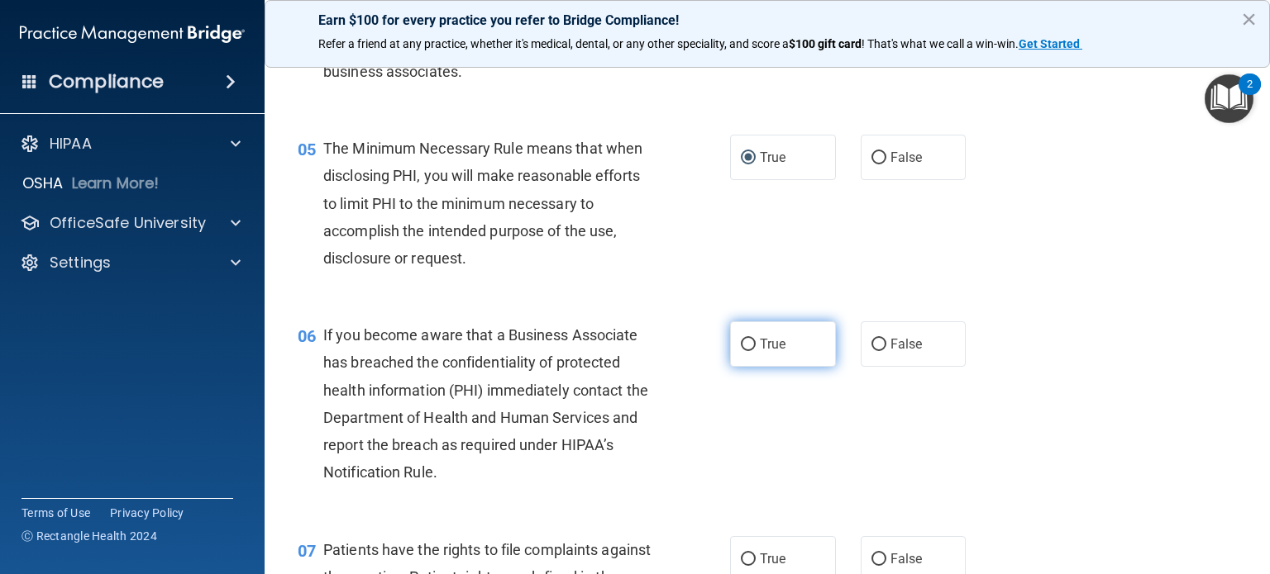
drag, startPoint x: 746, startPoint y: 374, endPoint x: 643, endPoint y: 421, distance: 112.5
click at [744, 351] on input "True" at bounding box center [748, 345] width 15 height 12
radio input "true"
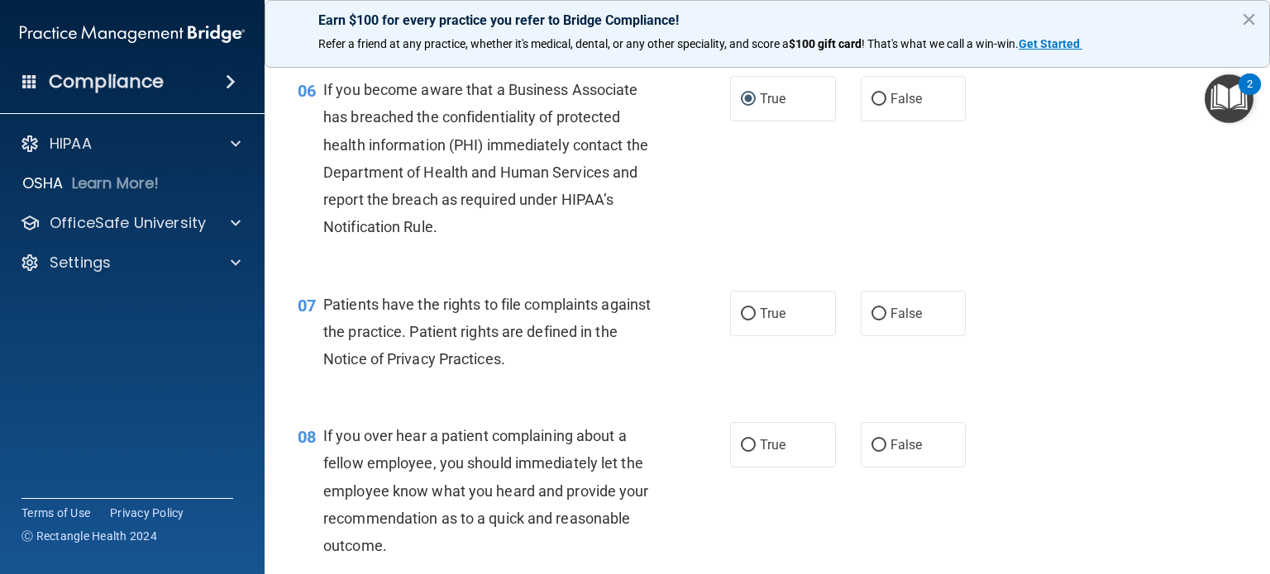
scroll to position [909, 0]
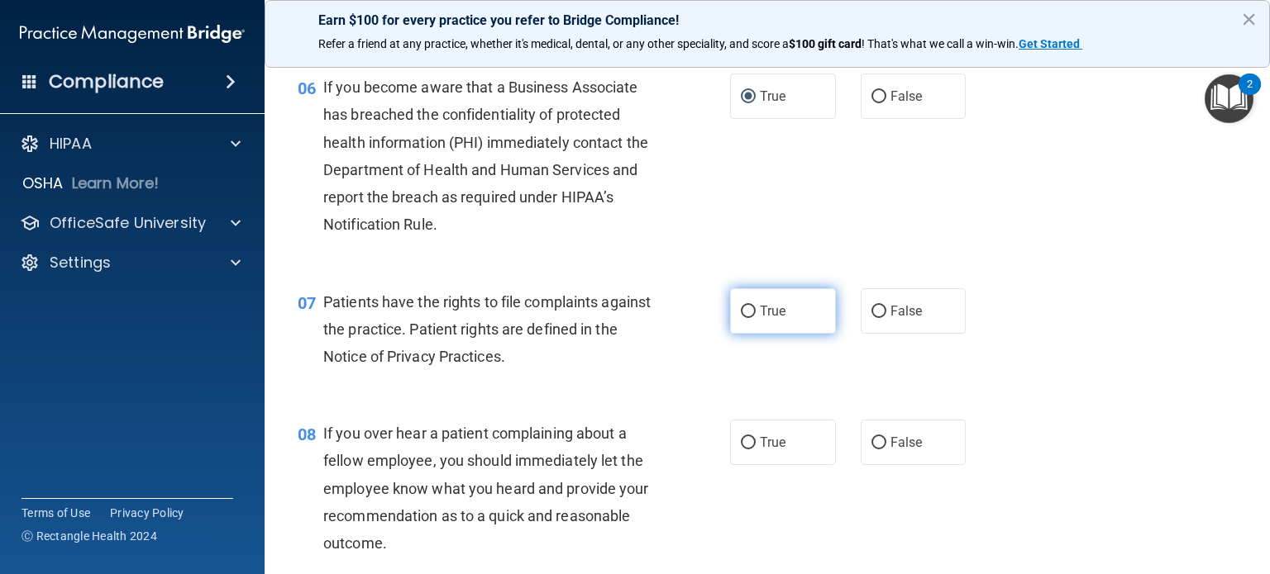
drag, startPoint x: 747, startPoint y: 340, endPoint x: 727, endPoint y: 351, distance: 23.0
click at [748, 318] on input "True" at bounding box center [748, 312] width 15 height 12
radio input "true"
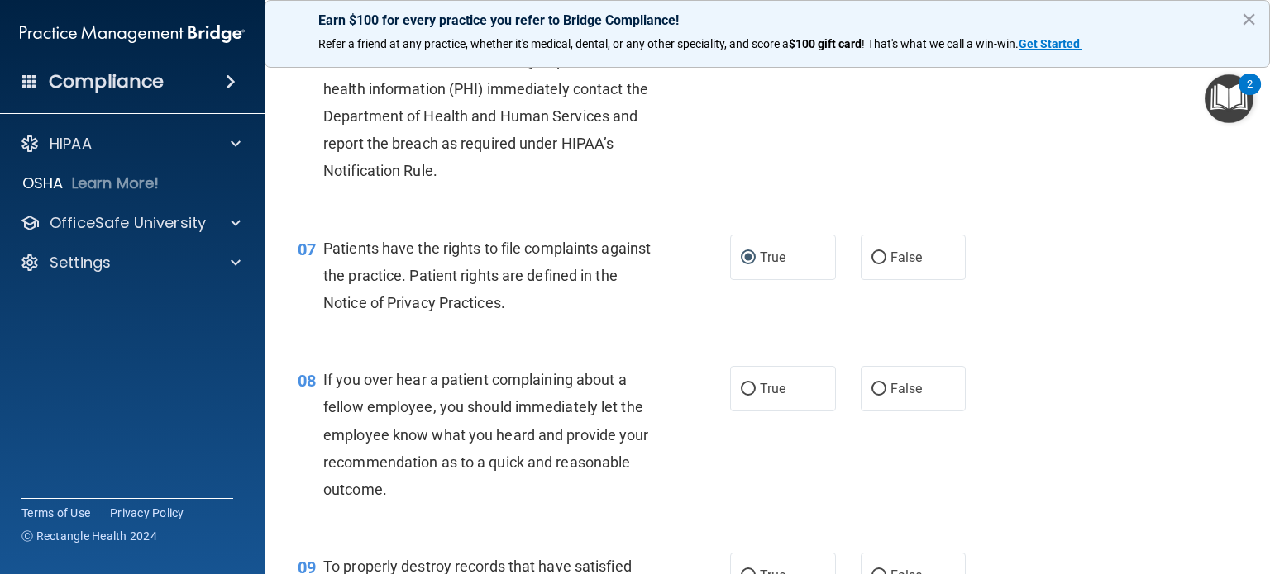
scroll to position [992, 0]
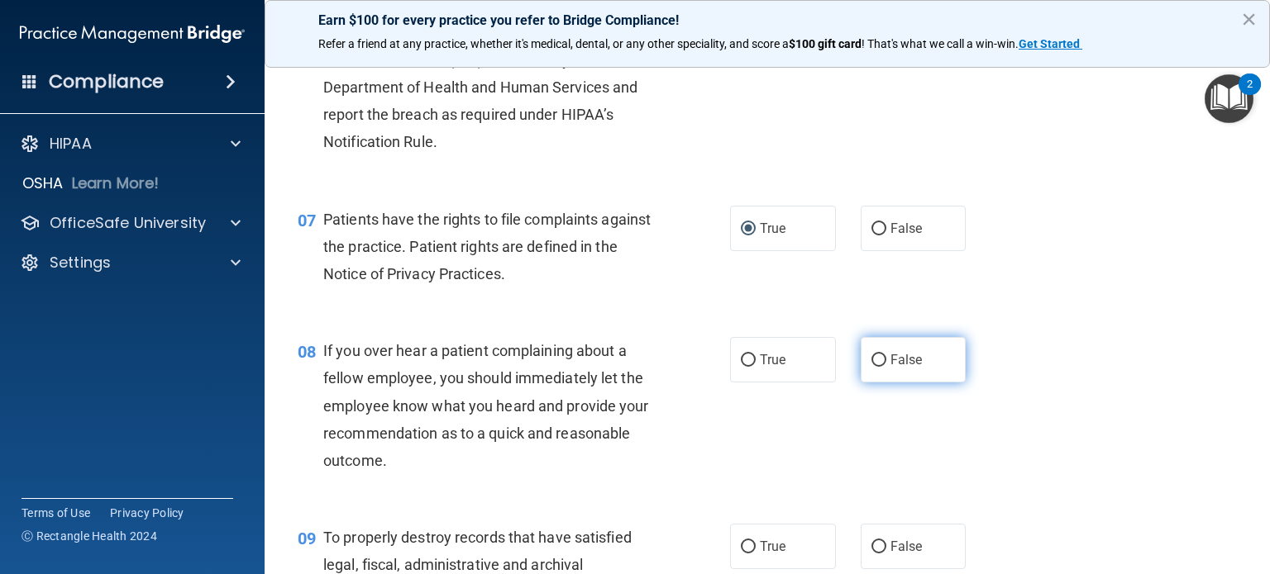
drag, startPoint x: 874, startPoint y: 386, endPoint x: 864, endPoint y: 386, distance: 9.9
click at [874, 367] on input "False" at bounding box center [878, 361] width 15 height 12
radio input "true"
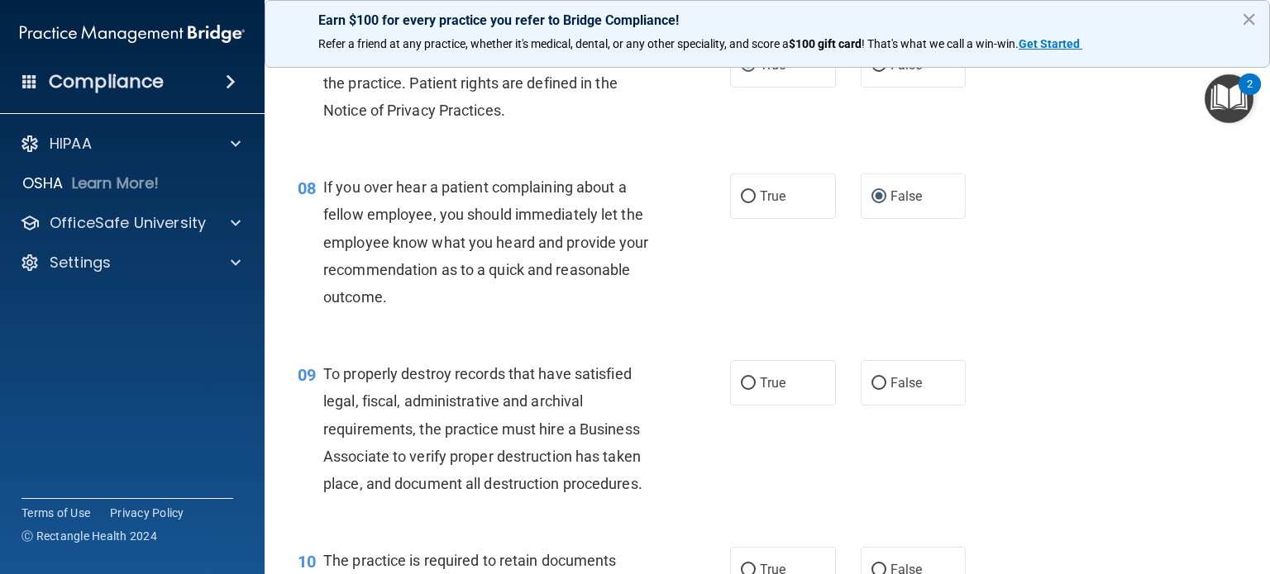
scroll to position [1240, 0]
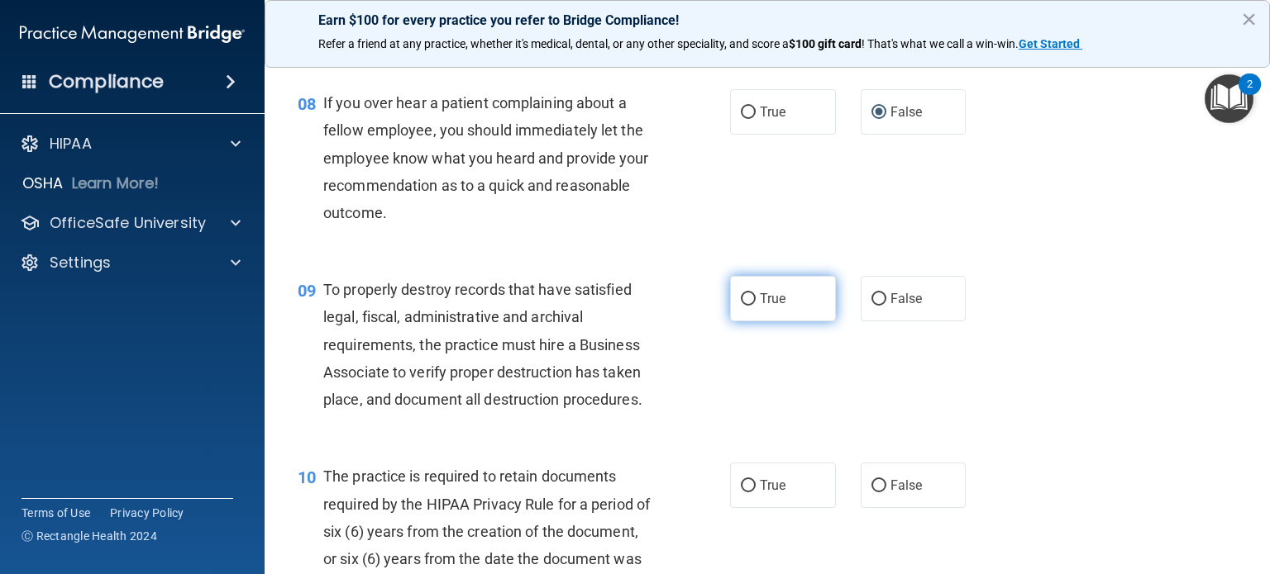
click at [741, 306] on input "True" at bounding box center [748, 299] width 15 height 12
radio input "true"
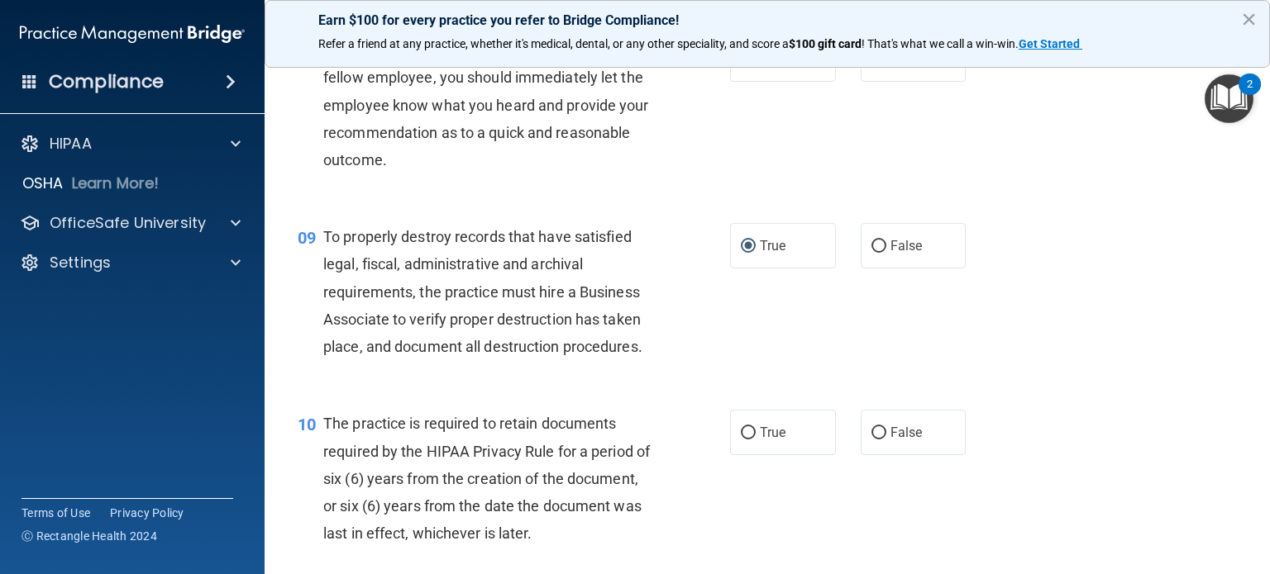
scroll to position [1323, 0]
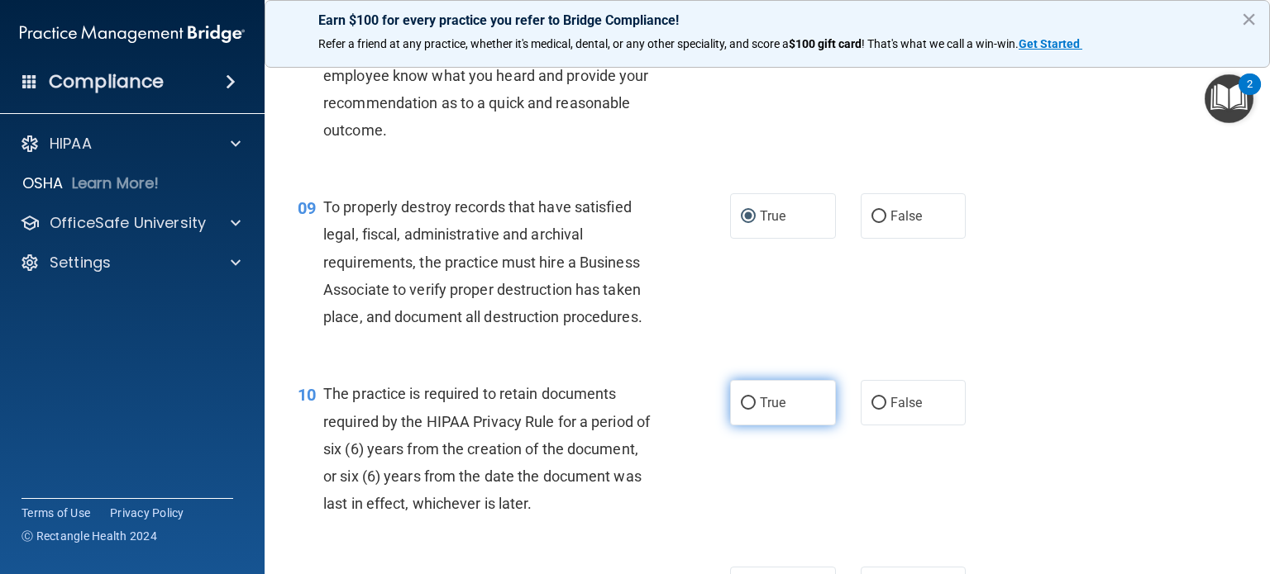
click at [746, 410] on input "True" at bounding box center [748, 404] width 15 height 12
radio input "true"
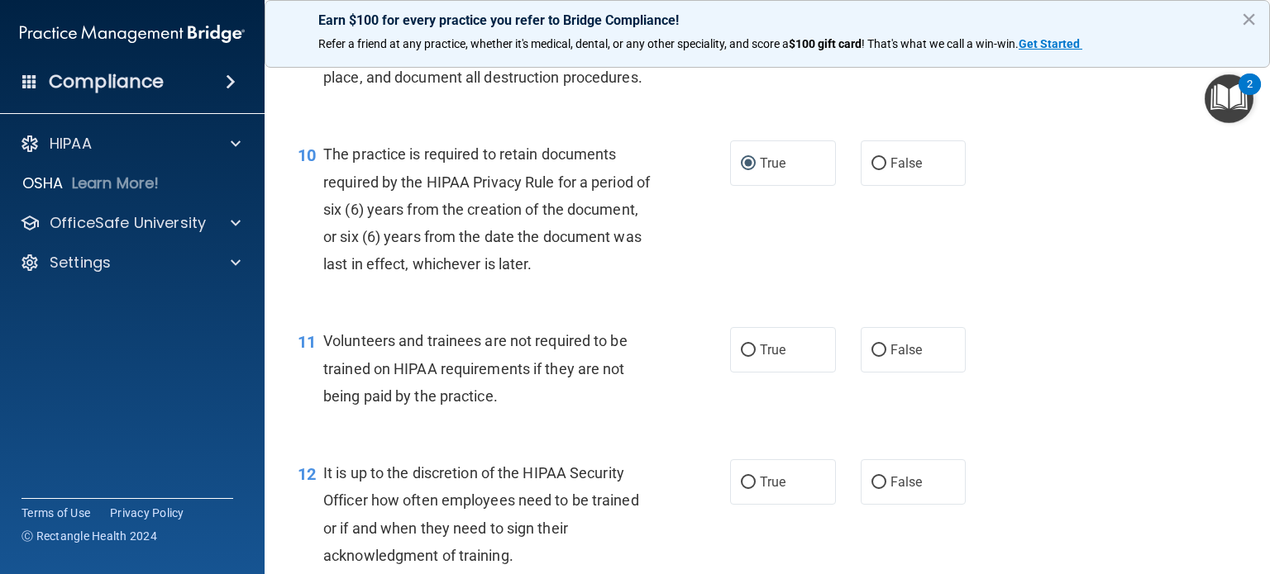
scroll to position [1571, 0]
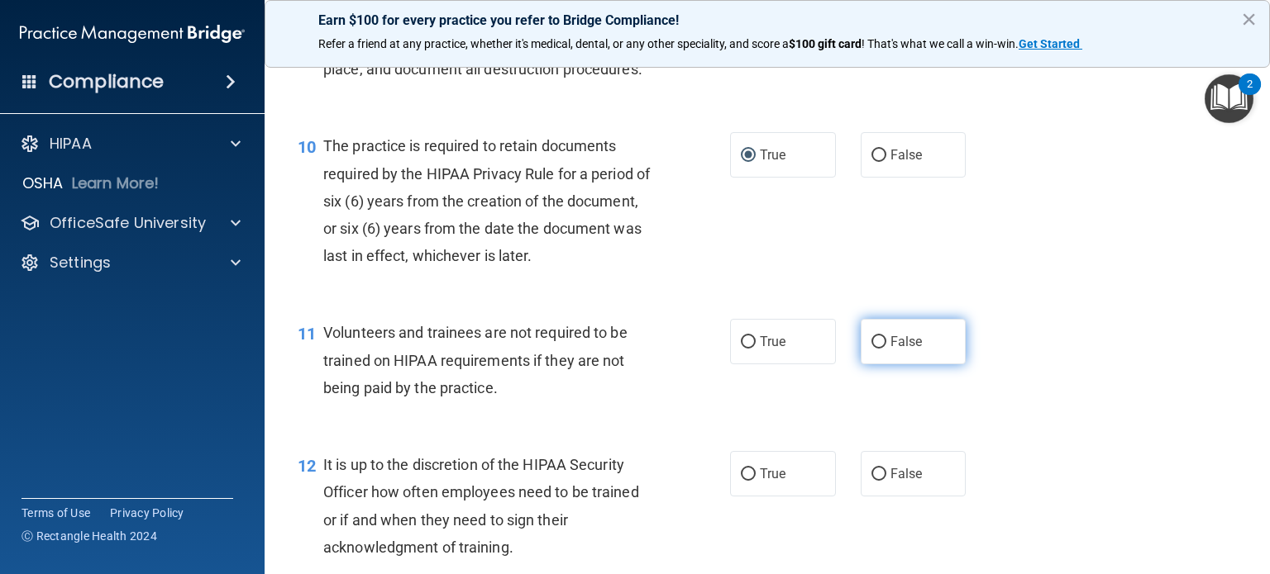
click at [871, 349] on input "False" at bounding box center [878, 342] width 15 height 12
radio input "true"
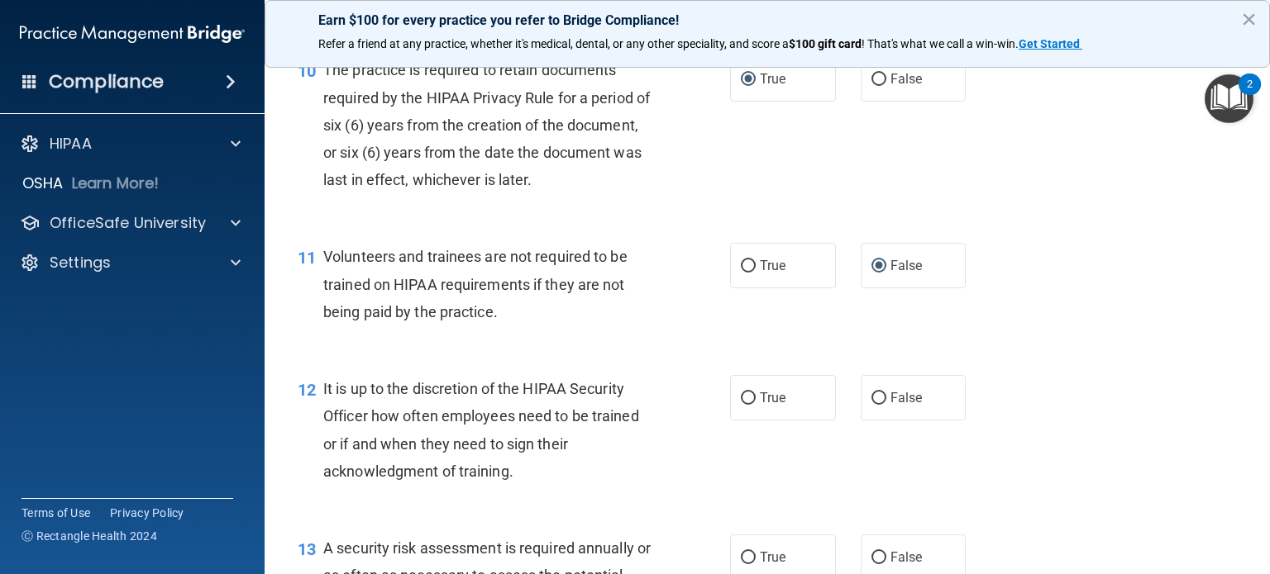
scroll to position [1736, 0]
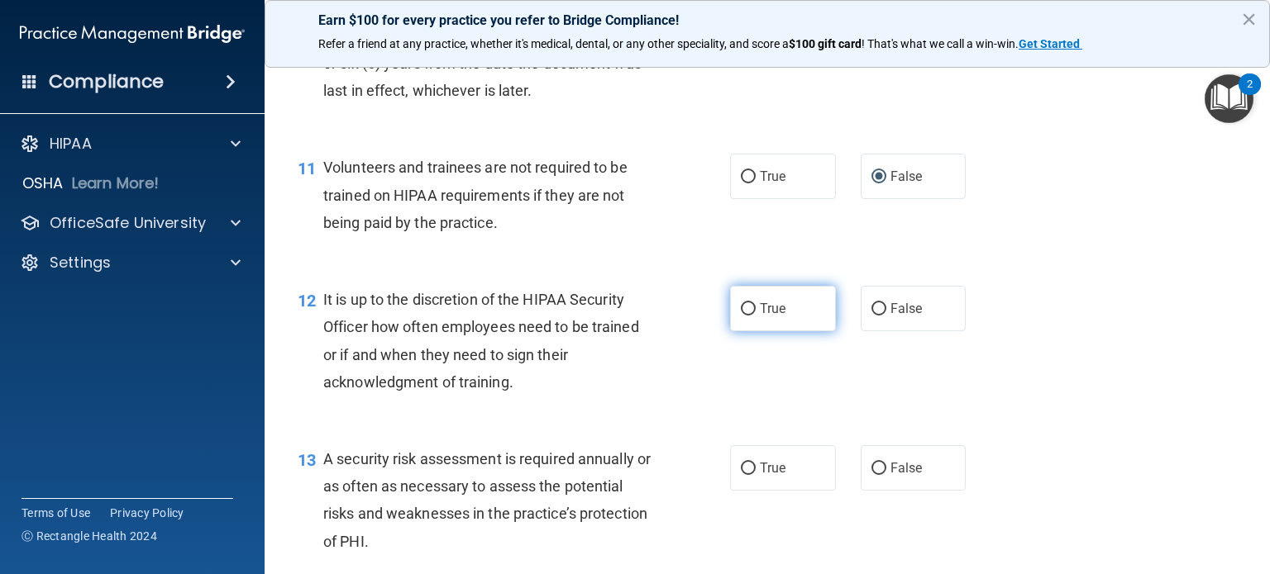
click at [747, 331] on label "True" at bounding box center [783, 308] width 106 height 45
click at [747, 316] on input "True" at bounding box center [748, 309] width 15 height 12
radio input "true"
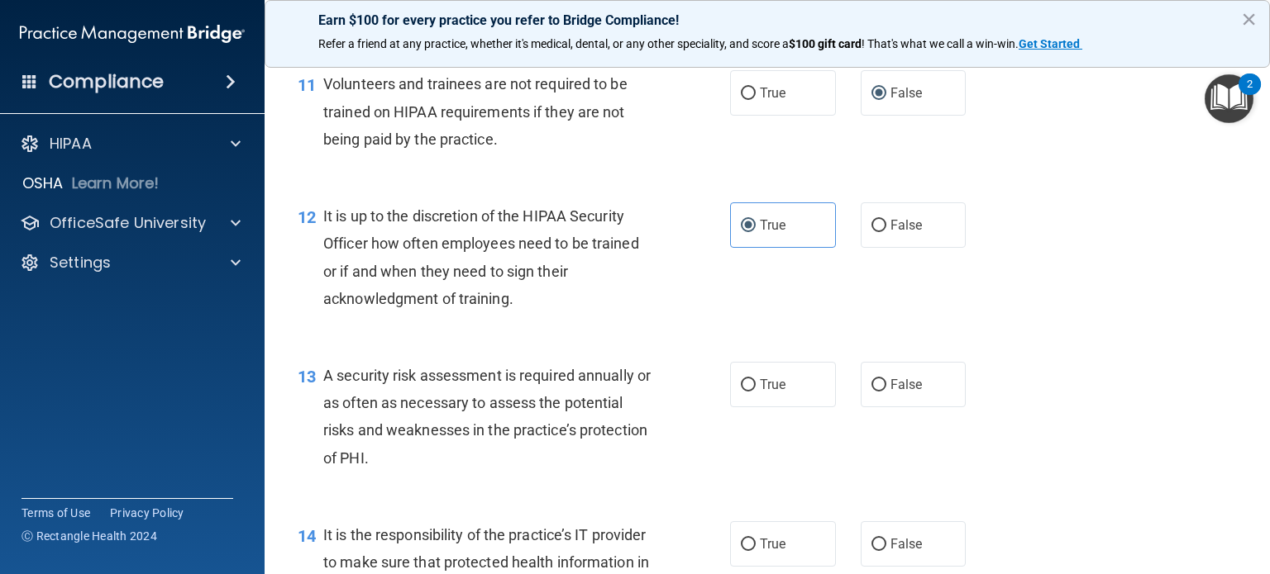
scroll to position [1901, 0]
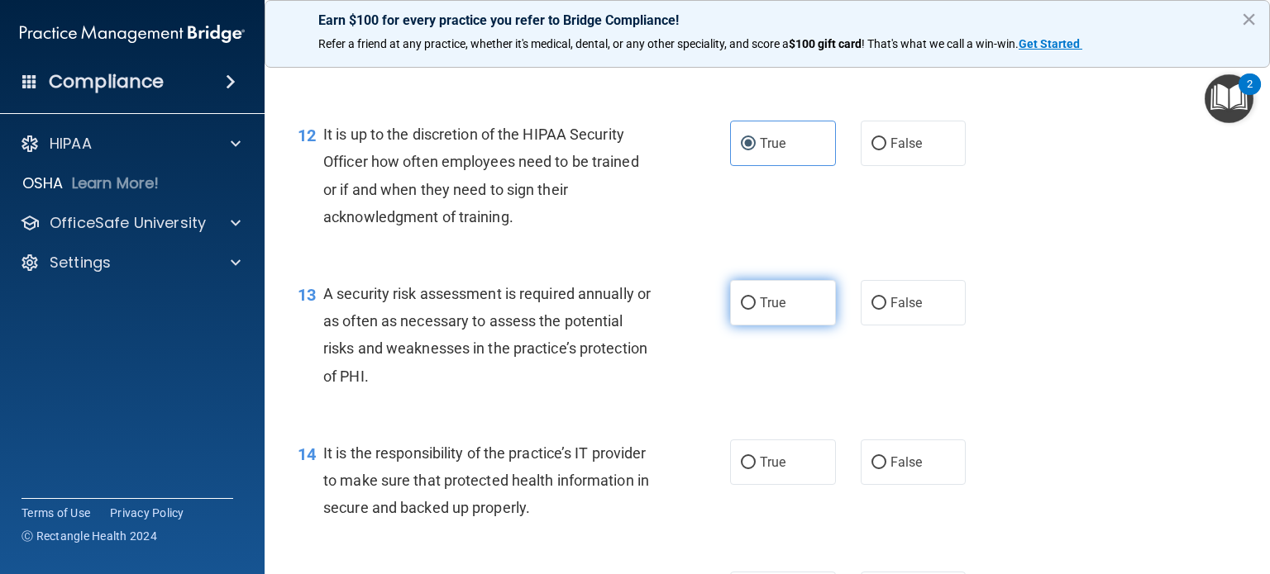
click at [741, 310] on input "True" at bounding box center [748, 304] width 15 height 12
radio input "true"
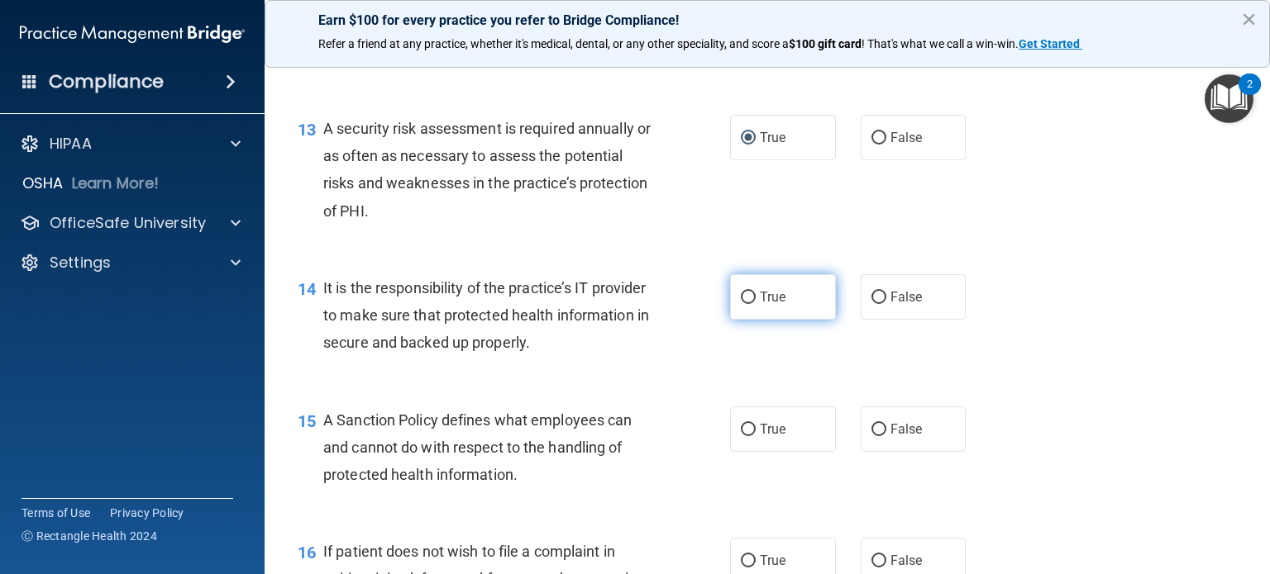
click at [744, 304] on input "True" at bounding box center [748, 298] width 15 height 12
radio input "true"
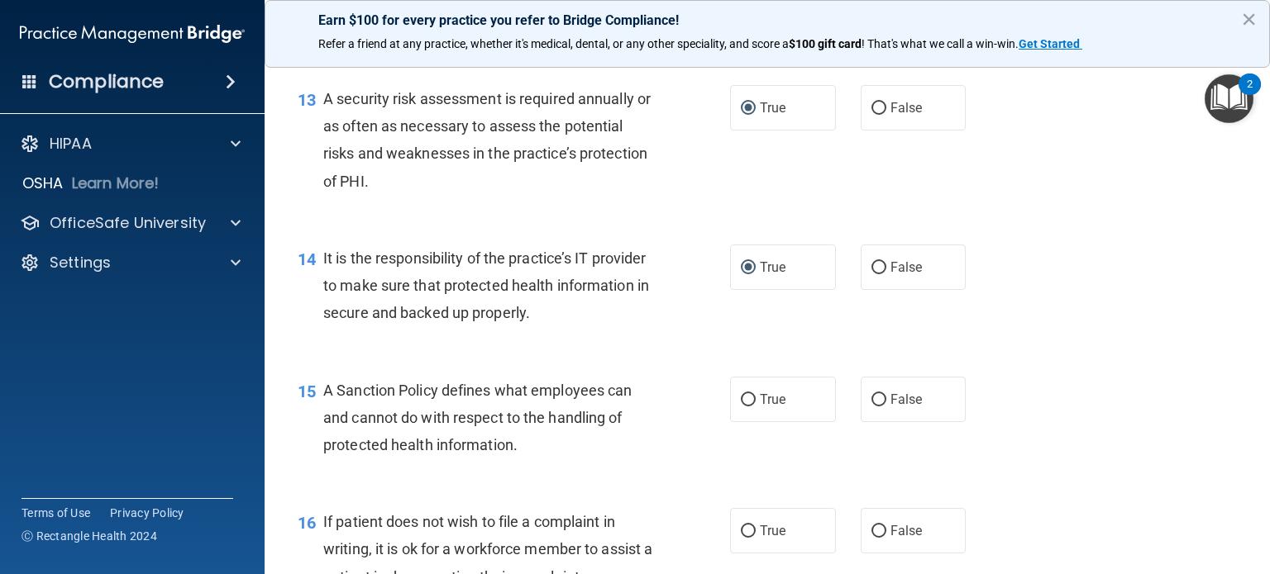
scroll to position [2149, 0]
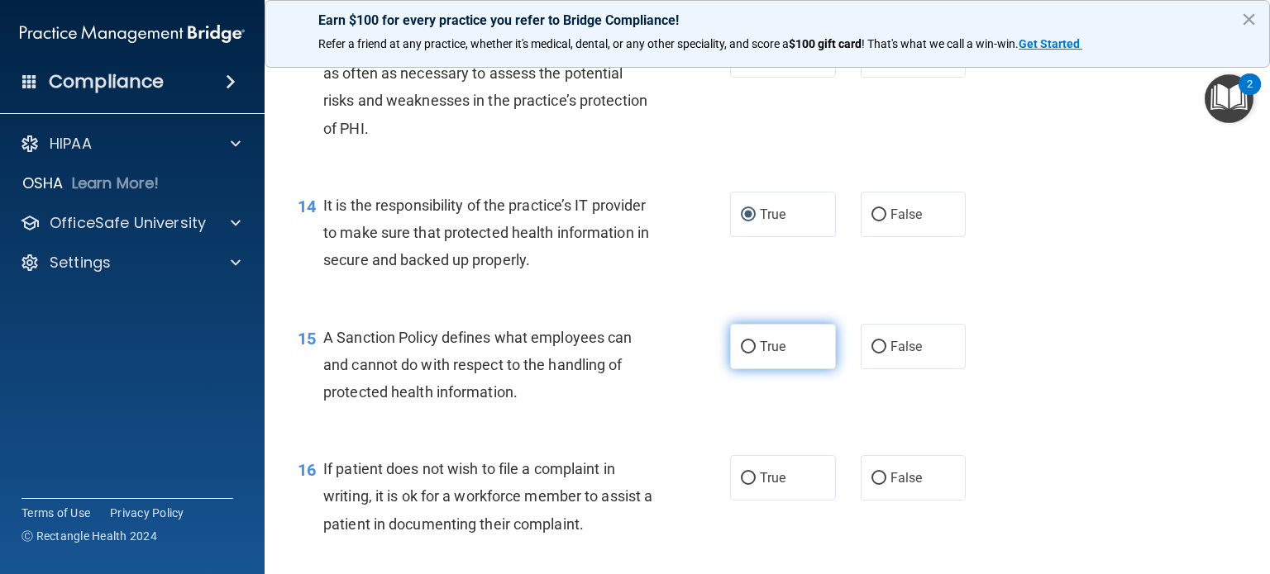
click at [742, 354] on input "True" at bounding box center [748, 347] width 15 height 12
radio input "true"
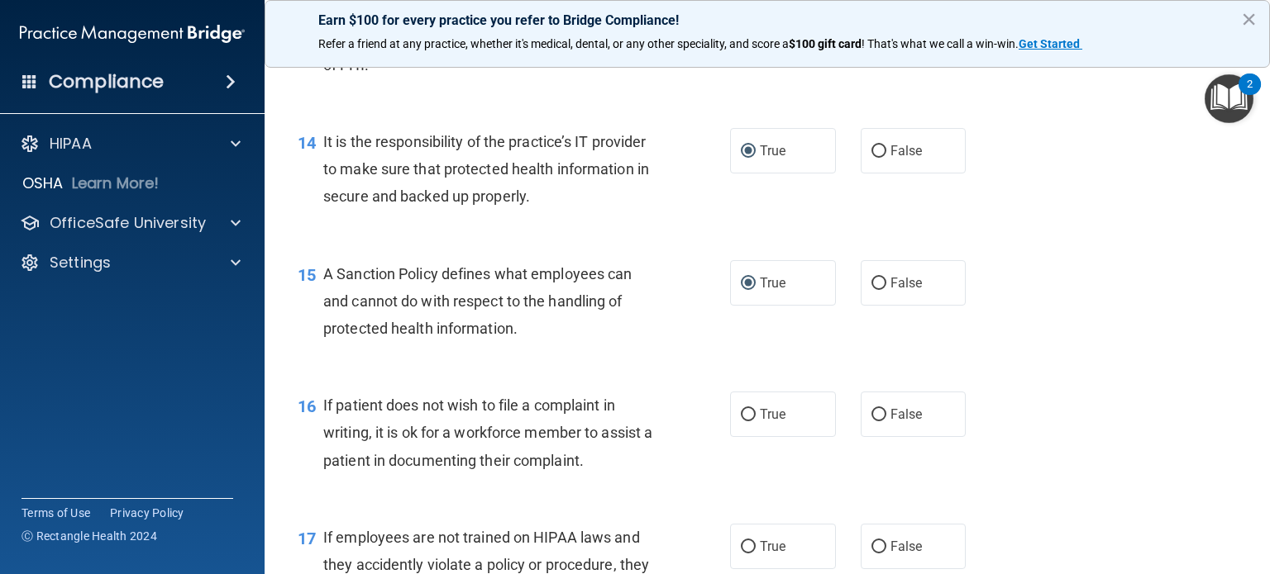
scroll to position [2315, 0]
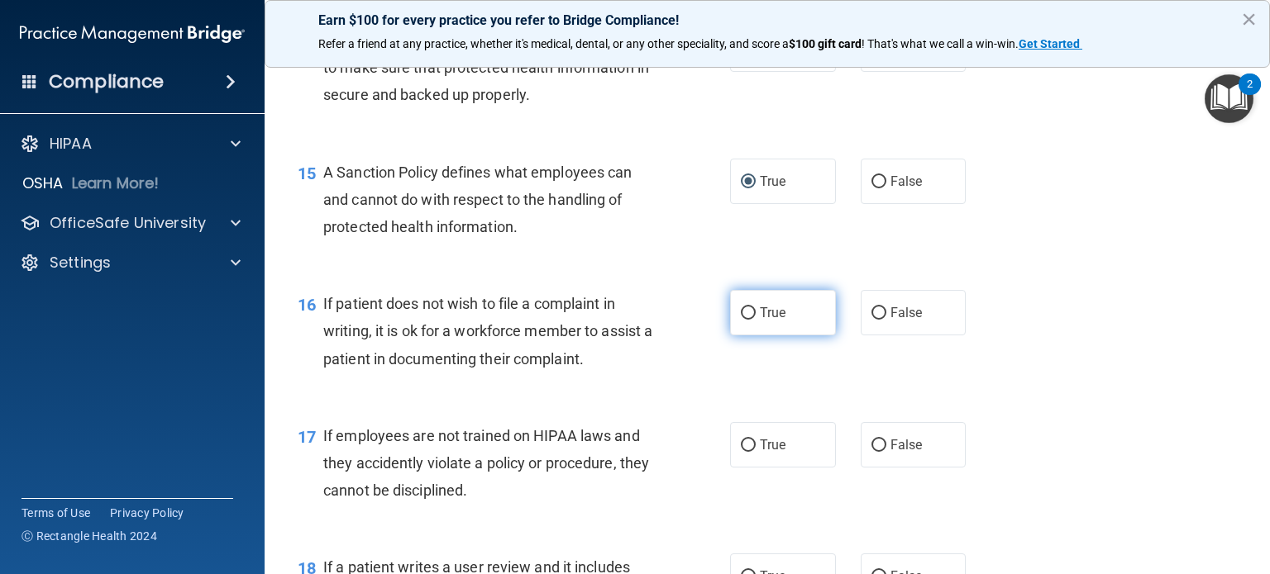
click at [741, 320] on input "True" at bounding box center [748, 313] width 15 height 12
radio input "true"
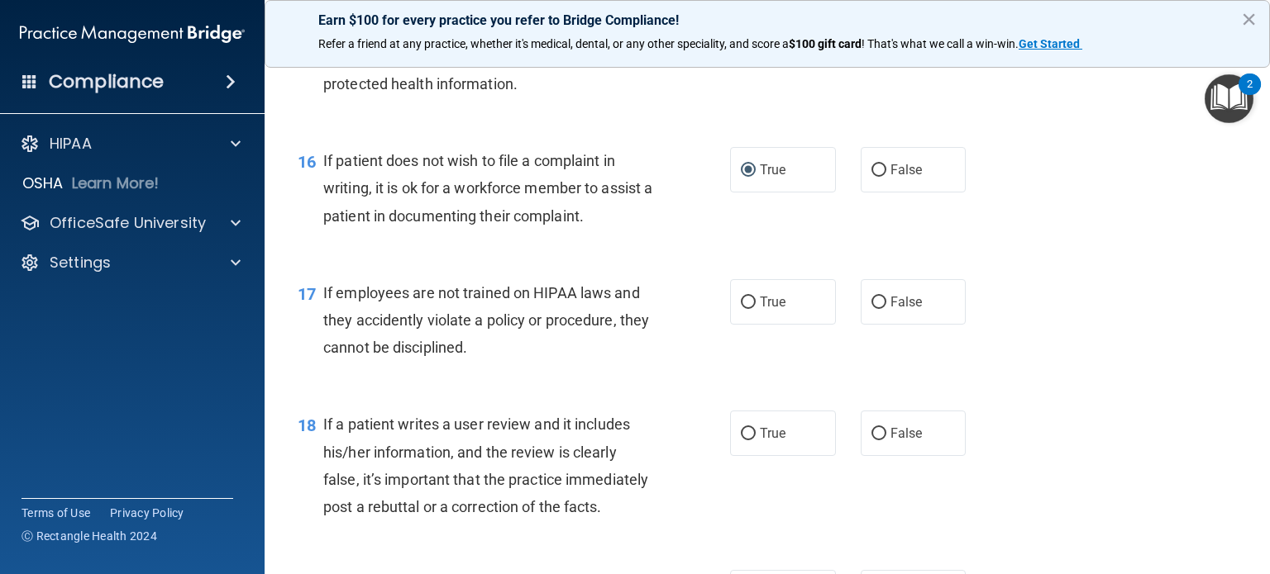
scroll to position [2480, 0]
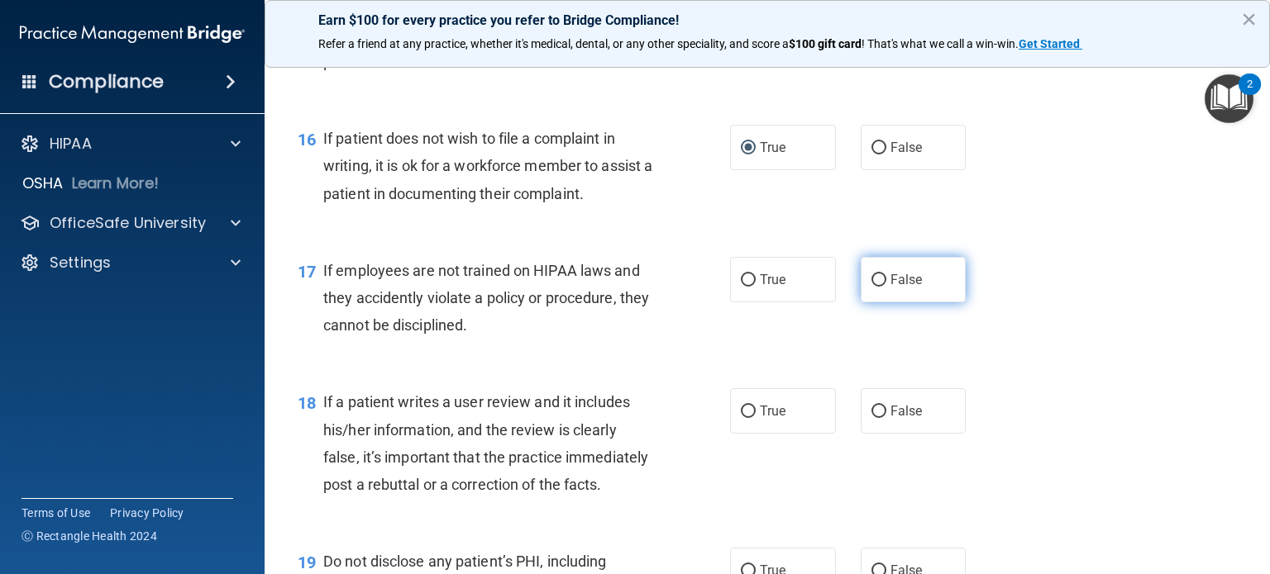
click at [871, 287] on input "False" at bounding box center [878, 280] width 15 height 12
radio input "true"
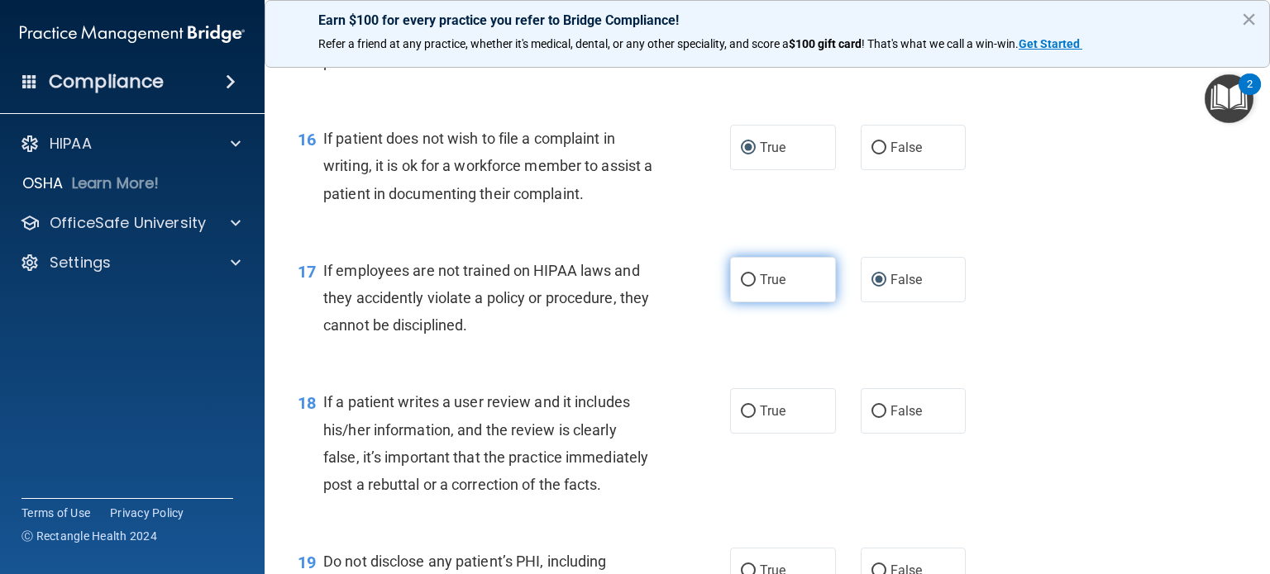
click at [741, 287] on input "True" at bounding box center [748, 280] width 15 height 12
radio input "true"
radio input "false"
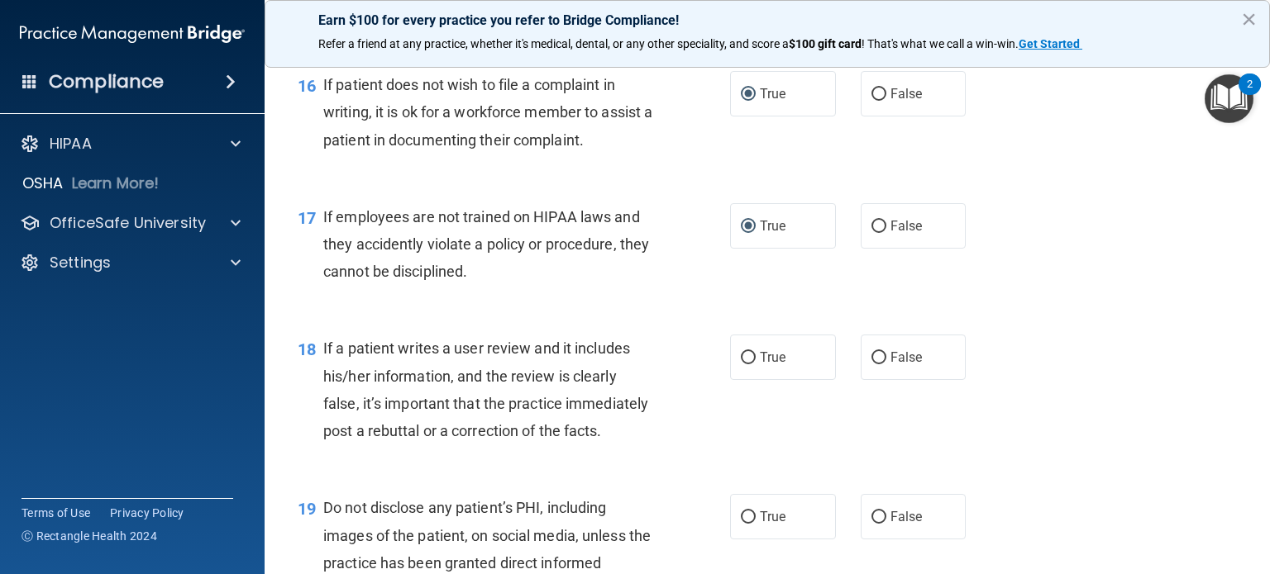
scroll to position [2562, 0]
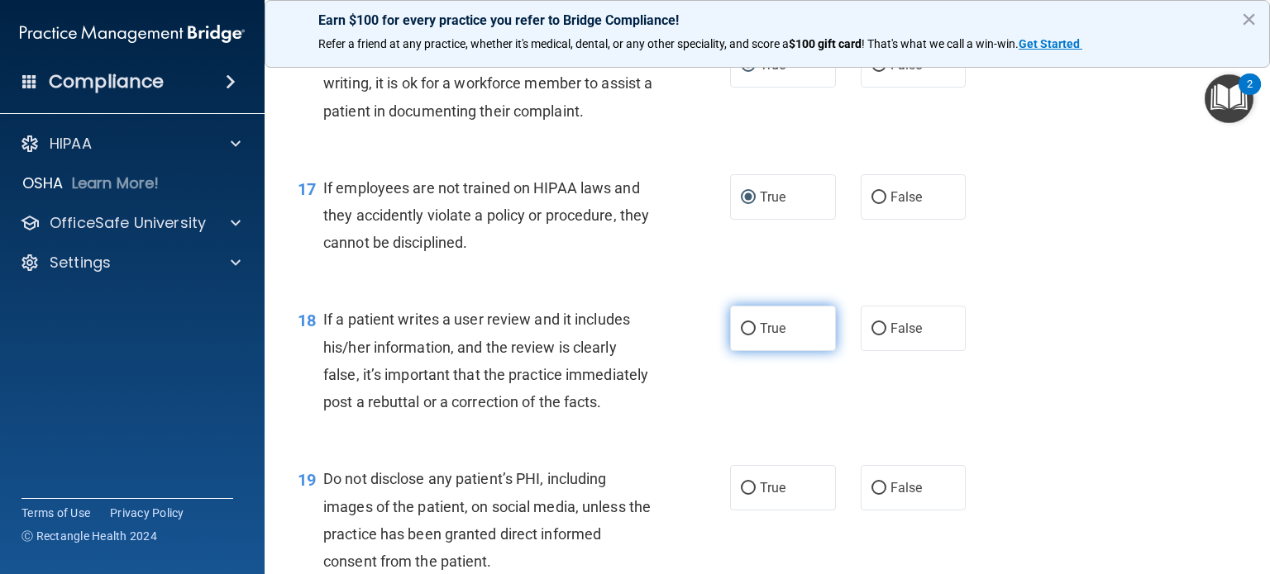
click at [748, 336] on input "True" at bounding box center [748, 329] width 15 height 12
radio input "true"
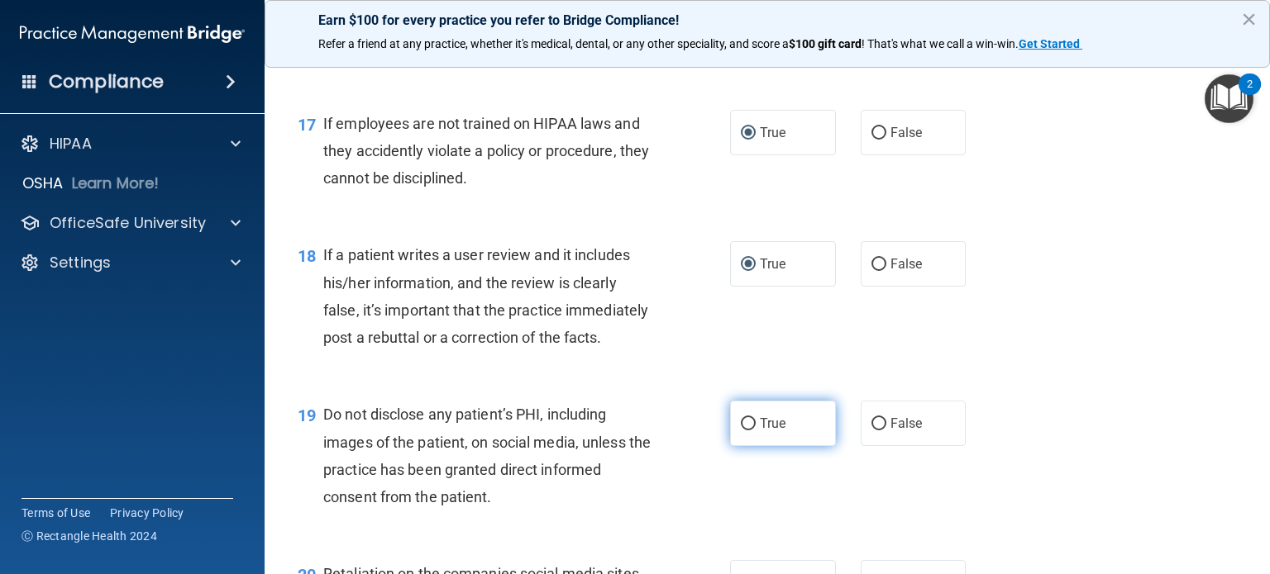
scroll to position [2728, 0]
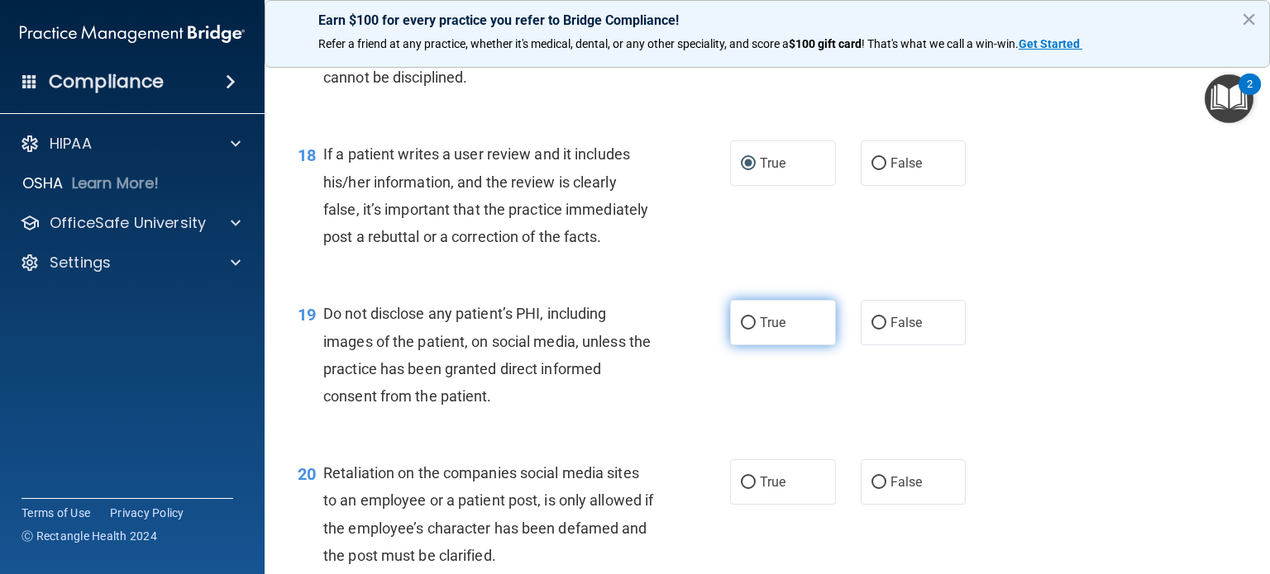
click at [742, 330] on input "True" at bounding box center [748, 323] width 15 height 12
radio input "true"
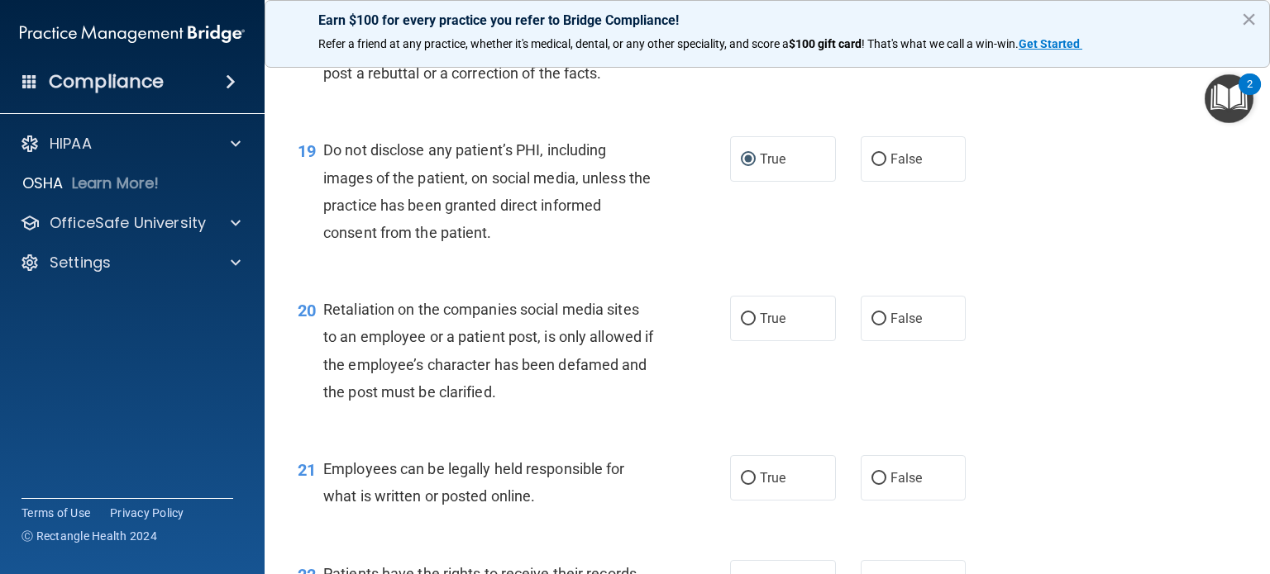
scroll to position [2893, 0]
click at [741, 324] on input "True" at bounding box center [748, 318] width 15 height 12
radio input "true"
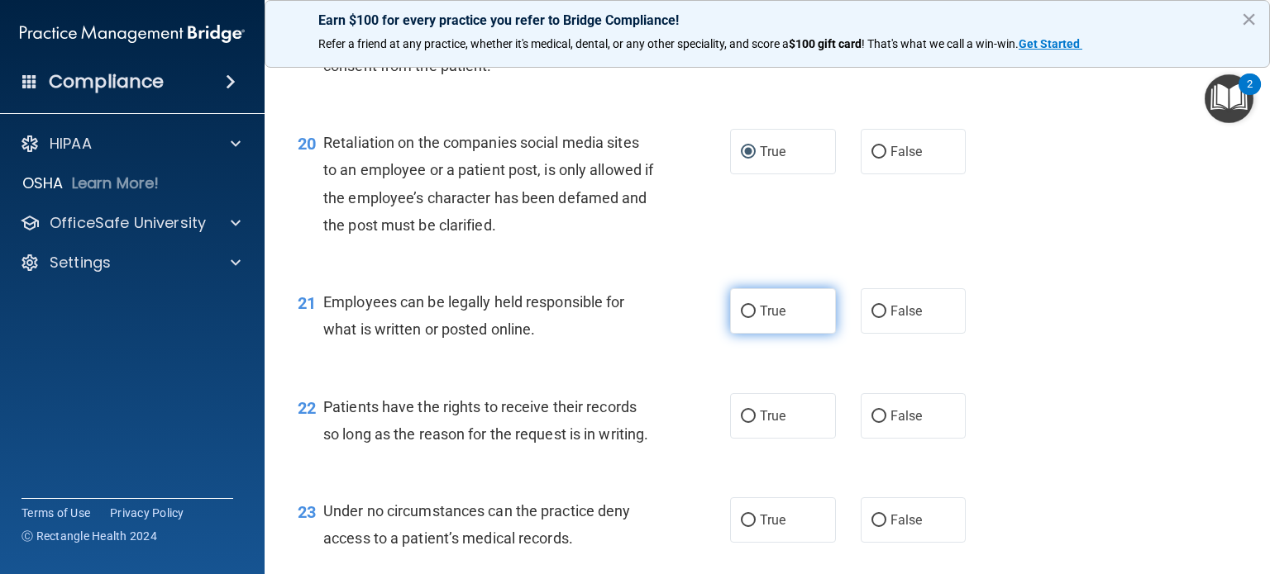
click at [744, 318] on input "True" at bounding box center [748, 312] width 15 height 12
radio input "true"
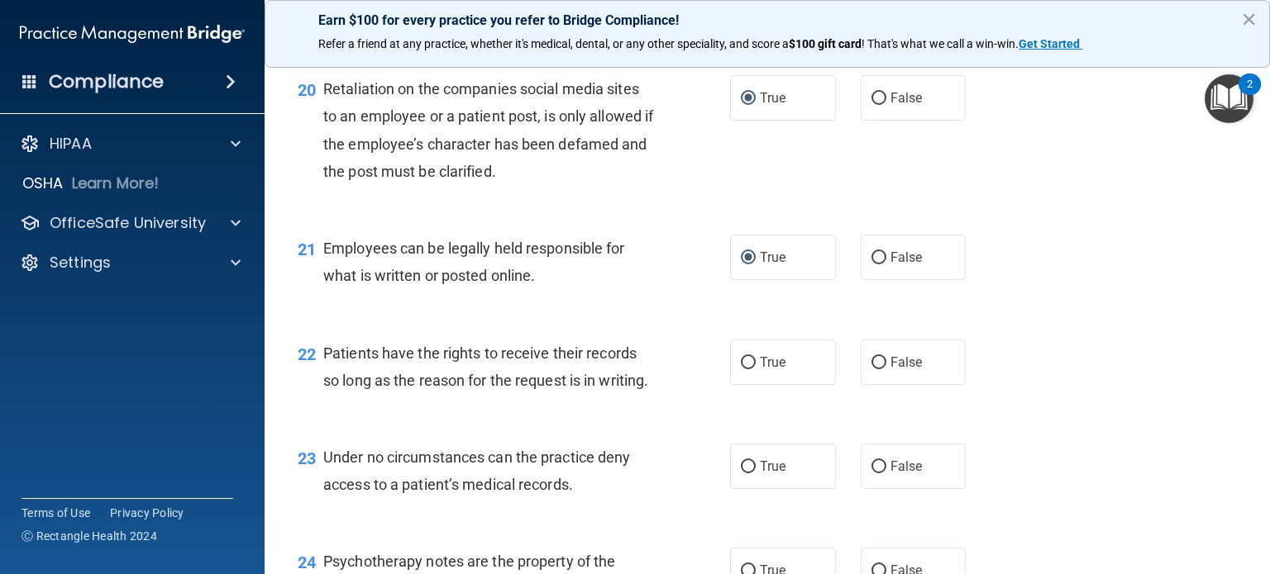
scroll to position [3141, 0]
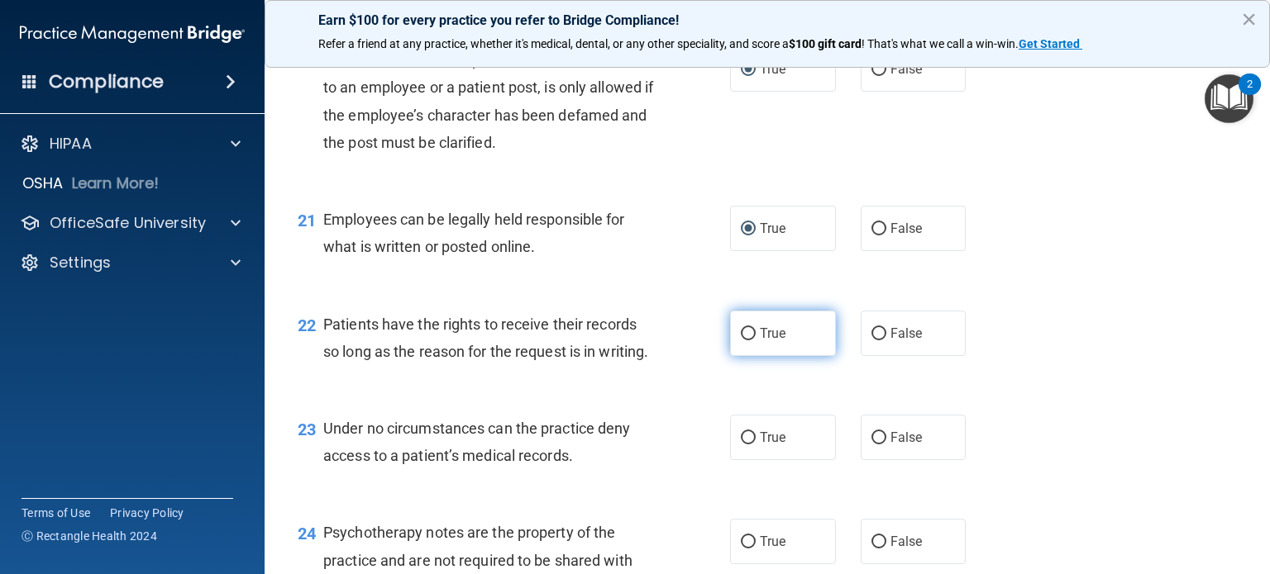
click at [741, 341] on input "True" at bounding box center [748, 334] width 15 height 12
radio input "true"
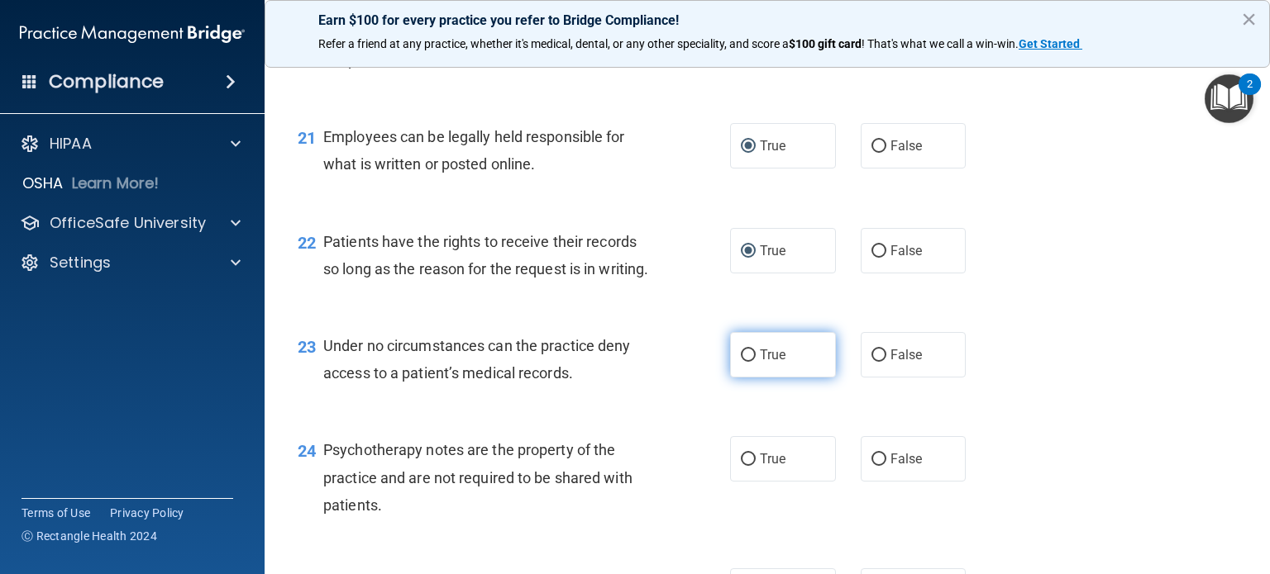
click at [743, 362] on input "True" at bounding box center [748, 356] width 15 height 12
radio input "true"
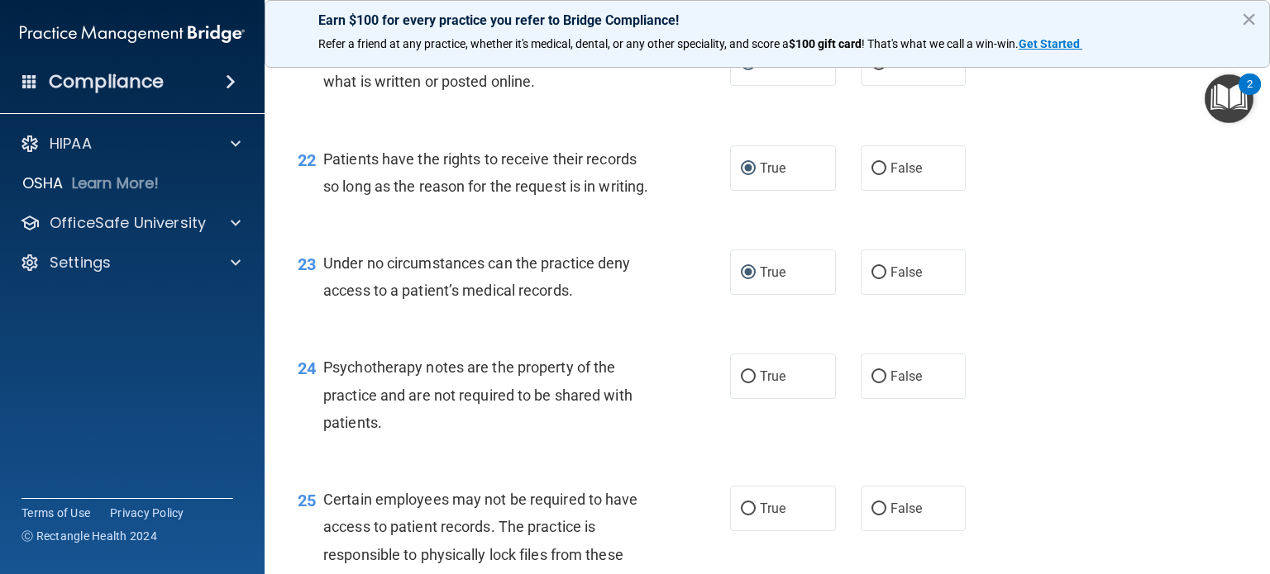
scroll to position [3472, 0]
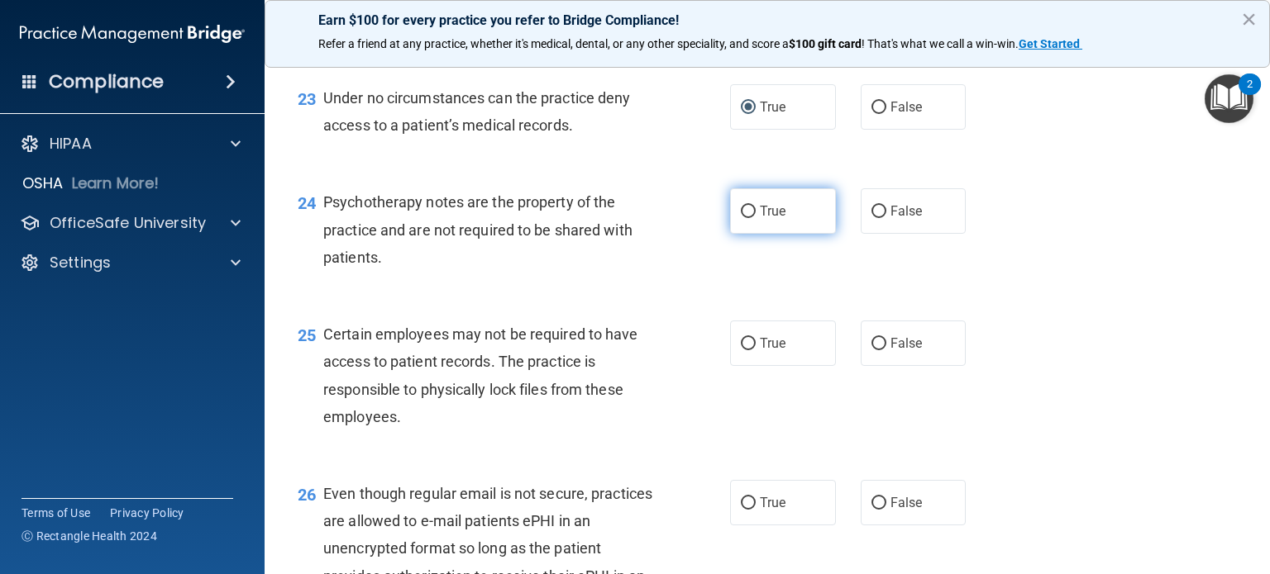
click at [741, 218] on input "True" at bounding box center [748, 212] width 15 height 12
radio input "true"
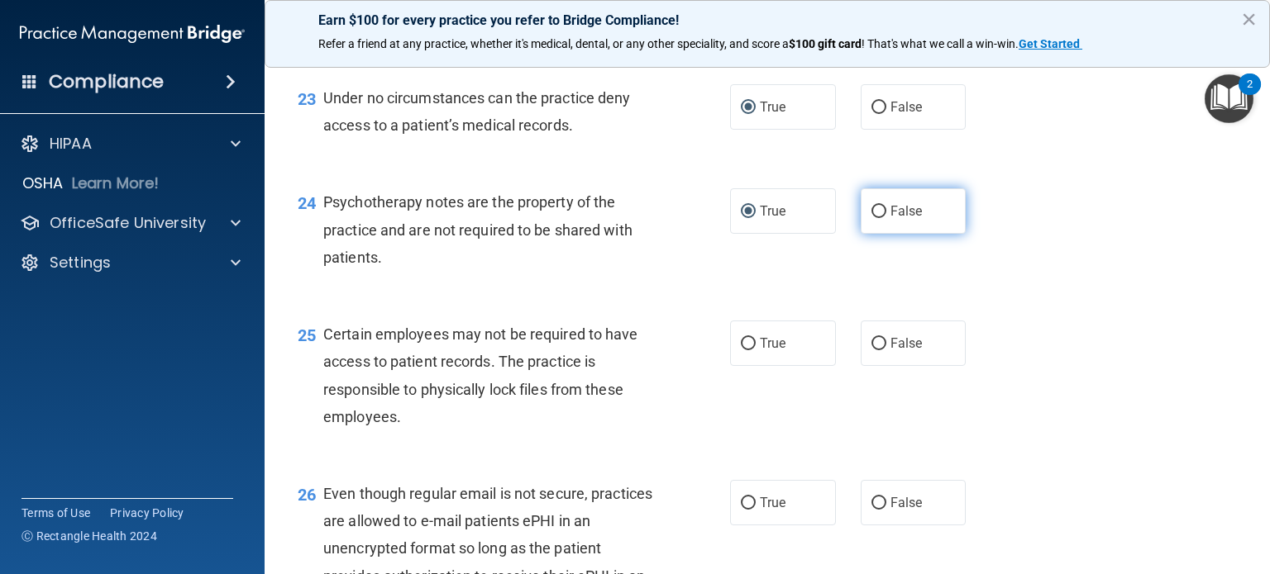
click at [876, 218] on input "False" at bounding box center [878, 212] width 15 height 12
radio input "true"
radio input "false"
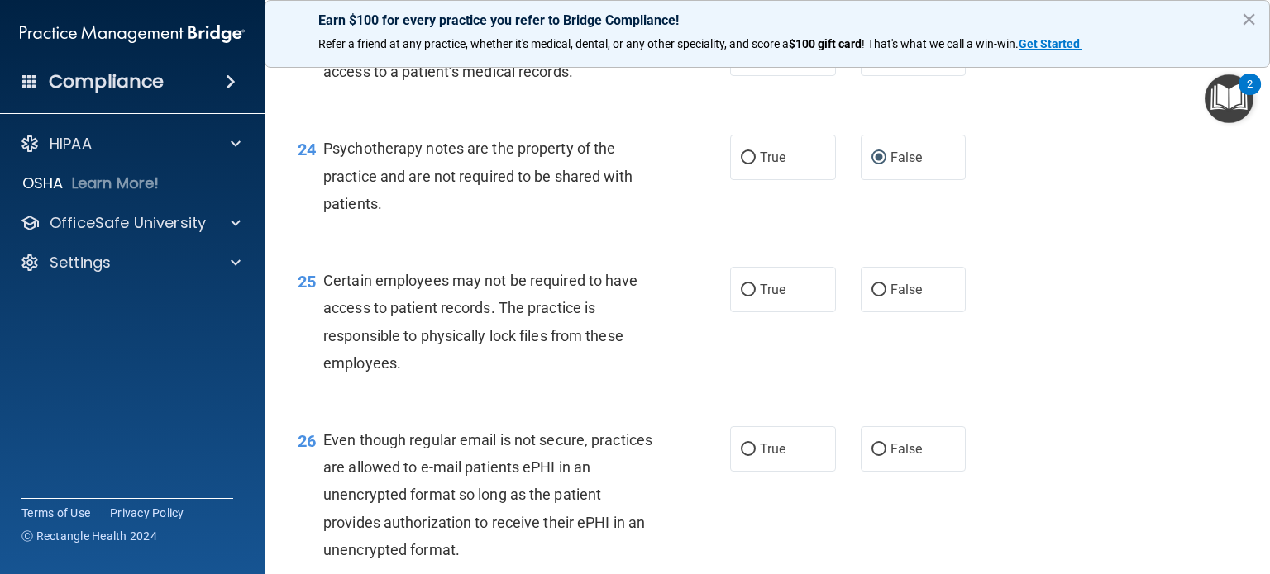
scroll to position [3554, 0]
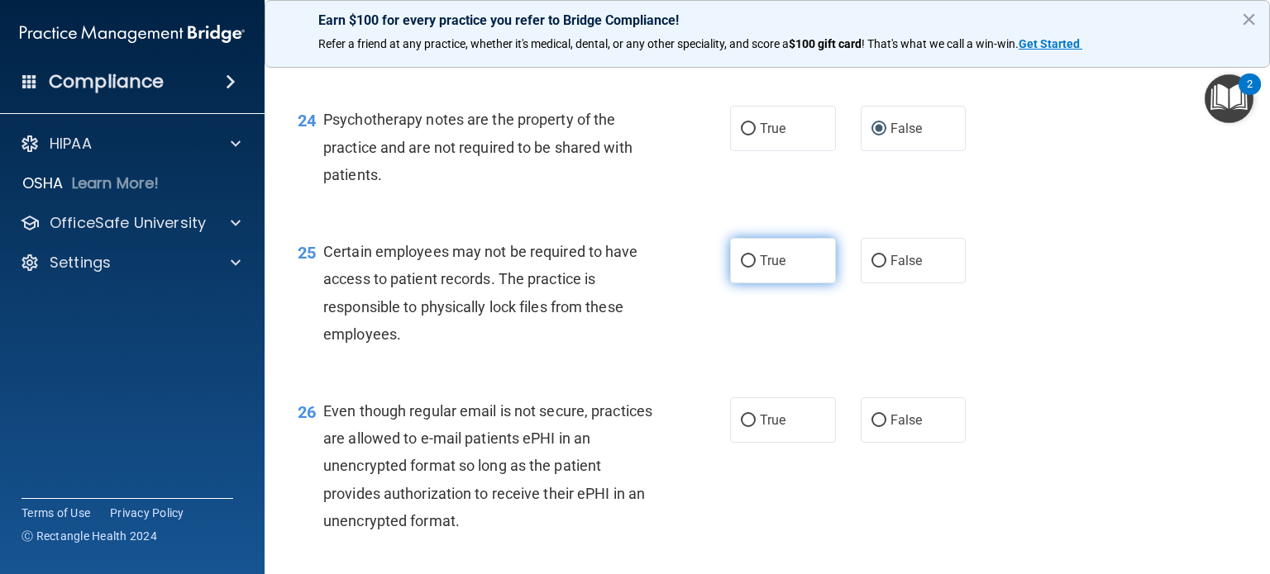
click at [741, 268] on input "True" at bounding box center [748, 261] width 15 height 12
radio input "true"
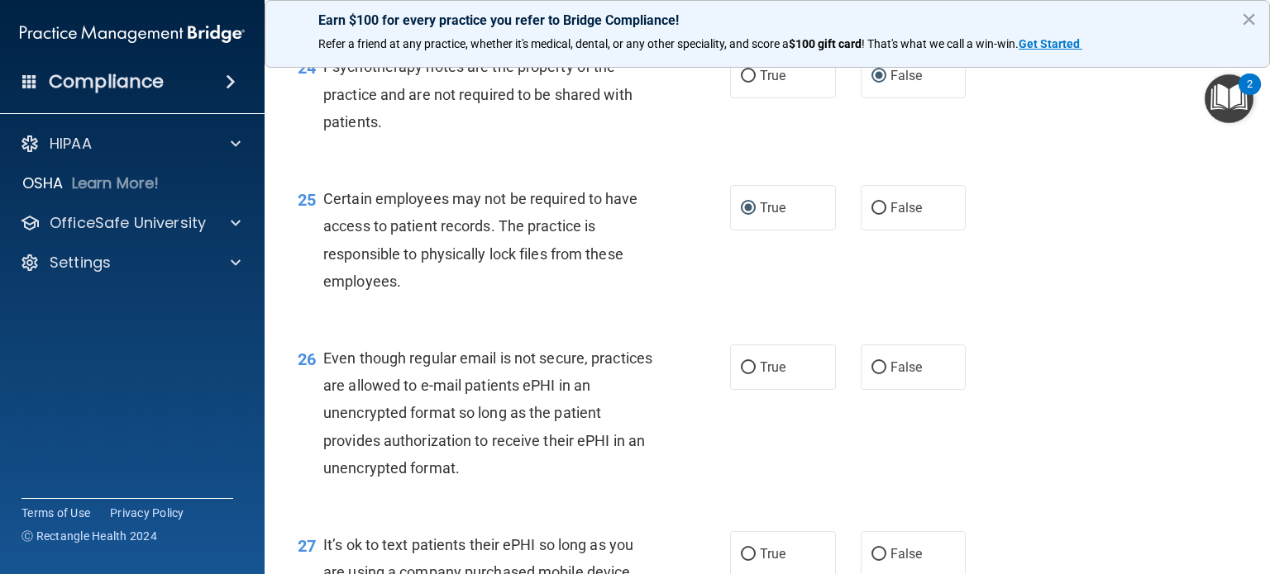
scroll to position [3637, 0]
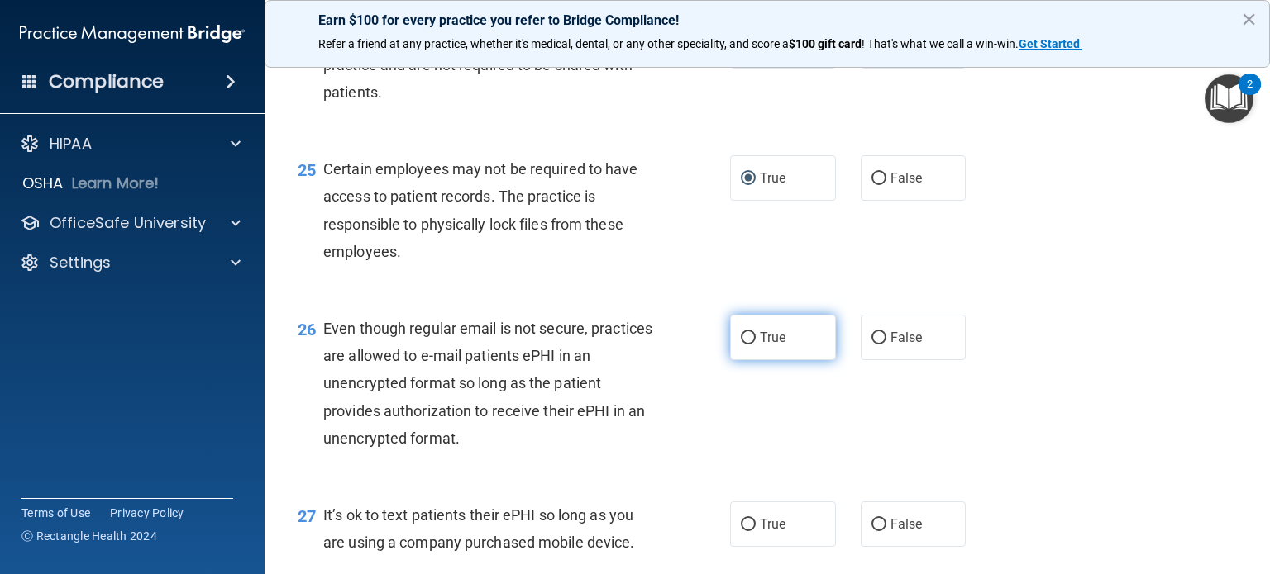
click at [741, 345] on input "True" at bounding box center [748, 338] width 15 height 12
radio input "true"
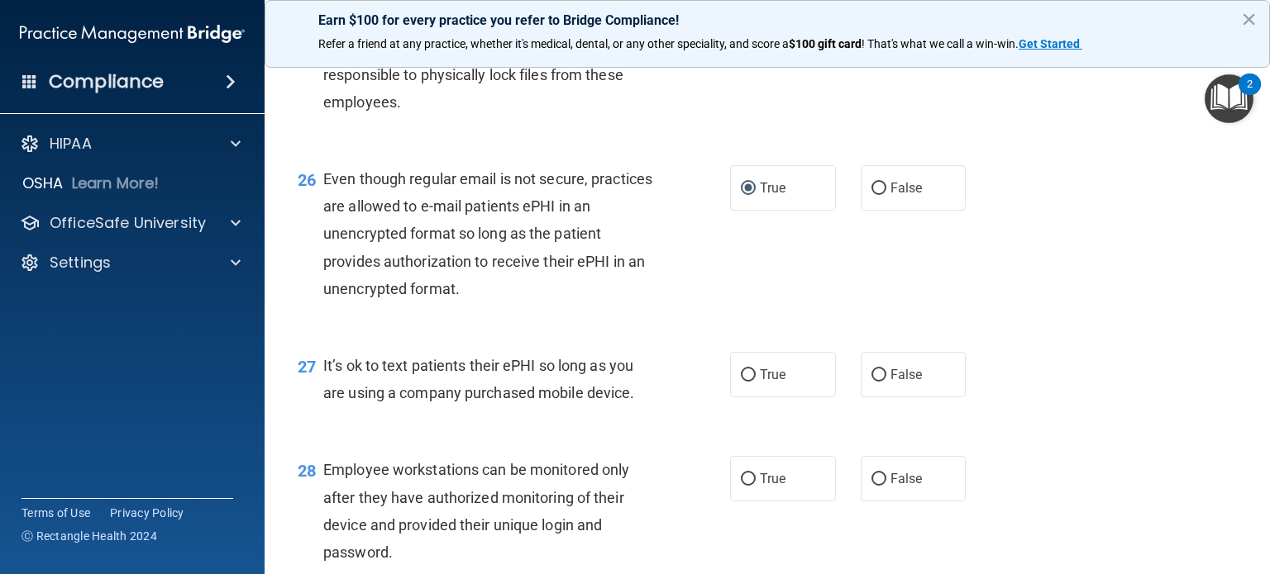
scroll to position [3802, 0]
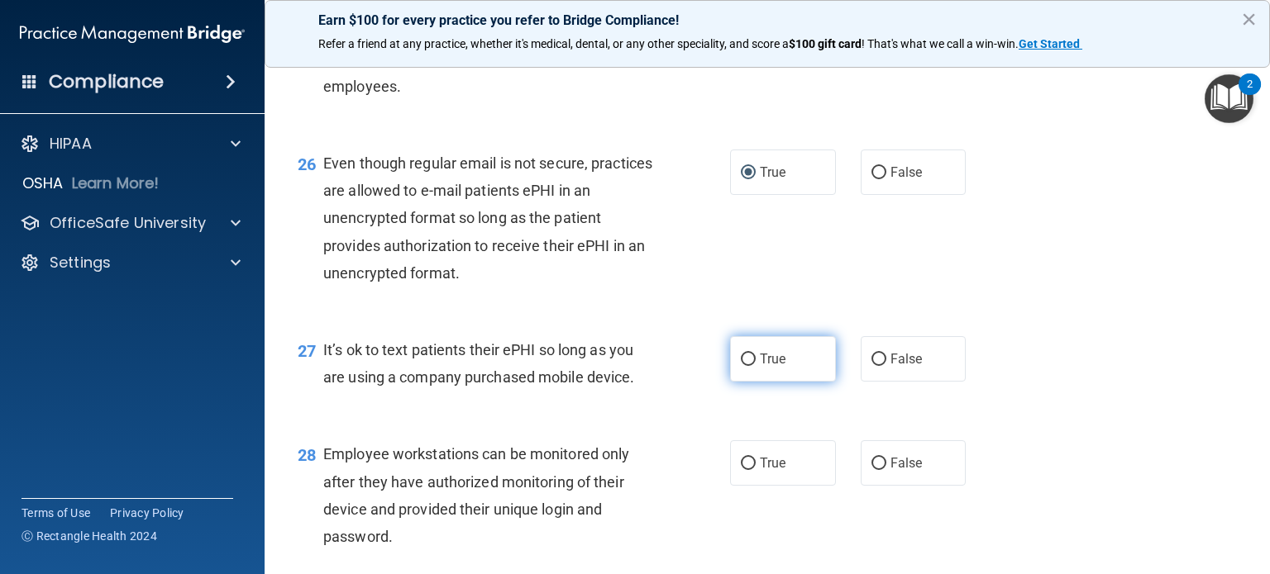
click at [741, 366] on input "True" at bounding box center [748, 360] width 15 height 12
radio input "true"
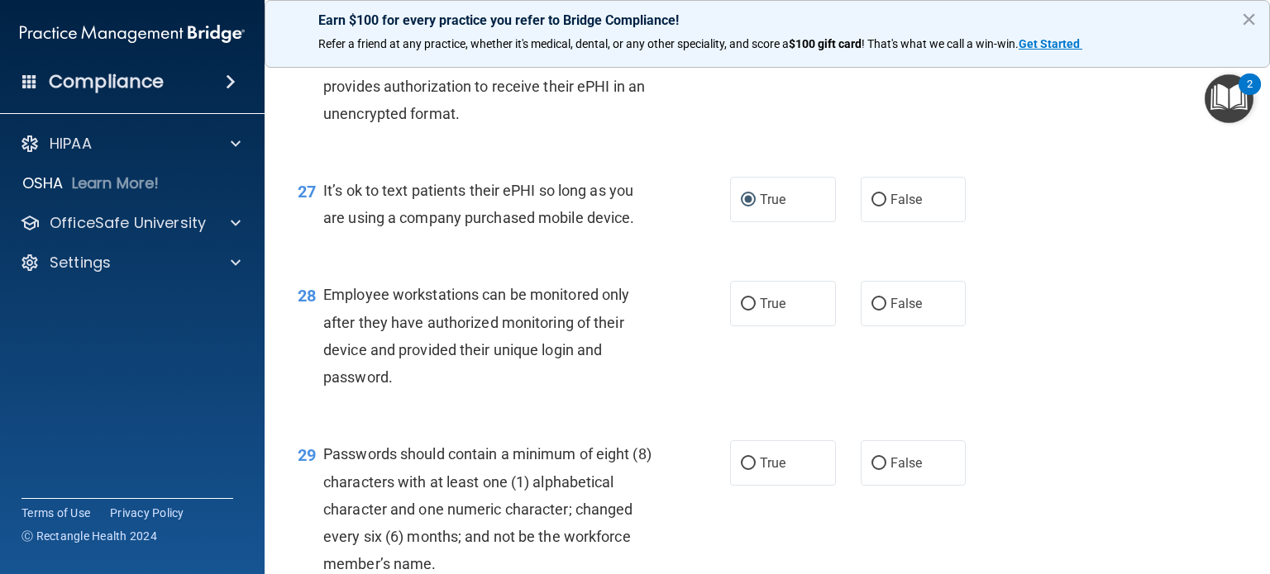
scroll to position [3968, 0]
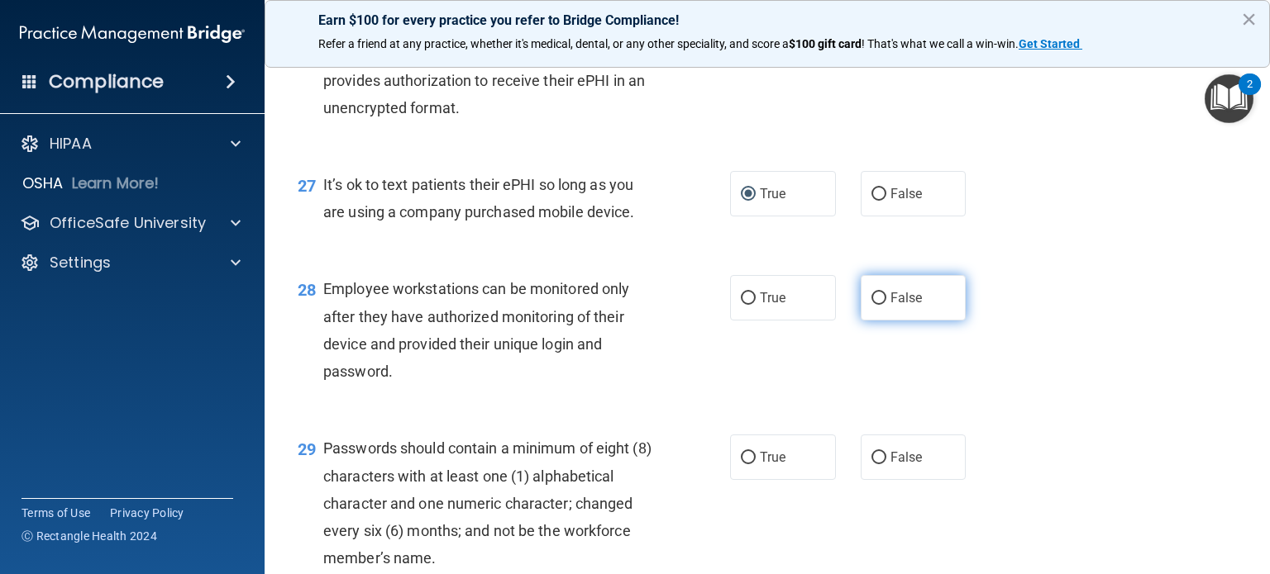
drag, startPoint x: 876, startPoint y: 383, endPoint x: 884, endPoint y: 369, distance: 15.6
click at [882, 321] on label "False" at bounding box center [914, 297] width 106 height 45
click at [882, 305] on input "False" at bounding box center [878, 299] width 15 height 12
radio input "true"
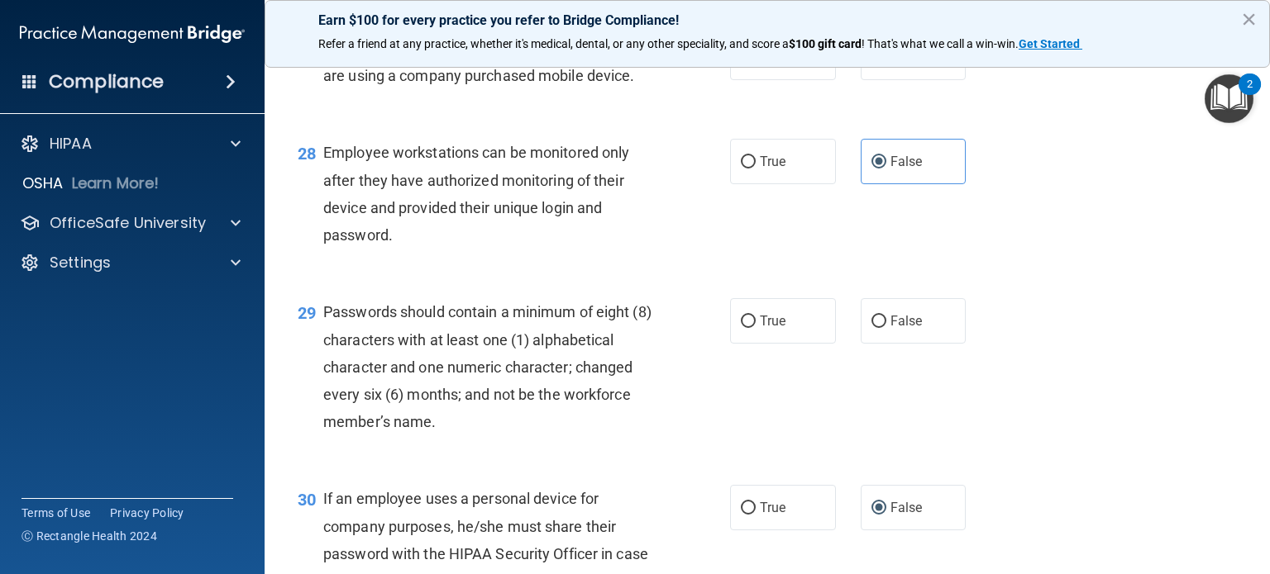
scroll to position [4133, 0]
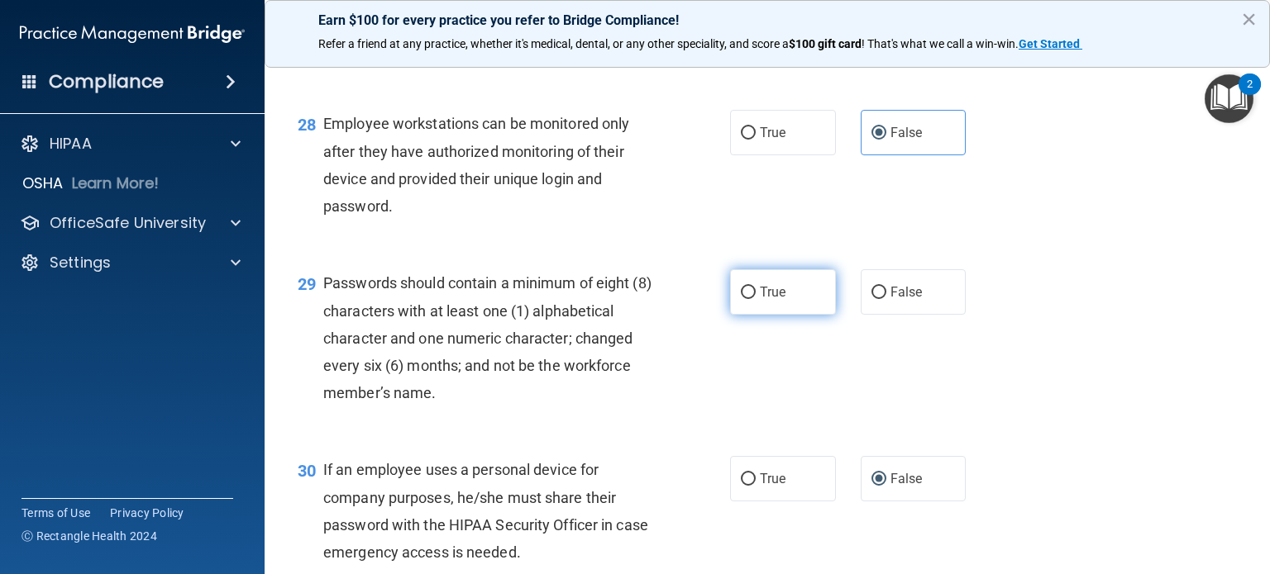
click at [745, 299] on input "True" at bounding box center [748, 293] width 15 height 12
radio input "true"
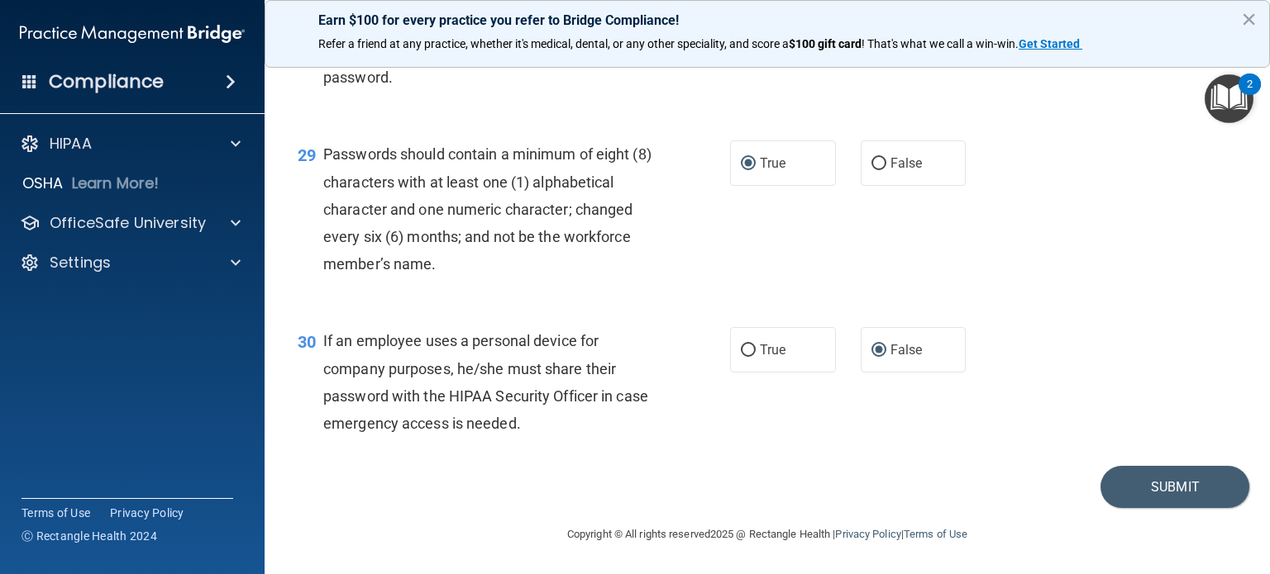
scroll to position [4298, 0]
click at [745, 357] on input "True" at bounding box center [748, 351] width 15 height 12
radio input "true"
radio input "false"
click at [1158, 508] on button "Submit" at bounding box center [1174, 487] width 149 height 42
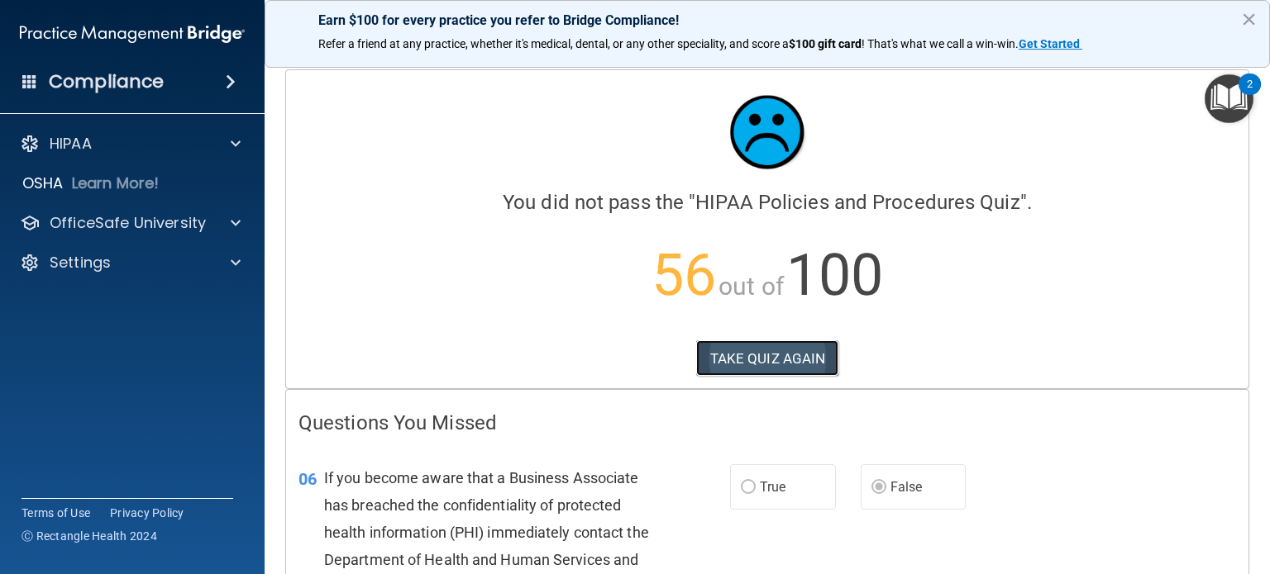
click at [770, 363] on button "TAKE QUIZ AGAIN" at bounding box center [767, 359] width 143 height 36
click at [791, 363] on button "TAKE QUIZ AGAIN" at bounding box center [767, 359] width 143 height 36
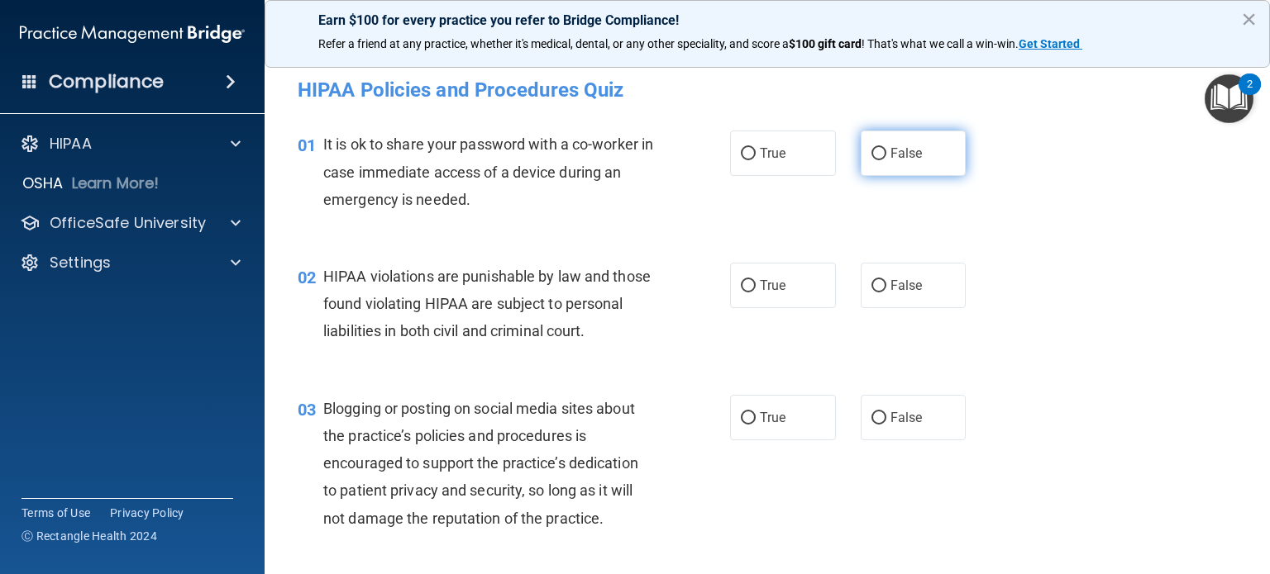
click at [871, 153] on input "False" at bounding box center [878, 154] width 15 height 12
radio input "true"
click at [742, 280] on input "True" at bounding box center [748, 286] width 15 height 12
radio input "true"
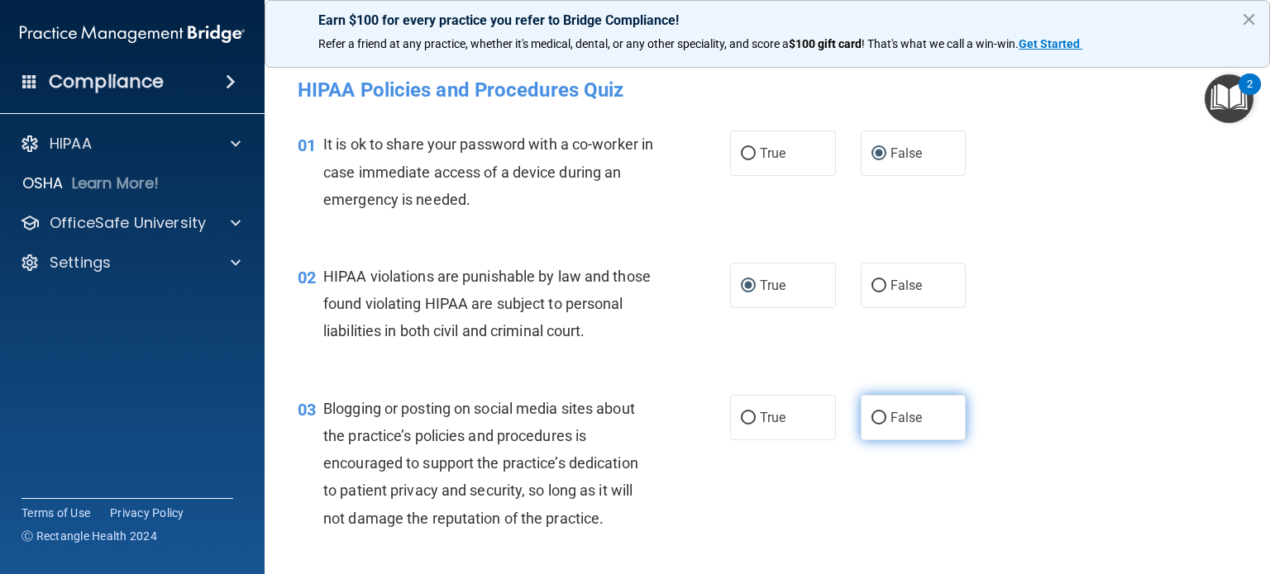
click at [861, 441] on label "False" at bounding box center [914, 417] width 106 height 45
click at [871, 425] on input "False" at bounding box center [878, 418] width 15 height 12
radio input "true"
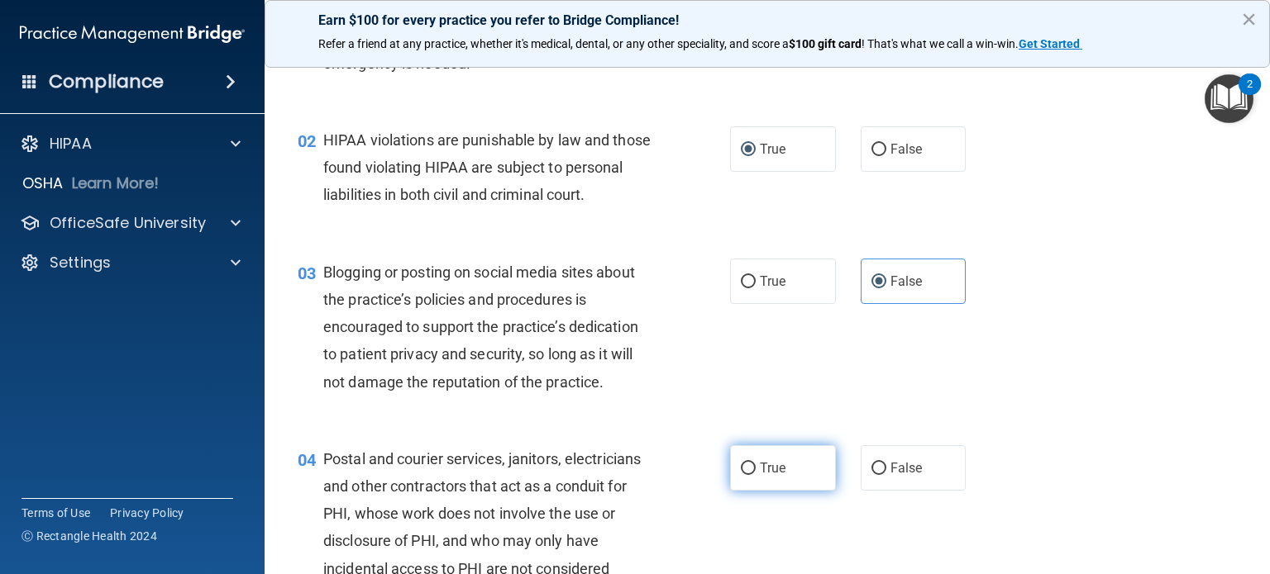
scroll to position [165, 0]
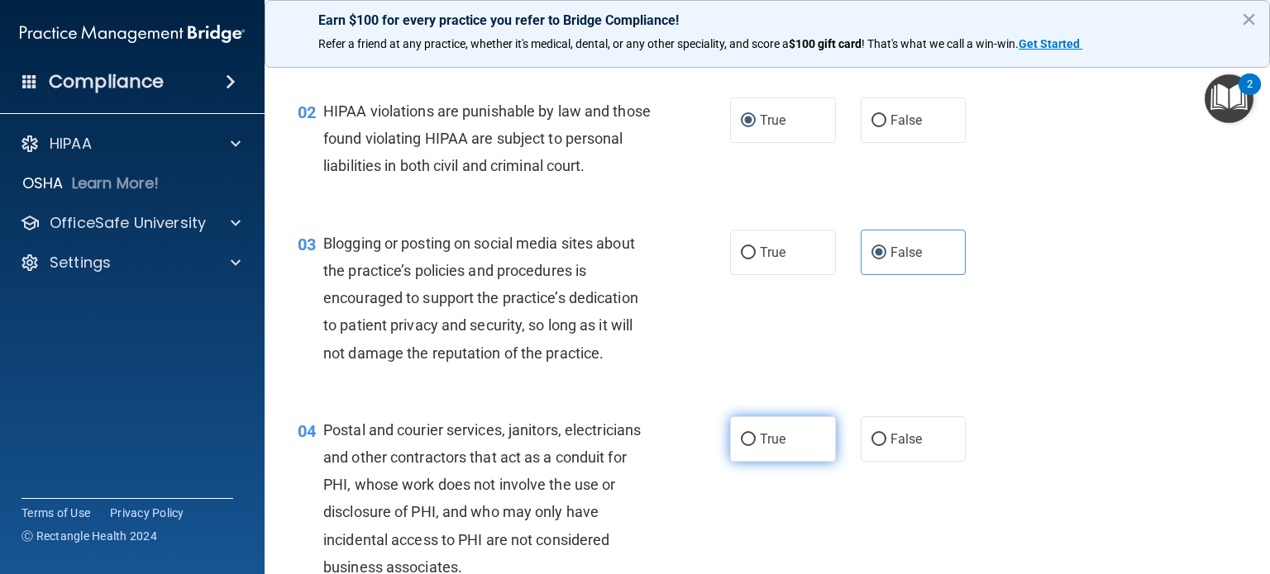
click at [741, 446] on input "True" at bounding box center [748, 440] width 15 height 12
radio input "true"
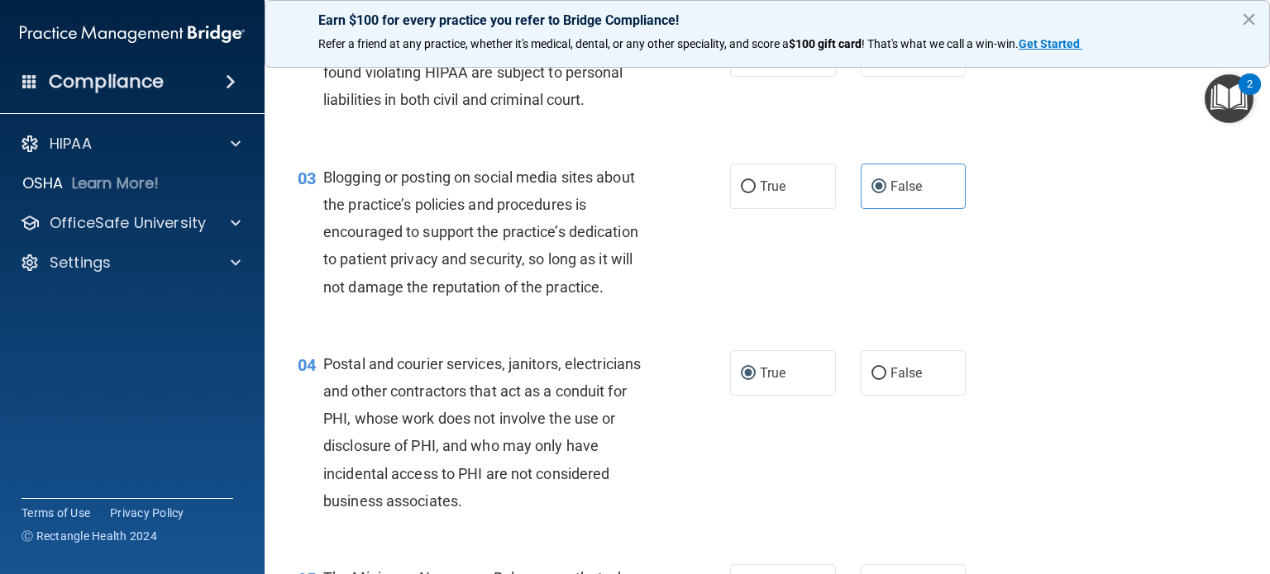
scroll to position [331, 0]
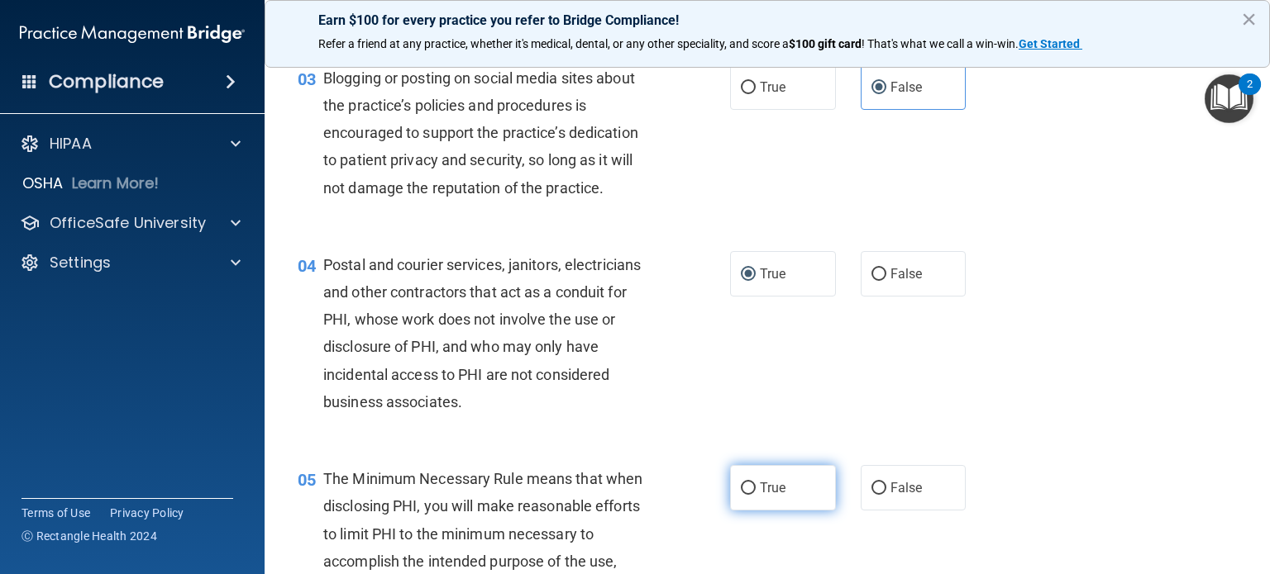
click at [749, 511] on label "True" at bounding box center [783, 487] width 106 height 45
click at [749, 495] on input "True" at bounding box center [748, 489] width 15 height 12
radio input "true"
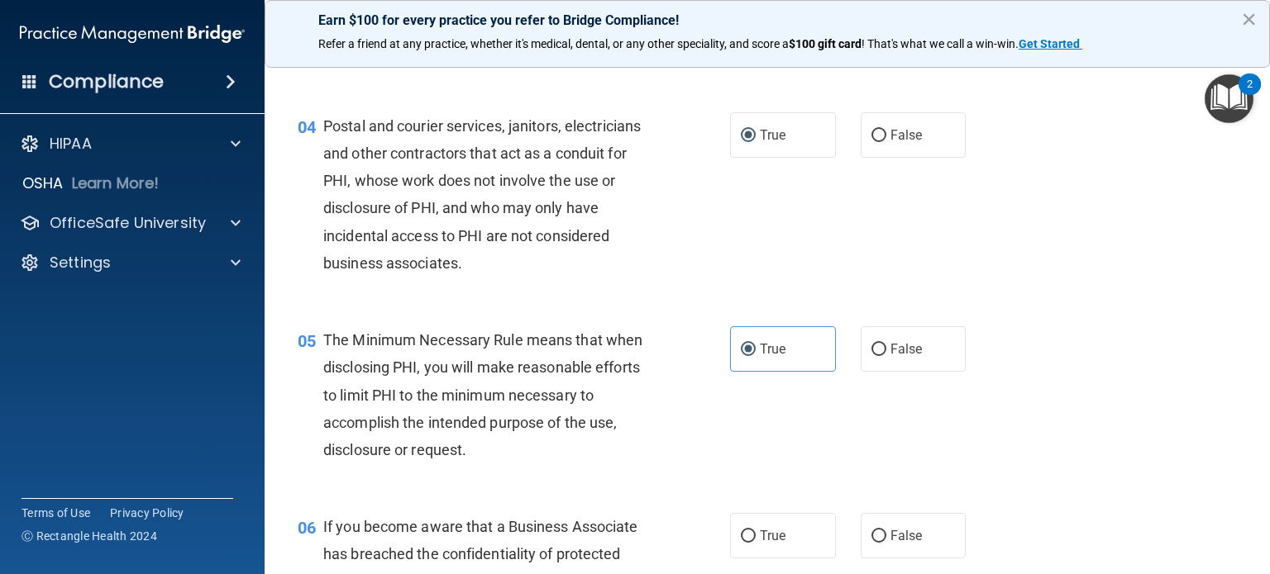
scroll to position [496, 0]
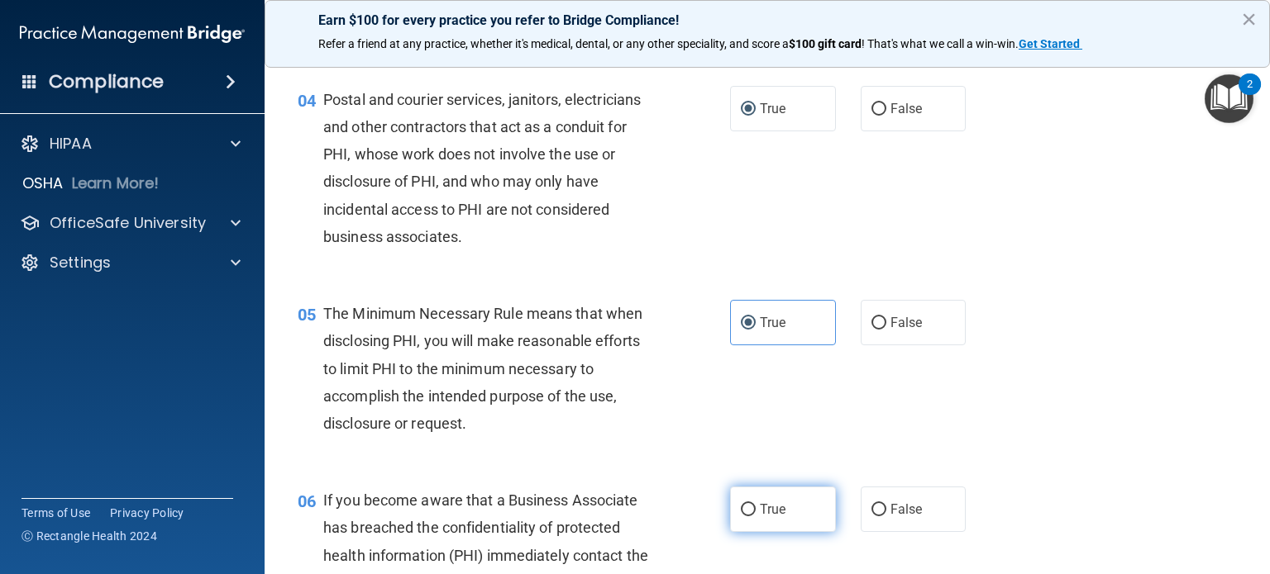
click at [741, 517] on input "True" at bounding box center [748, 510] width 15 height 12
radio input "true"
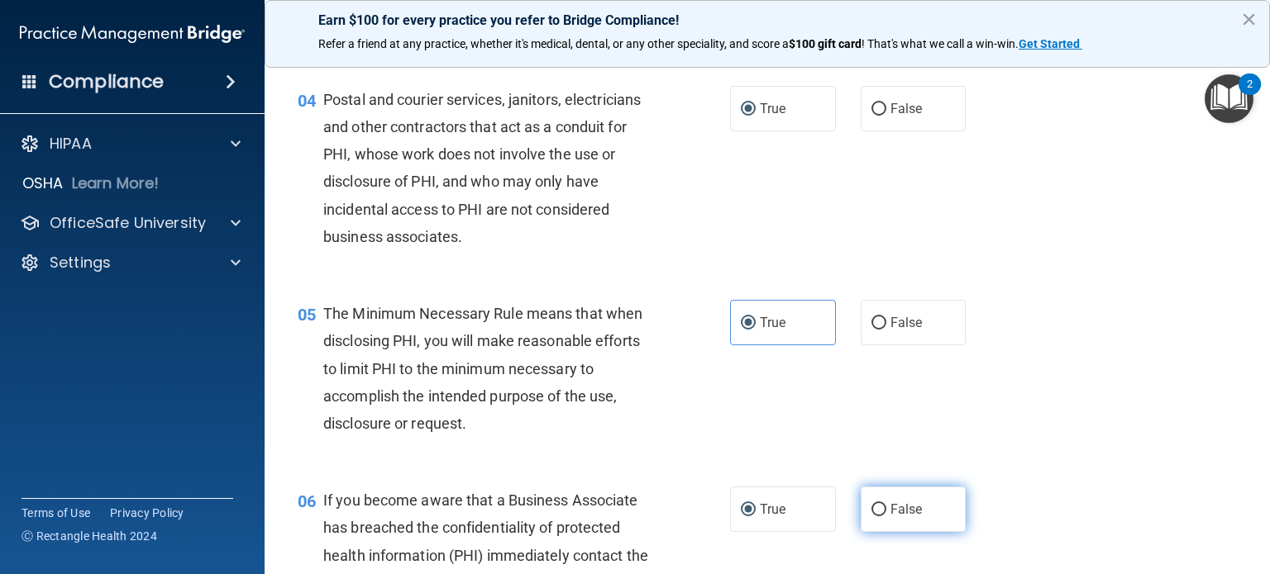
click at [873, 517] on input "False" at bounding box center [878, 510] width 15 height 12
radio input "true"
radio input "false"
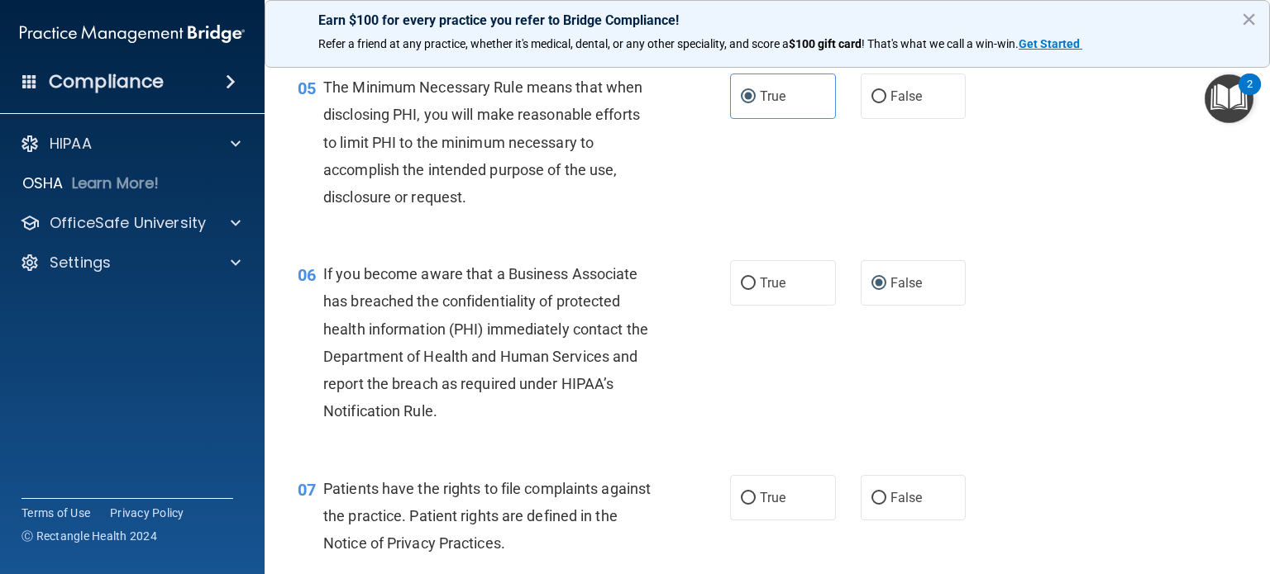
scroll to position [827, 0]
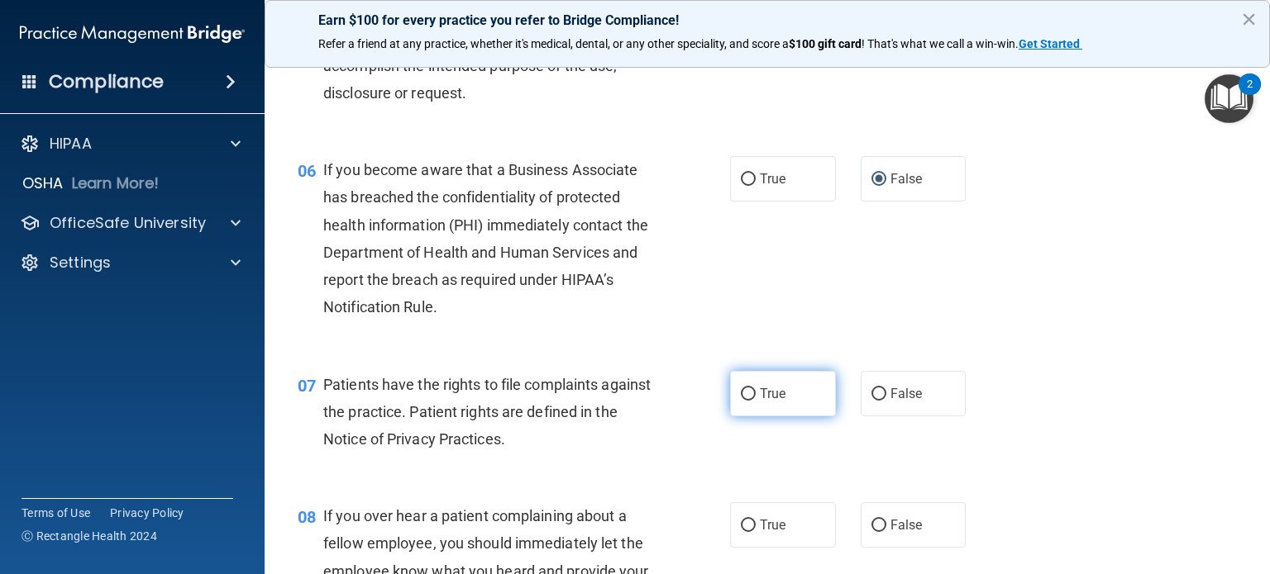
click at [741, 401] on input "True" at bounding box center [748, 395] width 15 height 12
radio input "true"
click at [874, 532] on input "False" at bounding box center [878, 526] width 15 height 12
radio input "true"
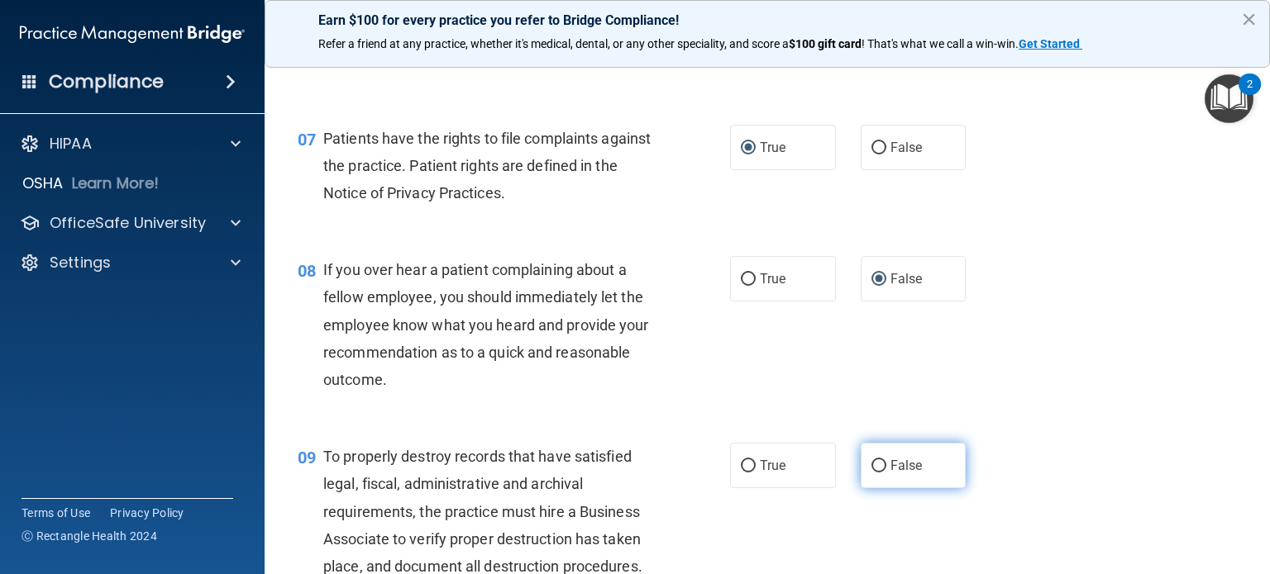
scroll to position [1075, 0]
click at [871, 471] on input "False" at bounding box center [878, 465] width 15 height 12
radio input "true"
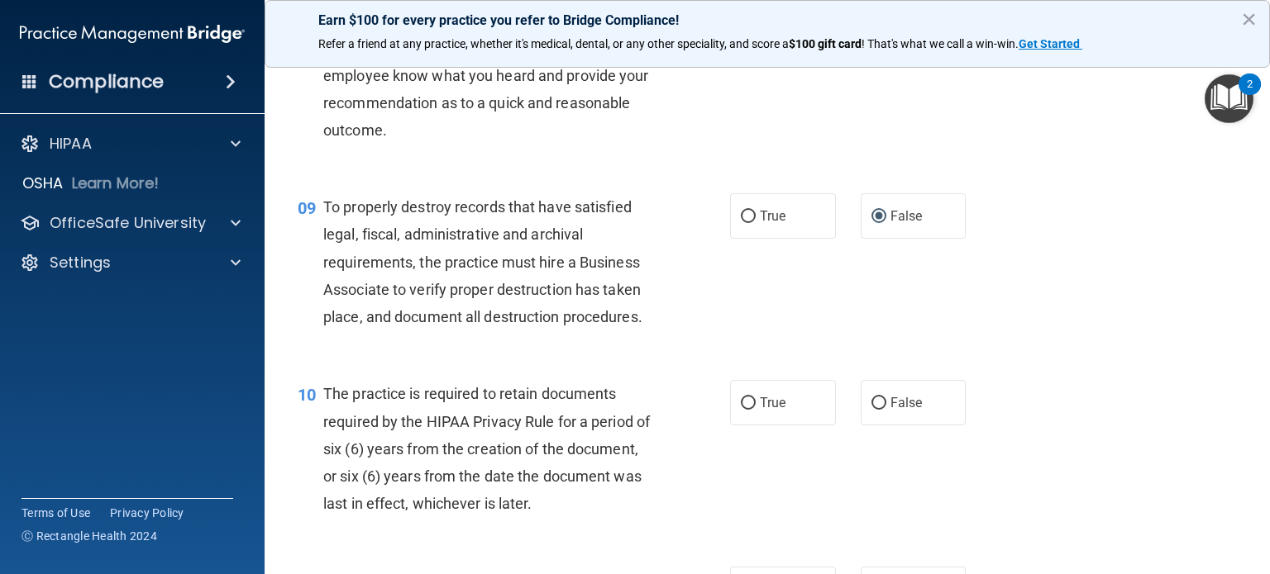
drag, startPoint x: 737, startPoint y: 434, endPoint x: 849, endPoint y: 422, distance: 112.2
click at [741, 410] on input "True" at bounding box center [748, 404] width 15 height 12
radio input "true"
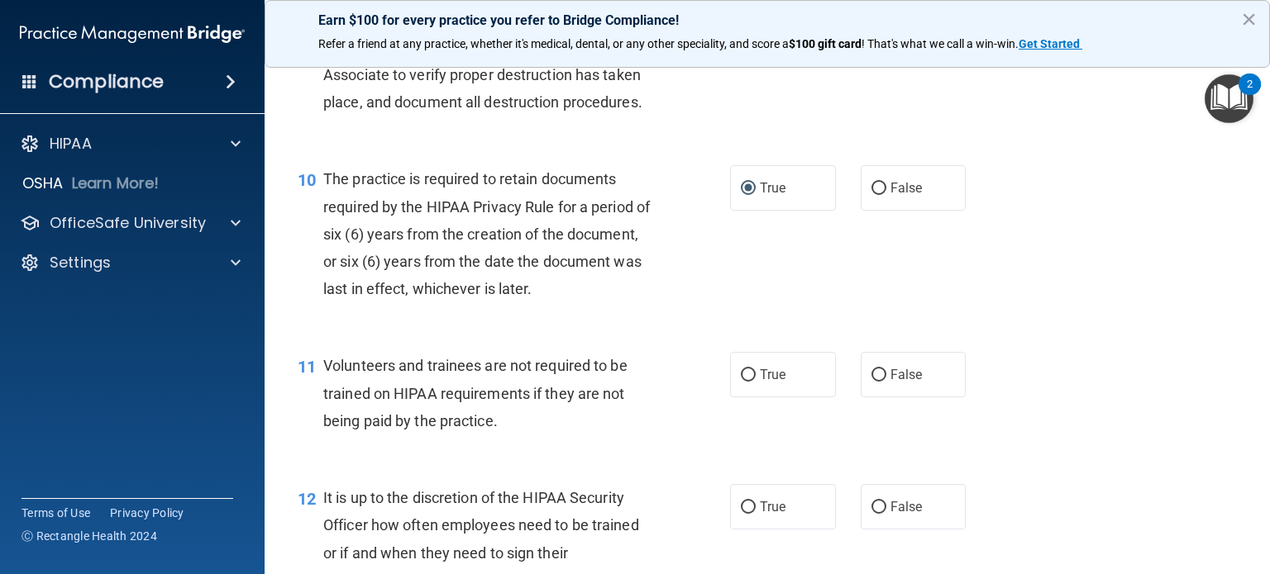
scroll to position [1571, 0]
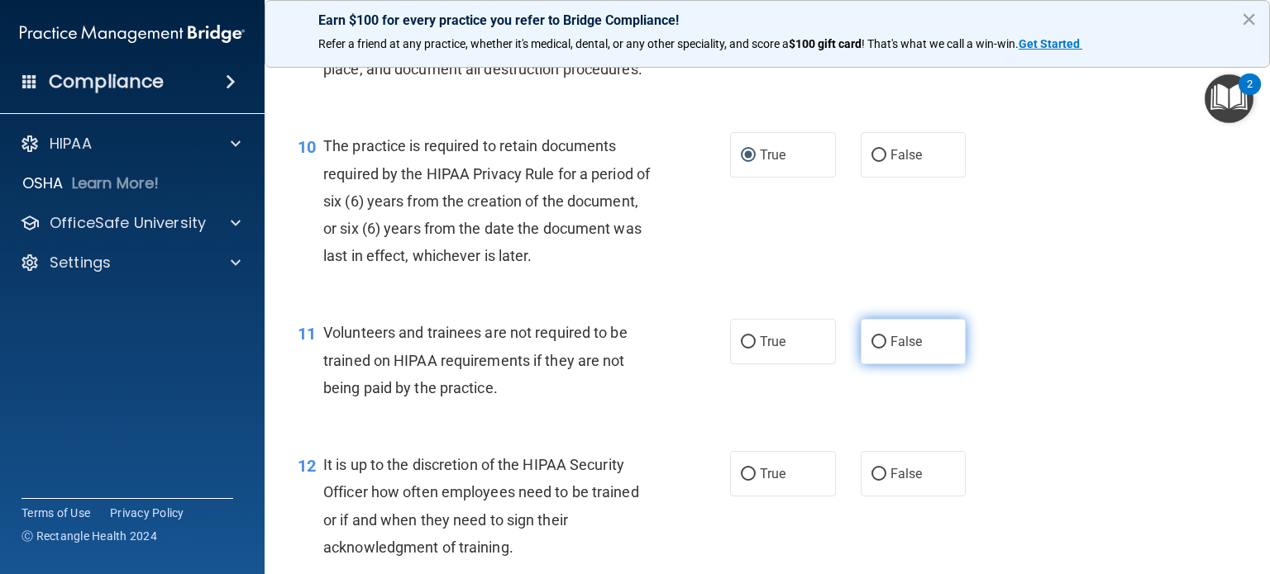
click at [871, 349] on input "False" at bounding box center [878, 342] width 15 height 12
radio input "true"
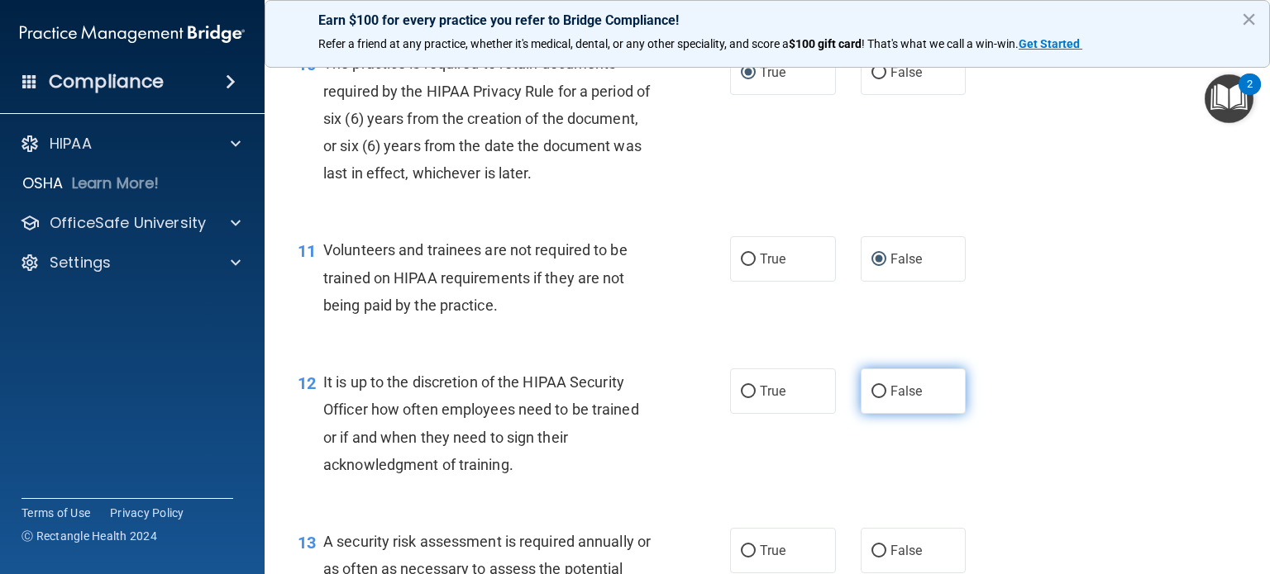
click at [871, 398] on input "False" at bounding box center [878, 392] width 15 height 12
radio input "true"
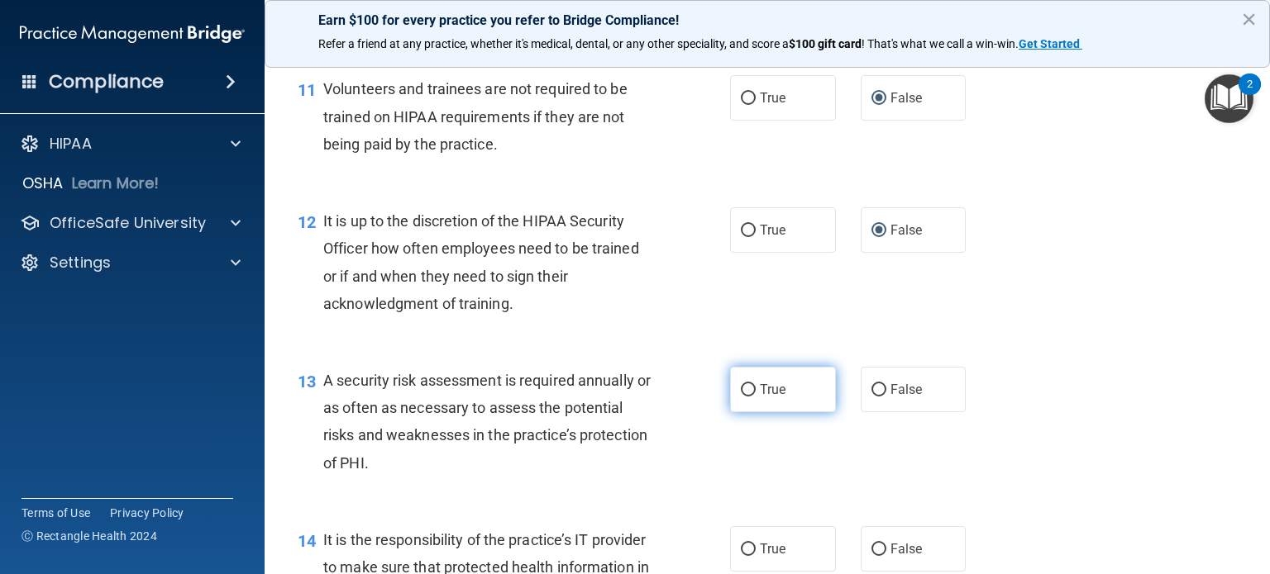
scroll to position [1819, 0]
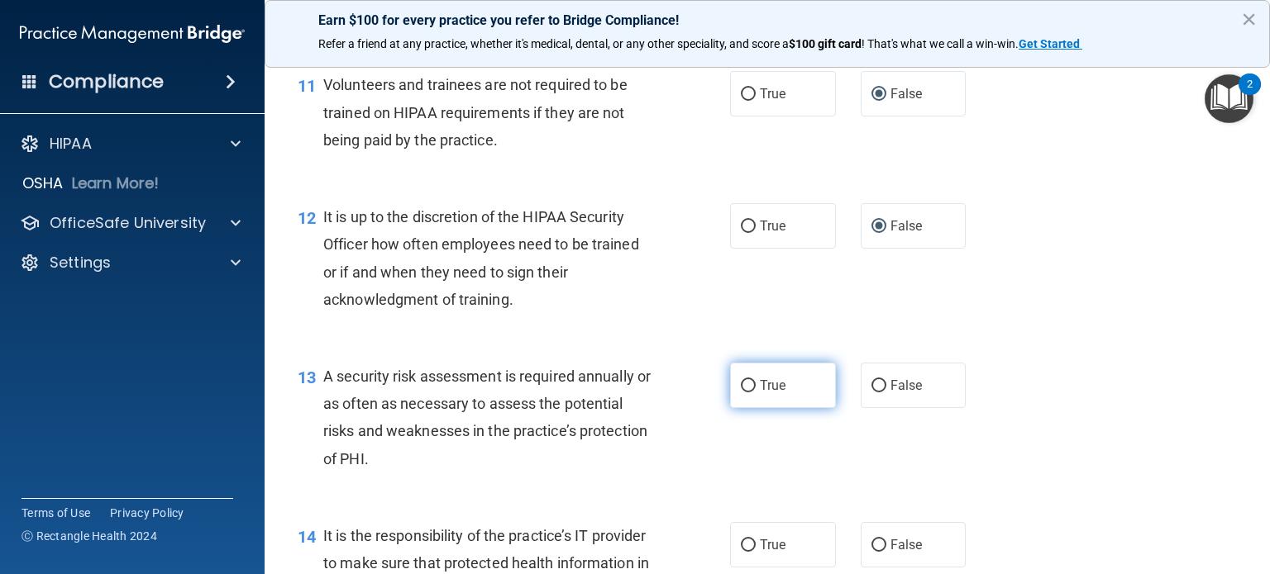
click at [741, 393] on input "True" at bounding box center [748, 386] width 15 height 12
radio input "true"
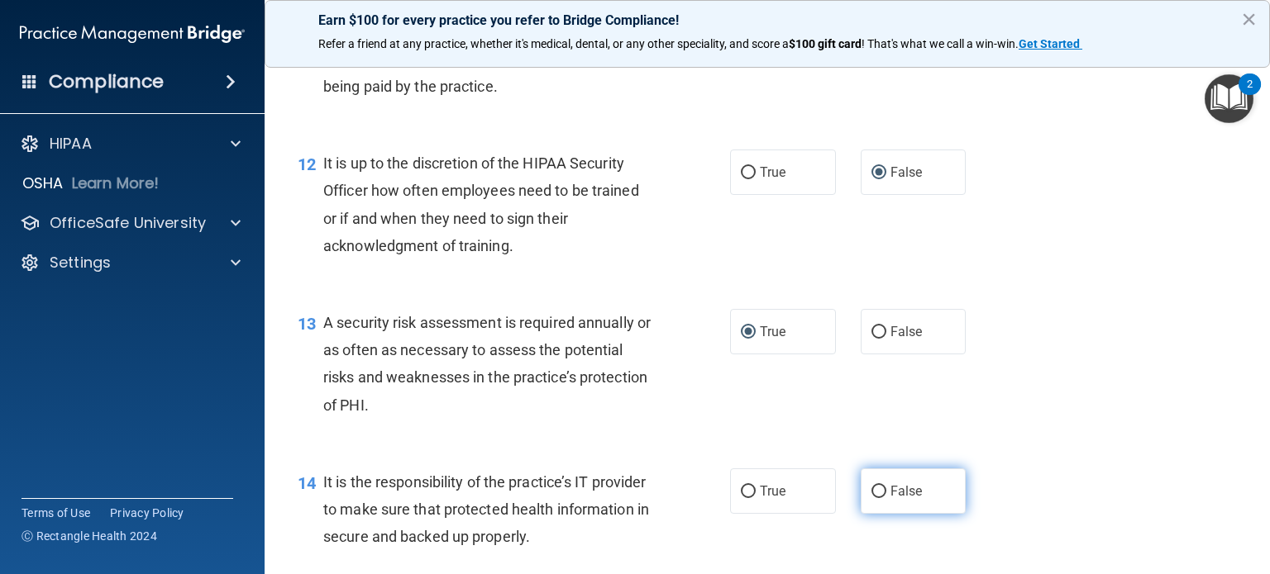
scroll to position [1901, 0]
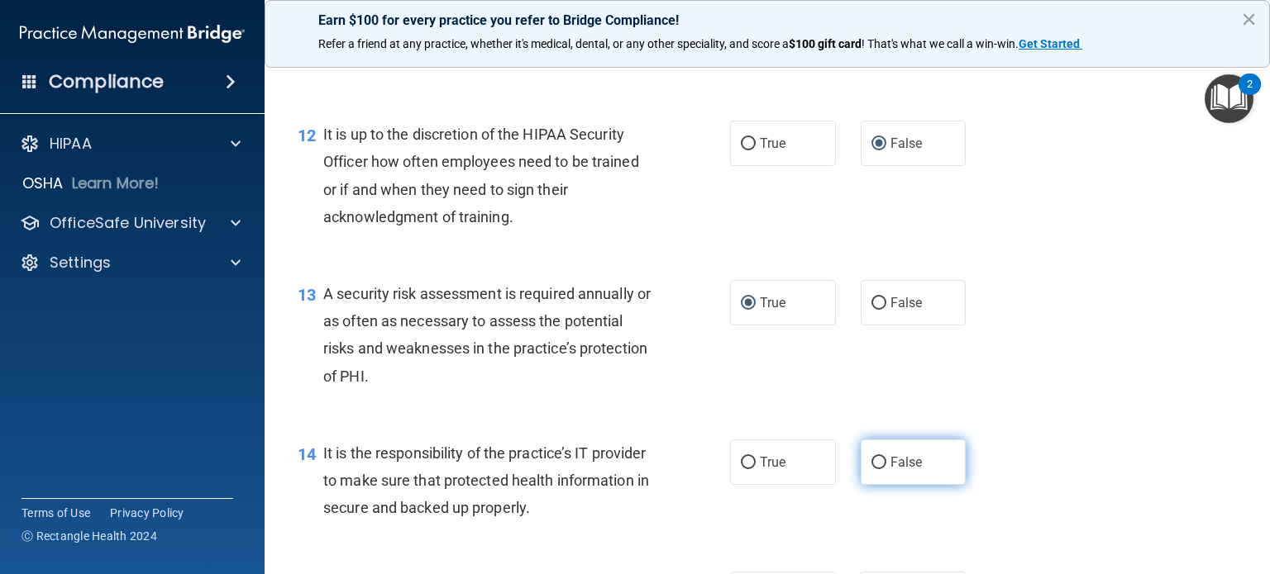
click at [871, 470] on input "False" at bounding box center [878, 463] width 15 height 12
radio input "true"
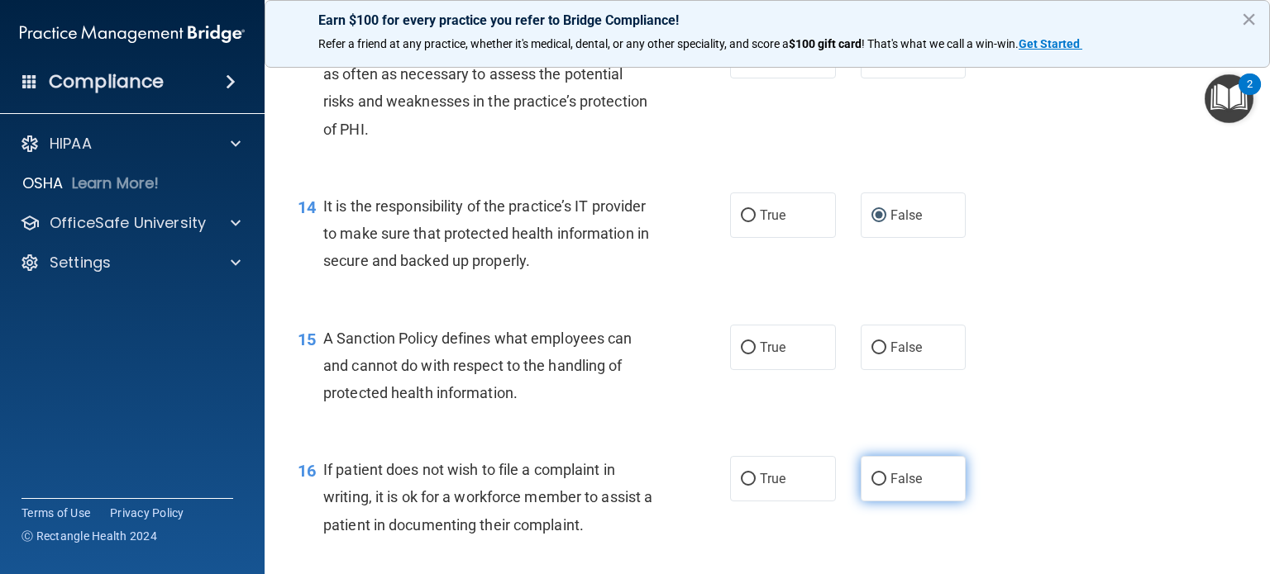
scroll to position [2149, 0]
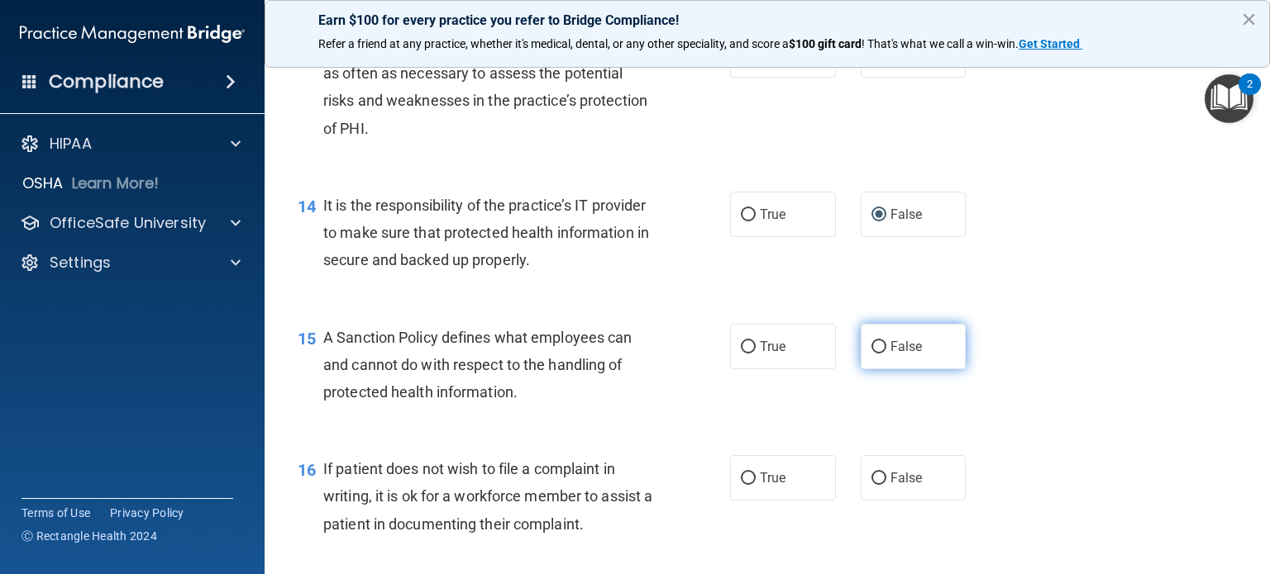
click at [871, 354] on input "False" at bounding box center [878, 347] width 15 height 12
radio input "true"
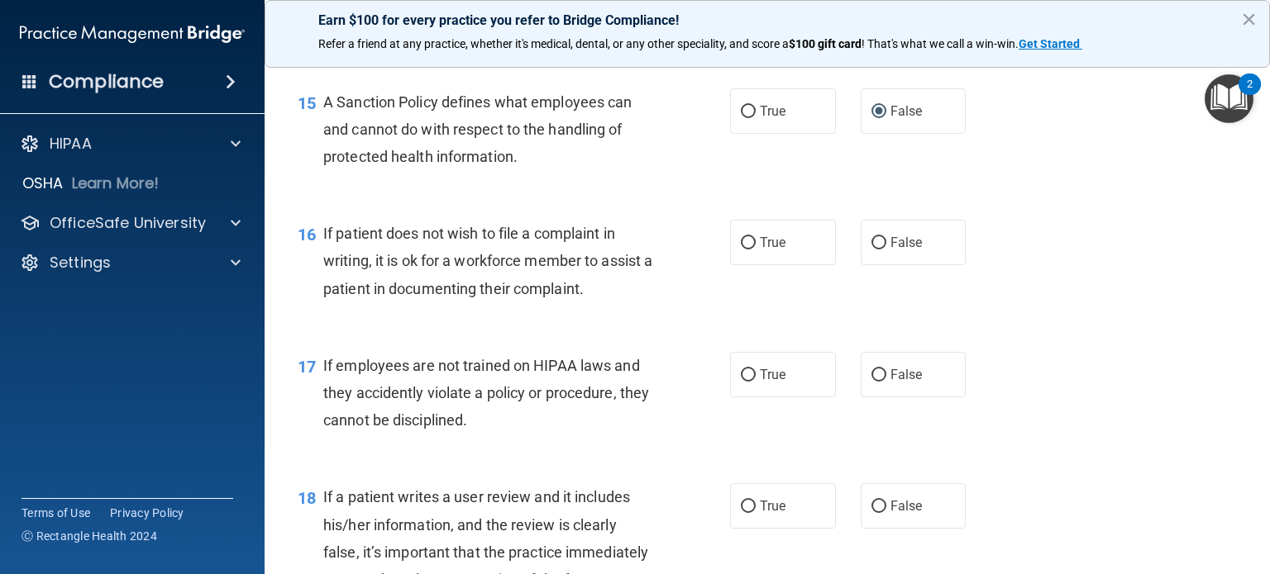
scroll to position [2397, 0]
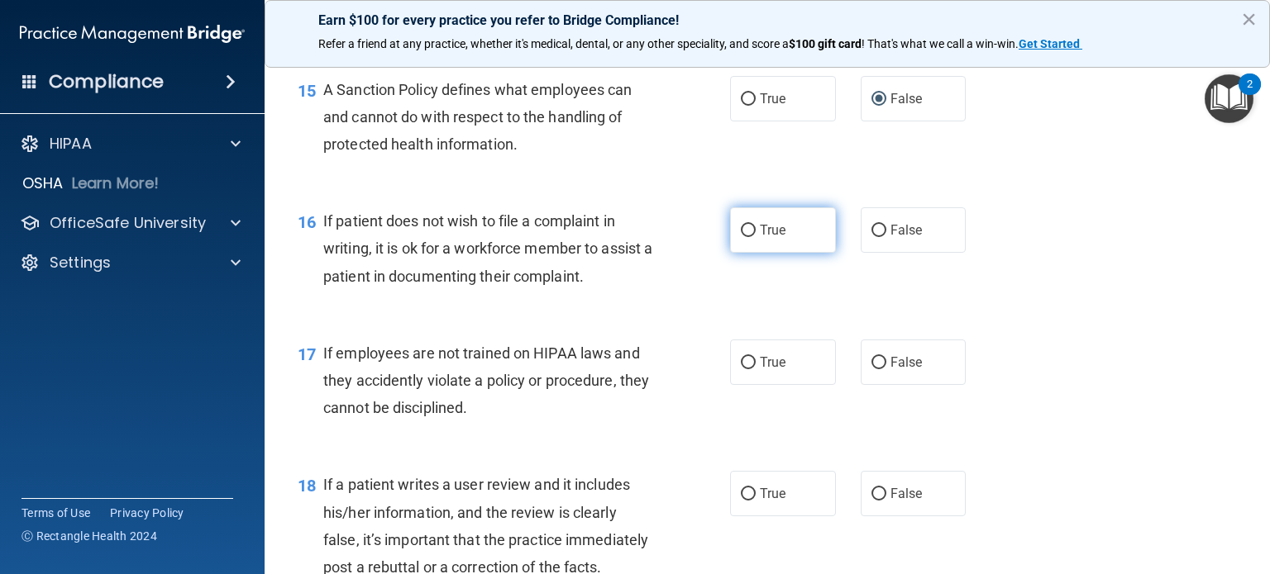
click at [741, 237] on input "True" at bounding box center [748, 231] width 15 height 12
radio input "true"
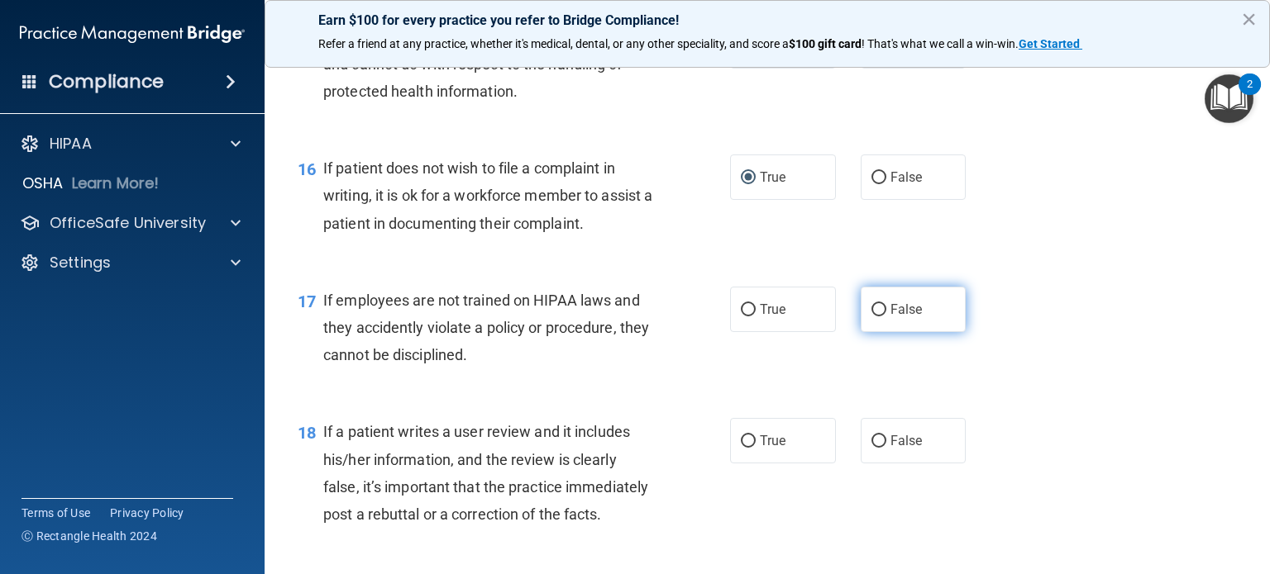
scroll to position [2480, 0]
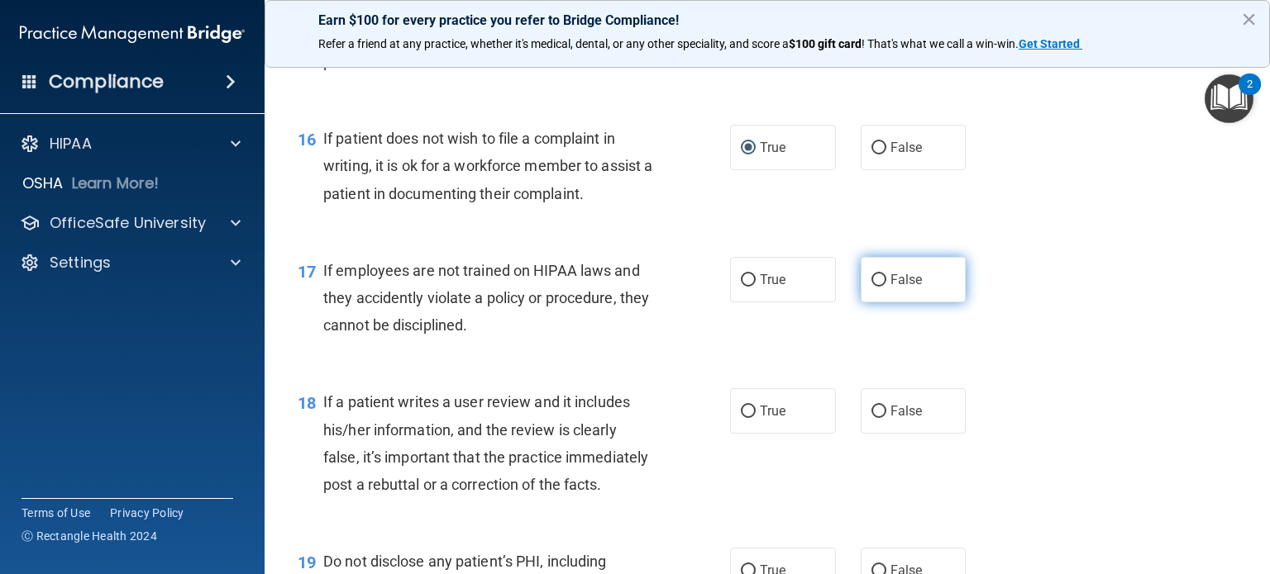
click at [873, 287] on input "False" at bounding box center [878, 280] width 15 height 12
radio input "true"
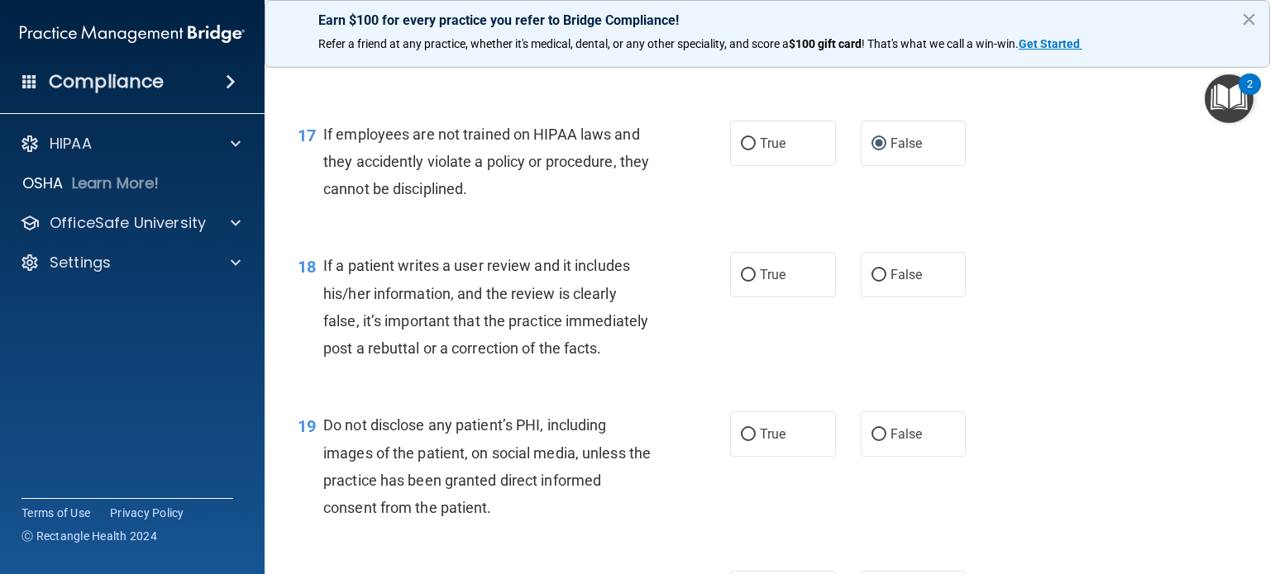
scroll to position [2645, 0]
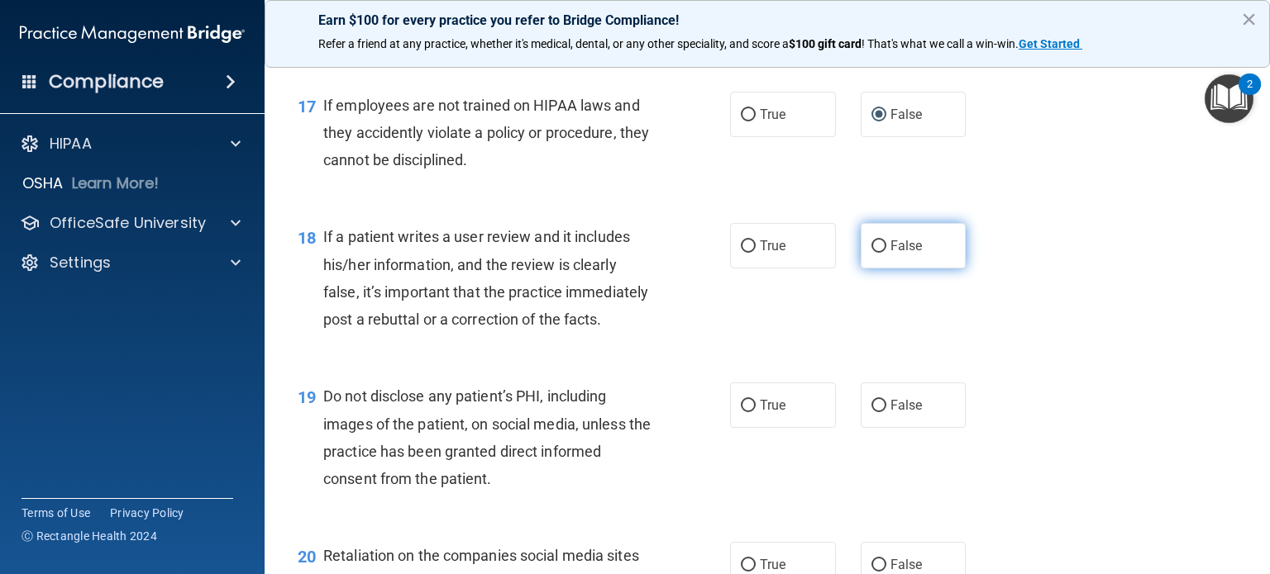
click at [871, 253] on input "False" at bounding box center [878, 247] width 15 height 12
radio input "true"
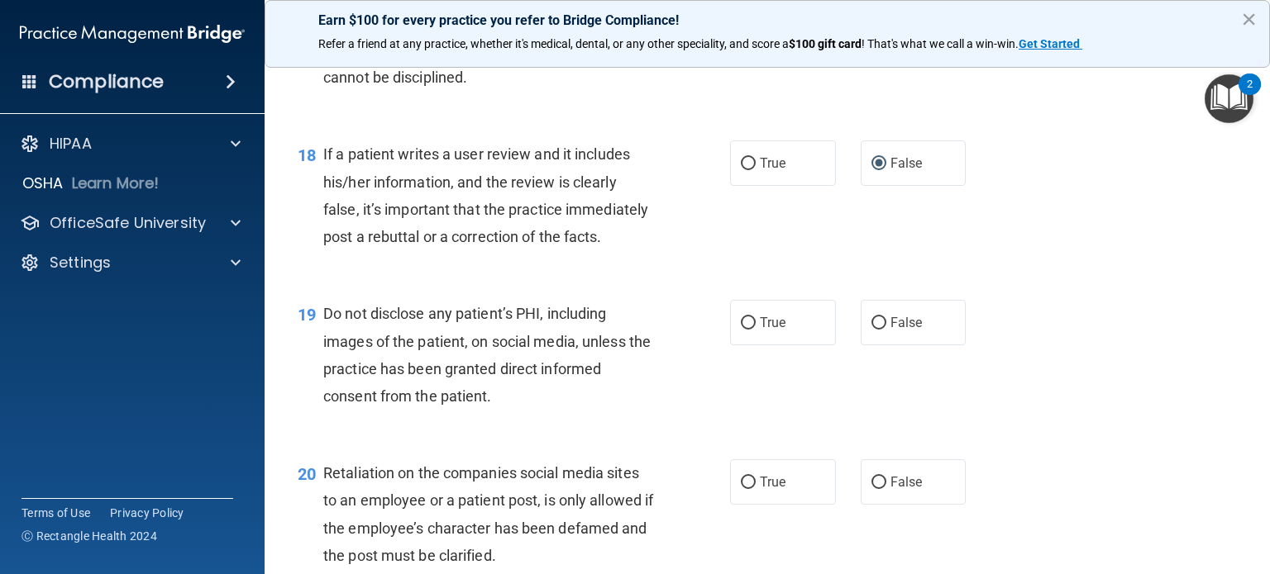
scroll to position [2810, 0]
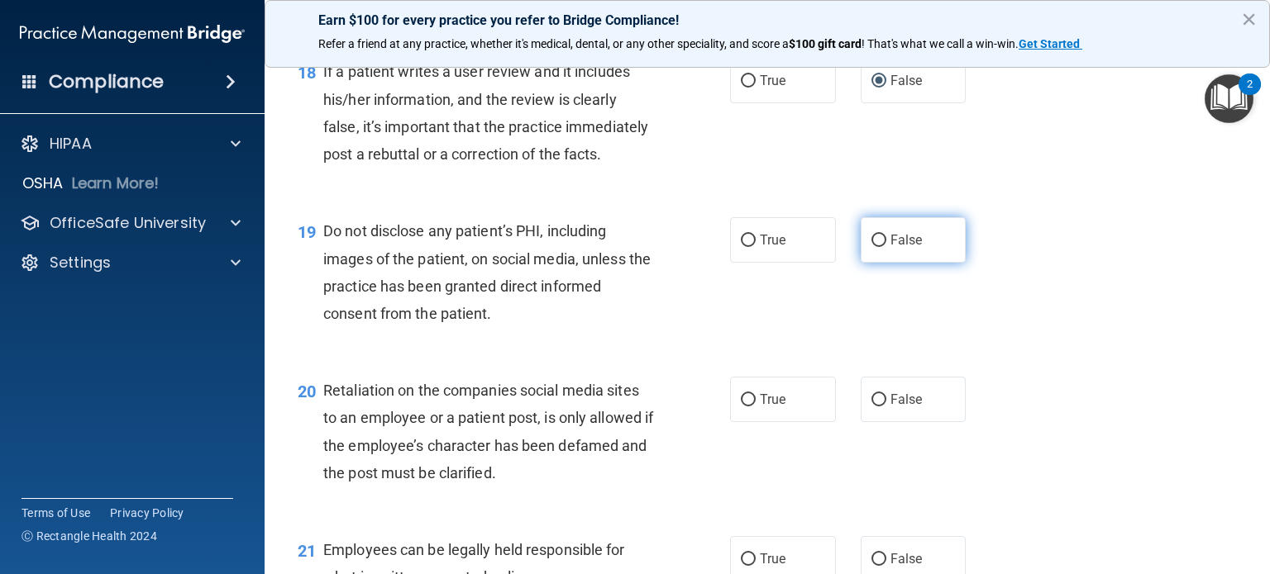
click at [871, 247] on input "False" at bounding box center [878, 241] width 15 height 12
radio input "true"
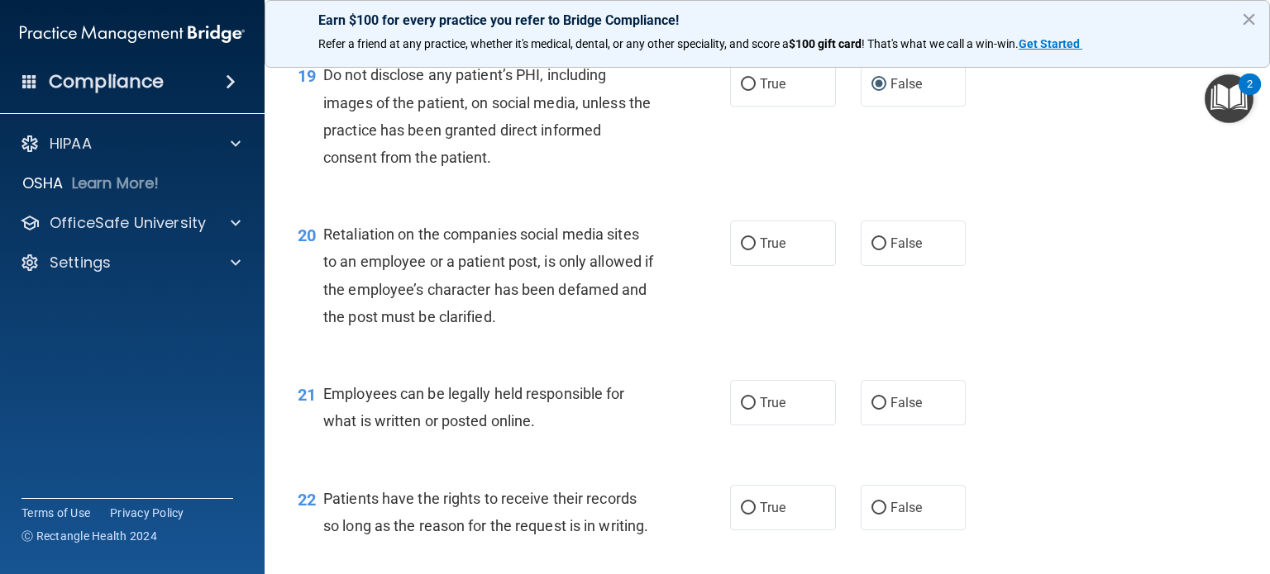
scroll to position [2976, 0]
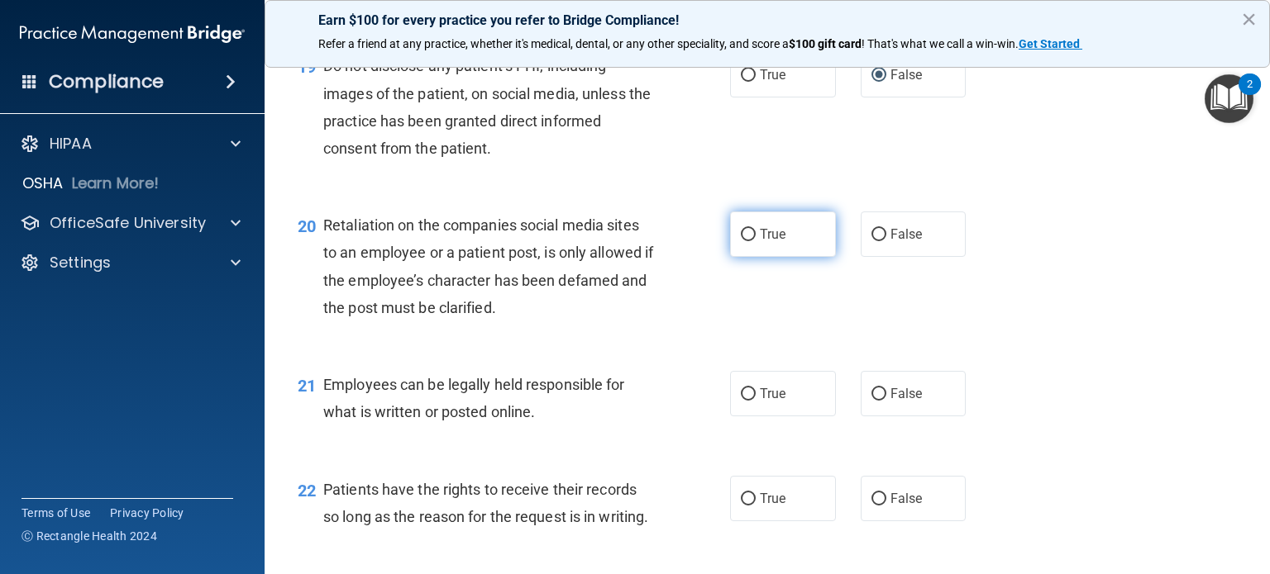
click at [748, 241] on input "True" at bounding box center [748, 235] width 15 height 12
radio input "true"
click at [744, 401] on input "True" at bounding box center [748, 395] width 15 height 12
radio input "true"
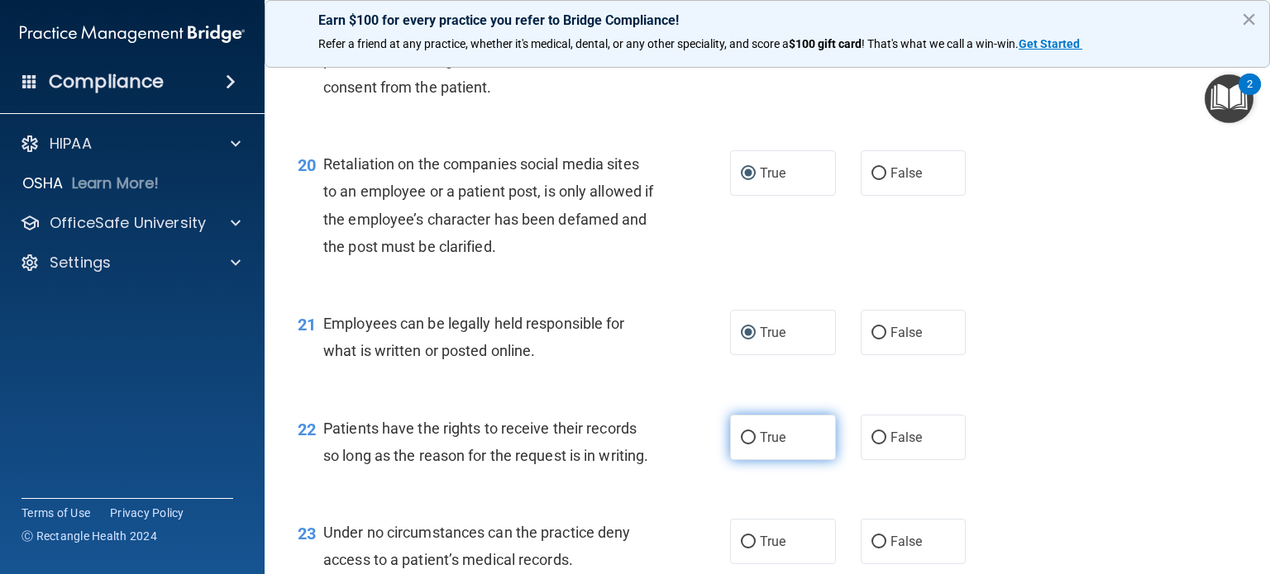
scroll to position [3141, 0]
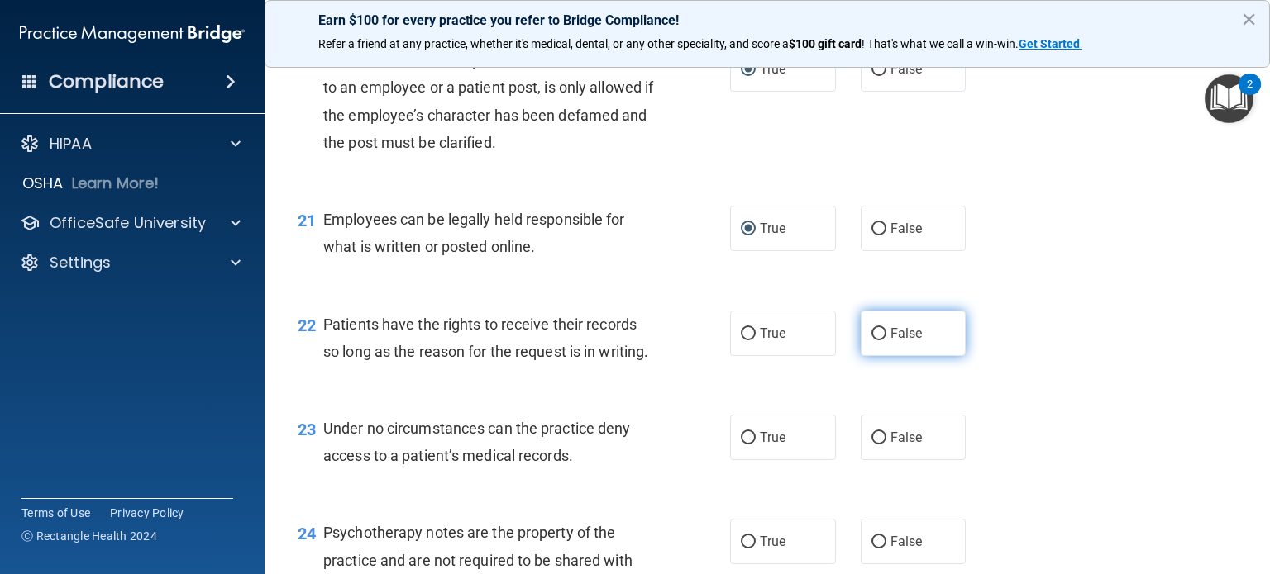
click at [871, 341] on input "False" at bounding box center [878, 334] width 15 height 12
radio input "true"
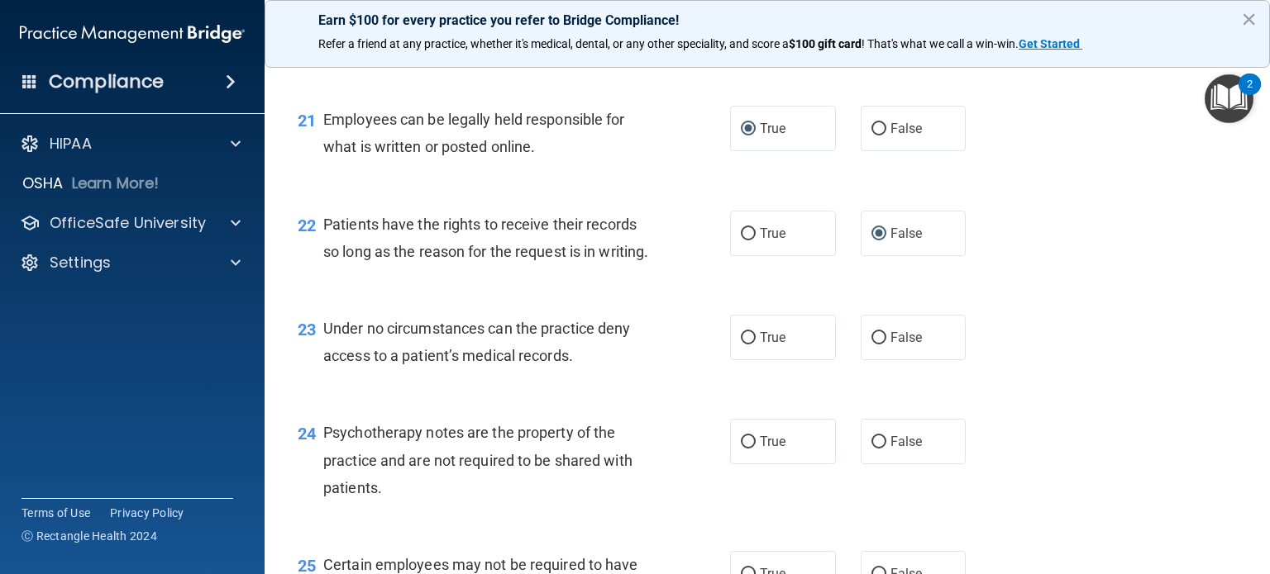
scroll to position [3306, 0]
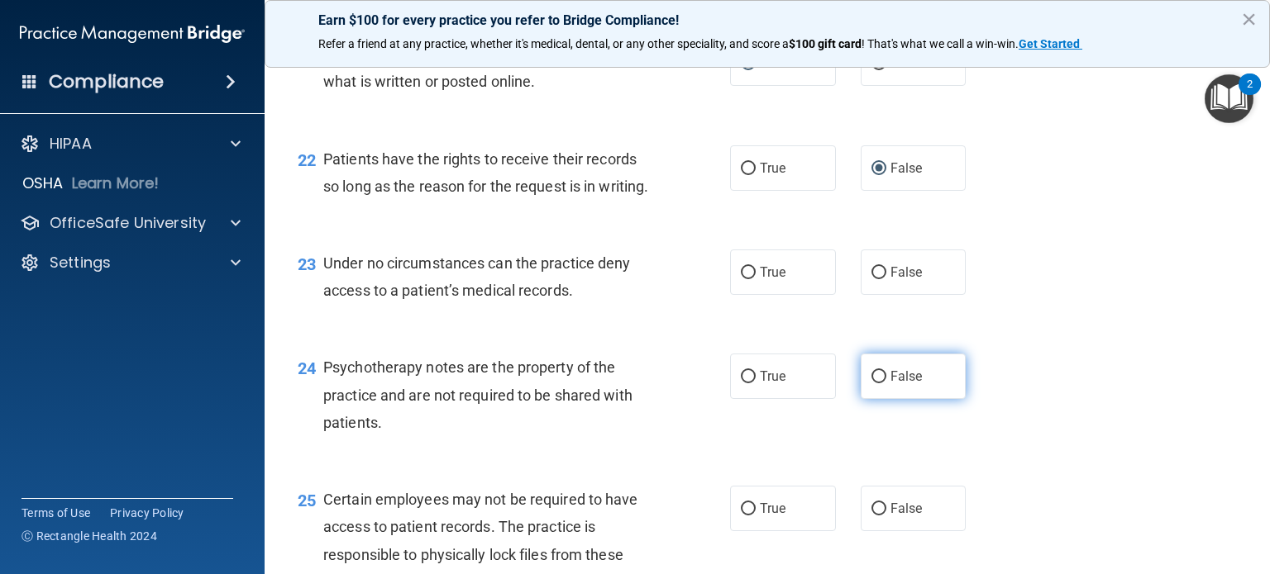
click at [873, 384] on input "False" at bounding box center [878, 377] width 15 height 12
radio input "true"
drag, startPoint x: 741, startPoint y: 465, endPoint x: 831, endPoint y: 421, distance: 100.6
click at [744, 384] on input "True" at bounding box center [748, 377] width 15 height 12
radio input "true"
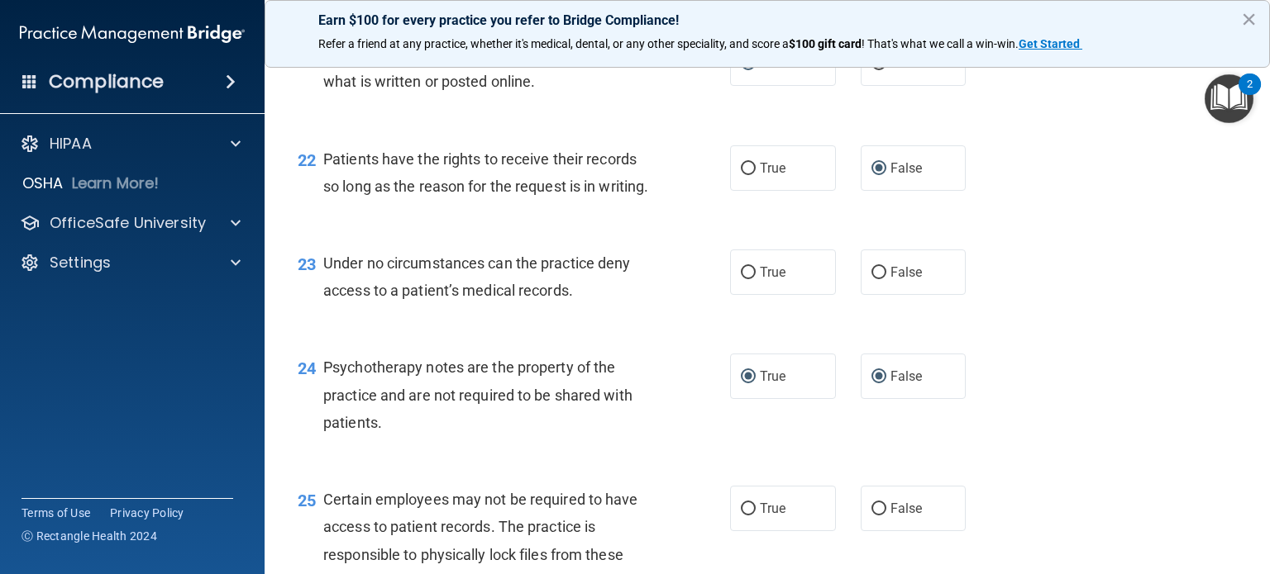
radio input "false"
click at [872, 279] on input "False" at bounding box center [878, 273] width 15 height 12
radio input "true"
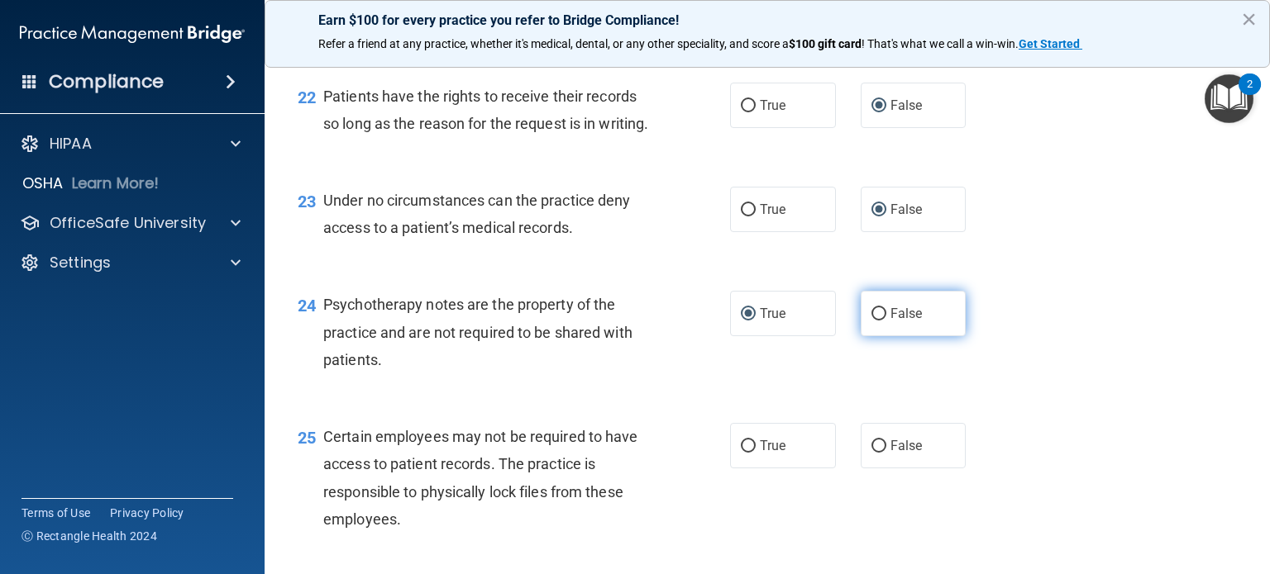
scroll to position [3472, 0]
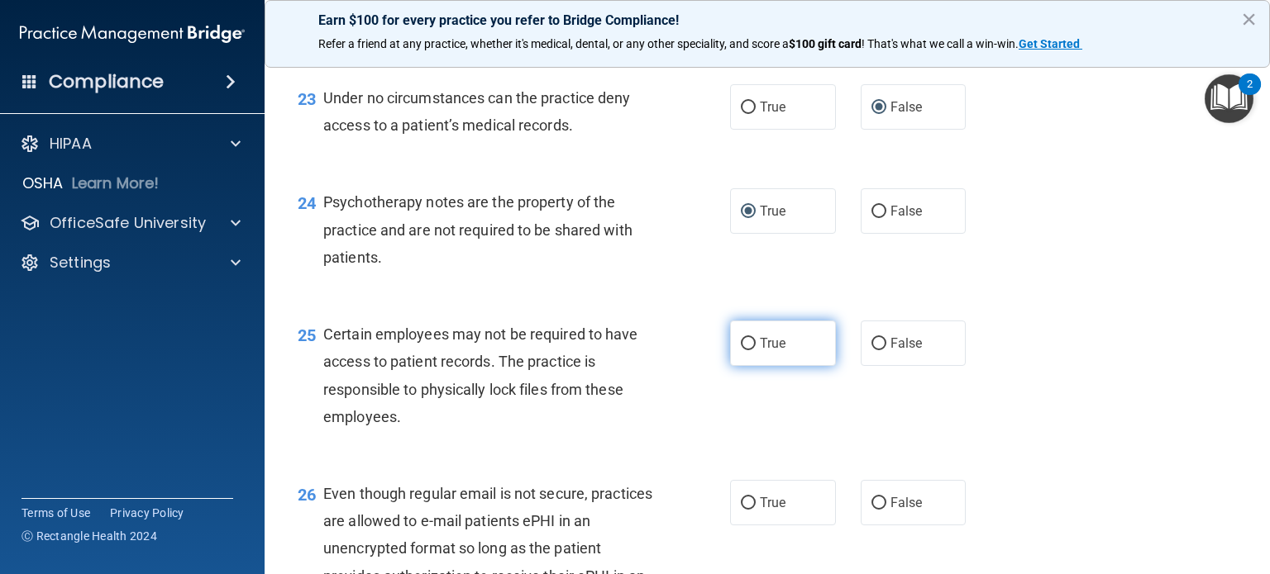
click at [741, 350] on input "True" at bounding box center [748, 344] width 15 height 12
radio input "true"
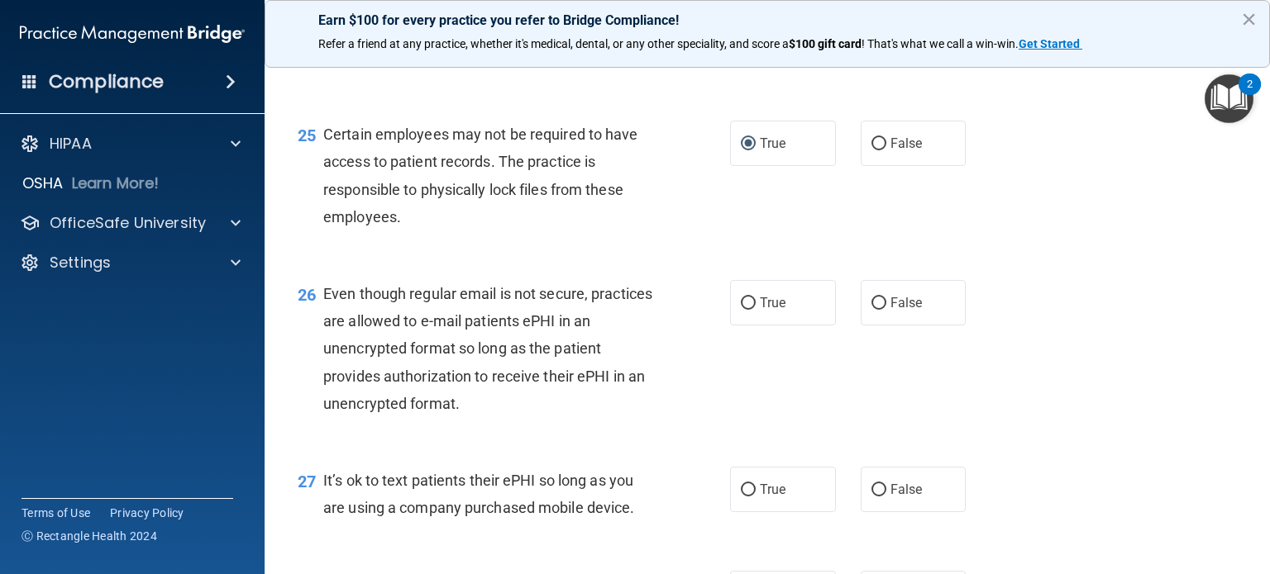
scroll to position [3720, 0]
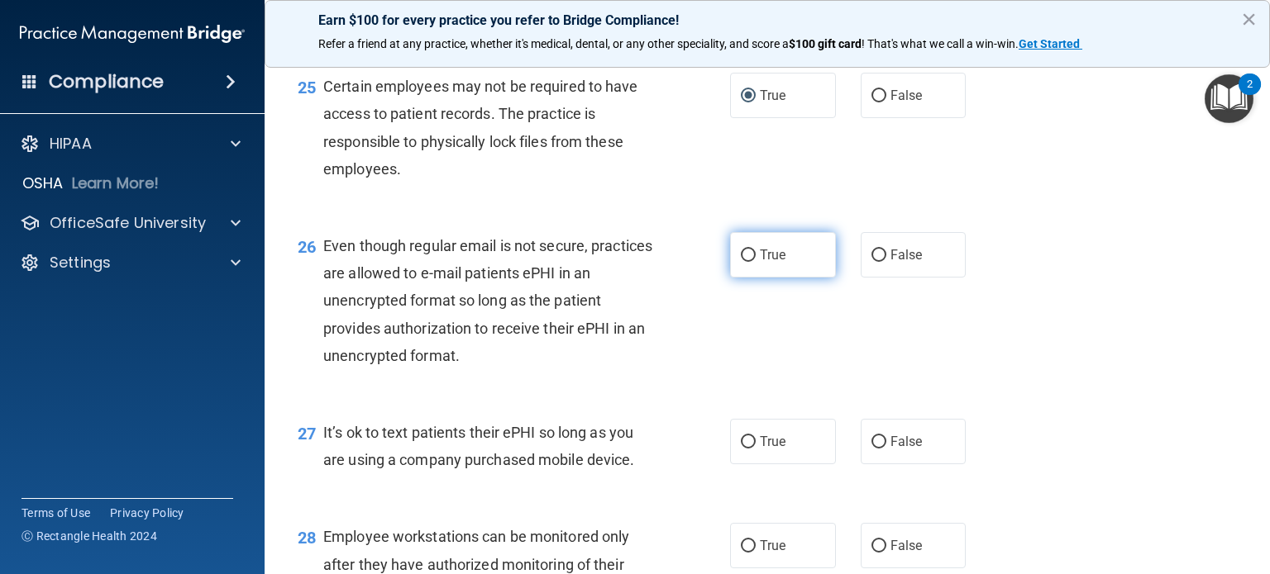
click at [745, 262] on input "True" at bounding box center [748, 256] width 15 height 12
radio input "true"
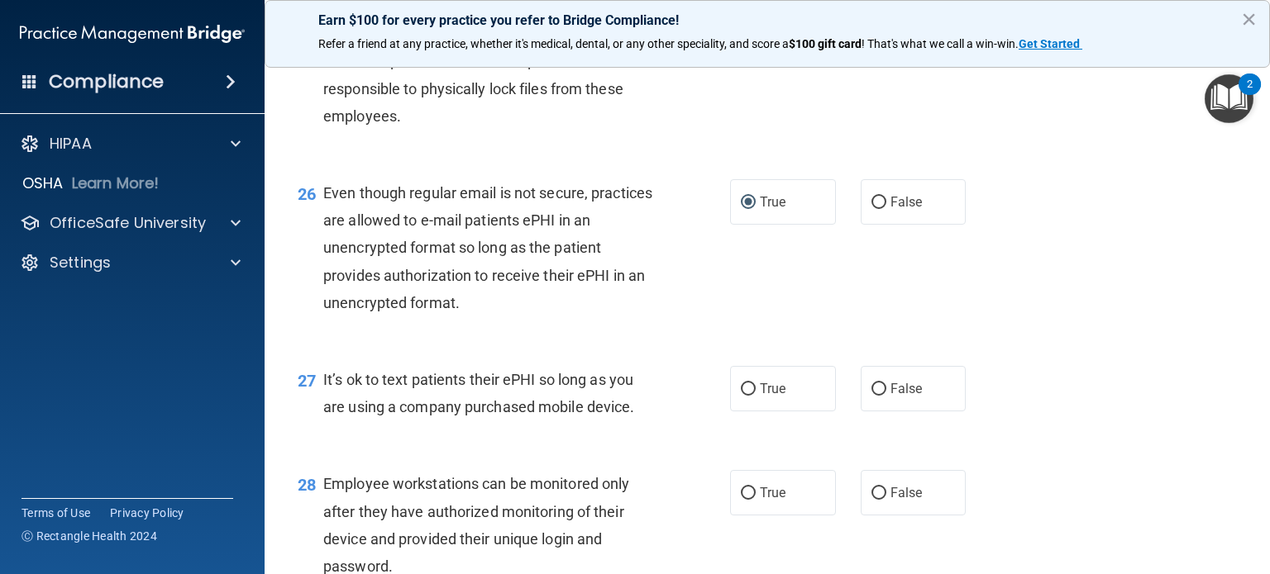
scroll to position [3802, 0]
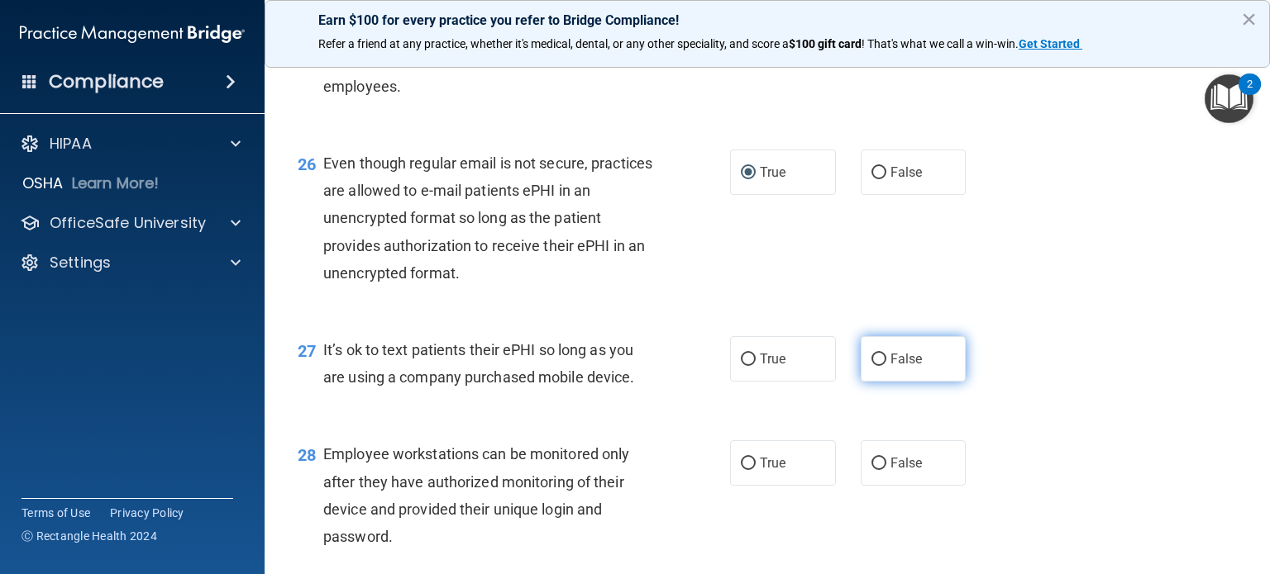
click at [871, 366] on input "False" at bounding box center [878, 360] width 15 height 12
radio input "true"
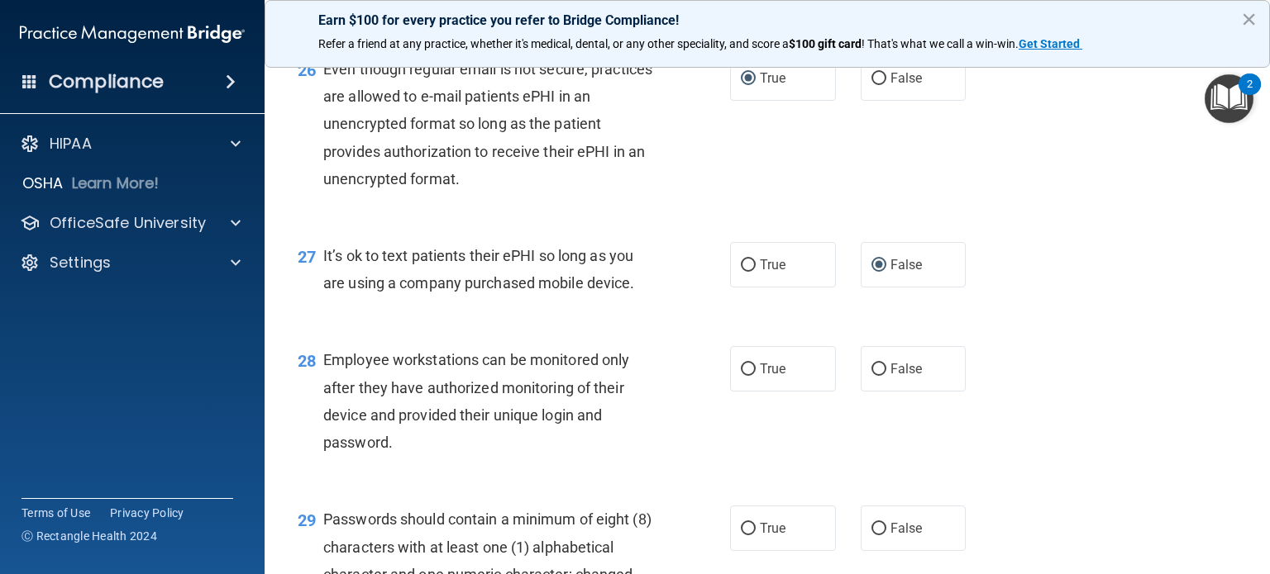
scroll to position [3968, 0]
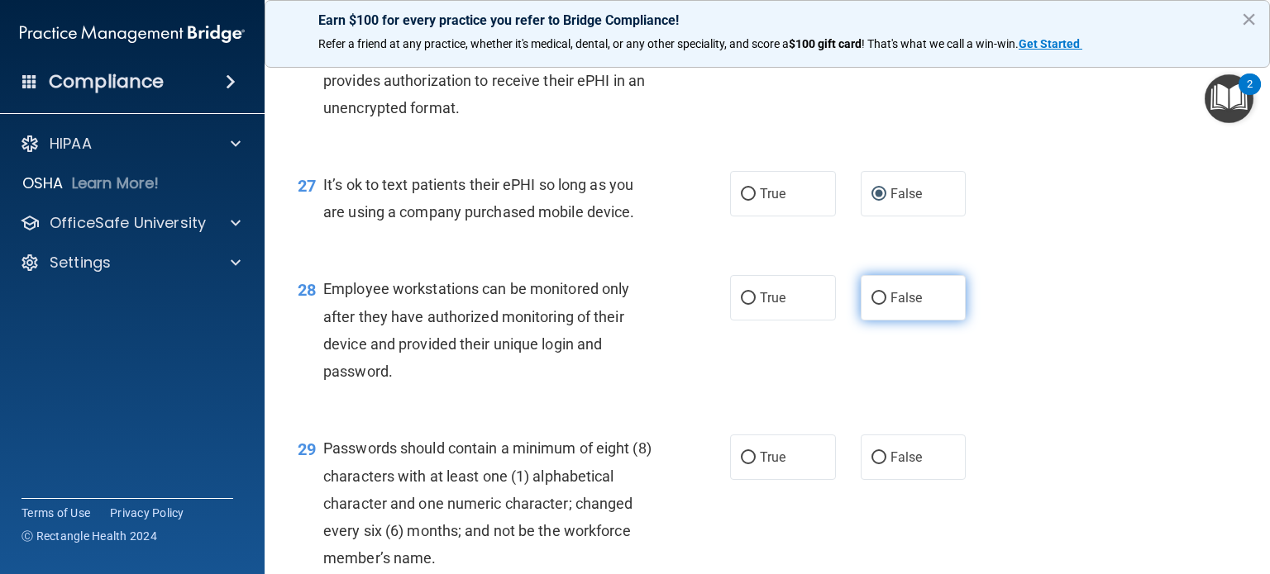
drag, startPoint x: 870, startPoint y: 383, endPoint x: 943, endPoint y: 383, distance: 73.6
click at [871, 305] on input "False" at bounding box center [878, 299] width 15 height 12
radio input "true"
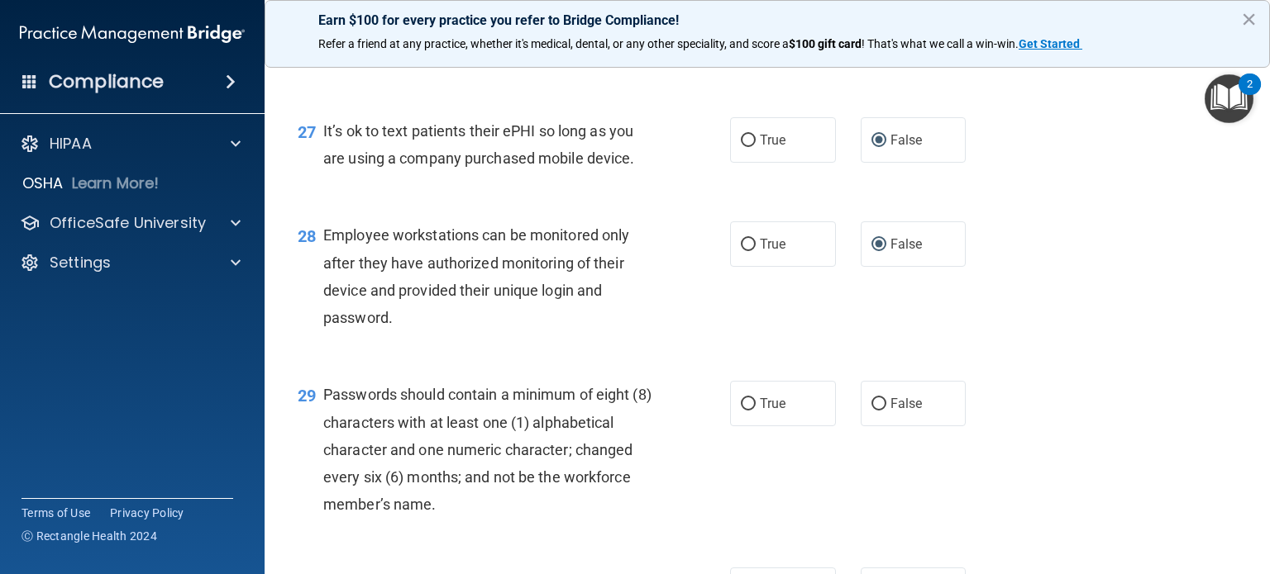
scroll to position [4133, 0]
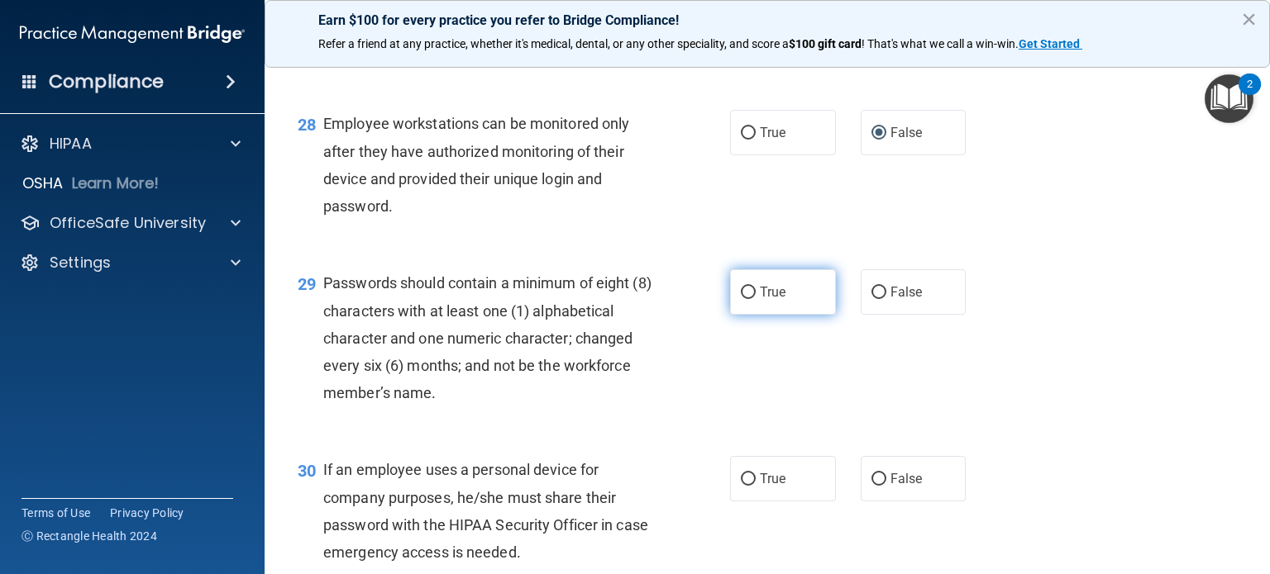
click at [741, 299] on input "True" at bounding box center [748, 293] width 15 height 12
radio input "true"
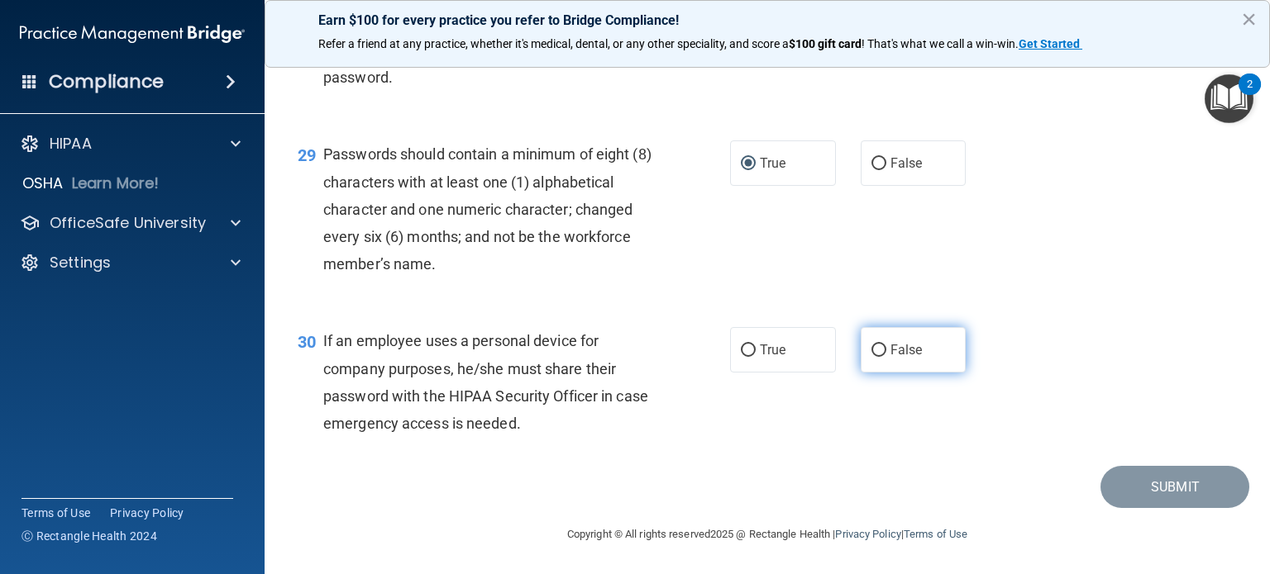
scroll to position [4298, 0]
click at [871, 357] on input "False" at bounding box center [878, 351] width 15 height 12
radio input "true"
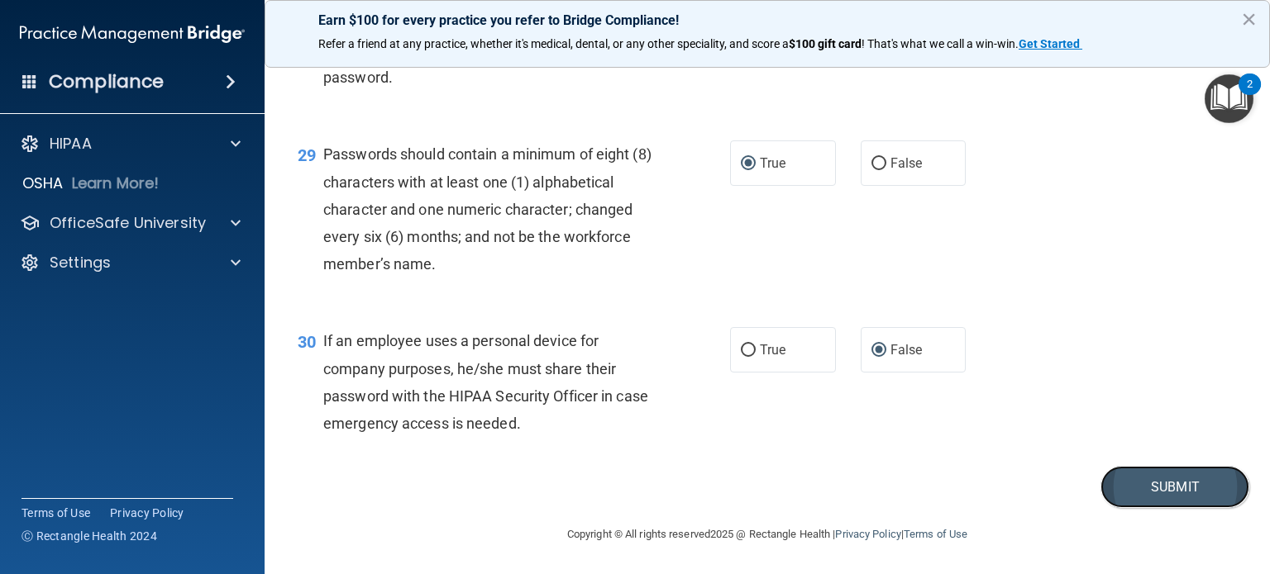
click at [1164, 508] on button "Submit" at bounding box center [1174, 487] width 149 height 42
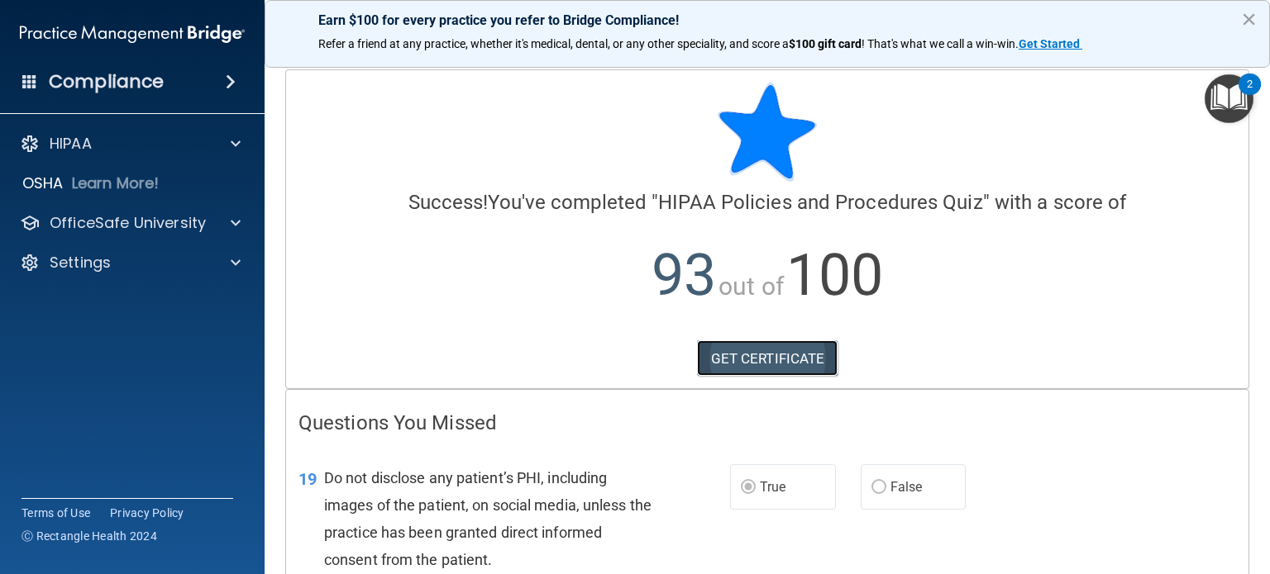
click at [750, 357] on link "GET CERTIFICATE" at bounding box center [767, 359] width 141 height 36
